Goal: Information Seeking & Learning: Learn about a topic

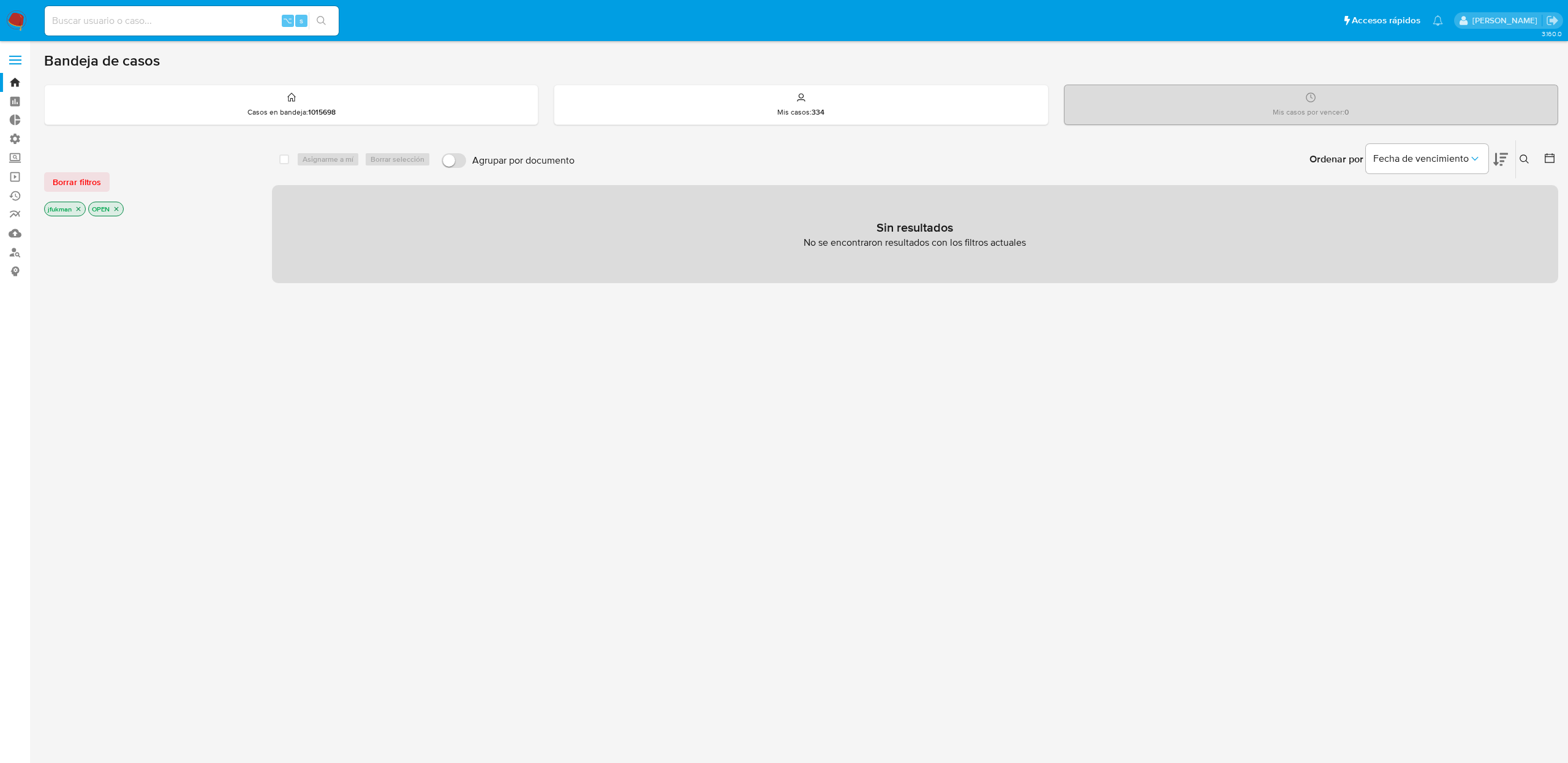
click at [11, 13] on img at bounding box center [16, 21] width 21 height 21
click at [13, 255] on link "Buscador de personas" at bounding box center [73, 252] width 145 height 19
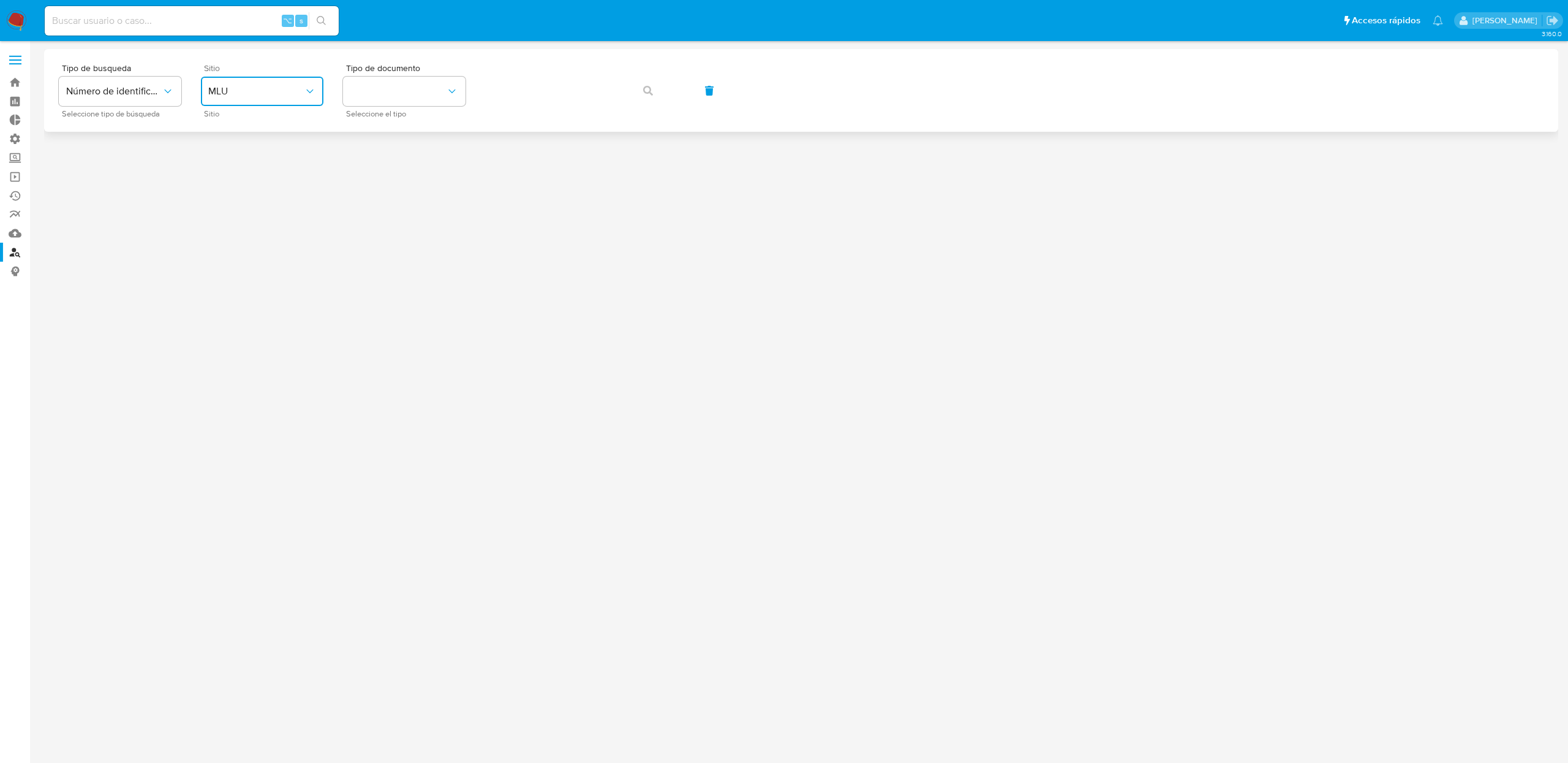
click at [226, 88] on span "MLU" at bounding box center [256, 91] width 96 height 13
click at [241, 145] on div "MLA" at bounding box center [259, 154] width 101 height 29
click at [405, 96] on button "identificationType" at bounding box center [404, 91] width 122 height 29
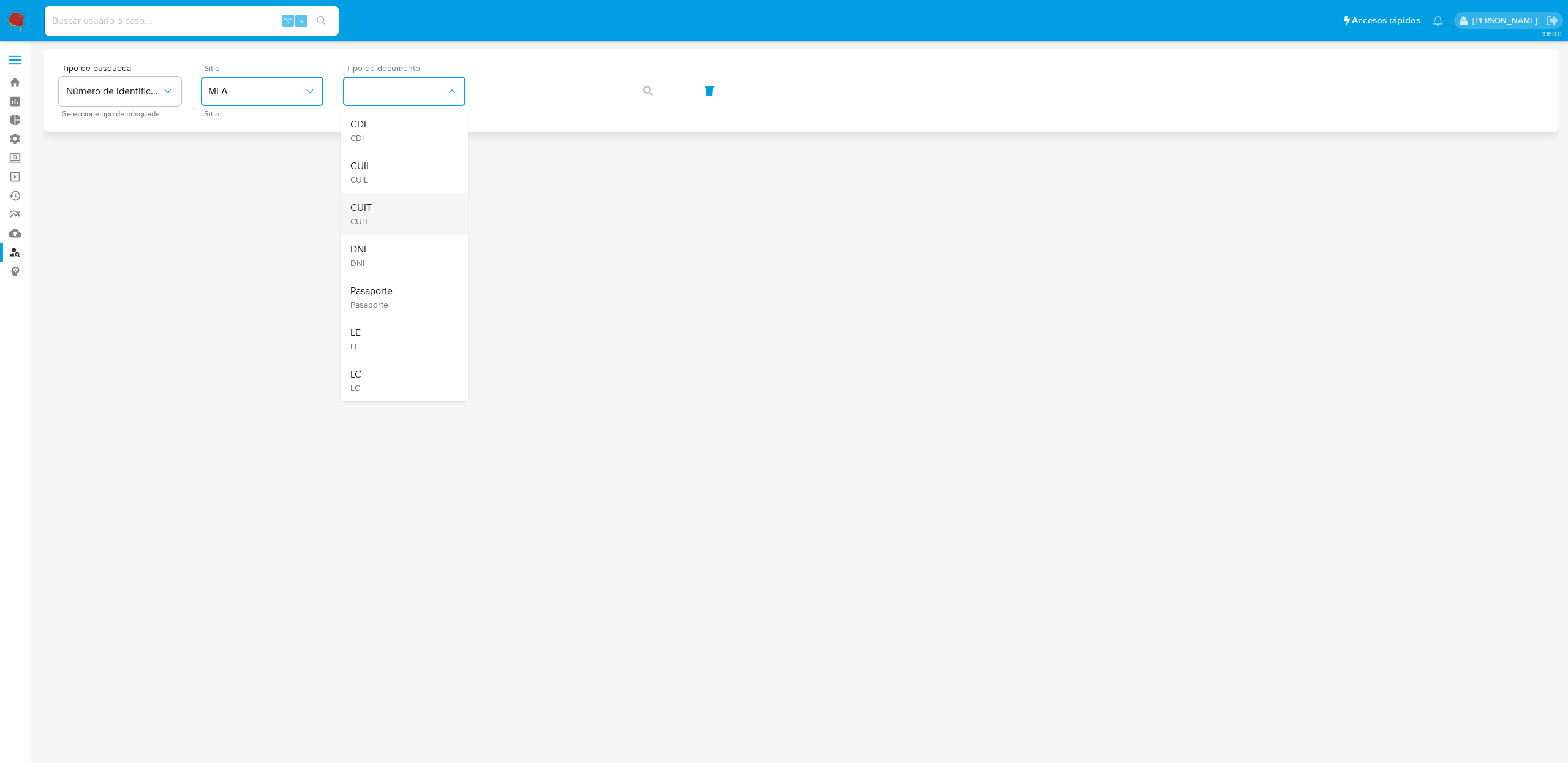
click at [369, 216] on span "CUIT" at bounding box center [361, 221] width 21 height 11
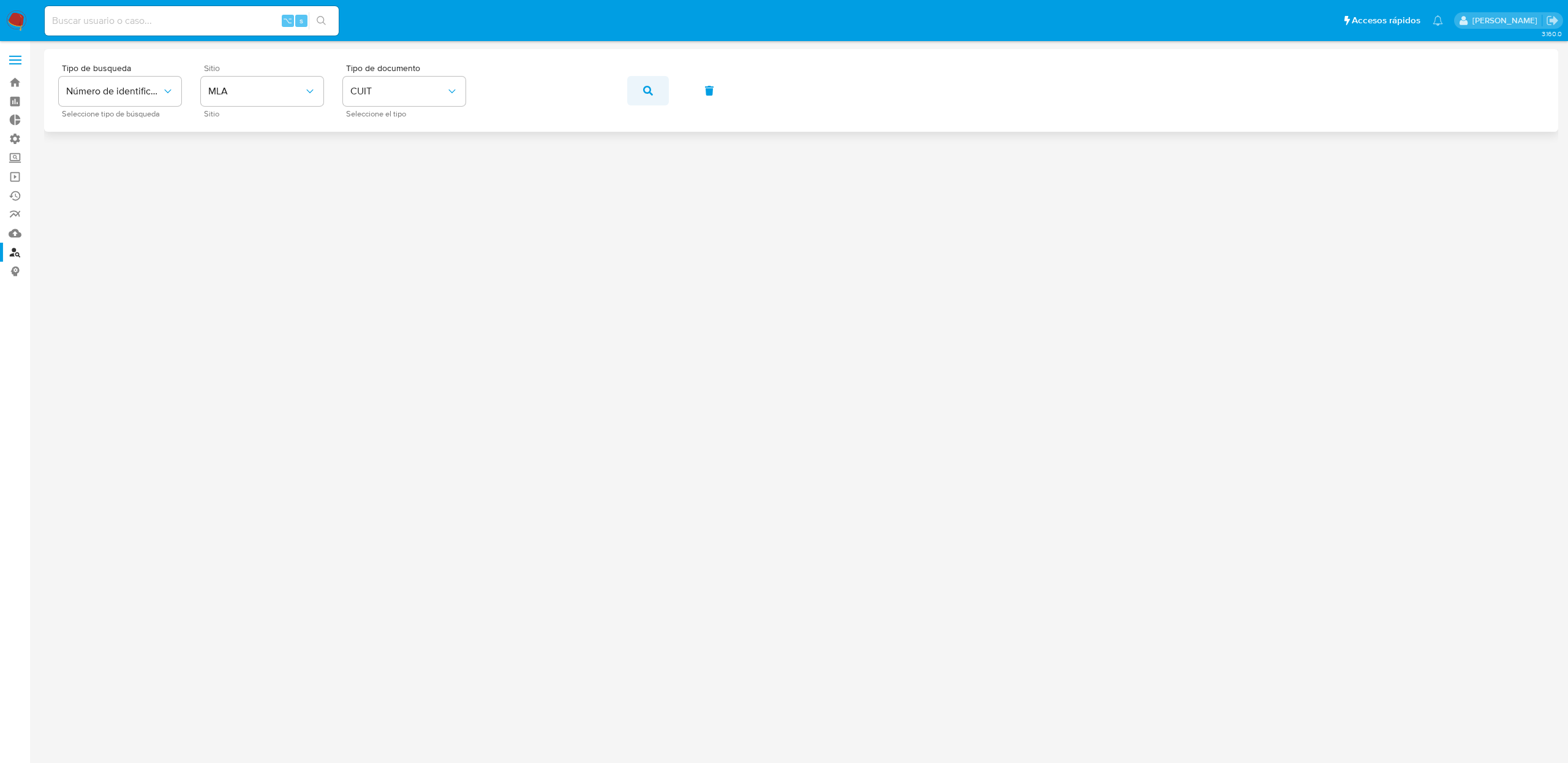
click at [639, 89] on button "button" at bounding box center [648, 91] width 42 height 29
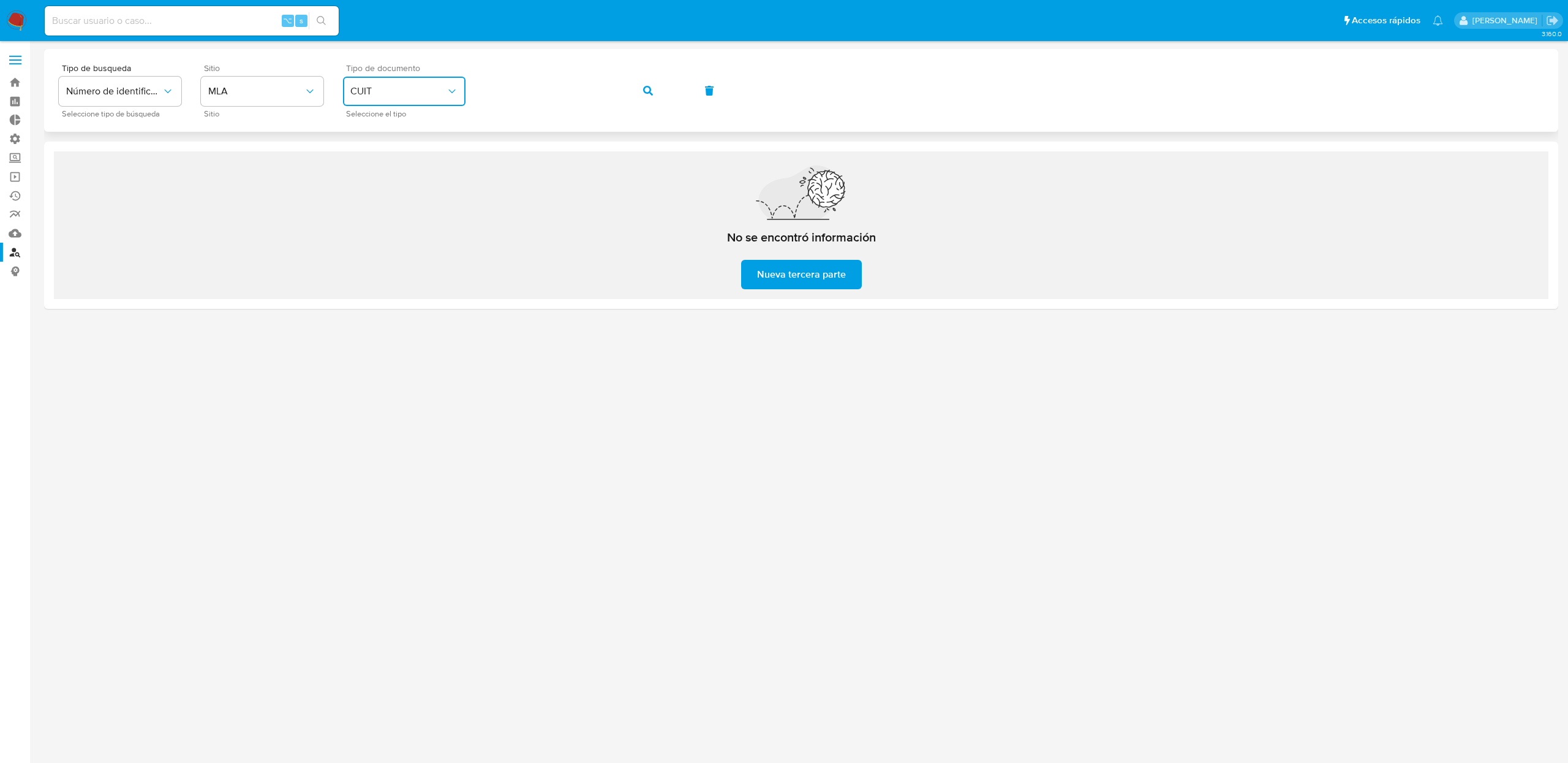
click at [418, 90] on span "CUIT" at bounding box center [398, 91] width 96 height 13
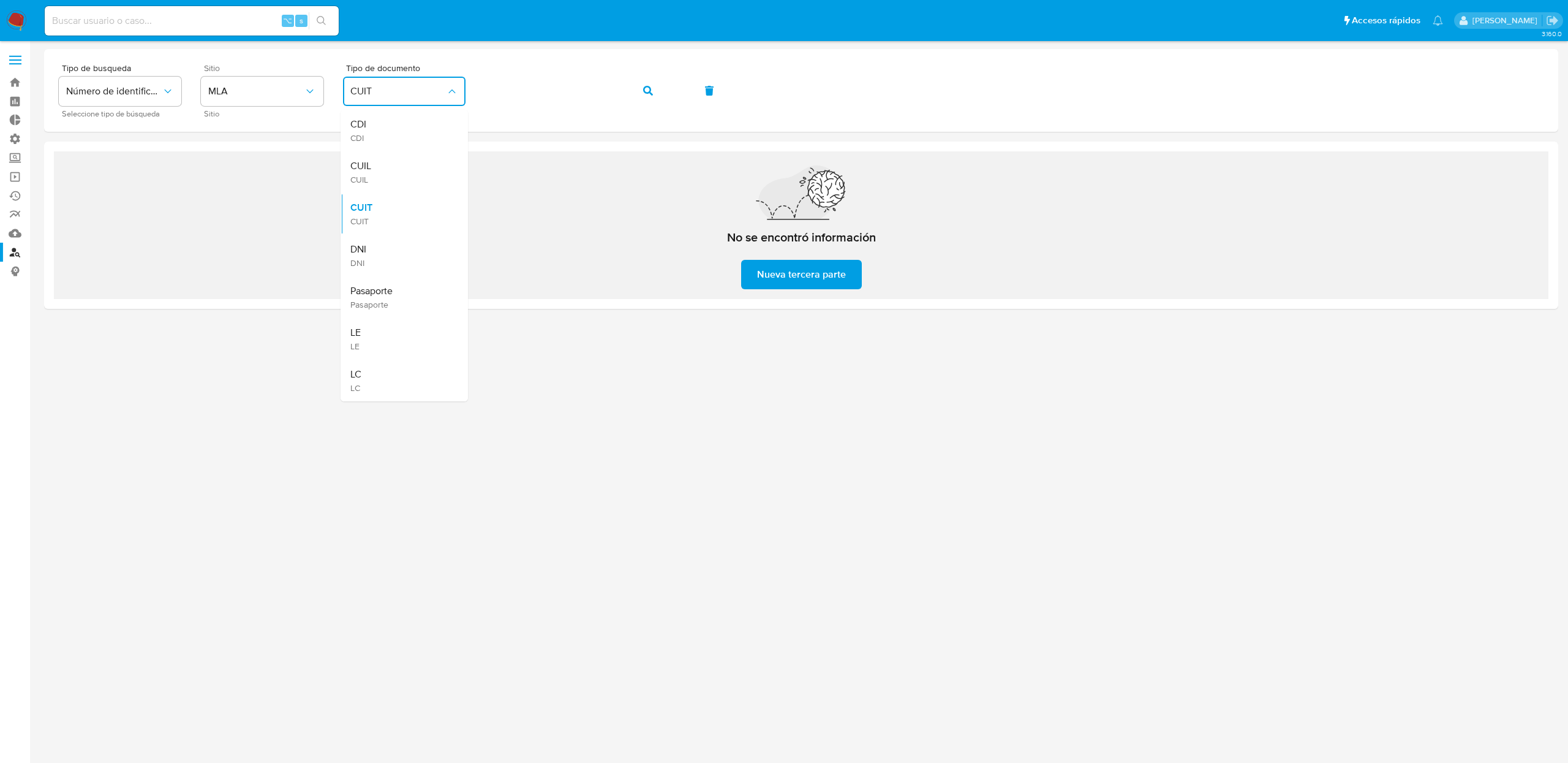
click at [142, 27] on input at bounding box center [192, 21] width 294 height 16
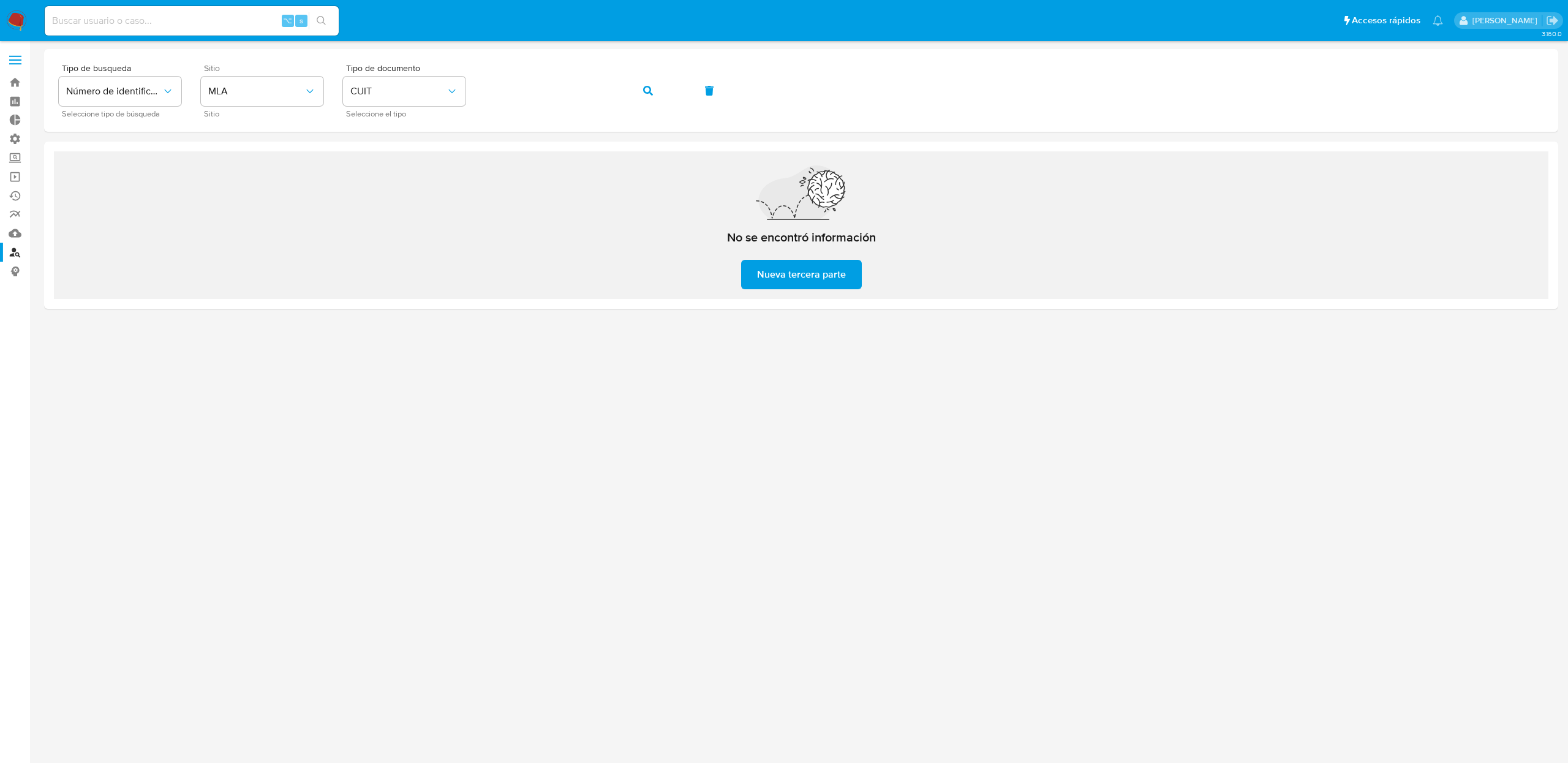
click at [142, 27] on input at bounding box center [192, 21] width 294 height 16
paste input "1379909567"
type input "1379909567"
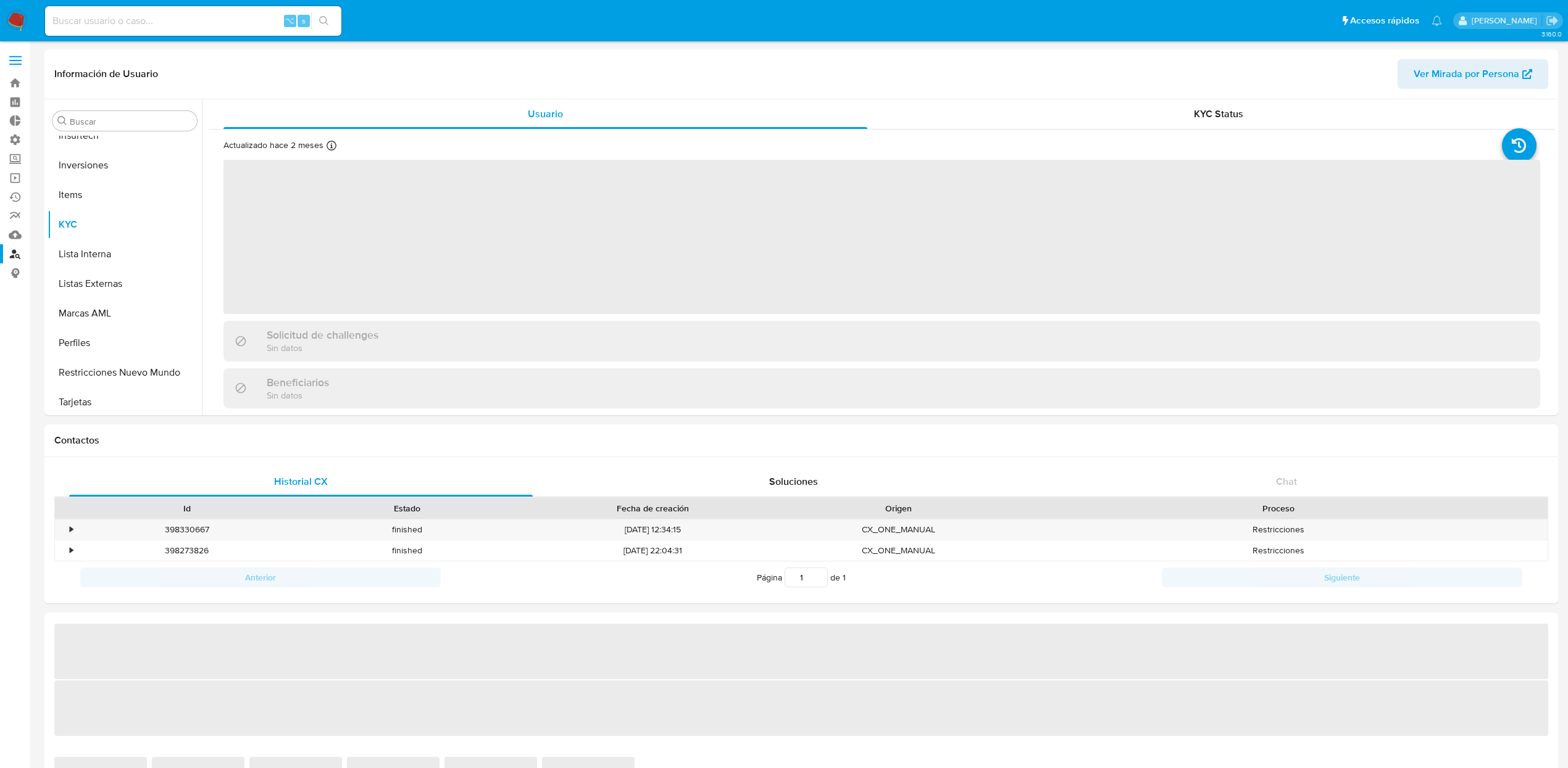
scroll to position [609, 0]
select select "10"
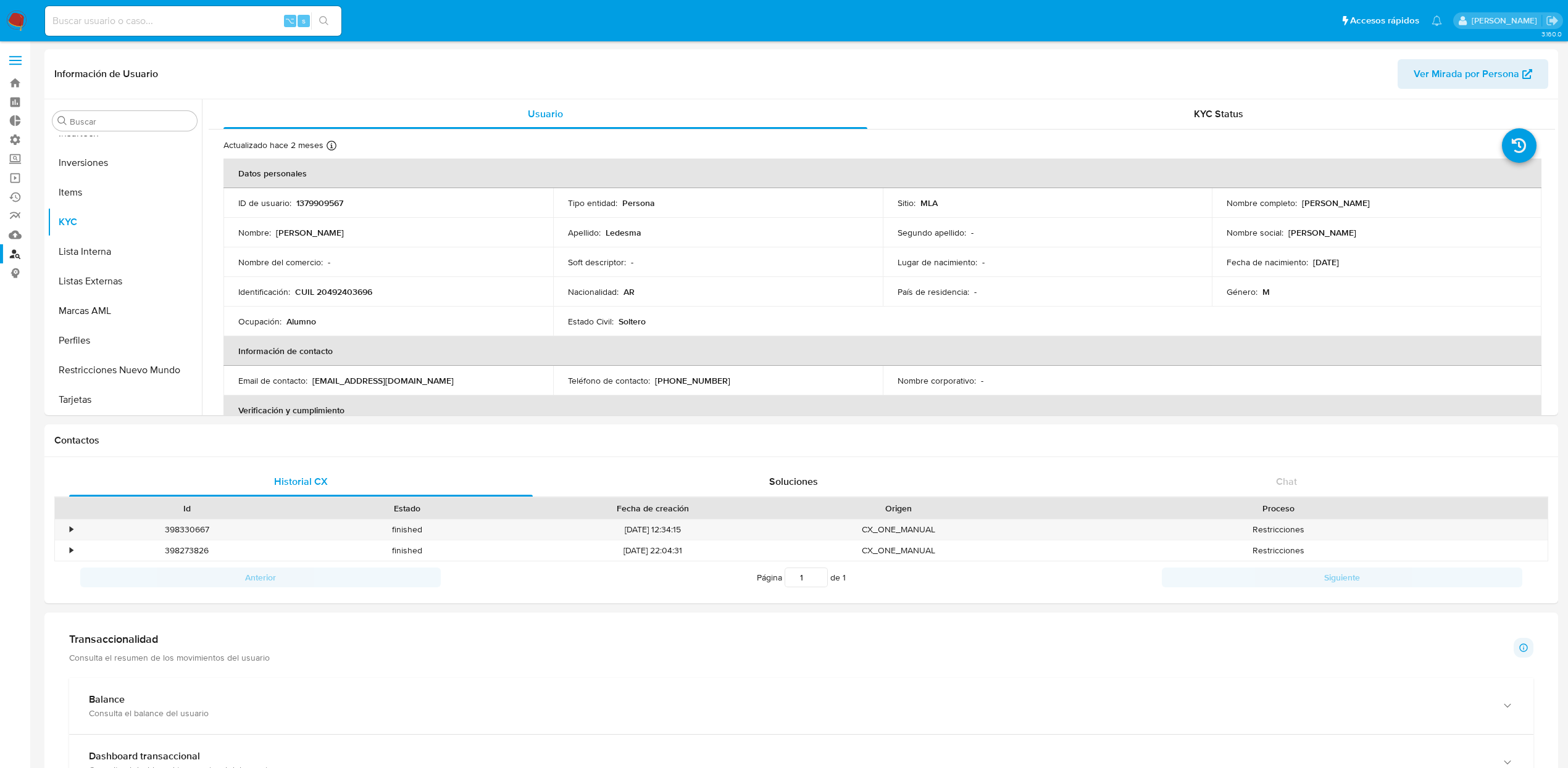
scroll to position [135, 0]
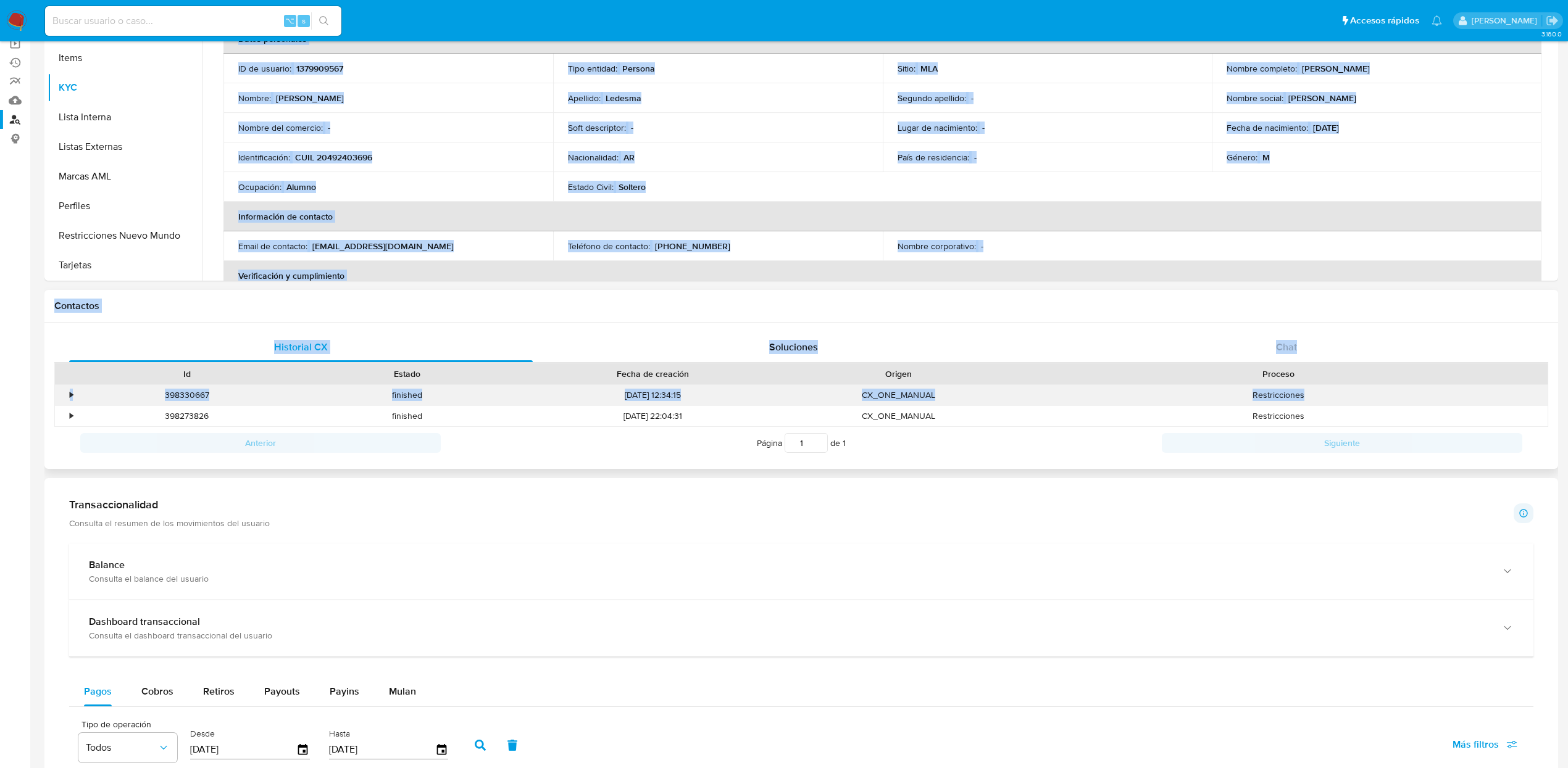
drag, startPoint x: 1571, startPoint y: 97, endPoint x: 1535, endPoint y: 402, distance: 307.1
click at [1535, 402] on main "3.160.0 Información de Usuario Ver Mirada por Persona Buscar Anticipos de diner…" at bounding box center [784, 637] width 1568 height 1545
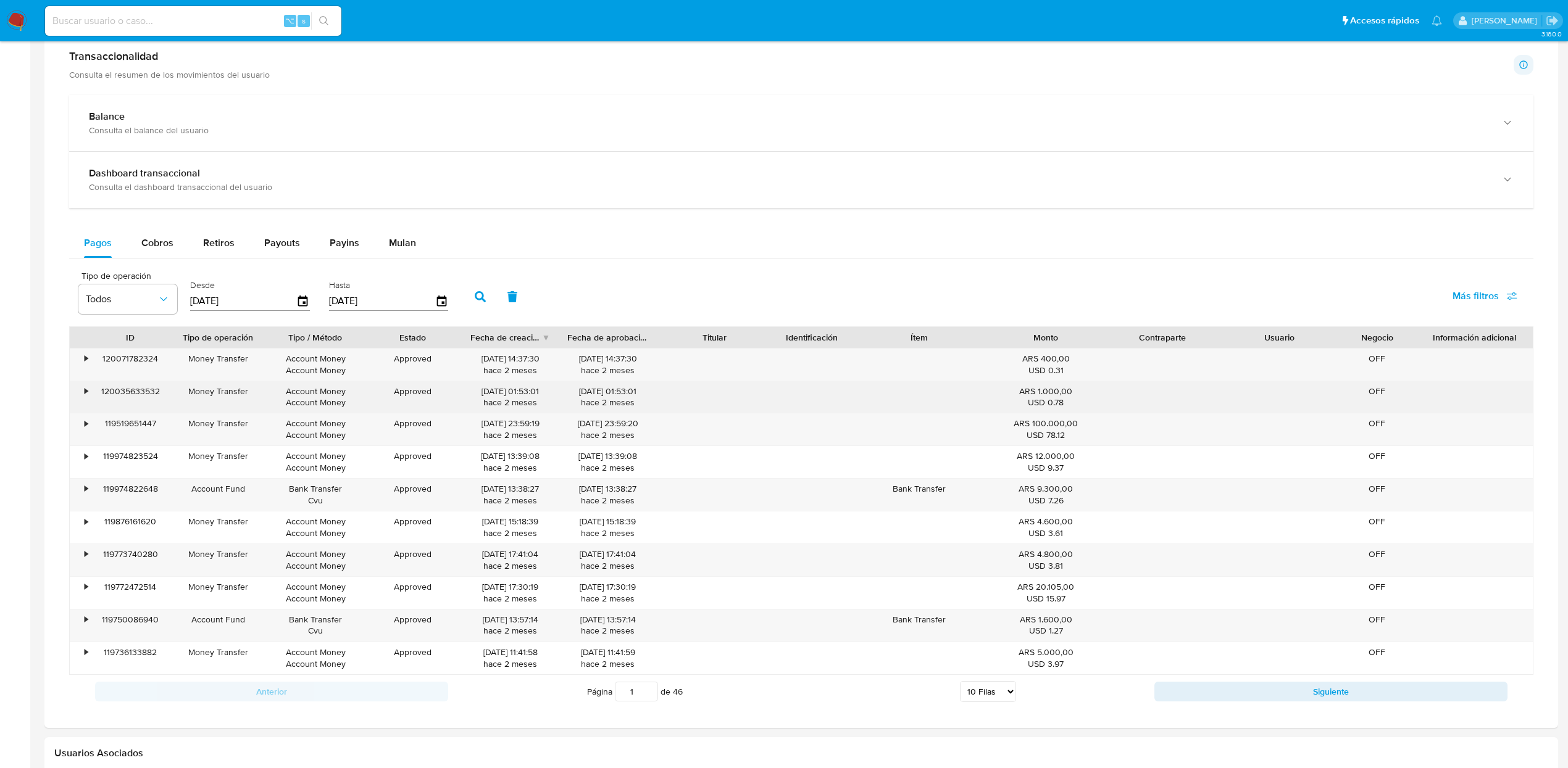
scroll to position [589, 0]
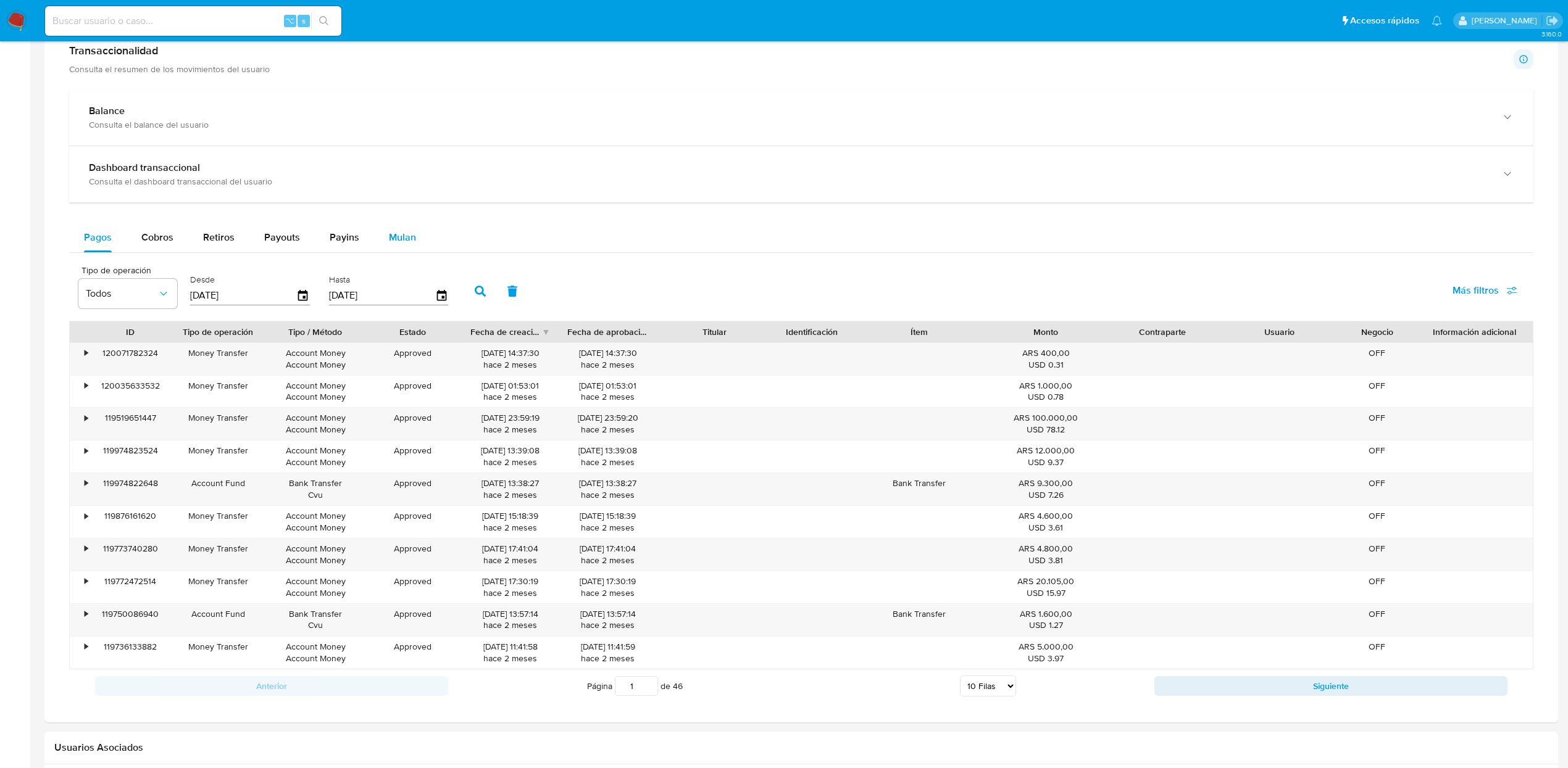
click at [392, 242] on span "Mulan" at bounding box center [402, 237] width 27 height 14
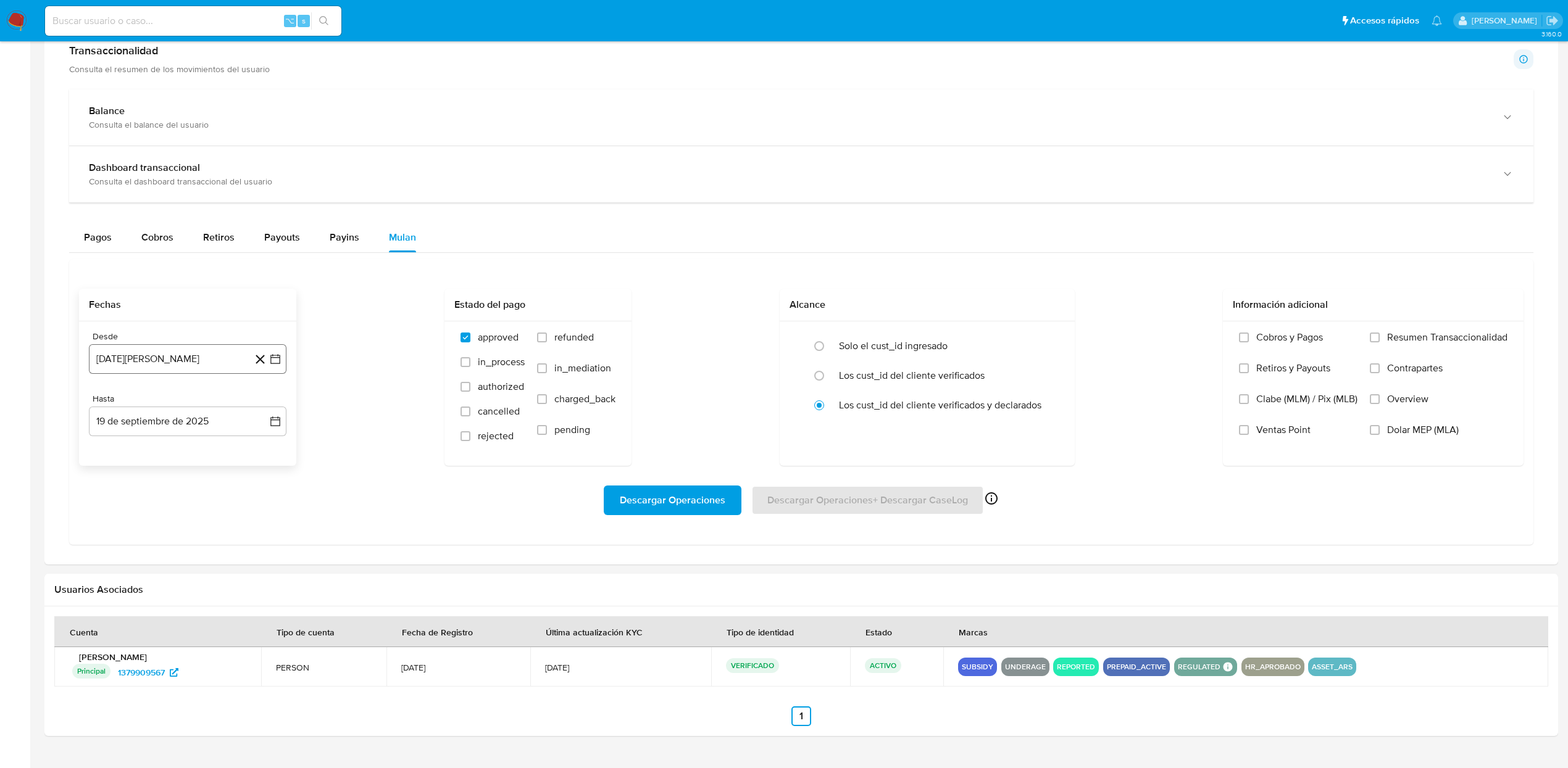
click at [168, 357] on button "19 de agosto de 2024" at bounding box center [187, 359] width 197 height 29
click at [192, 406] on span "agosto 2024" at bounding box center [182, 404] width 56 height 13
click at [265, 411] on icon "Año siguiente" at bounding box center [262, 404] width 15 height 15
click at [131, 454] on span "ene" at bounding box center [133, 448] width 15 height 10
click at [162, 451] on button "1" at bounding box center [163, 450] width 20 height 20
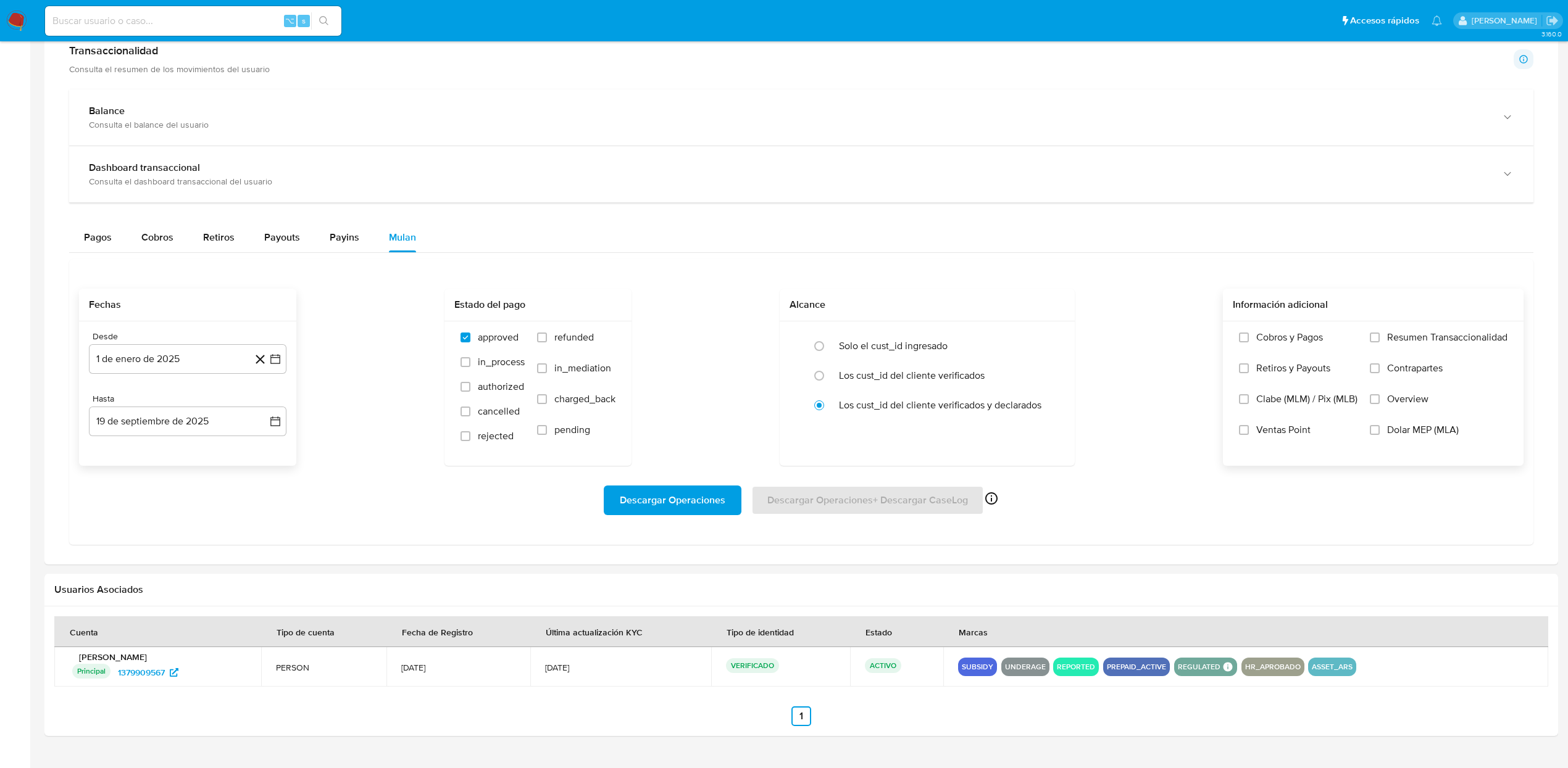
click at [1383, 436] on label "Dolar MEP (MLA)" at bounding box center [1438, 439] width 138 height 31
click at [1379, 435] on input "Dolar MEP (MLA)" at bounding box center [1374, 430] width 10 height 10
click at [713, 510] on span "Descargar Operaciones" at bounding box center [672, 500] width 105 height 27
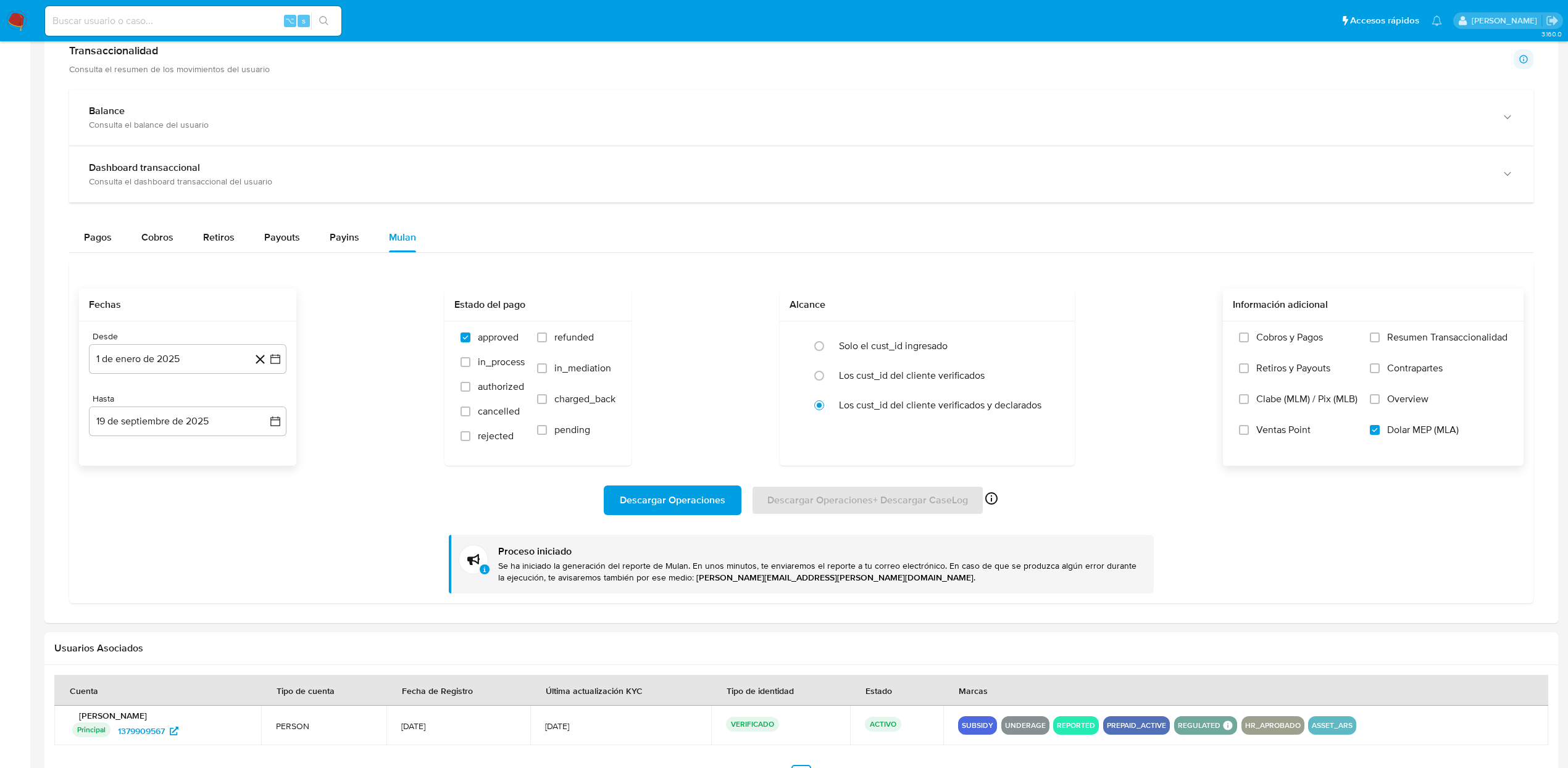
click at [165, 22] on input at bounding box center [193, 21] width 297 height 16
paste input "1184202489"
type input "1184202489"
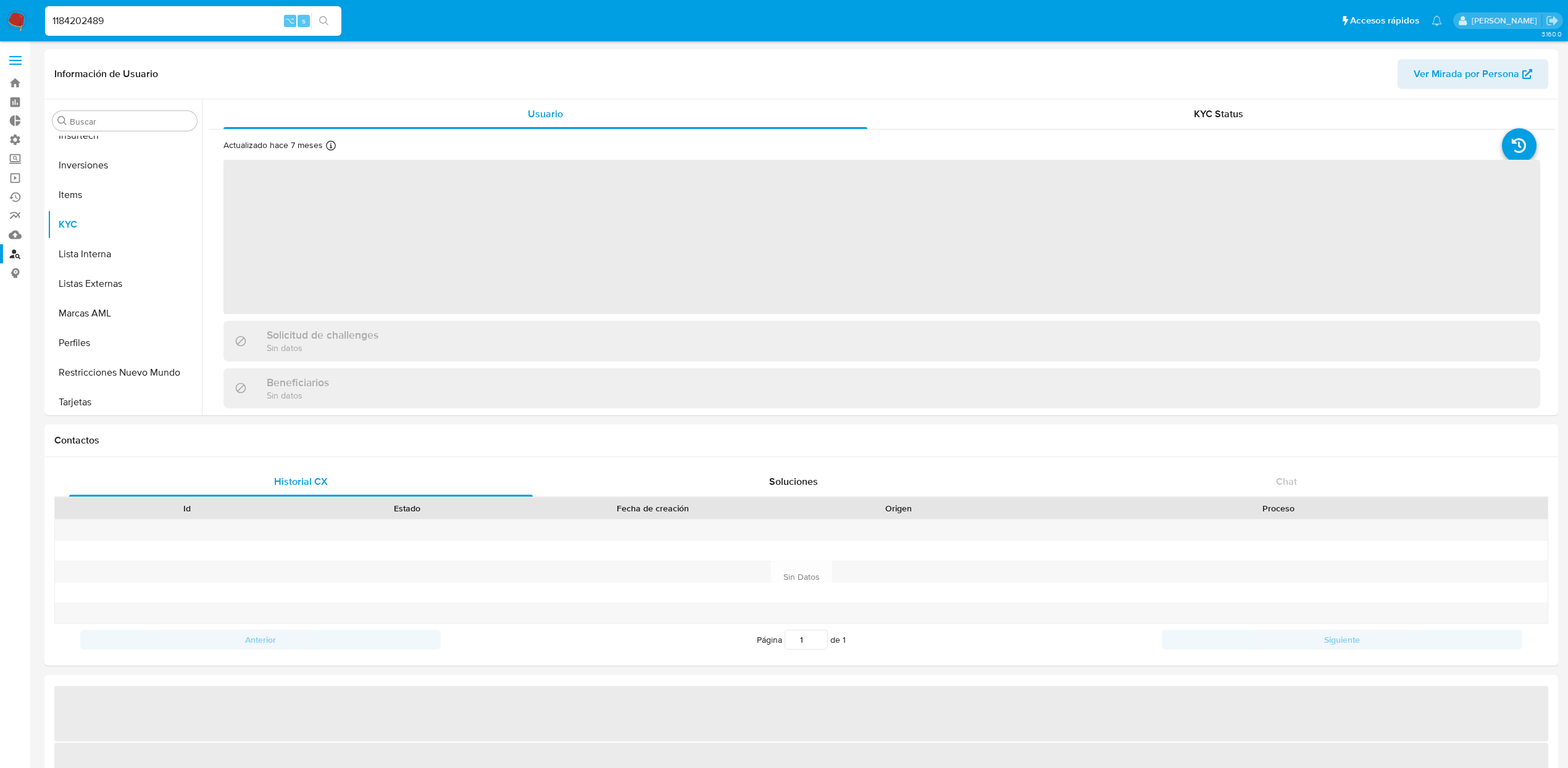
scroll to position [609, 0]
select select "10"
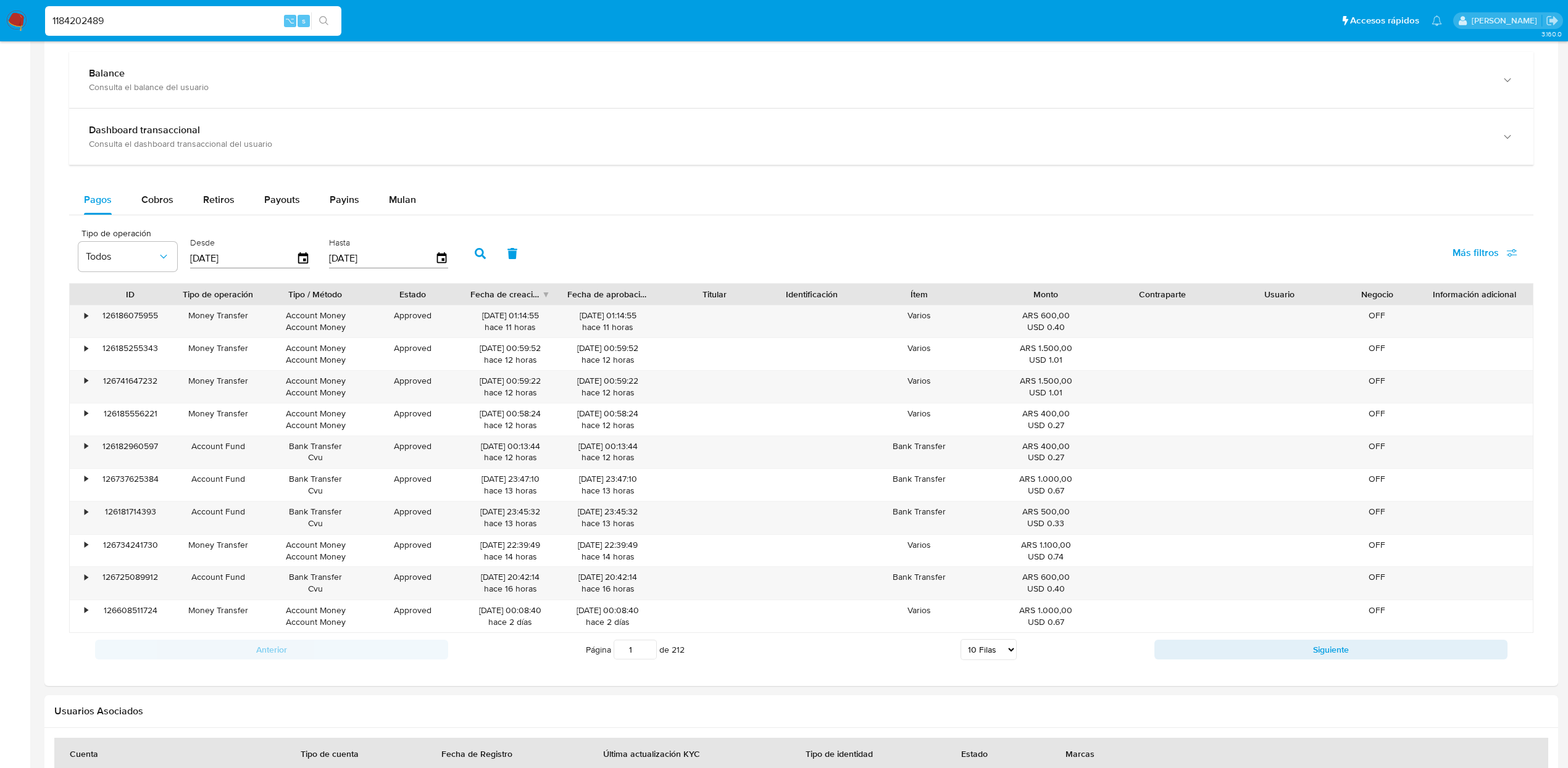
scroll to position [721, 0]
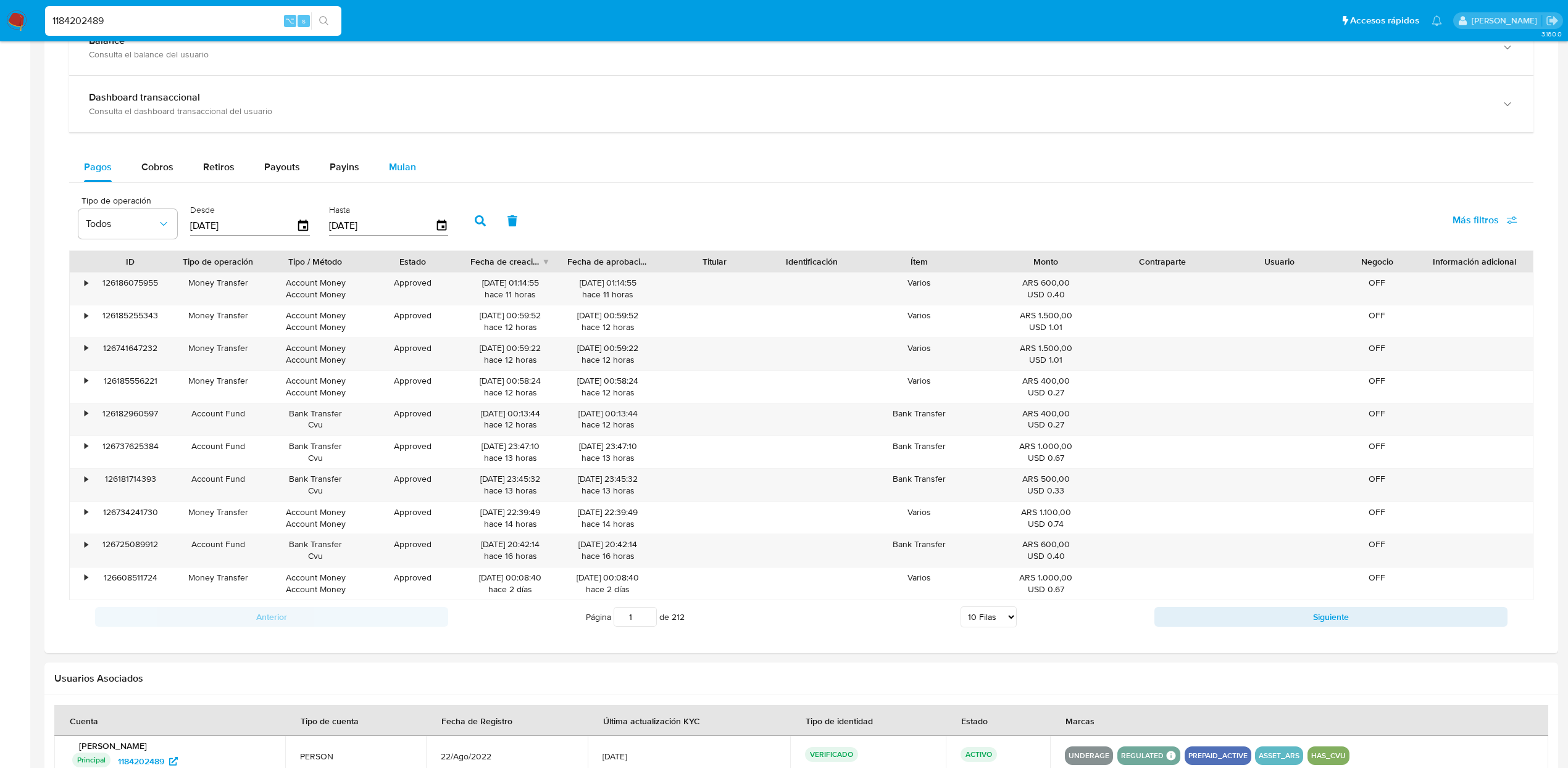
click at [419, 161] on button "Mulan" at bounding box center [402, 167] width 57 height 29
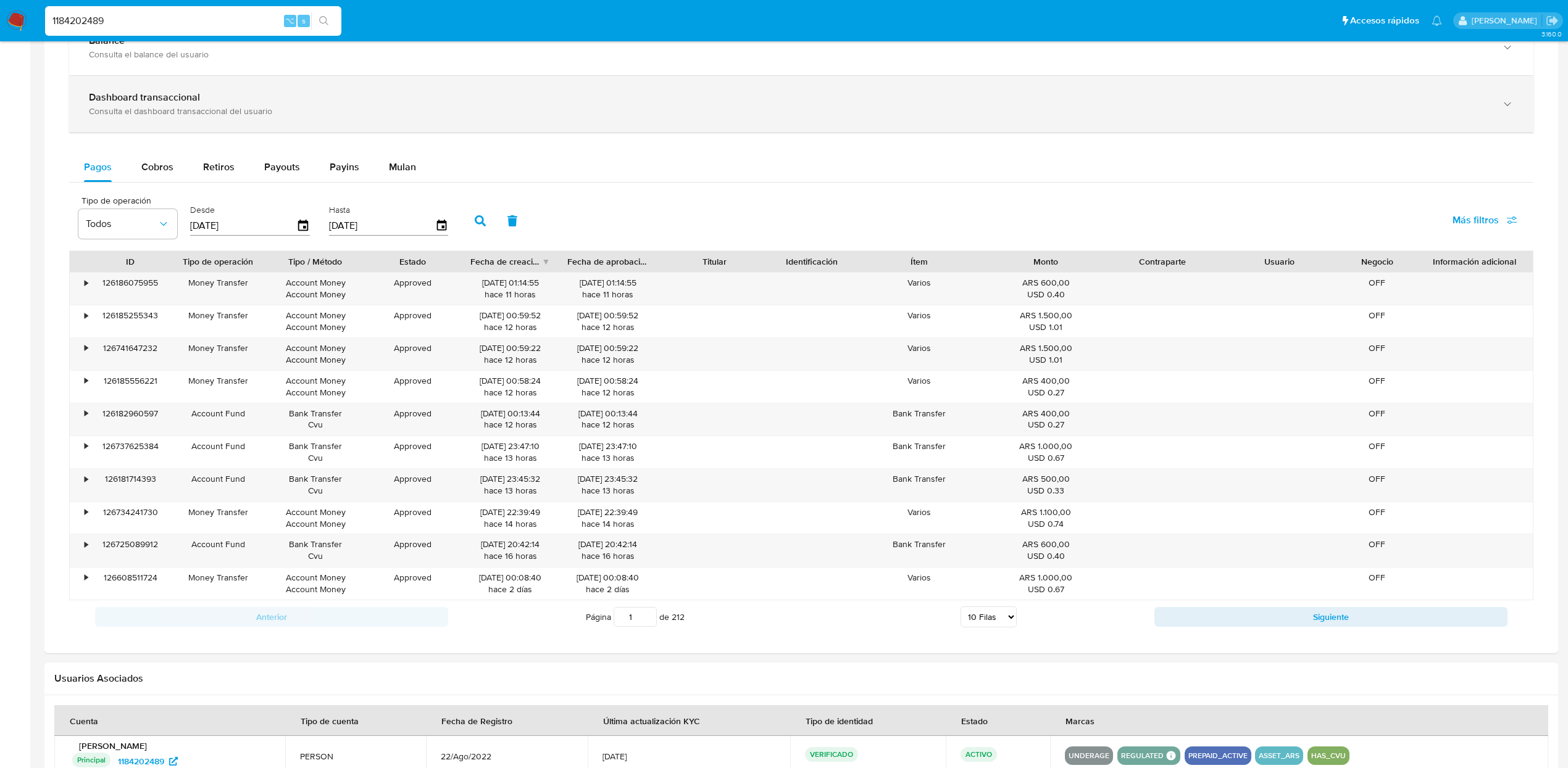
scroll to position [685, 0]
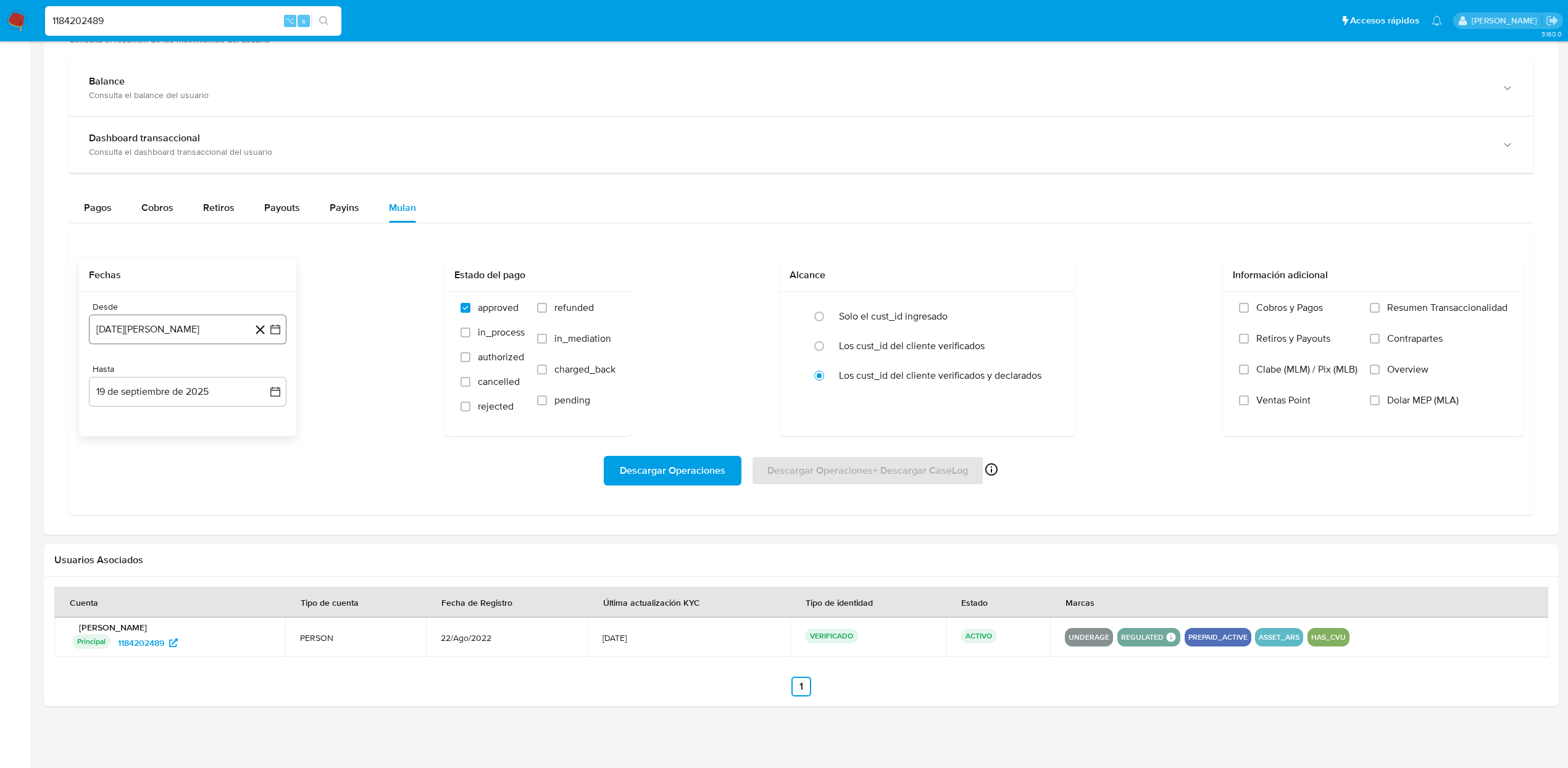
click at [213, 342] on button "19 de agosto de 2024" at bounding box center [187, 329] width 197 height 29
click at [159, 385] on div "agosto 2024 agosto 2024 lun lunes mar martes mié miércoles jue jueves vie viern…" at bounding box center [188, 448] width 168 height 162
click at [264, 371] on icon "Mes siguiente" at bounding box center [264, 374] width 15 height 15
click at [263, 375] on icon "Mes siguiente" at bounding box center [264, 374] width 15 height 15
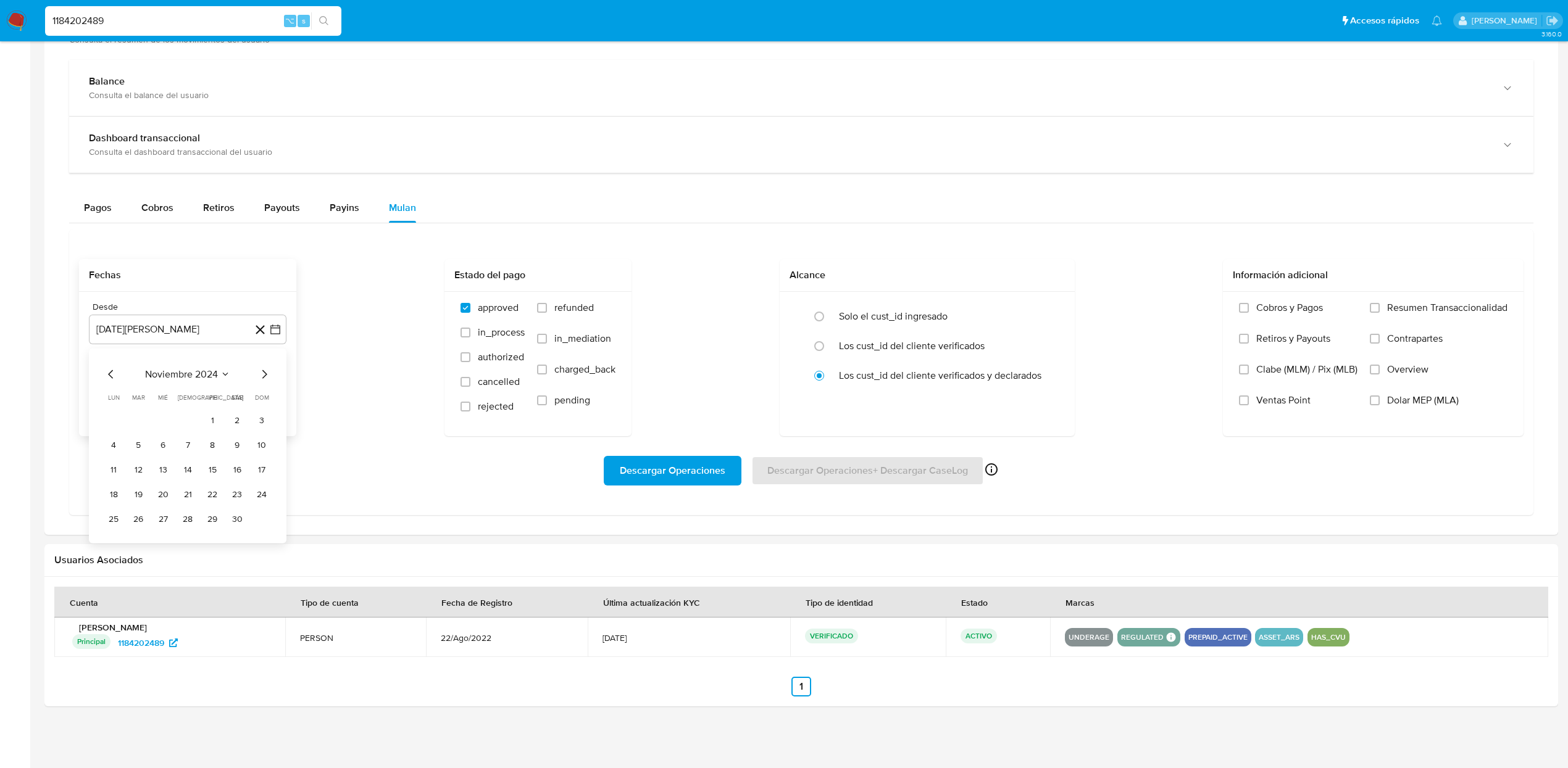
click at [263, 375] on icon "Mes siguiente" at bounding box center [264, 374] width 15 height 15
click at [162, 423] on button "1" at bounding box center [163, 420] width 20 height 20
click at [1408, 410] on label "Dolar MEP (MLA)" at bounding box center [1438, 410] width 138 height 31
click at [1379, 406] on input "Dolar MEP (MLA)" at bounding box center [1374, 400] width 10 height 10
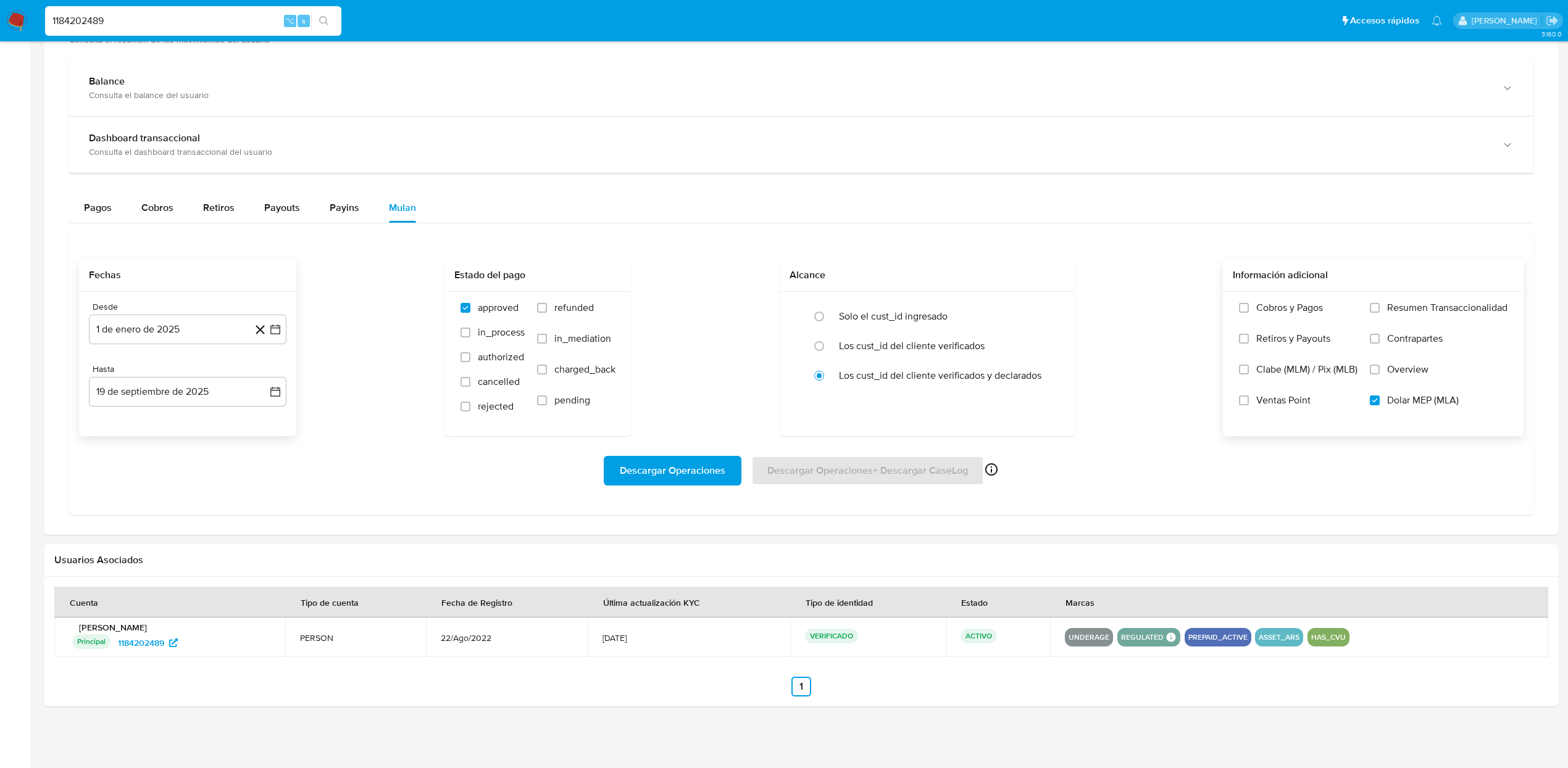
click at [704, 460] on span "Descargar Operaciones" at bounding box center [672, 470] width 105 height 27
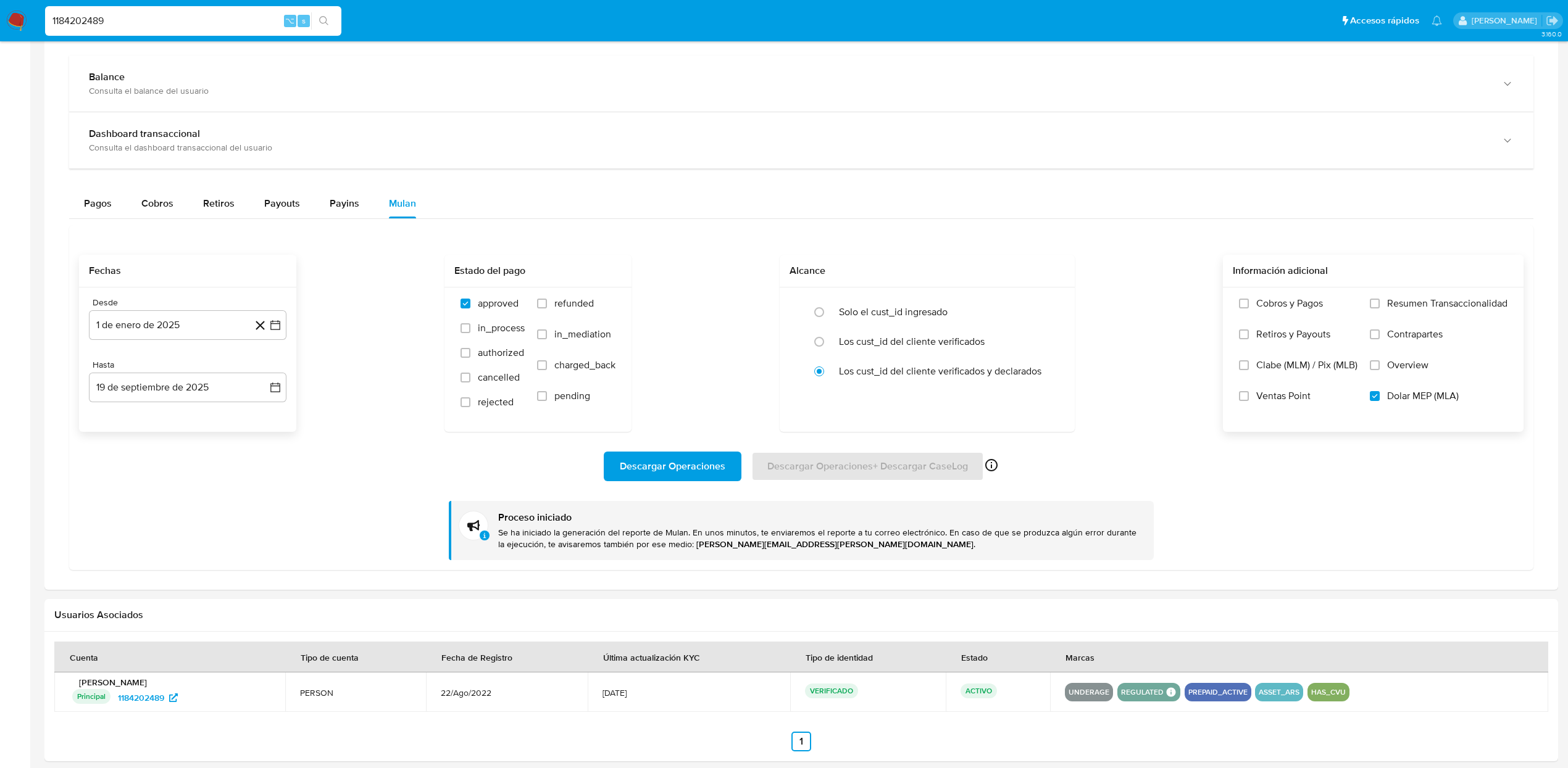
click at [213, 29] on div "1184202489 ⌥ s" at bounding box center [193, 21] width 297 height 29
click at [213, 15] on input "1184202489" at bounding box center [193, 21] width 297 height 16
paste input "283483436"
type input "1283483436"
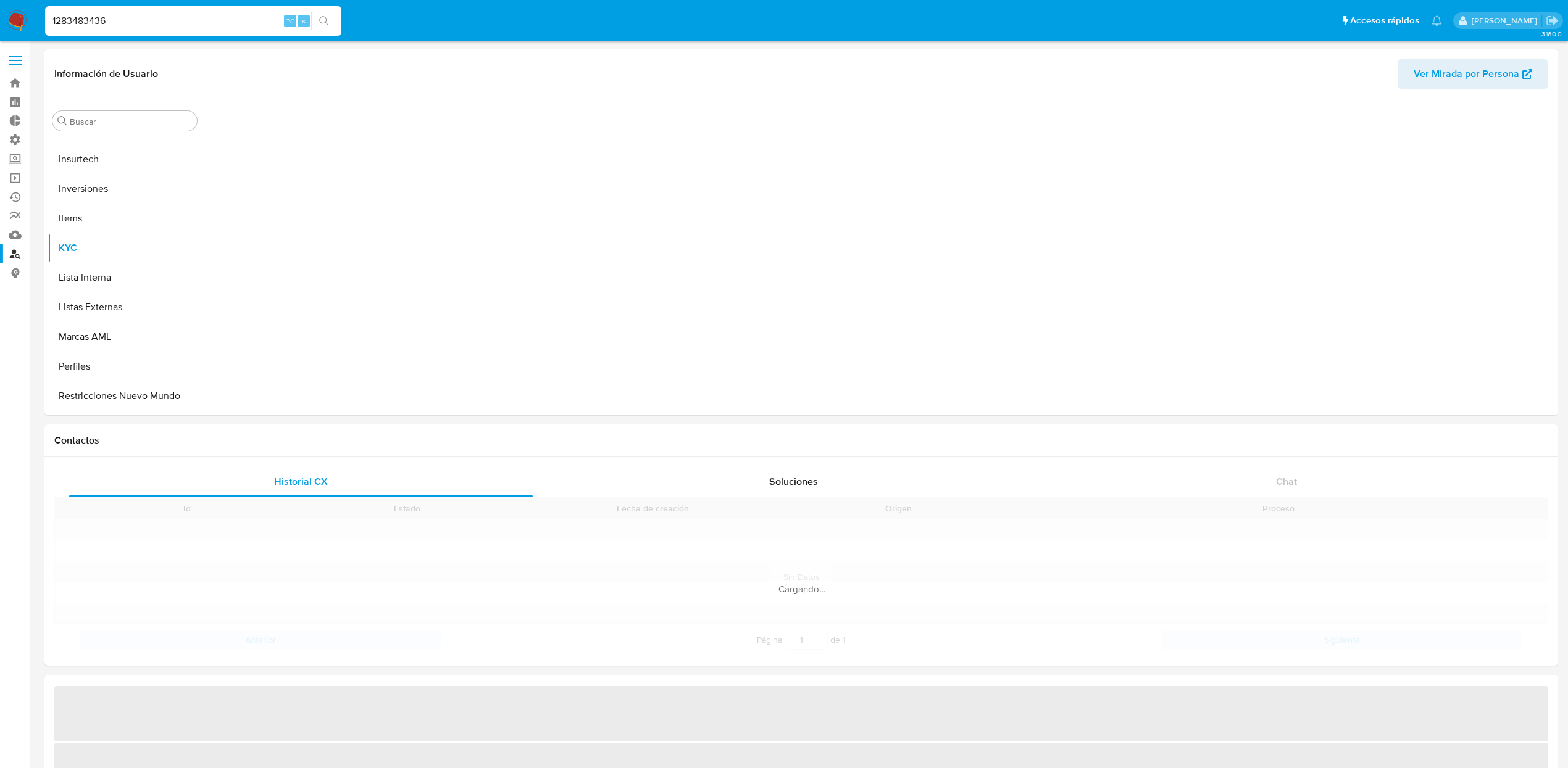
scroll to position [580, 0]
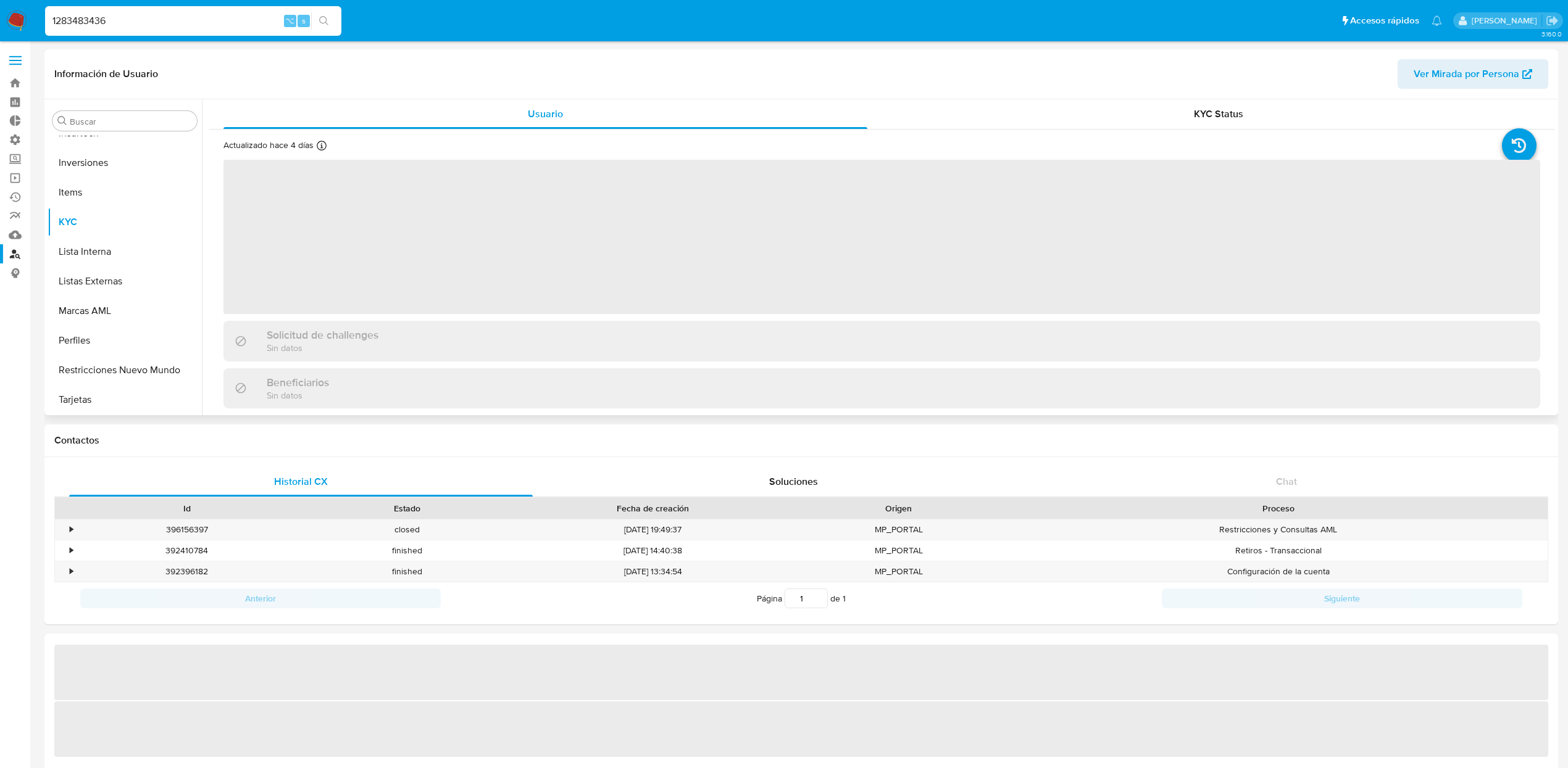
select select "10"
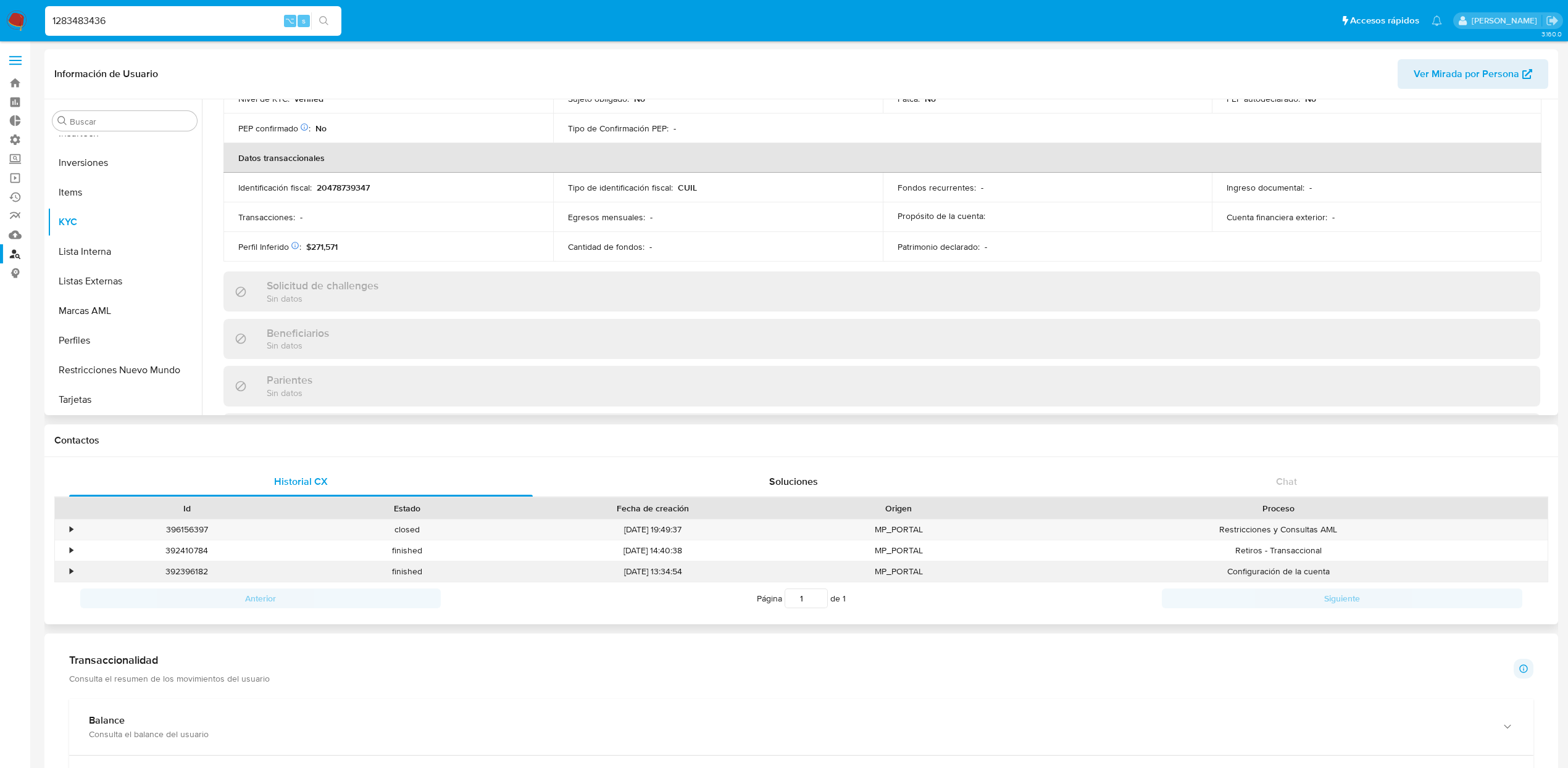
scroll to position [416, 0]
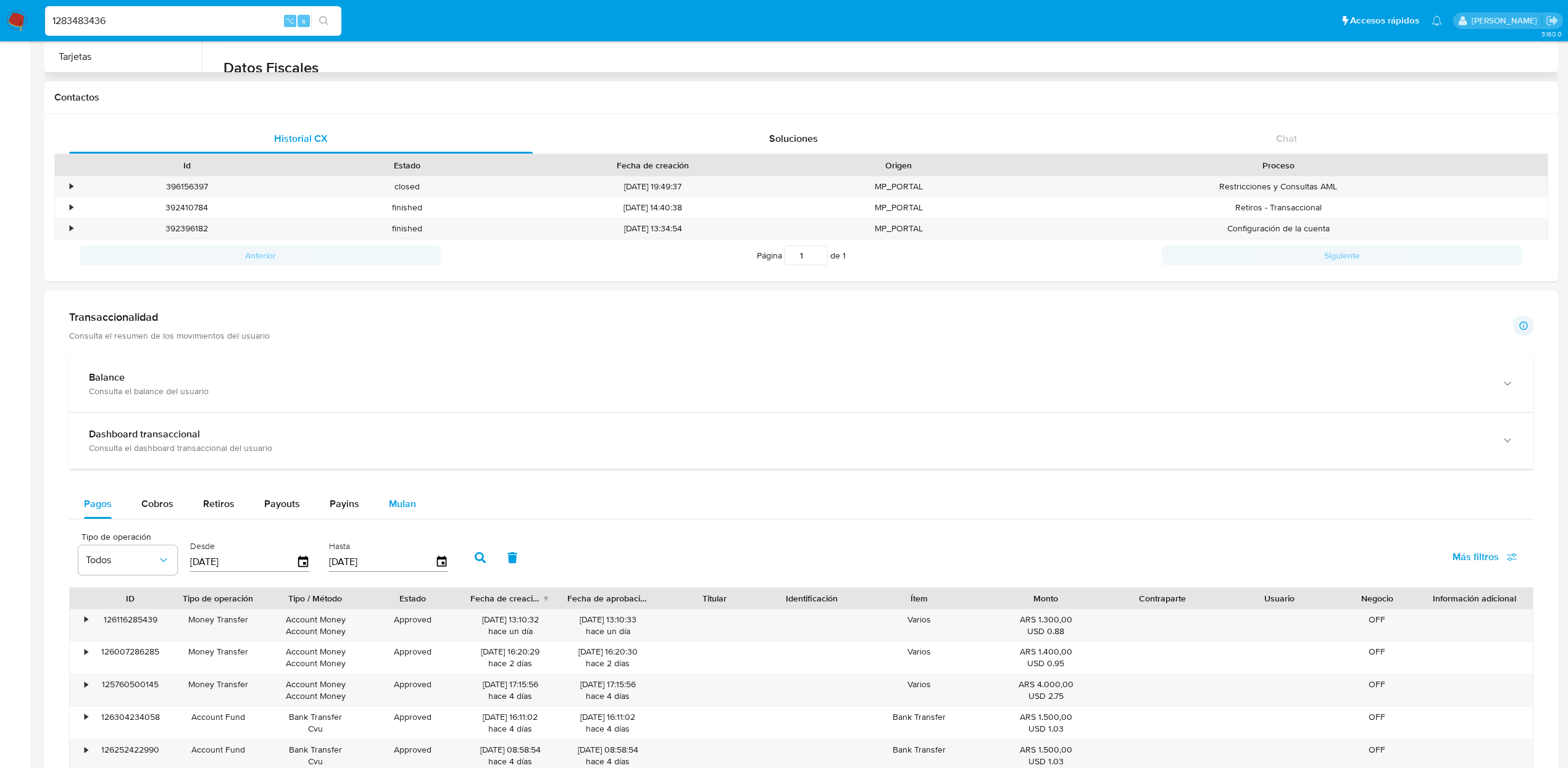
click at [398, 504] on span "Mulan" at bounding box center [402, 504] width 27 height 14
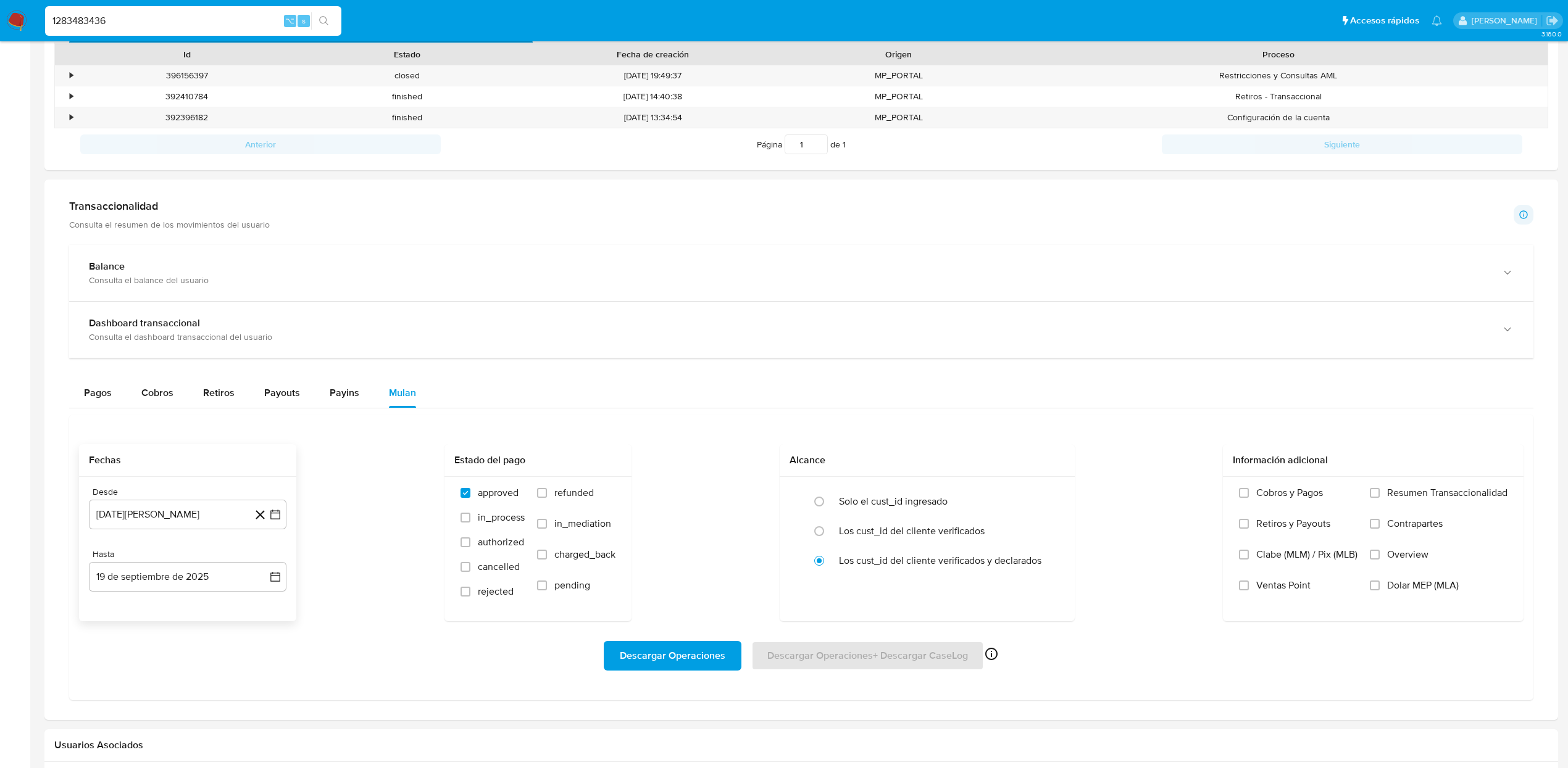
scroll to position [458, 0]
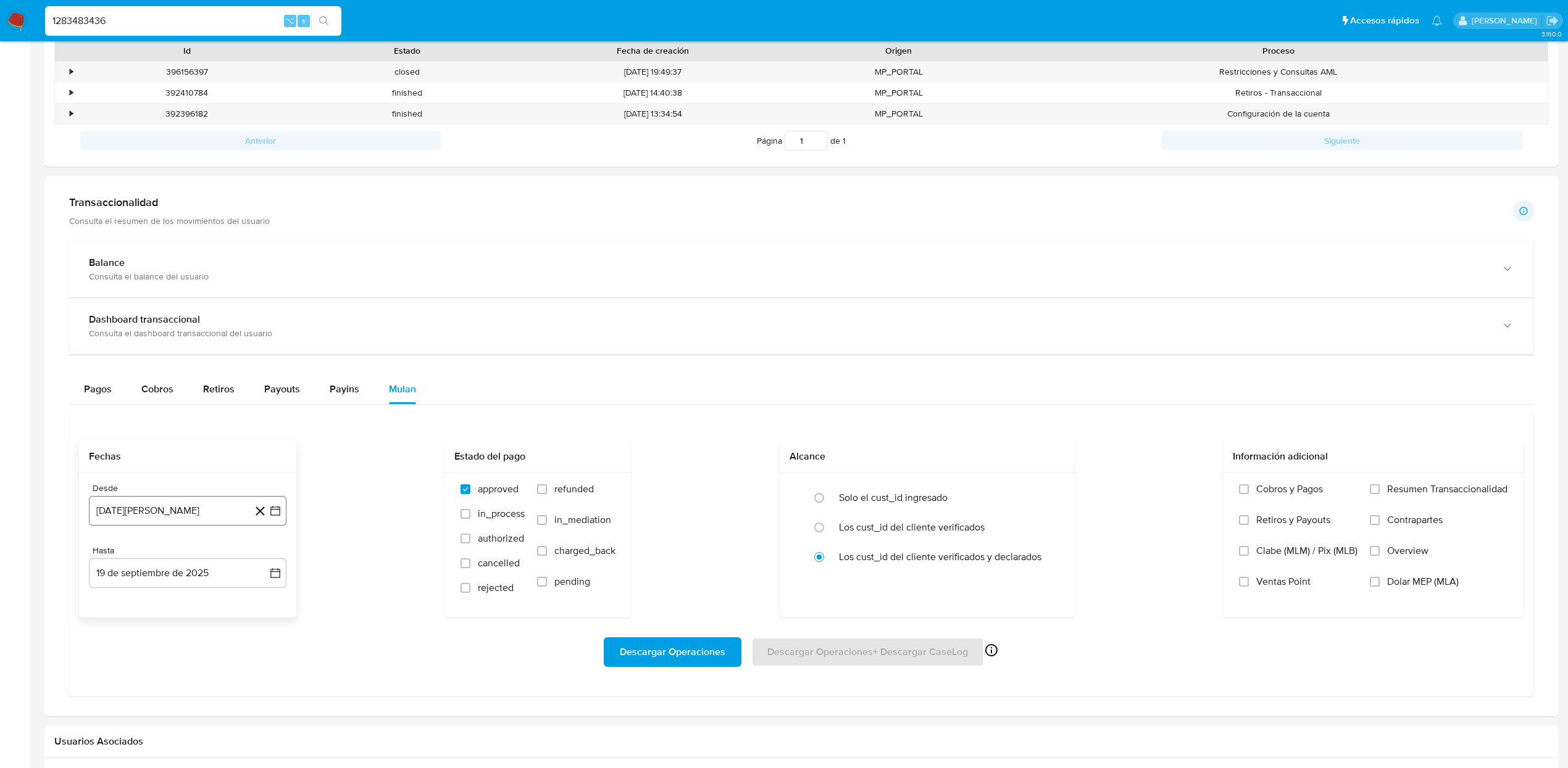
click at [187, 523] on button "19 de agosto de 2024" at bounding box center [187, 511] width 197 height 29
click at [107, 561] on icon "Mes anterior" at bounding box center [111, 556] width 15 height 15
click at [110, 560] on icon "Mes anterior" at bounding box center [110, 555] width 5 height 9
click at [262, 560] on icon "Mes siguiente" at bounding box center [264, 556] width 15 height 15
click at [262, 561] on icon "Mes siguiente" at bounding box center [264, 556] width 15 height 15
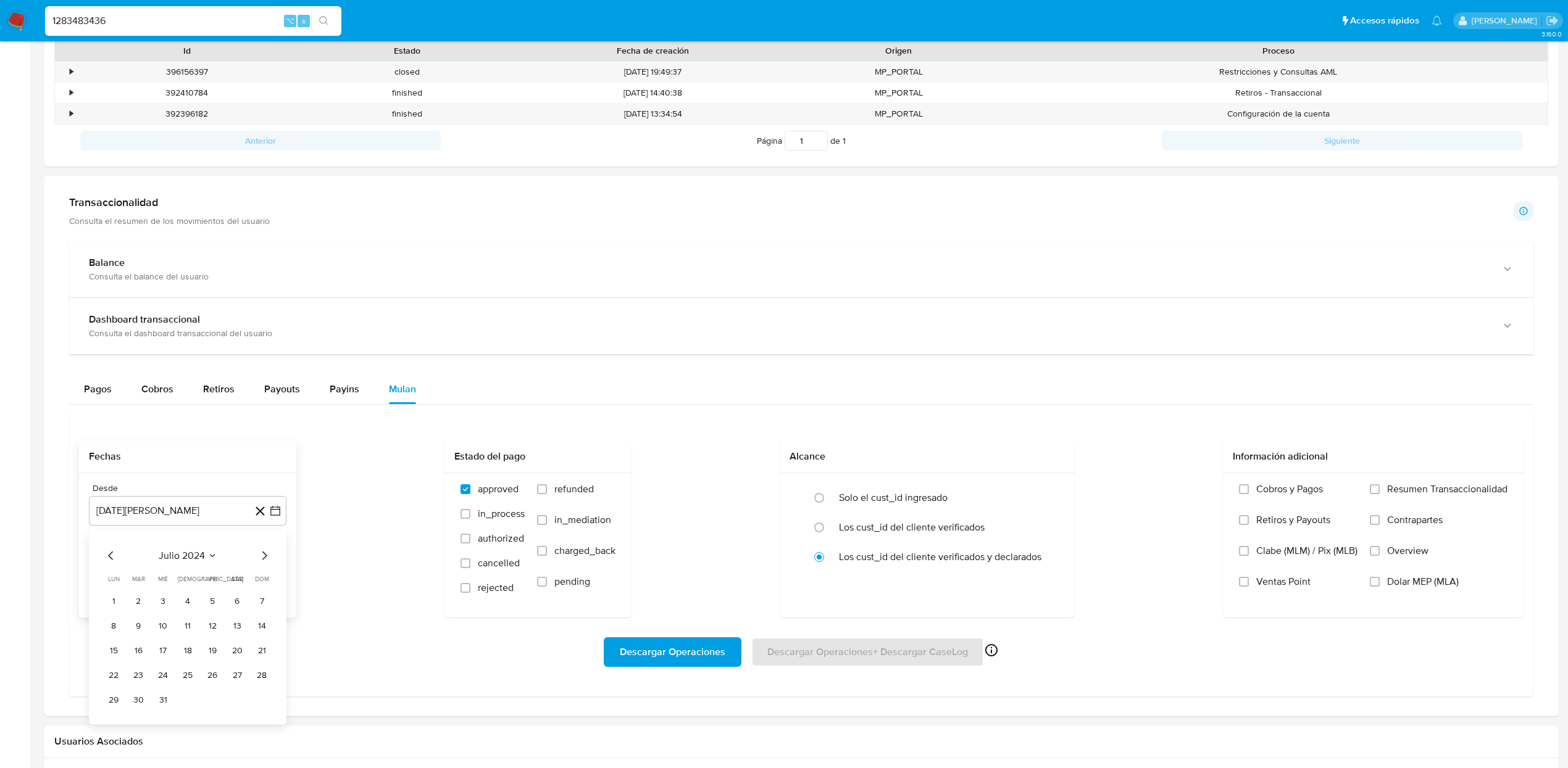
click at [262, 561] on icon "Mes siguiente" at bounding box center [264, 556] width 15 height 15
click at [263, 609] on button "1" at bounding box center [262, 601] width 20 height 20
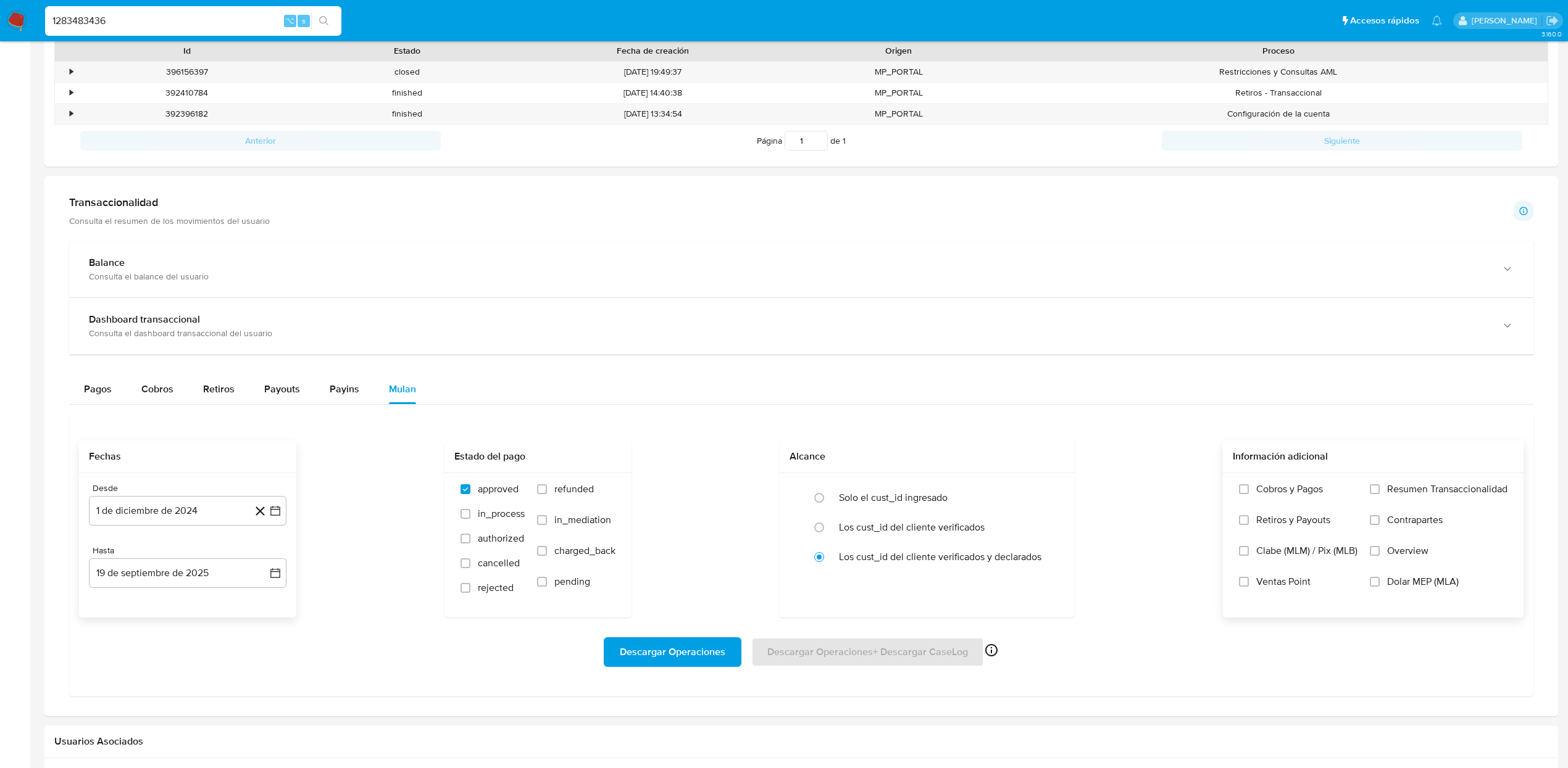
click at [1395, 583] on span "Dolar MEP (MLA)" at bounding box center [1422, 581] width 71 height 13
click at [1379, 583] on input "Dolar MEP (MLA)" at bounding box center [1374, 581] width 10 height 10
click at [695, 650] on span "Descargar Operaciones" at bounding box center [672, 652] width 105 height 27
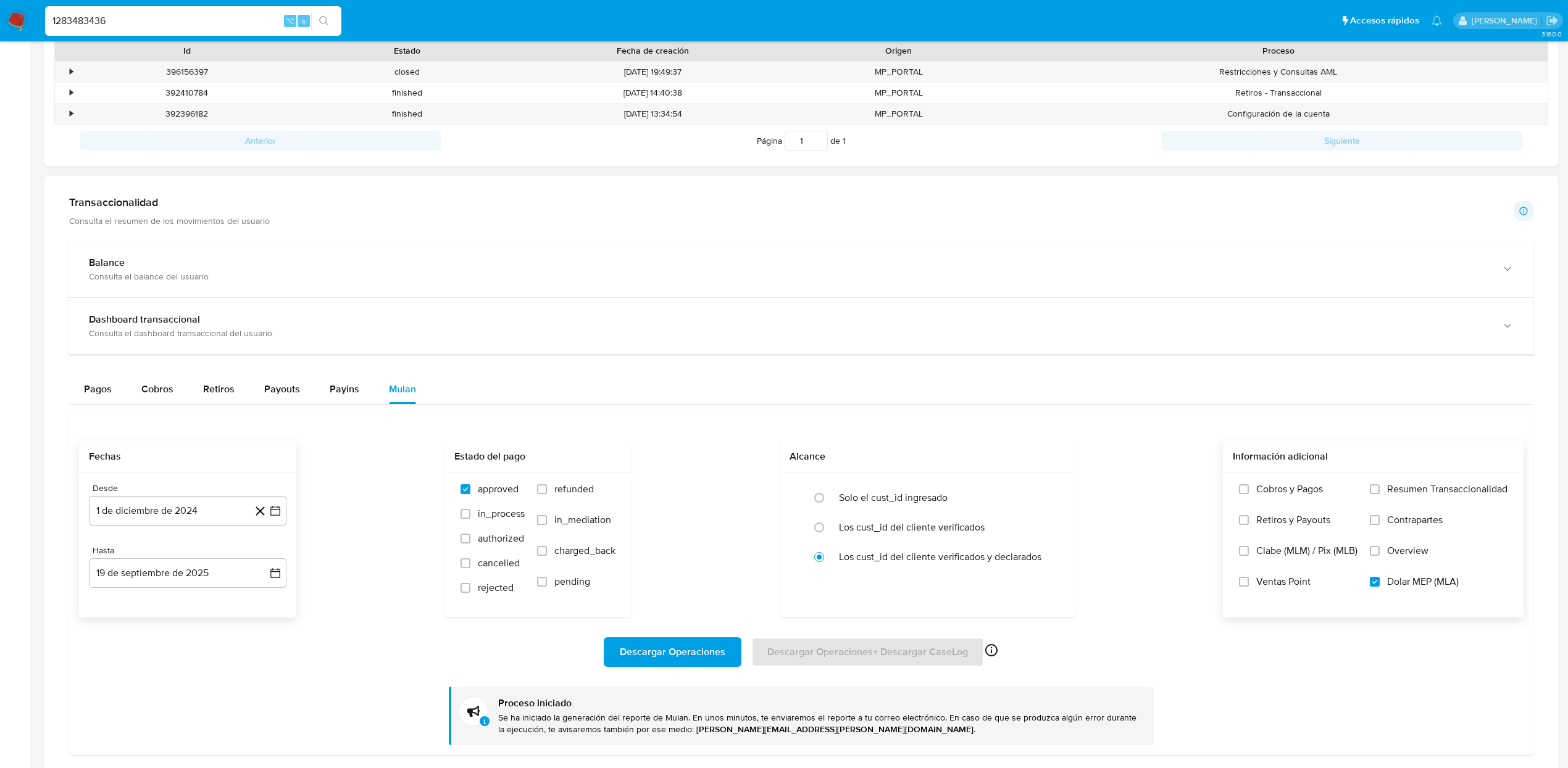
click at [159, 27] on input "1283483436" at bounding box center [193, 21] width 297 height 16
paste input "76490555"
type input "1276490555"
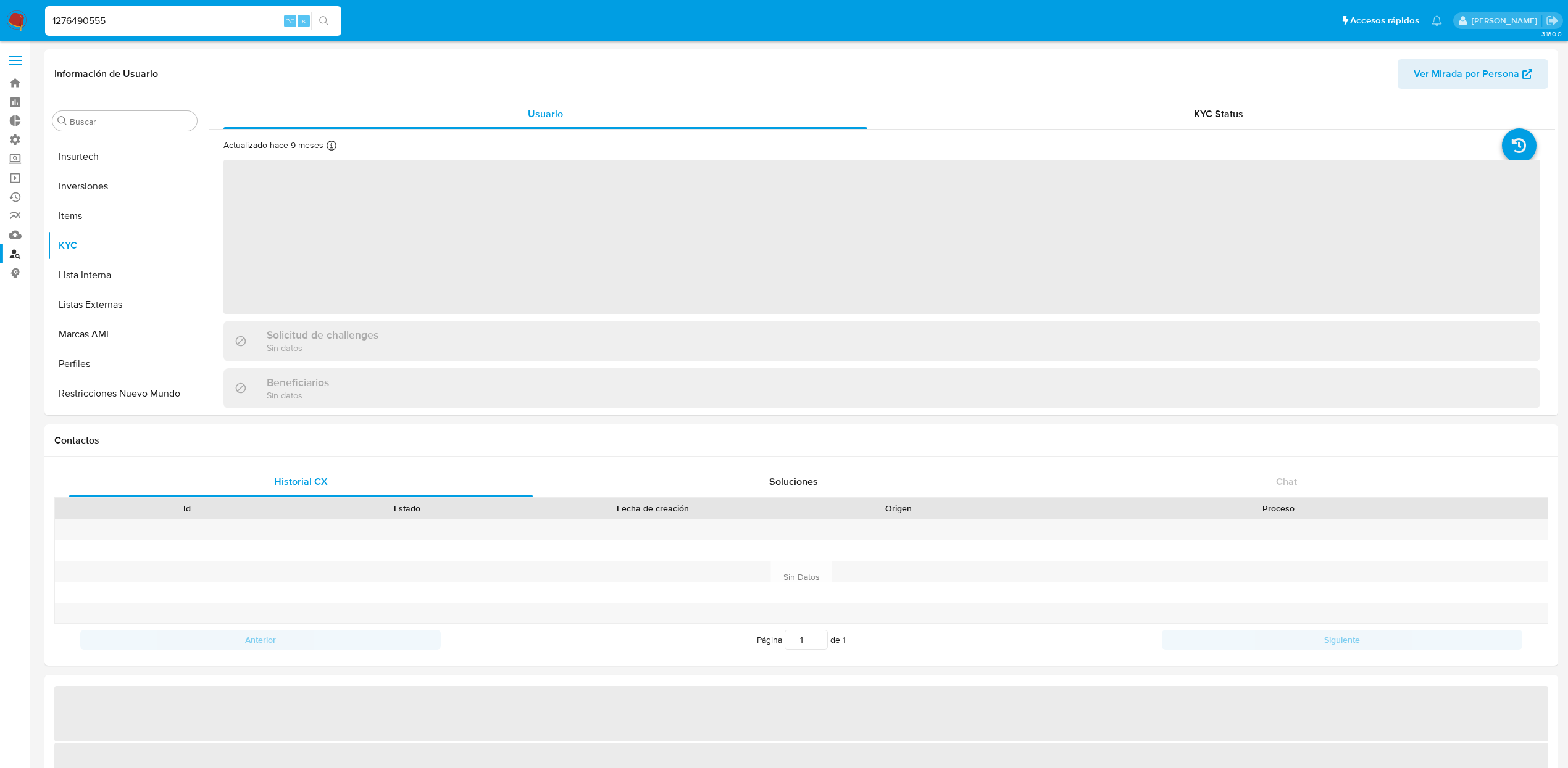
scroll to position [609, 0]
select select "10"
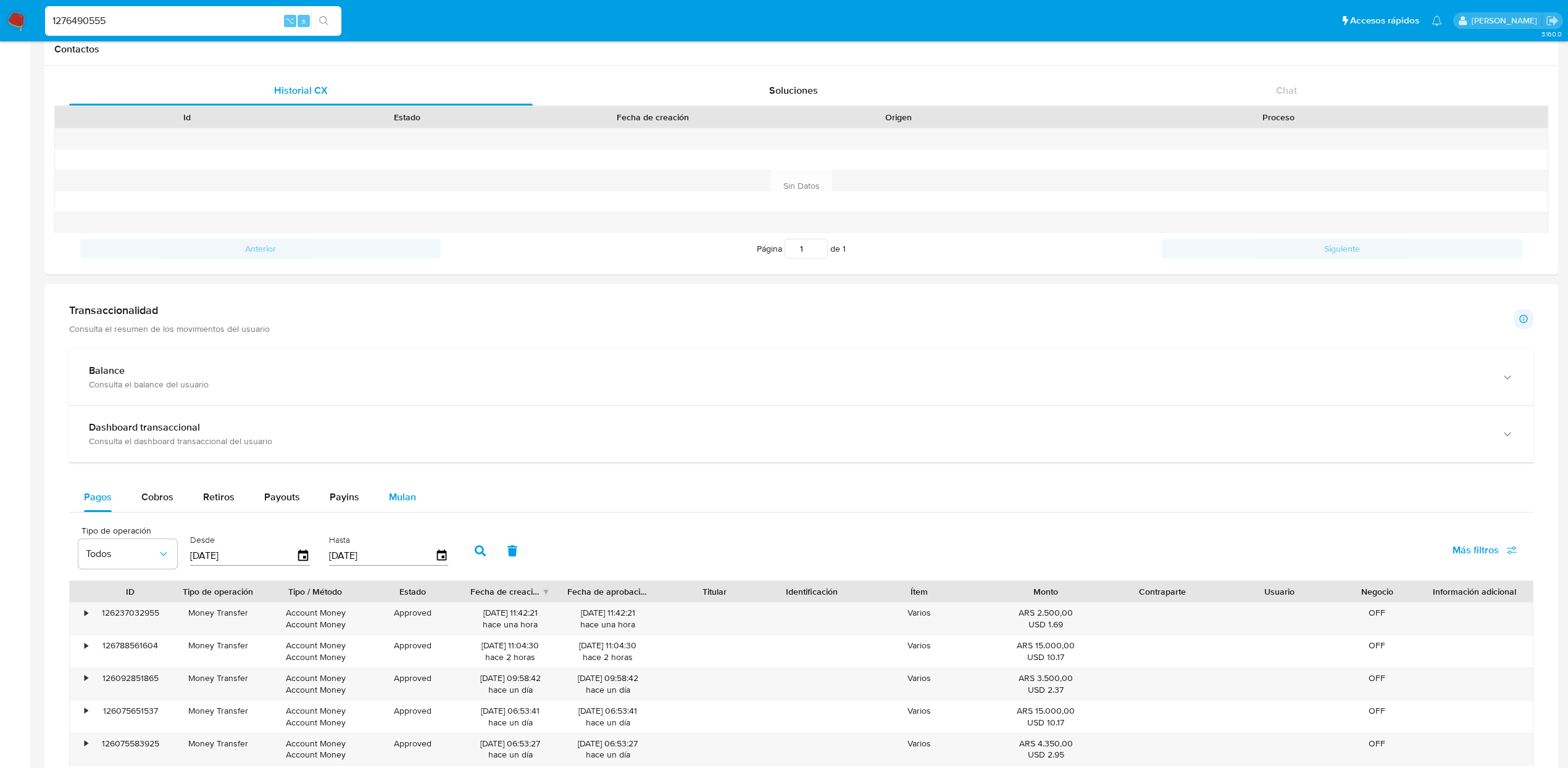
click at [416, 504] on button "Mulan" at bounding box center [402, 497] width 57 height 29
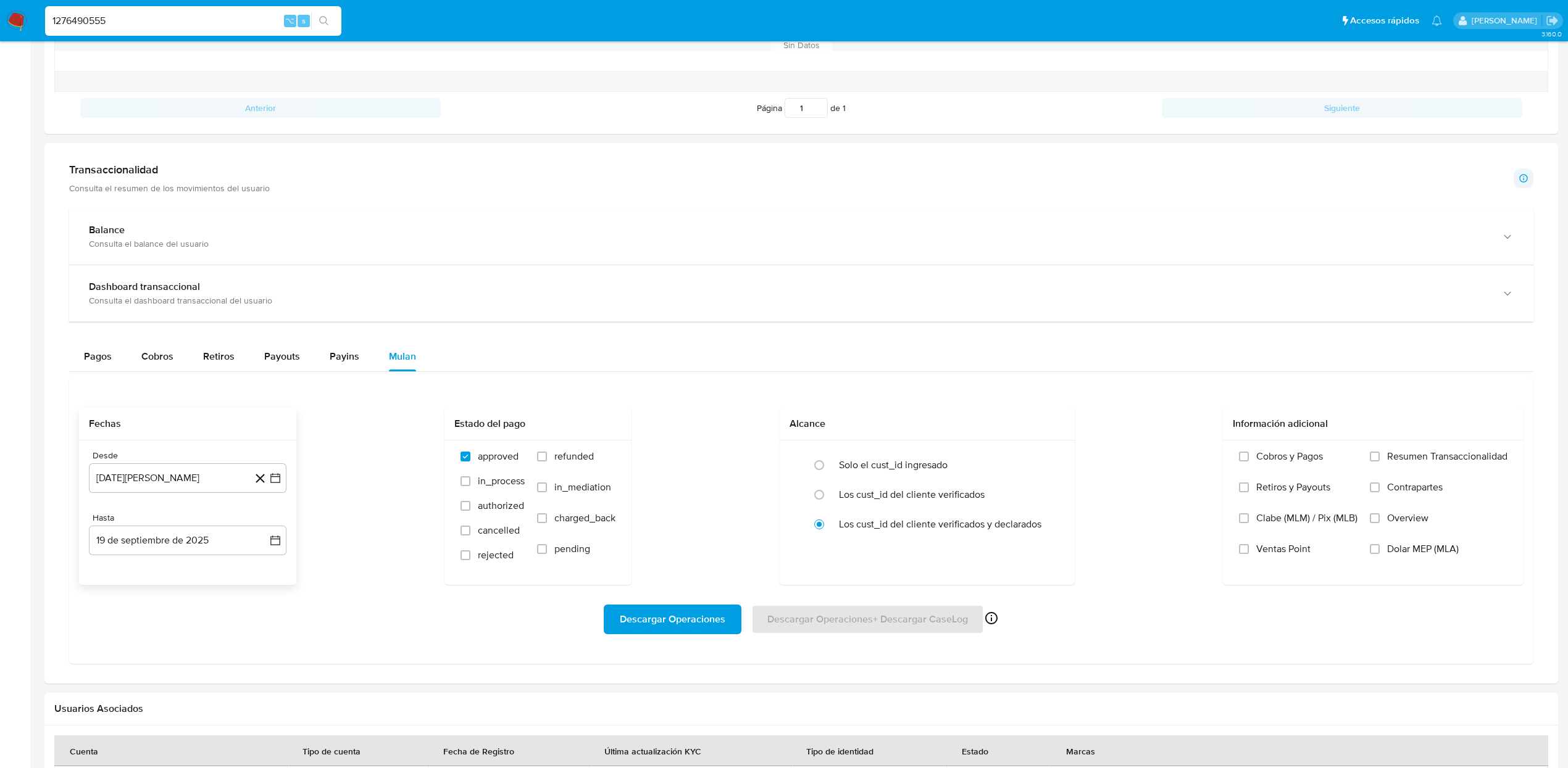
scroll to position [543, 0]
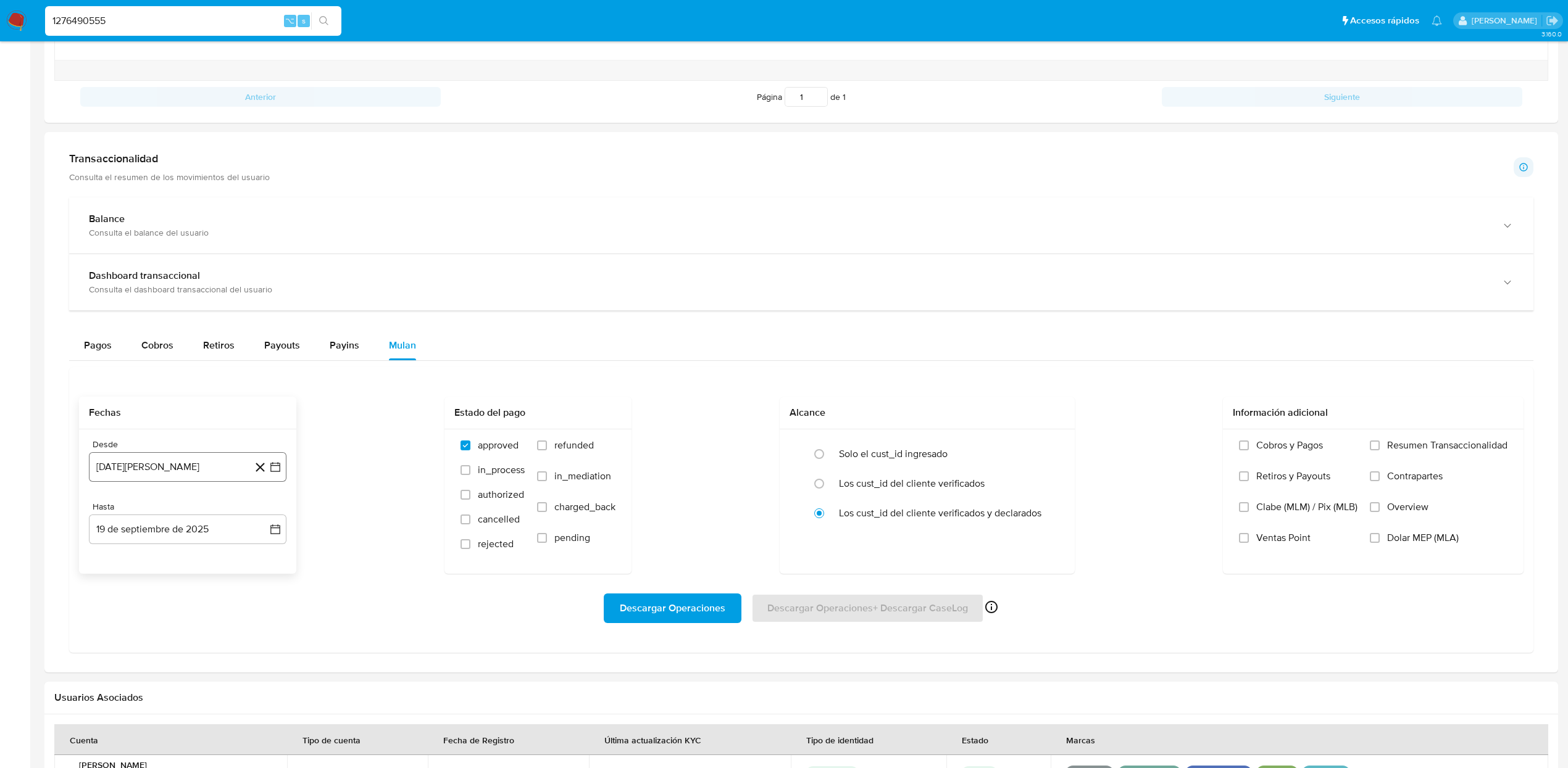
click at [173, 473] on button "19 de agosto de 2024" at bounding box center [187, 467] width 197 height 29
click at [266, 514] on icon "Mes siguiente" at bounding box center [264, 512] width 15 height 15
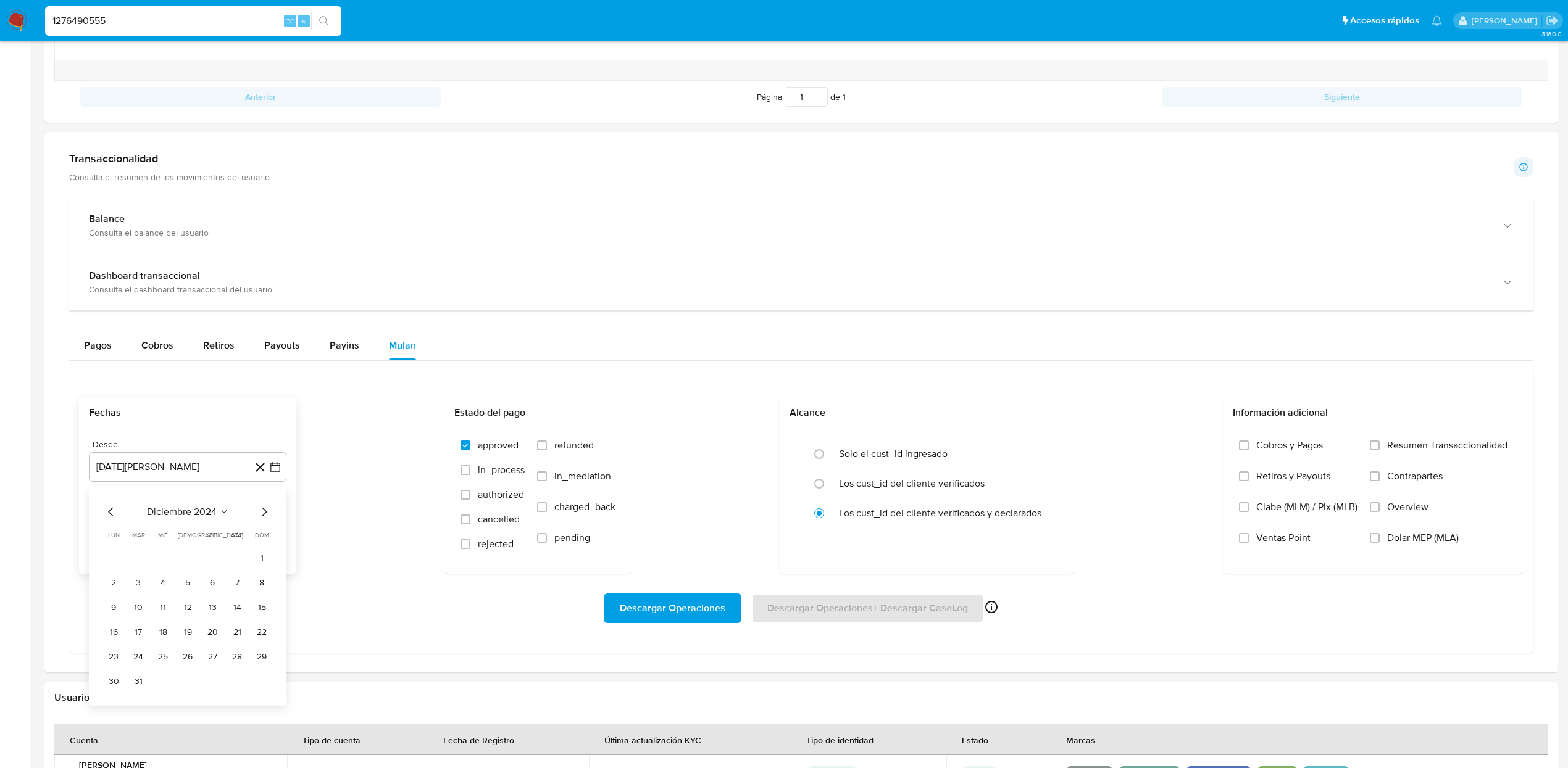
click at [266, 514] on icon "Mes siguiente" at bounding box center [264, 512] width 15 height 15
click at [161, 566] on button "1" at bounding box center [163, 558] width 20 height 20
click at [1454, 544] on span "Dolar MEP (MLA)" at bounding box center [1422, 538] width 71 height 13
click at [1379, 543] on input "Dolar MEP (MLA)" at bounding box center [1374, 538] width 10 height 10
click at [618, 617] on button "Descargar Operaciones" at bounding box center [672, 608] width 138 height 29
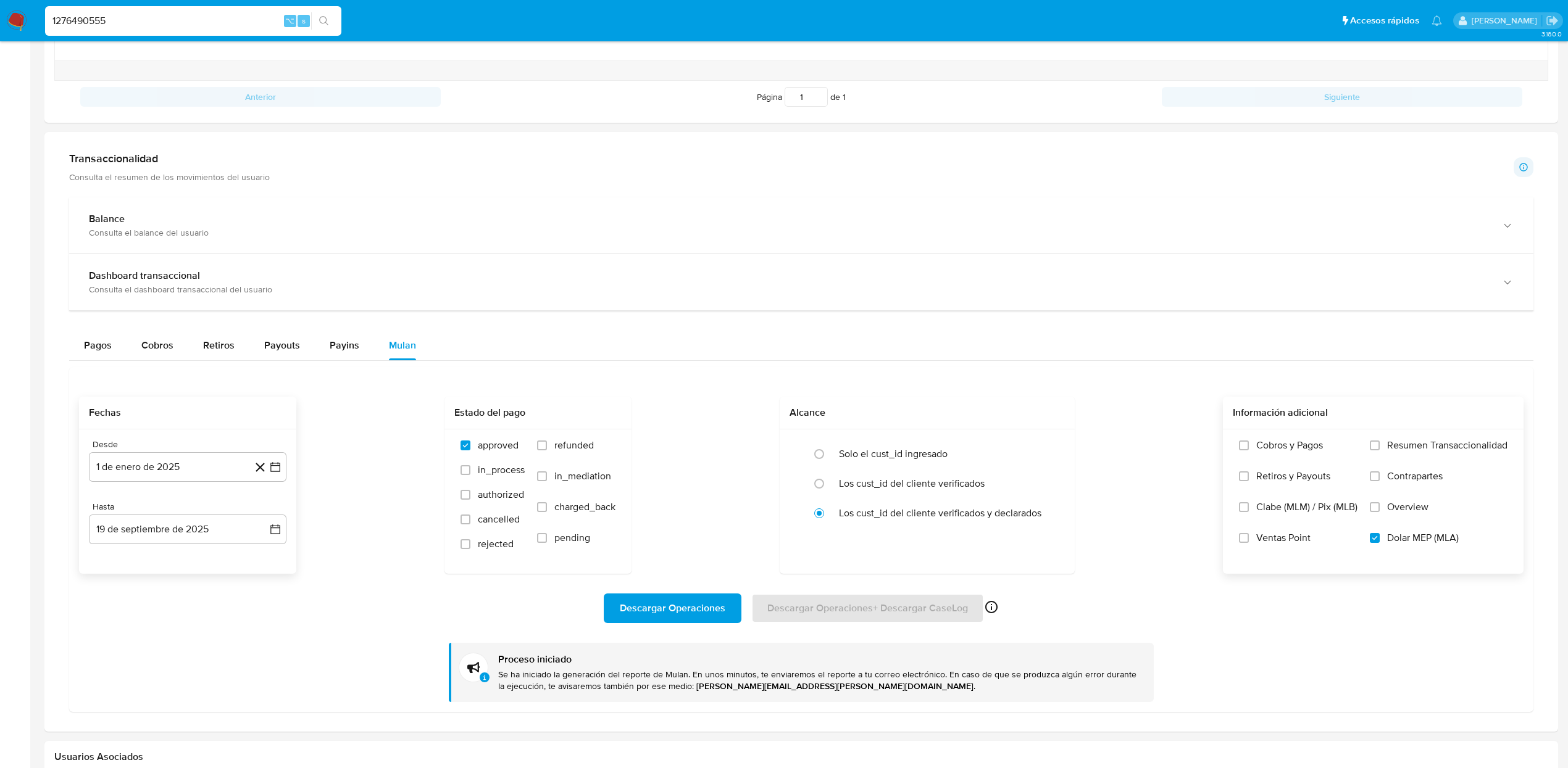
click at [166, 18] on input "1276490555" at bounding box center [193, 21] width 297 height 16
paste input "2068746607"
type input "2068746607"
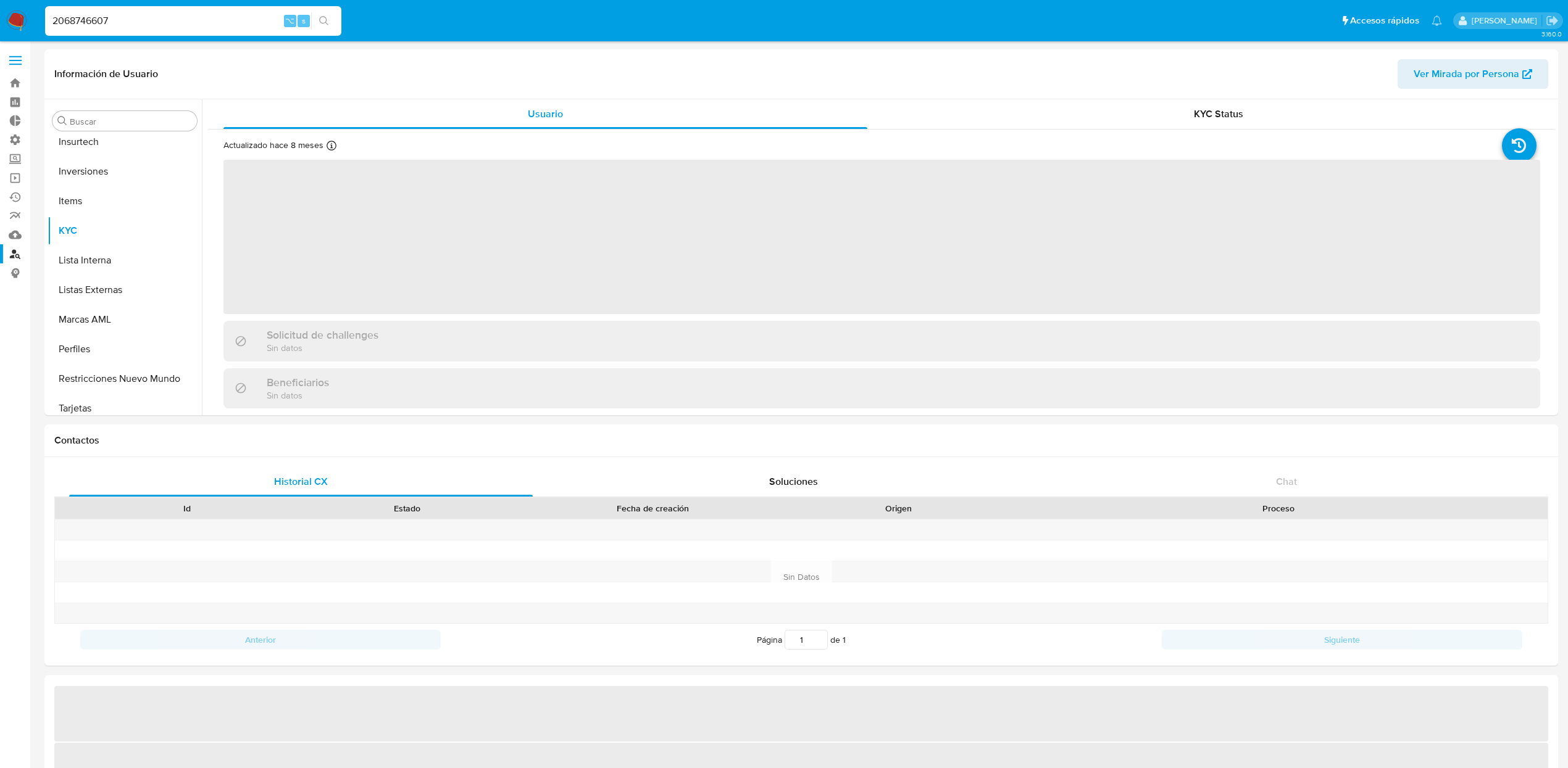
scroll to position [609, 0]
select select "10"
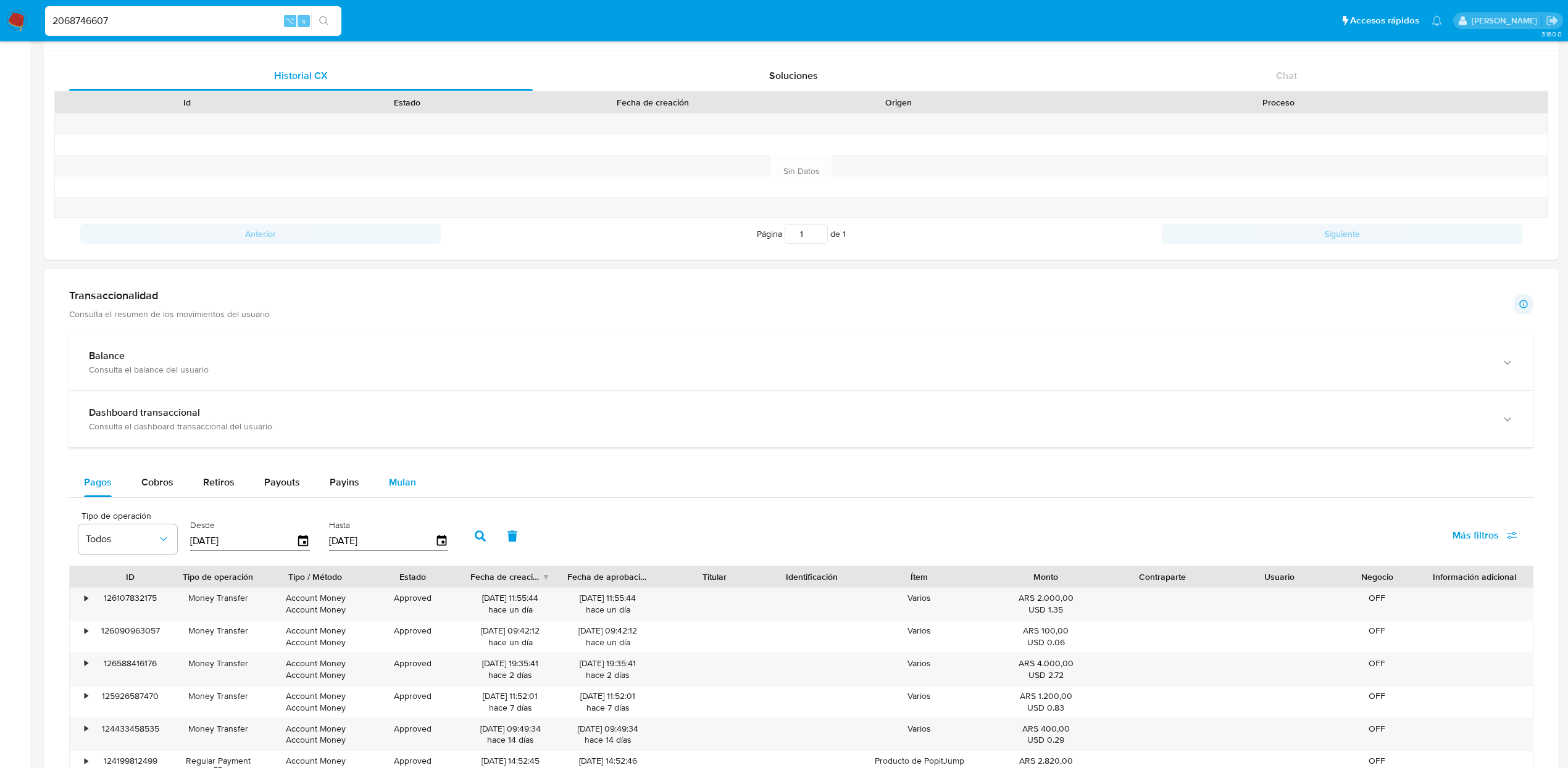
click at [404, 489] on span "Mulan" at bounding box center [402, 482] width 27 height 14
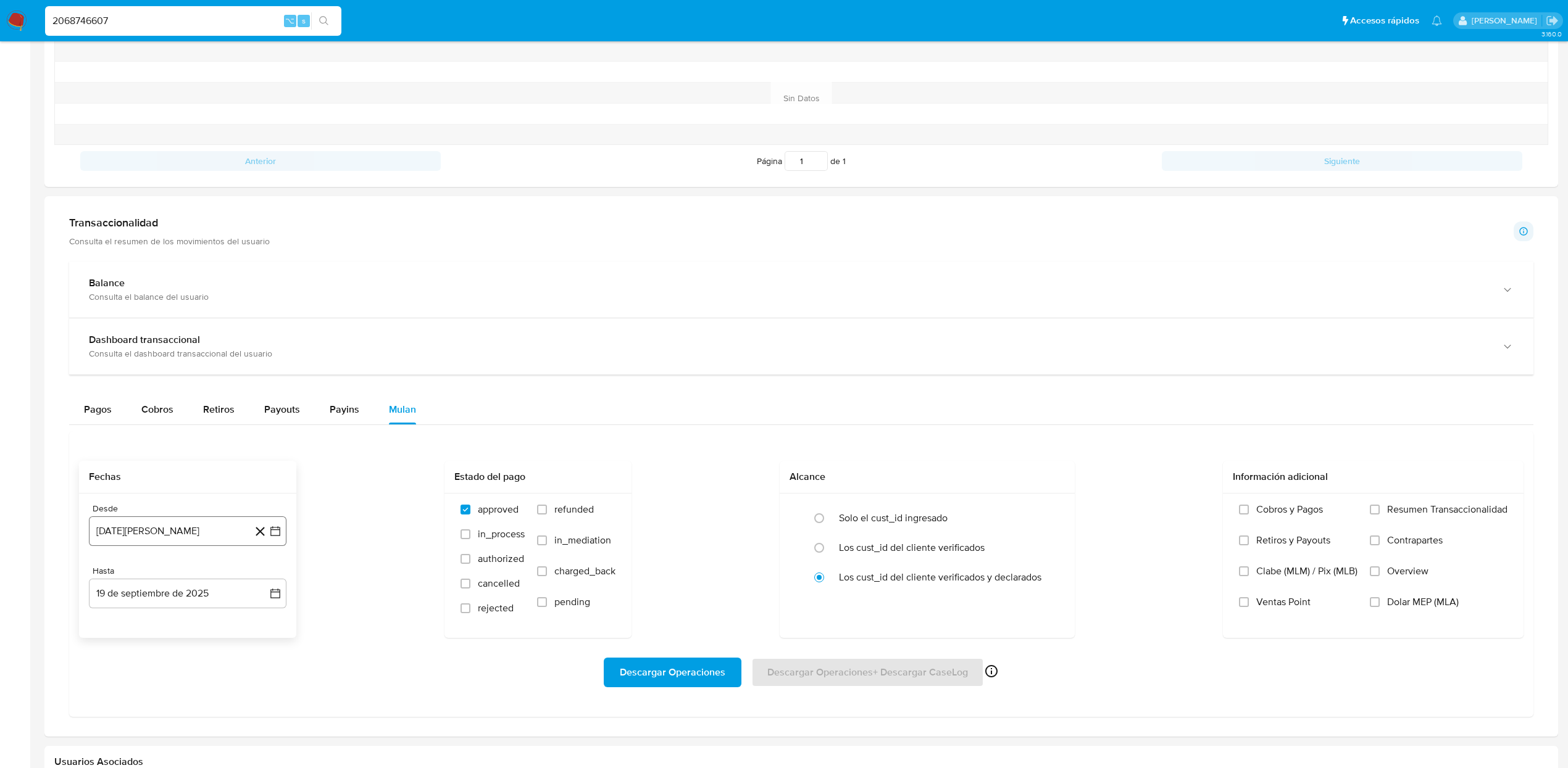
scroll to position [480, 0]
click at [155, 531] on button "19 de agosto de 2024" at bounding box center [187, 530] width 197 height 29
click at [263, 579] on icon "Mes siguiente" at bounding box center [265, 575] width 5 height 9
click at [263, 582] on button "19 de septiembre de 2025" at bounding box center [187, 592] width 197 height 29
click at [173, 412] on span "septiembre 2025" at bounding box center [181, 405] width 75 height 13
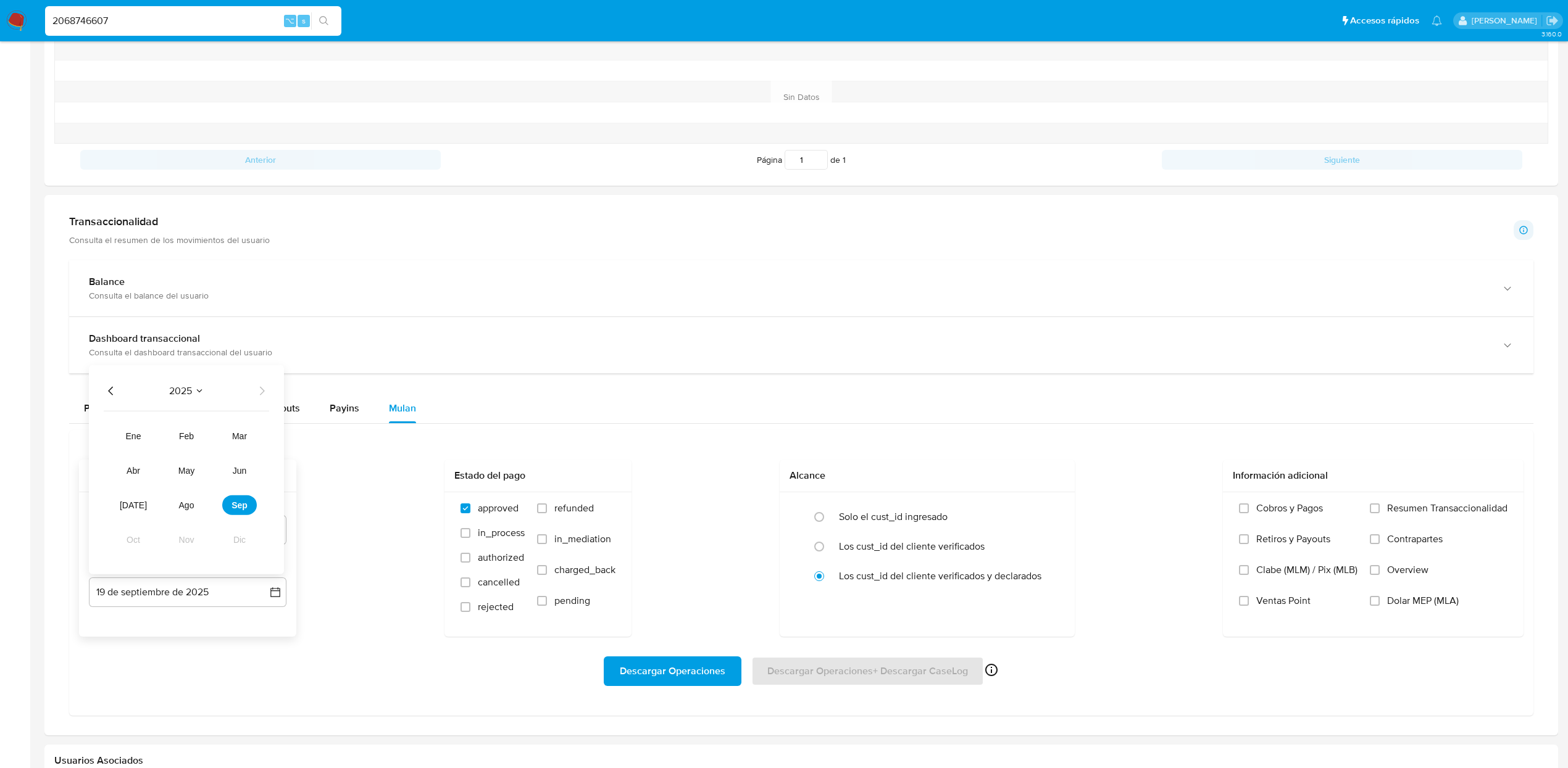
click at [443, 683] on div "Descargar Operaciones Descargar Operaciones + Descargar CaseLog Habilitado solo…" at bounding box center [802, 671] width 1445 height 29
click at [217, 545] on button "19 de agosto de 2024" at bounding box center [187, 530] width 197 height 29
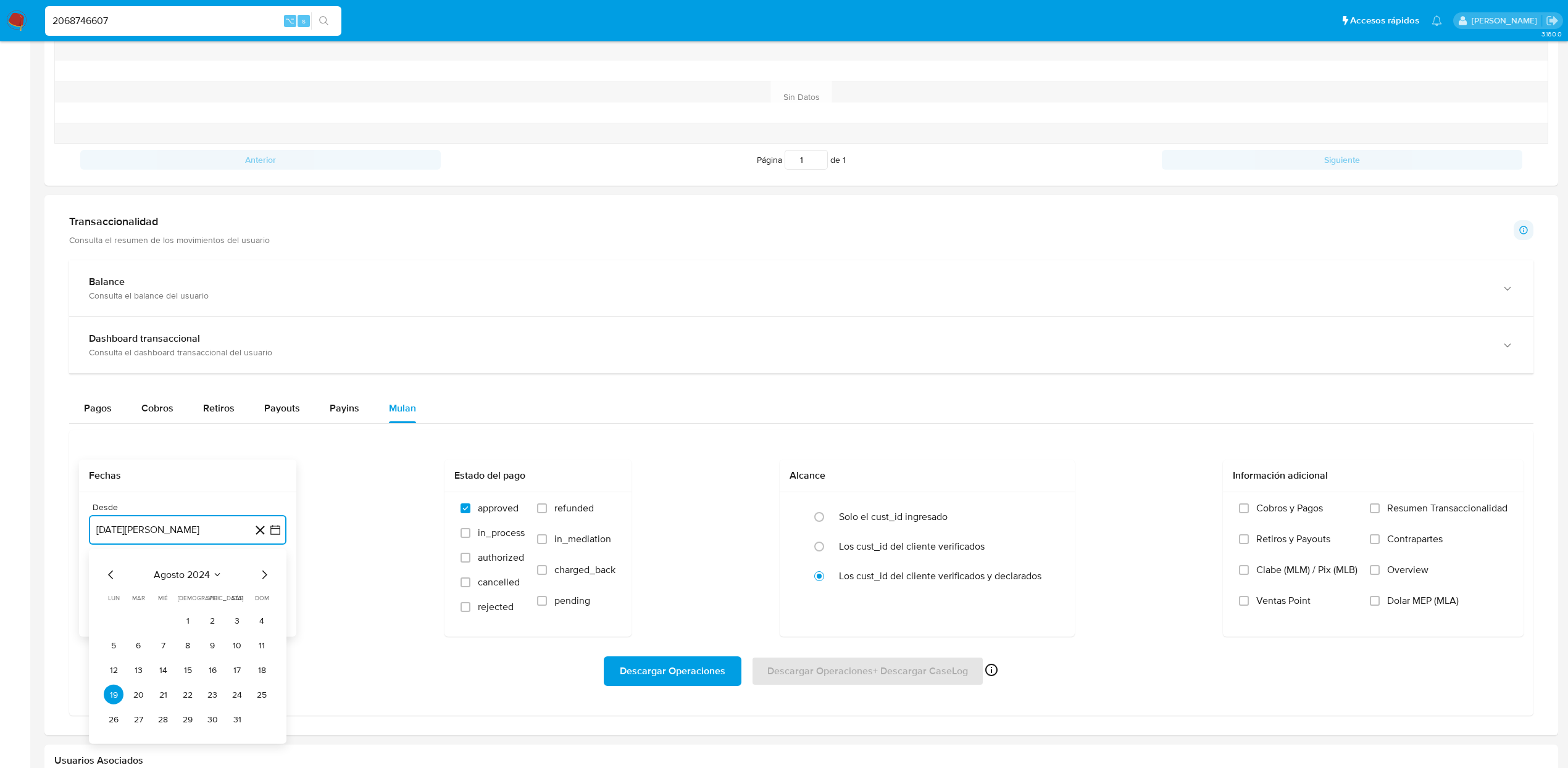
click at [263, 581] on icon "Mes siguiente" at bounding box center [264, 575] width 15 height 15
click at [263, 581] on button "19 de septiembre de 2025" at bounding box center [187, 592] width 197 height 29
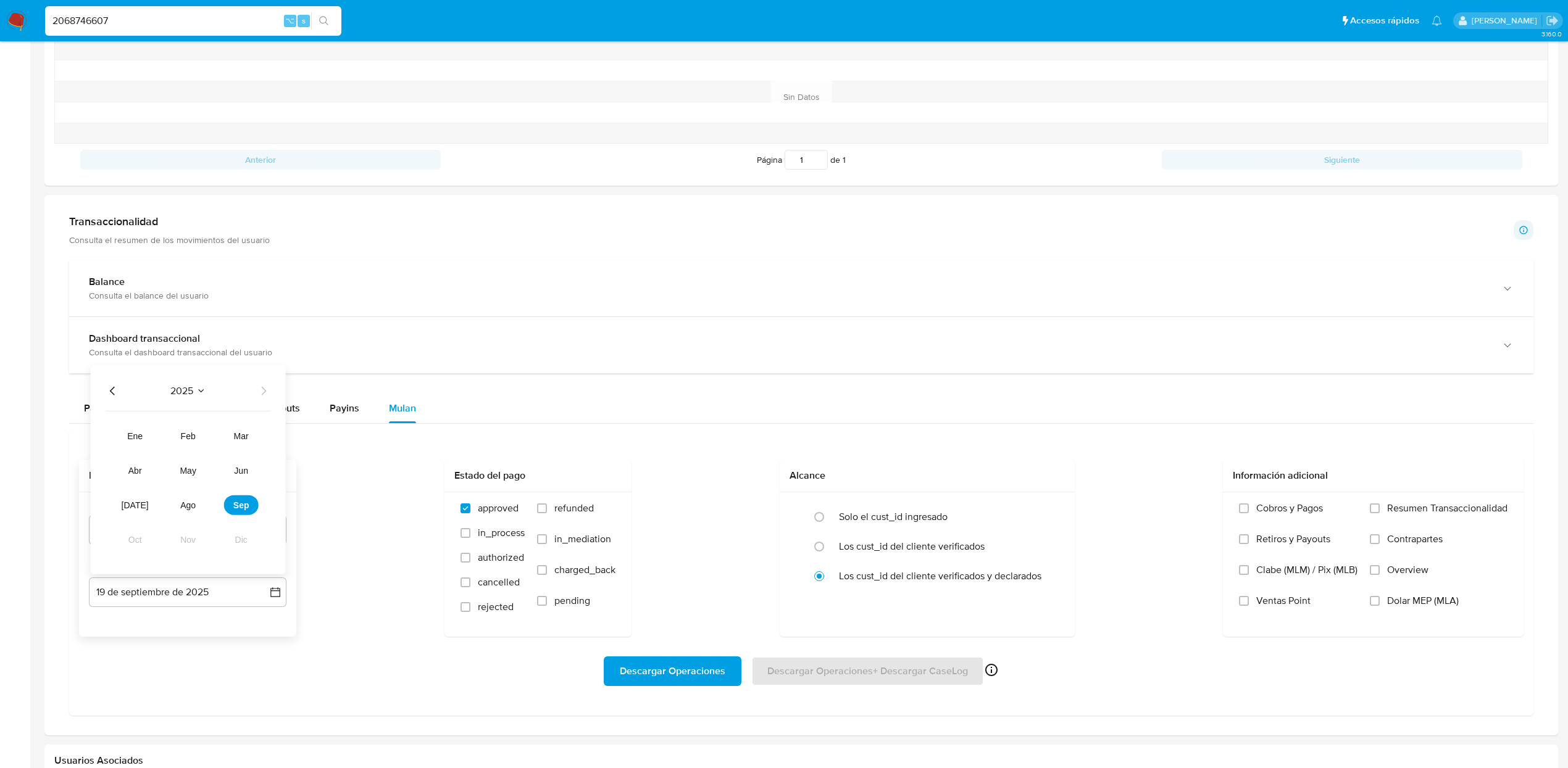
click at [263, 581] on button "19 de septiembre de 2025" at bounding box center [187, 592] width 197 height 29
click at [185, 540] on button "19 de agosto de 2024" at bounding box center [187, 530] width 197 height 29
click at [269, 580] on icon "Mes siguiente" at bounding box center [264, 575] width 15 height 15
click at [161, 534] on button "19 de agosto de 2024" at bounding box center [187, 530] width 197 height 29
click at [166, 530] on button "19 de agosto de 2024" at bounding box center [187, 530] width 197 height 29
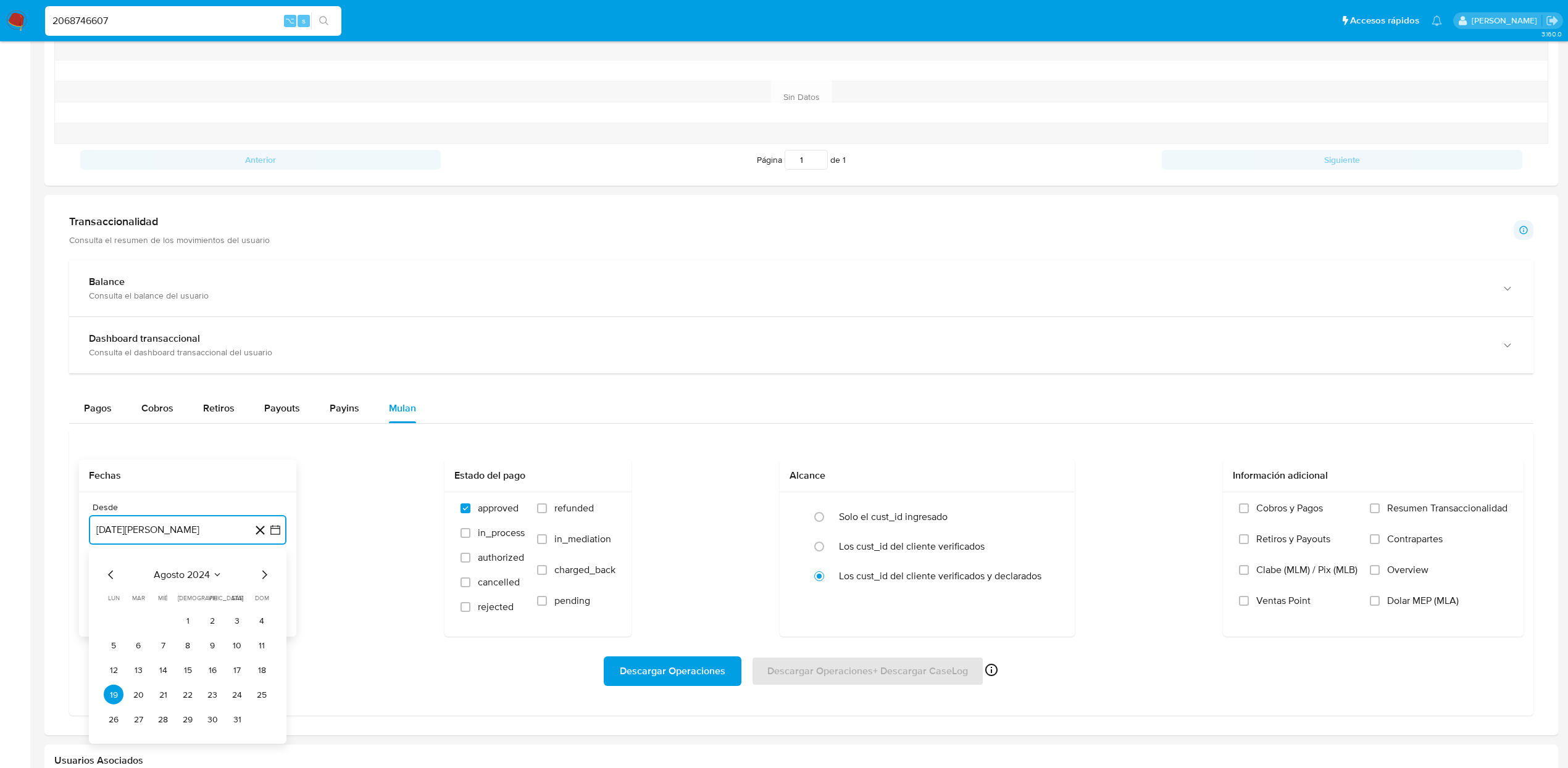
click at [202, 572] on span "agosto 2024" at bounding box center [182, 575] width 56 height 13
click at [240, 733] on button "dic" at bounding box center [239, 724] width 35 height 20
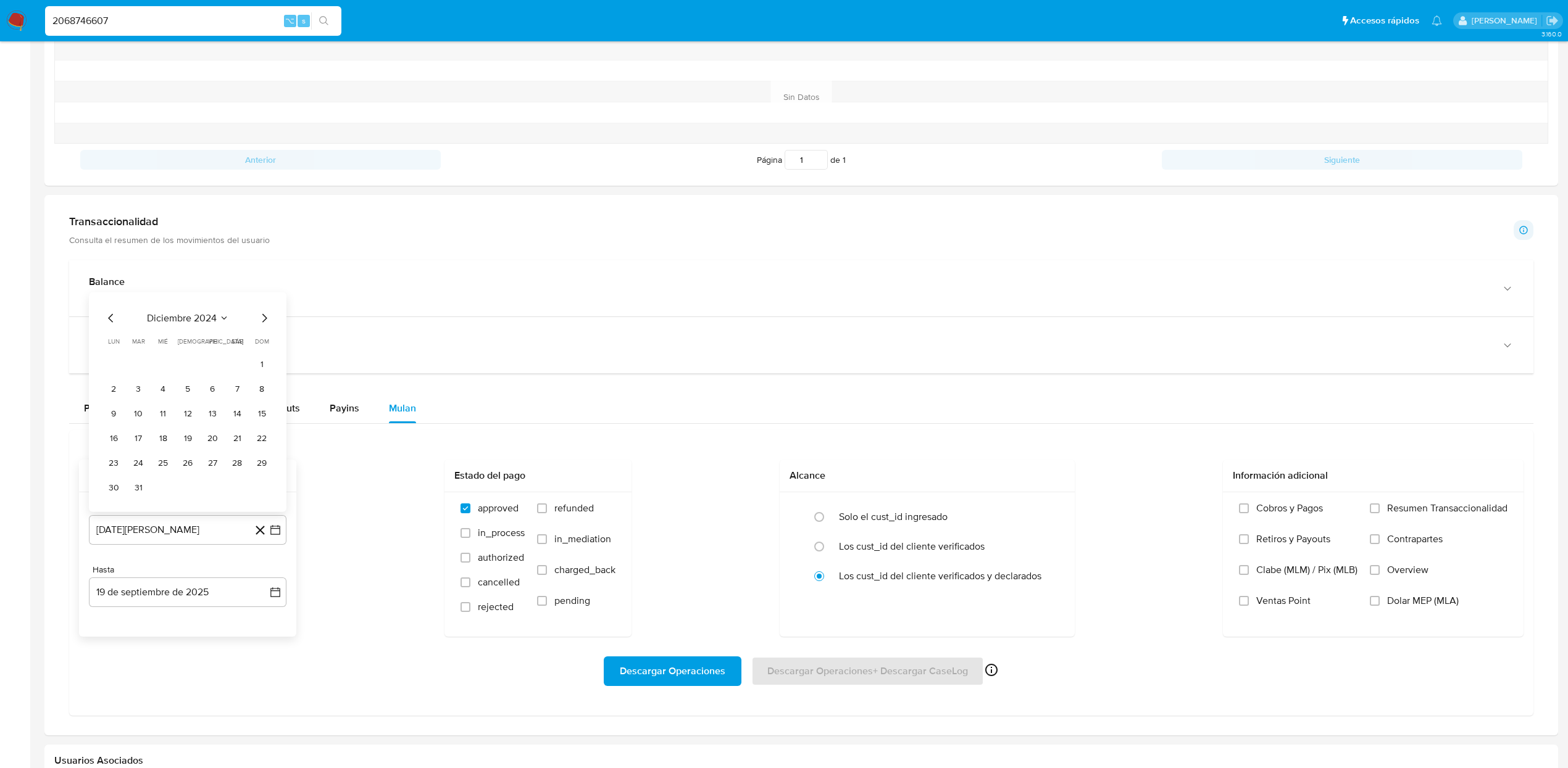
click at [265, 324] on icon "Mes siguiente" at bounding box center [264, 318] width 15 height 15
click at [163, 627] on button "1" at bounding box center [163, 621] width 20 height 20
click at [1425, 612] on label "Dolar MEP (MLA)" at bounding box center [1438, 610] width 138 height 31
click at [1379, 606] on input "Dolar MEP (MLA)" at bounding box center [1374, 601] width 10 height 10
click at [683, 674] on span "Descargar Operaciones" at bounding box center [672, 671] width 105 height 27
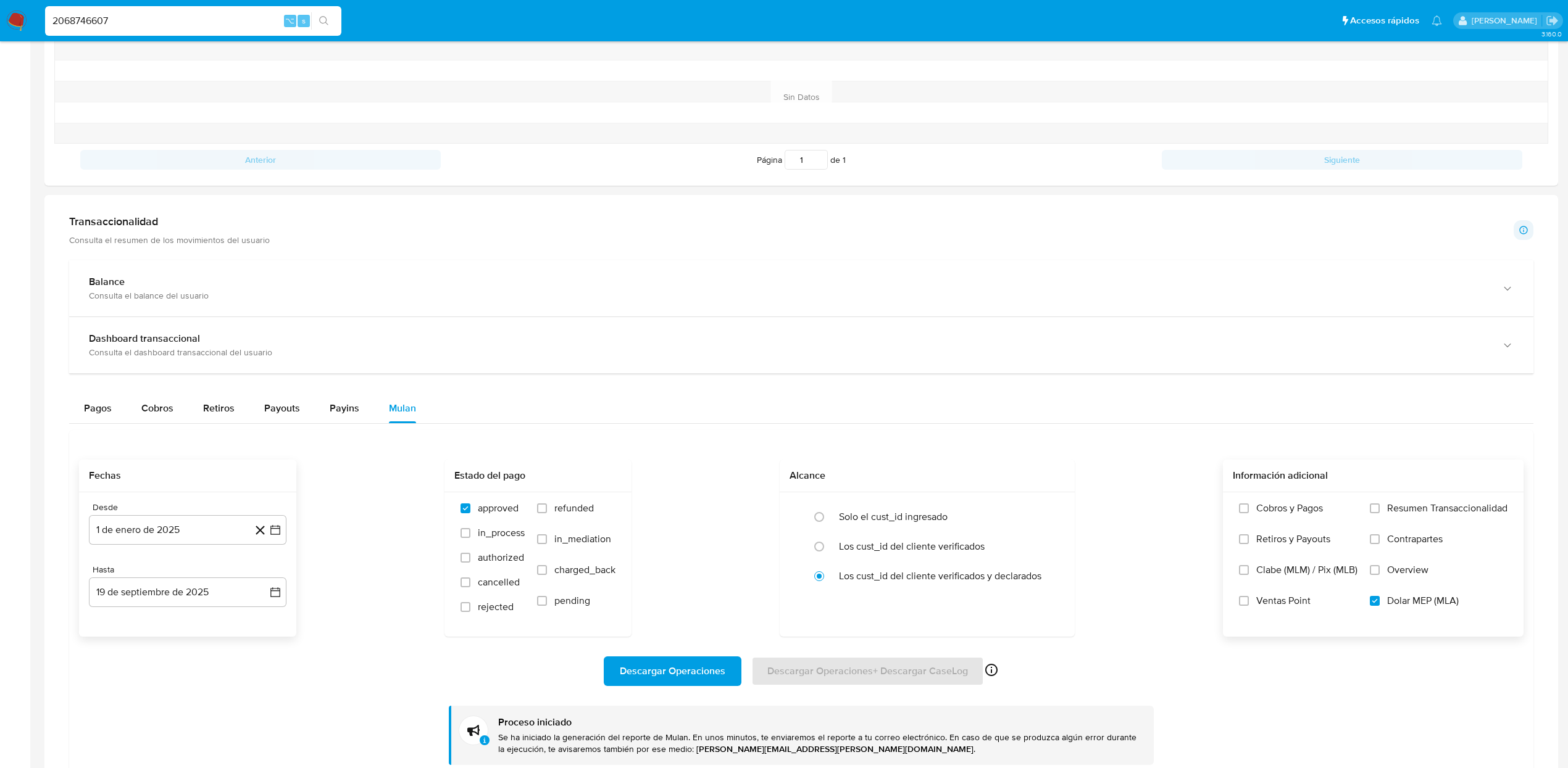
click at [187, 22] on input "2068746607" at bounding box center [193, 21] width 297 height 16
paste input "1023069640"
type input "1023069640"
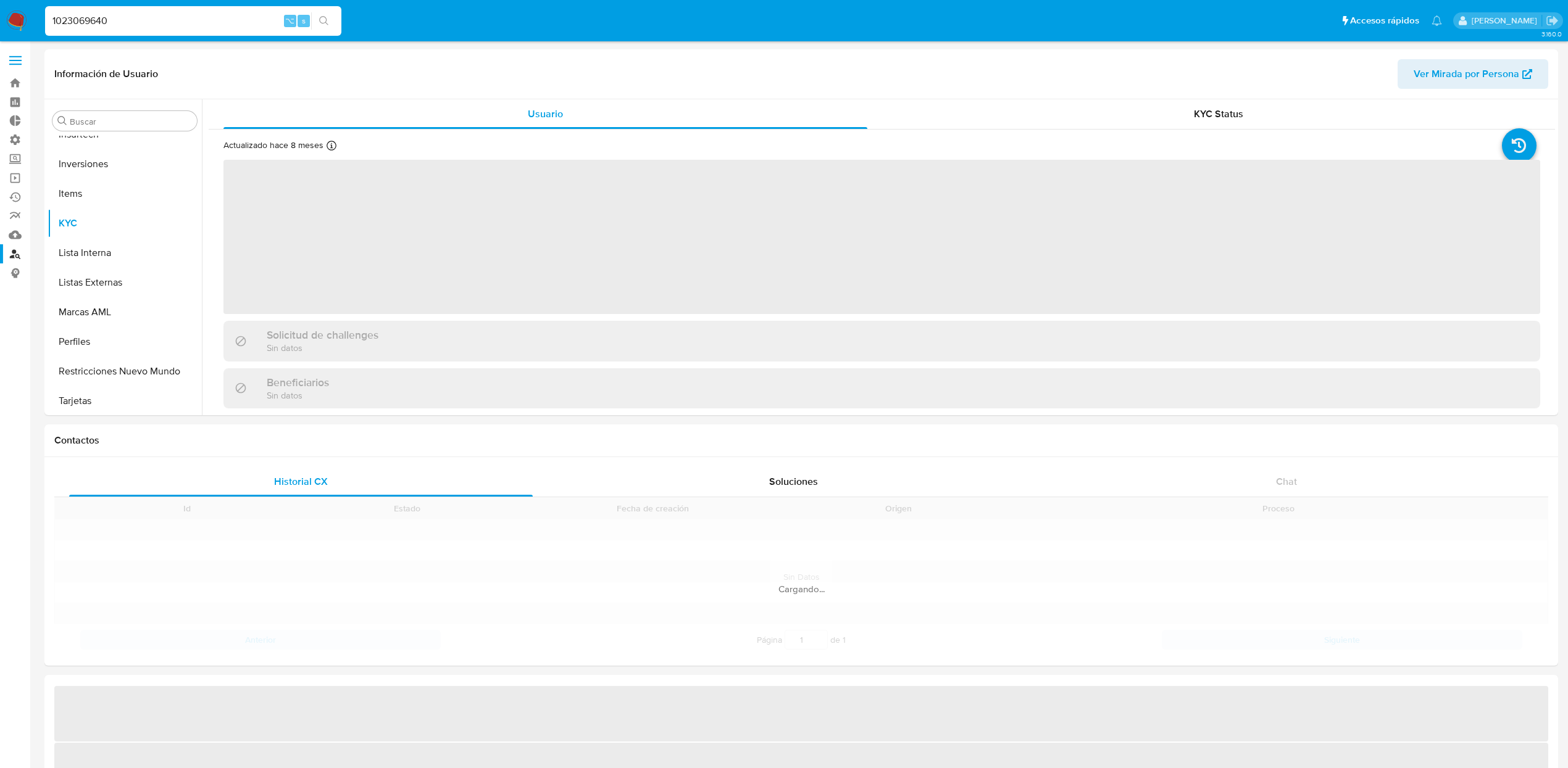
scroll to position [609, 0]
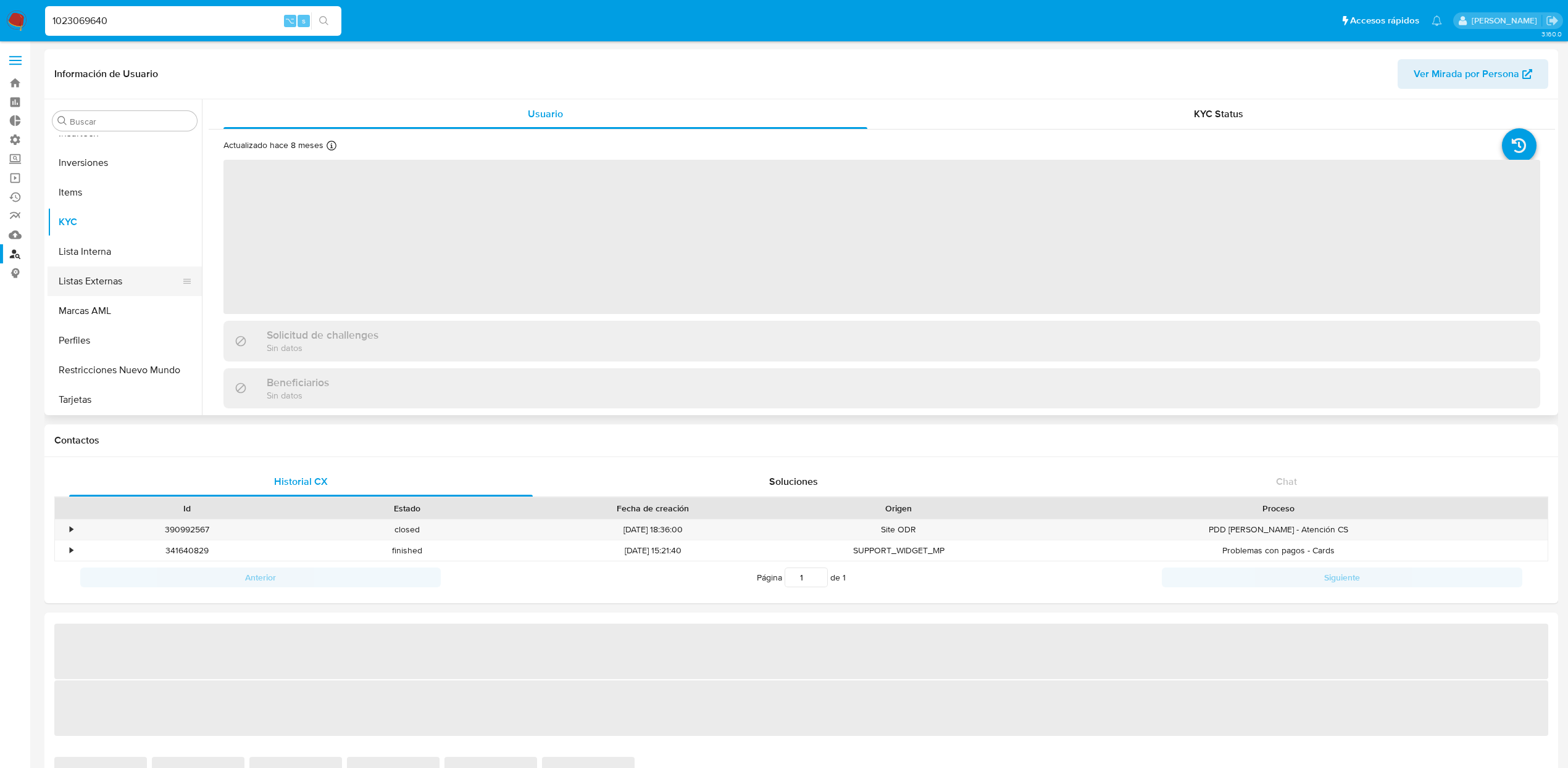
select select "10"
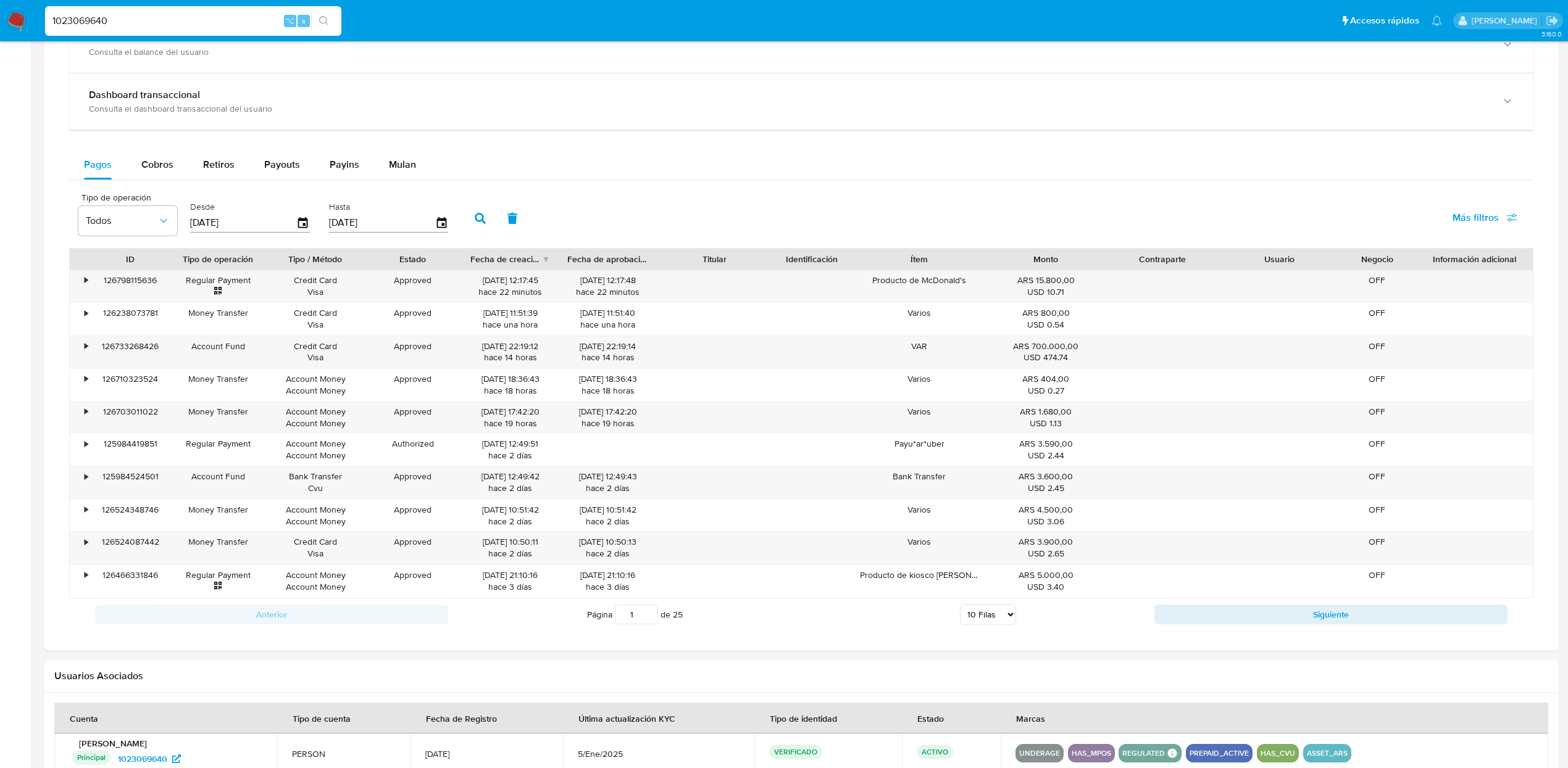
scroll to position [699, 0]
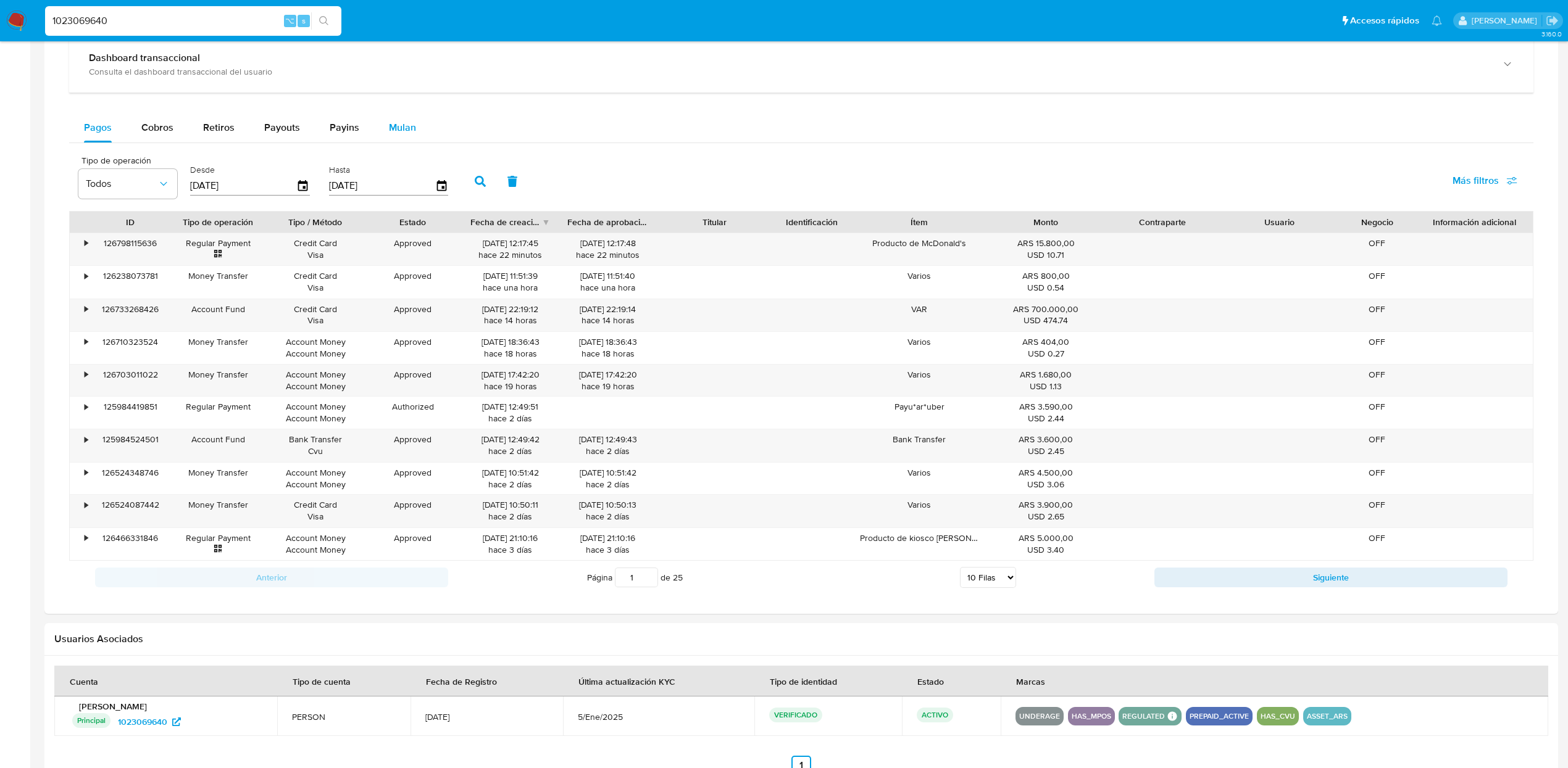
click at [385, 129] on button "Mulan" at bounding box center [402, 128] width 57 height 29
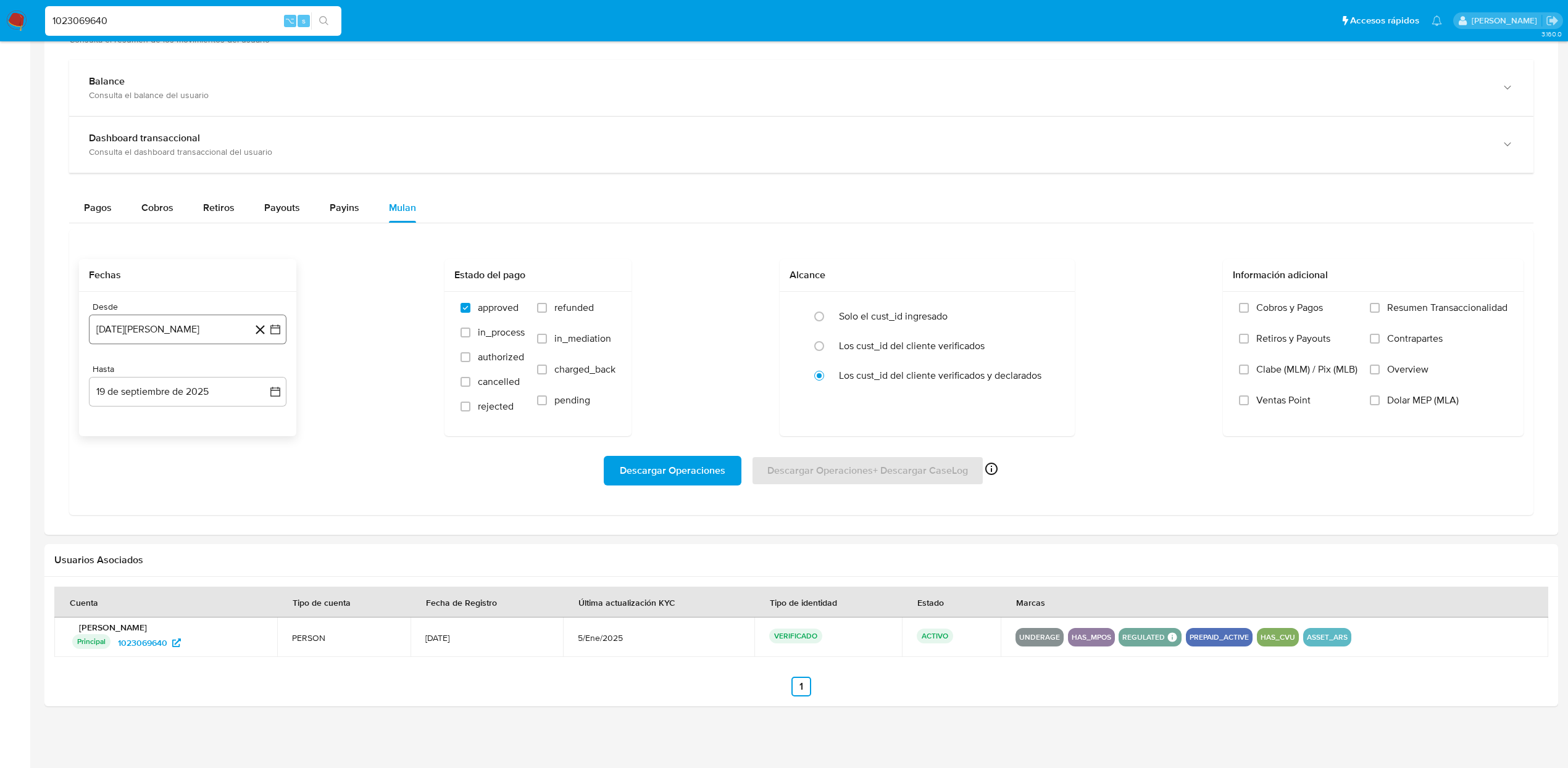
click at [216, 327] on button "19 de agosto de 2024" at bounding box center [187, 329] width 197 height 29
click at [264, 377] on icon "Mes siguiente" at bounding box center [265, 374] width 5 height 9
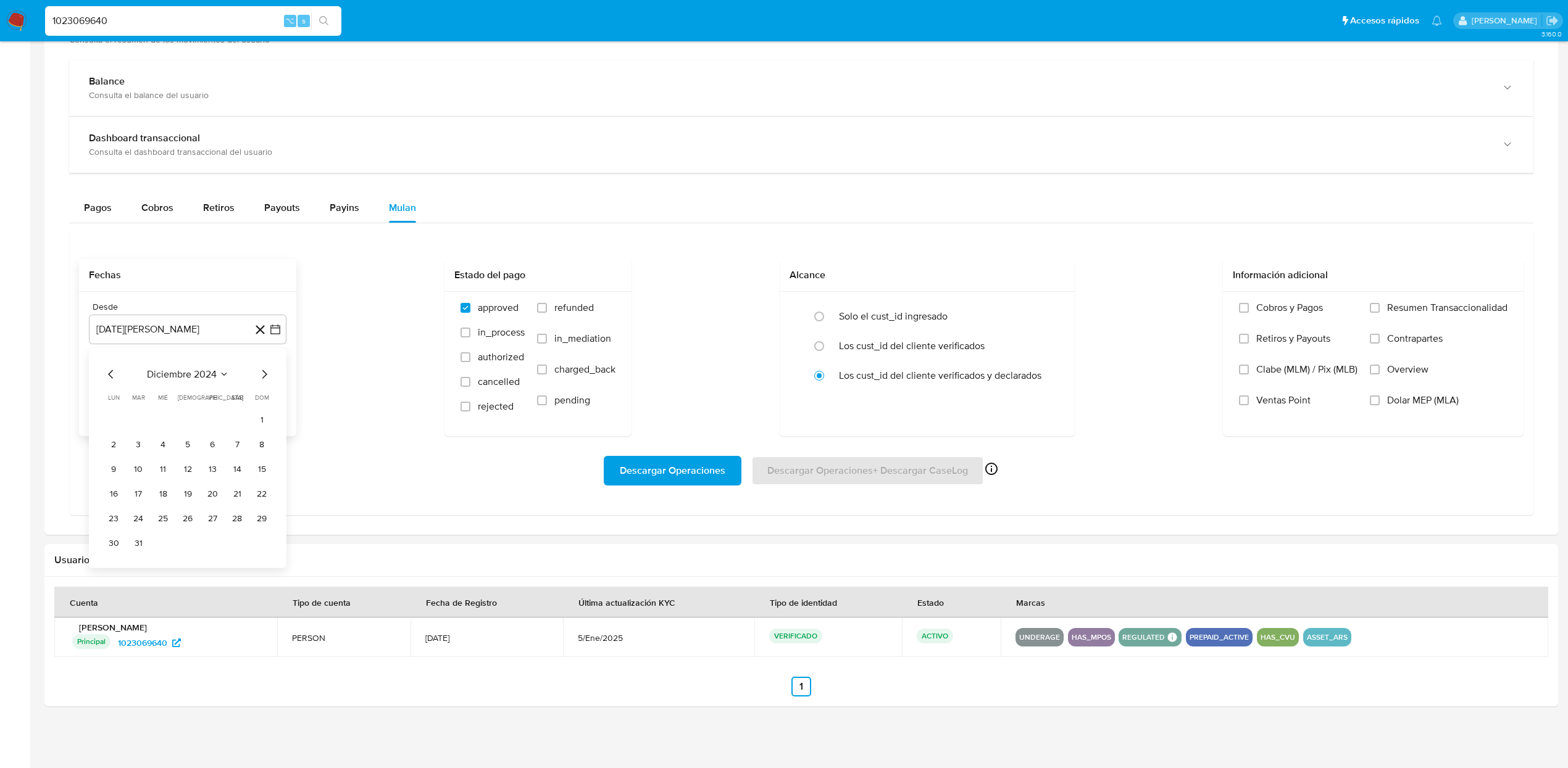
click at [264, 377] on icon "Mes siguiente" at bounding box center [265, 374] width 5 height 9
click at [166, 421] on button "1" at bounding box center [163, 420] width 20 height 20
click at [1387, 405] on span "Dolar MEP (MLA)" at bounding box center [1422, 400] width 71 height 13
click at [1379, 405] on input "Dolar MEP (MLA)" at bounding box center [1374, 400] width 10 height 10
click at [668, 465] on span "Descargar Operaciones" at bounding box center [672, 470] width 105 height 27
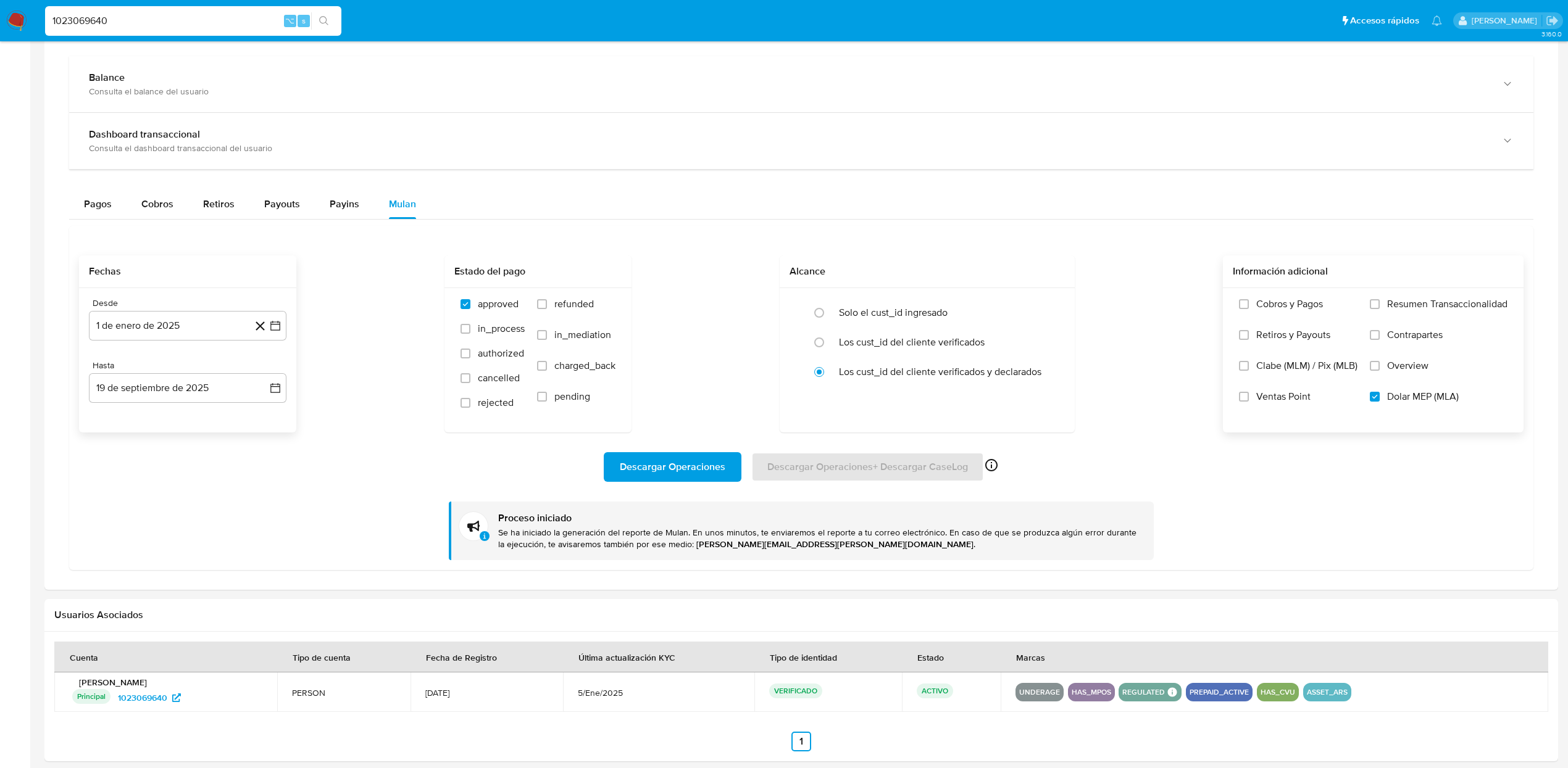
click at [696, 466] on span "Descargar Operaciones" at bounding box center [672, 467] width 105 height 27
click at [227, 16] on input "1023069640" at bounding box center [193, 21] width 297 height 16
paste input "574193806"
type input "1574193806"
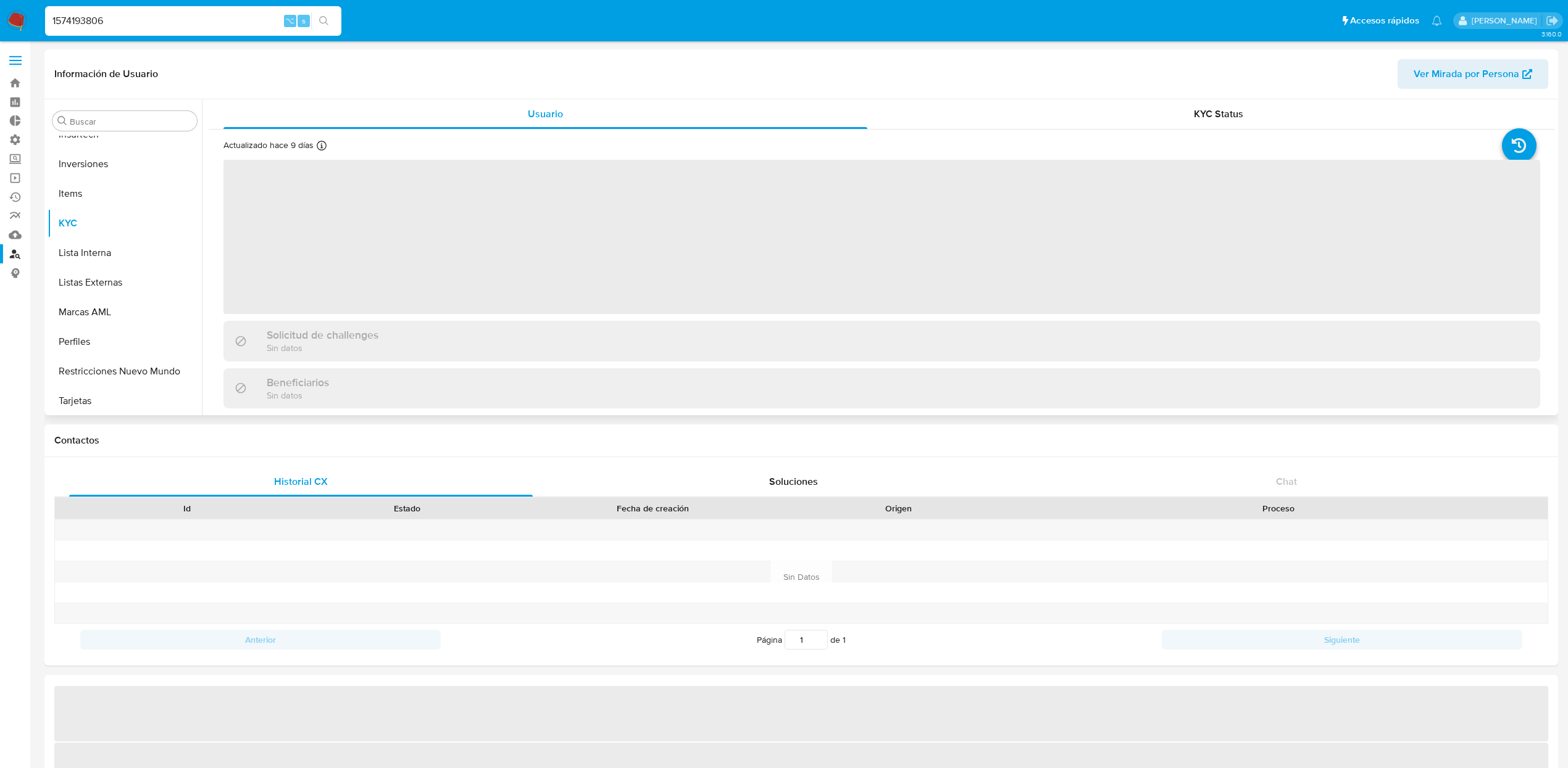
scroll to position [609, 0]
select select "10"
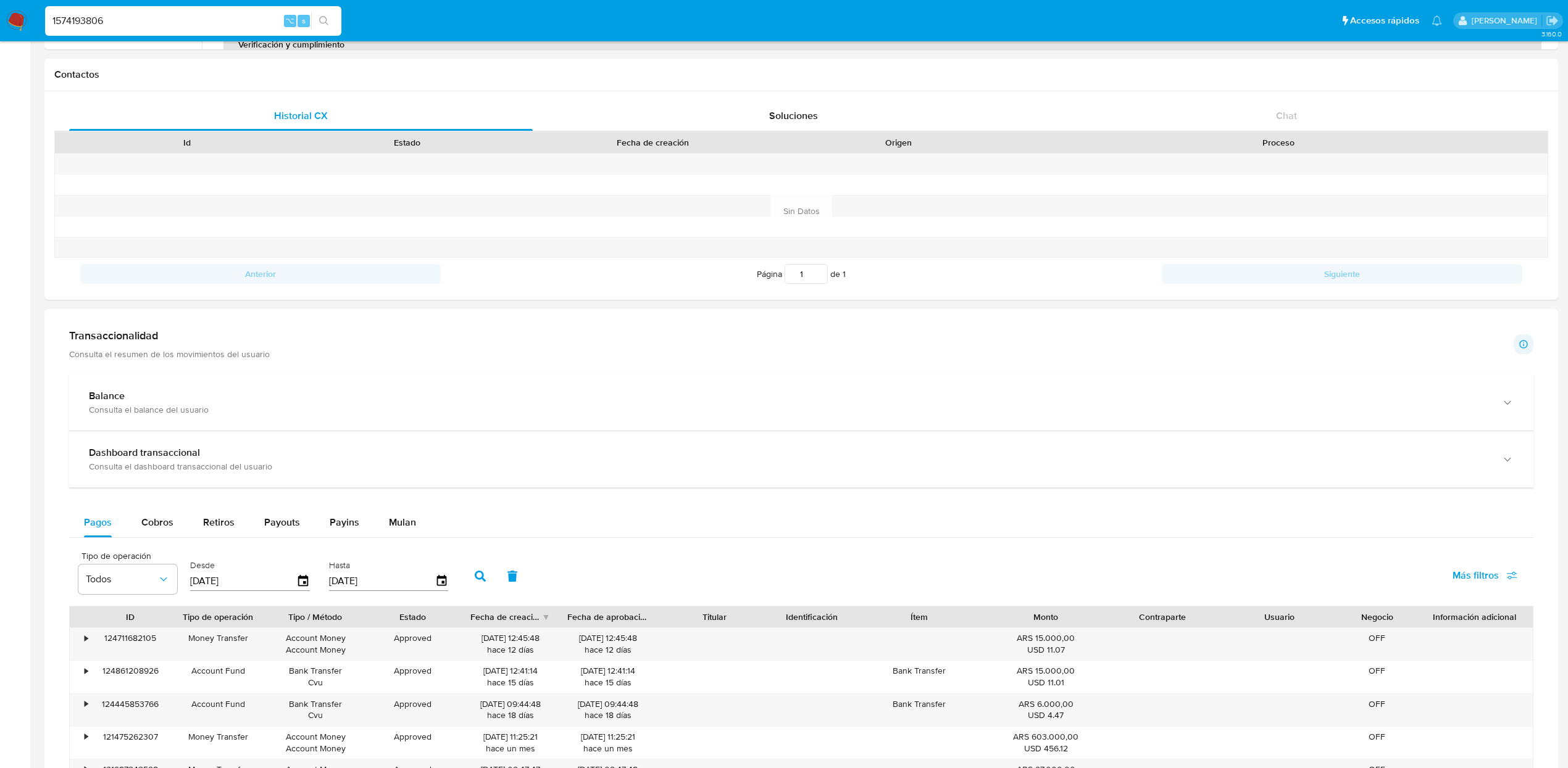
scroll to position [376, 0]
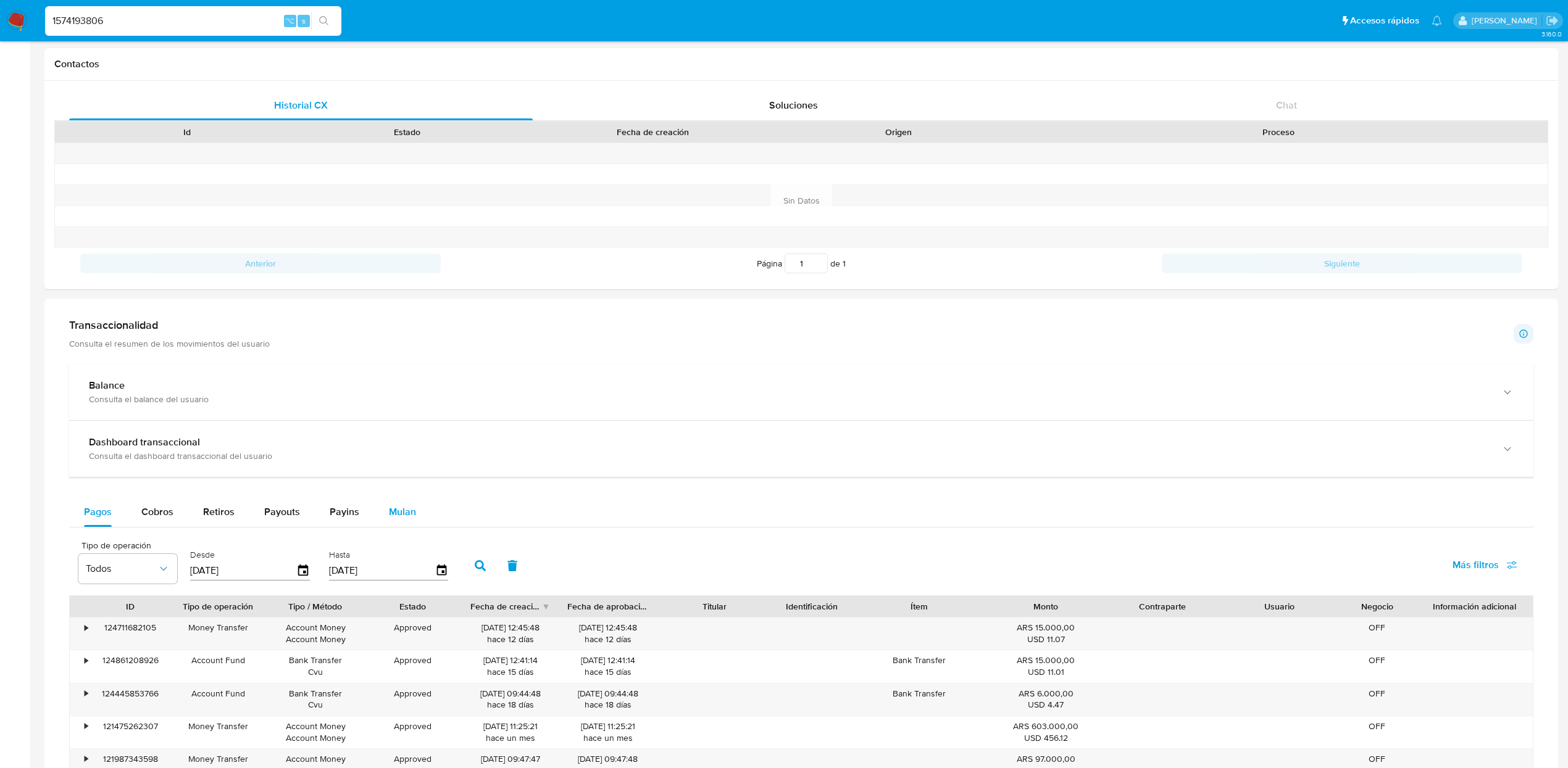
click at [394, 512] on span "Mulan" at bounding box center [402, 512] width 27 height 14
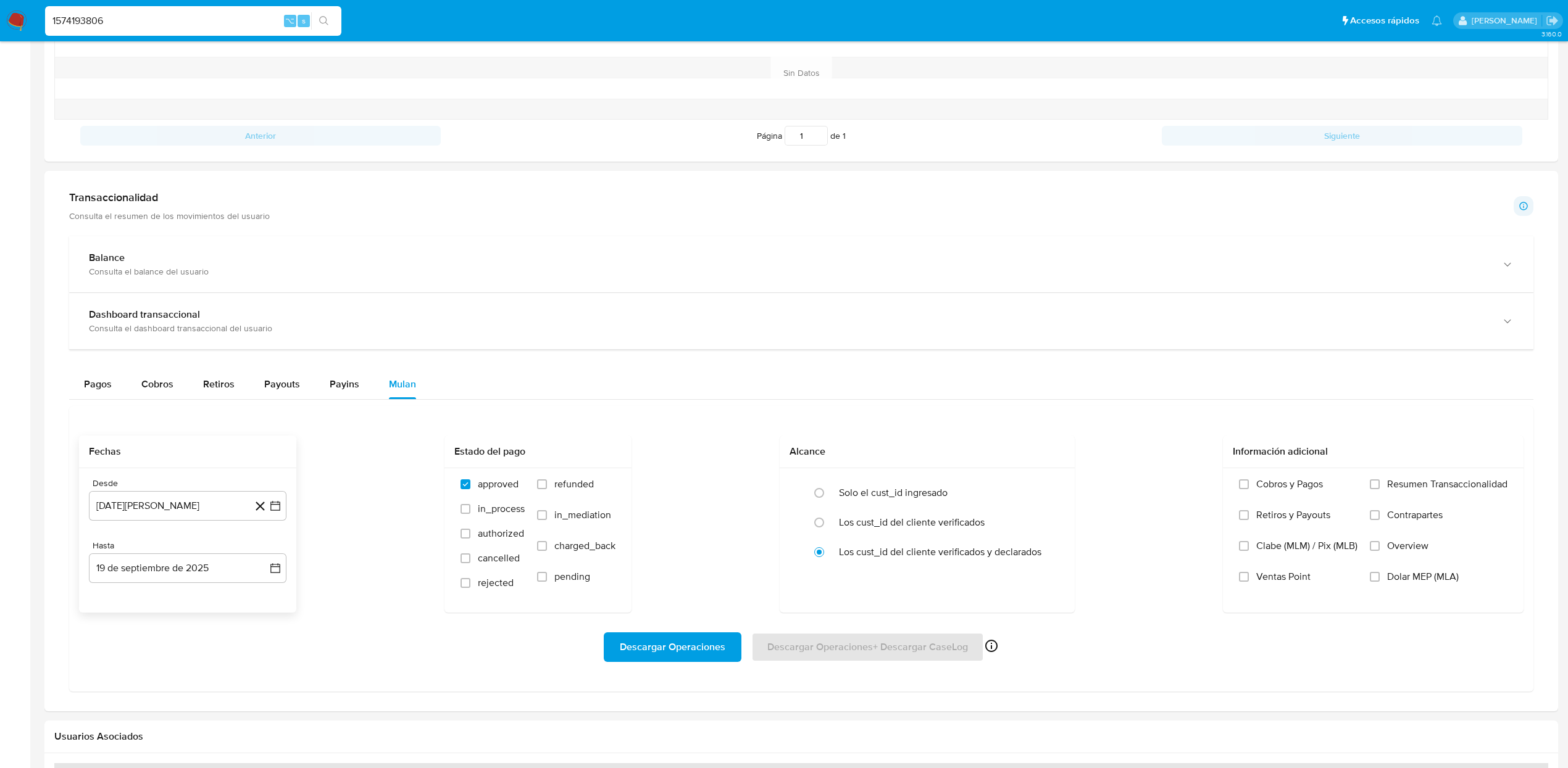
scroll to position [506, 0]
click at [195, 506] on button "19 de agosto de 2024" at bounding box center [187, 504] width 197 height 29
click at [267, 551] on icon "Mes siguiente" at bounding box center [264, 549] width 15 height 15
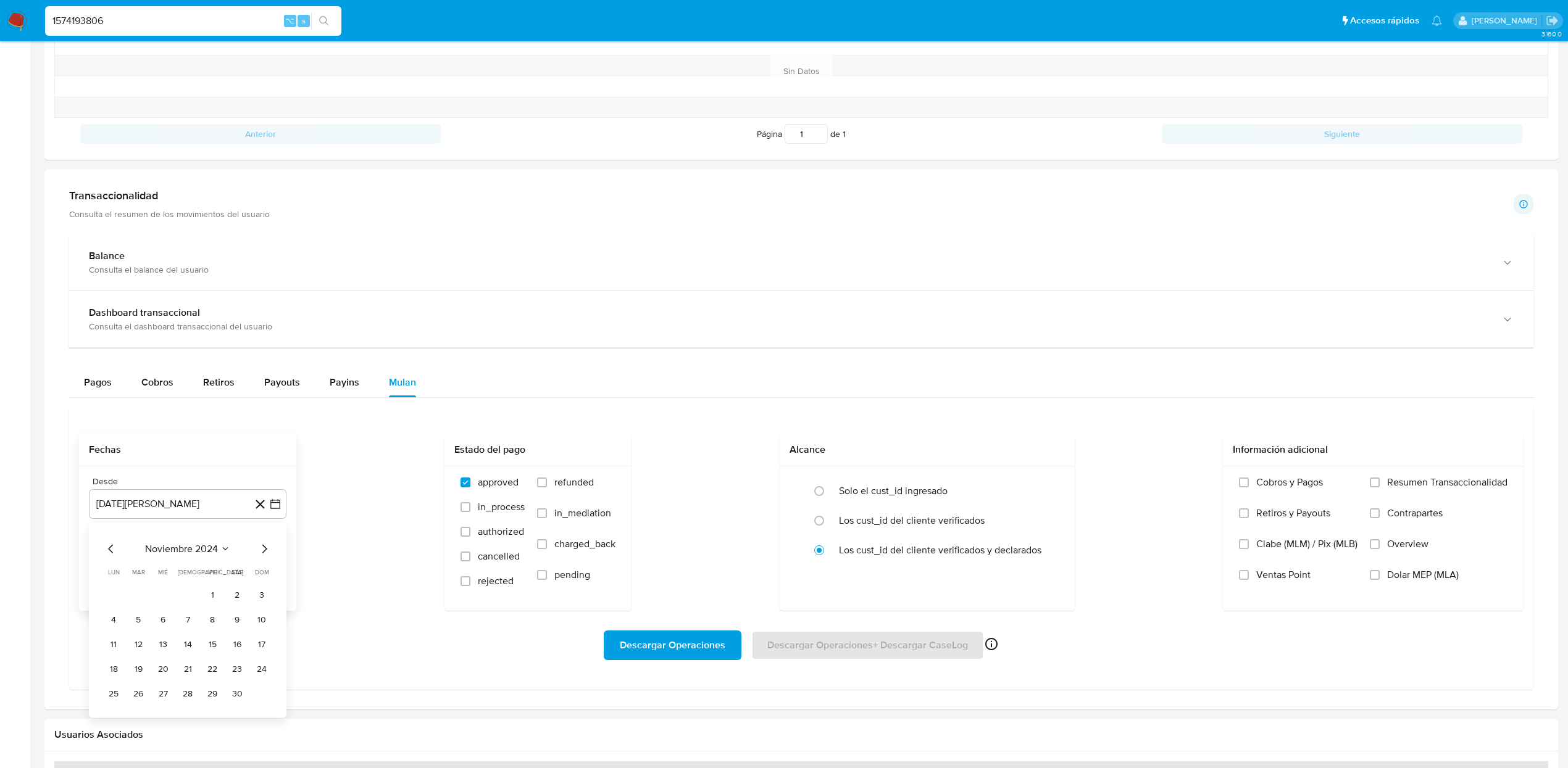
click at [267, 551] on icon "Mes siguiente" at bounding box center [264, 549] width 15 height 15
click at [160, 600] on button "1" at bounding box center [163, 595] width 20 height 20
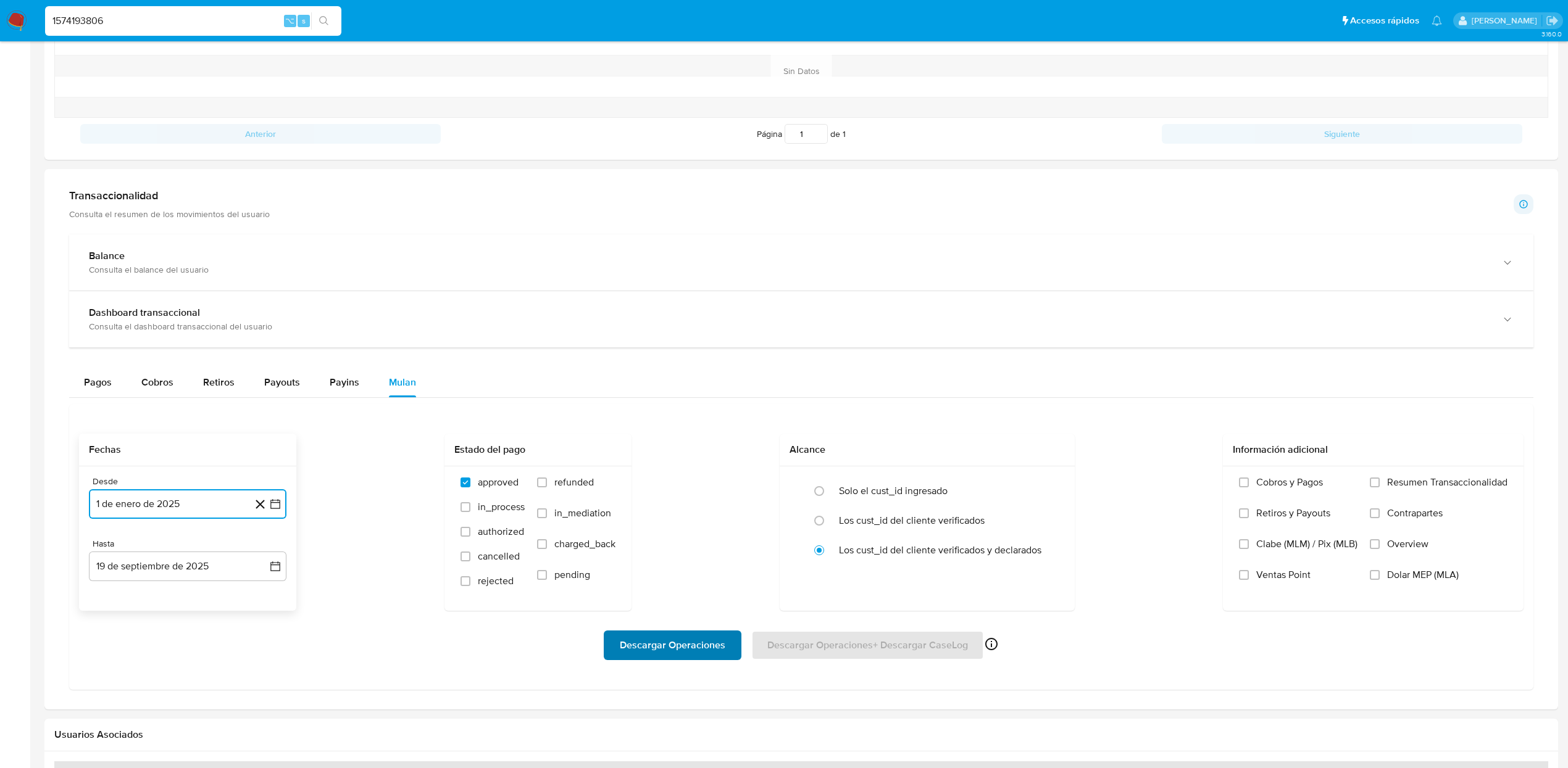
click at [718, 650] on span "Descargar Operaciones" at bounding box center [672, 645] width 105 height 27
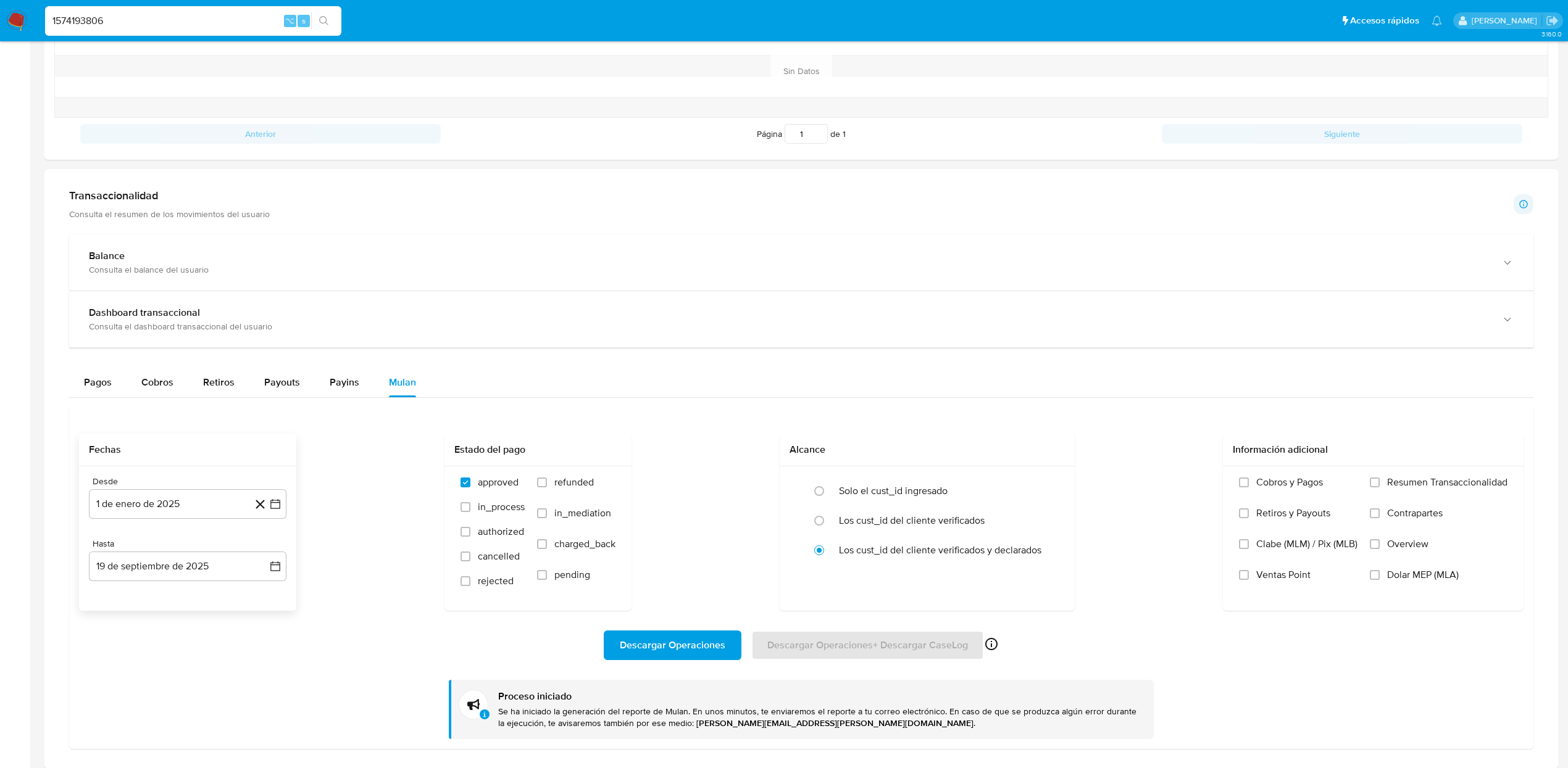
click at [183, 19] on input "1574193806" at bounding box center [193, 21] width 297 height 16
paste input "2464730442"
type input "2464730442"
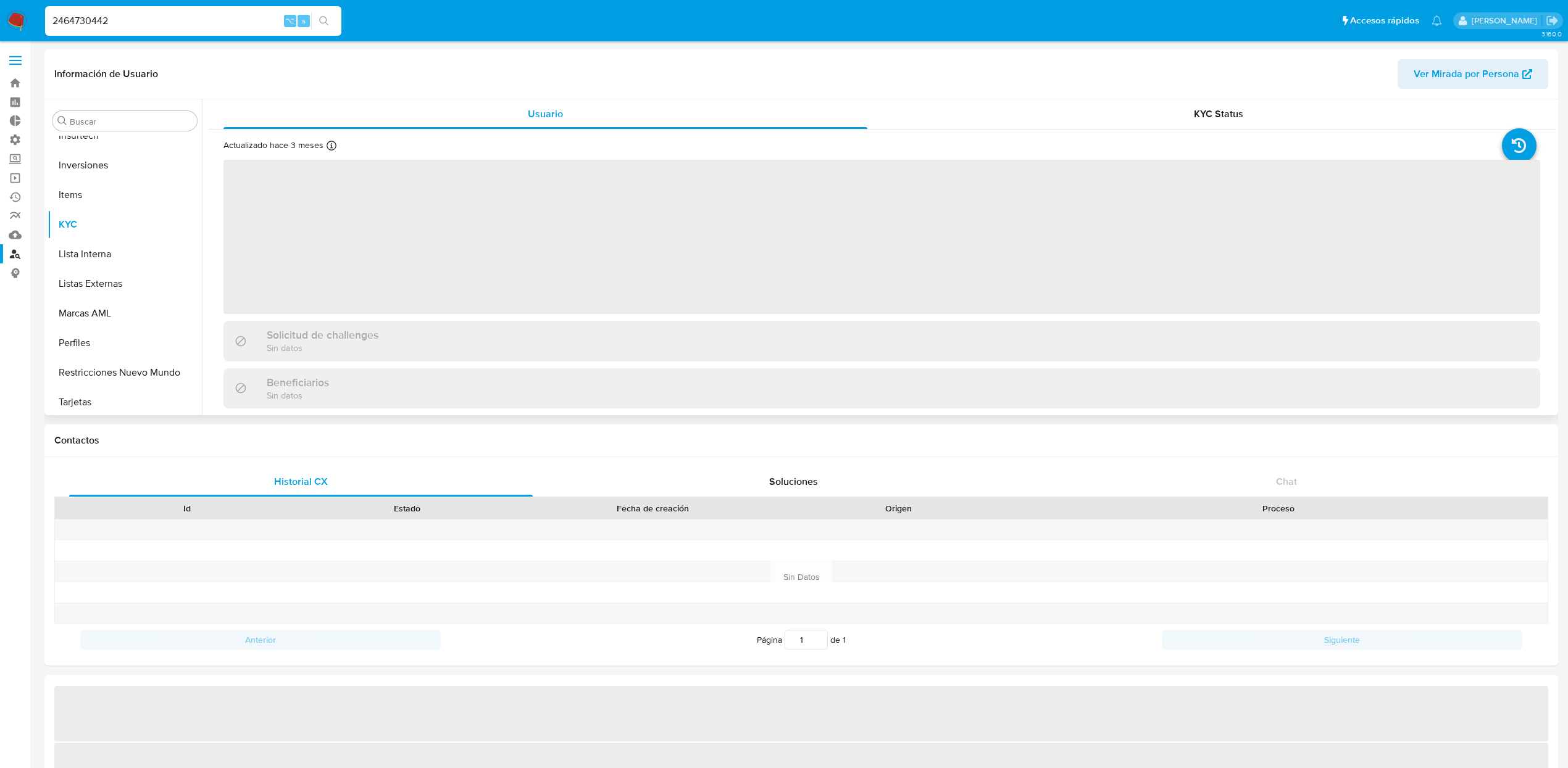
scroll to position [609, 0]
select select "10"
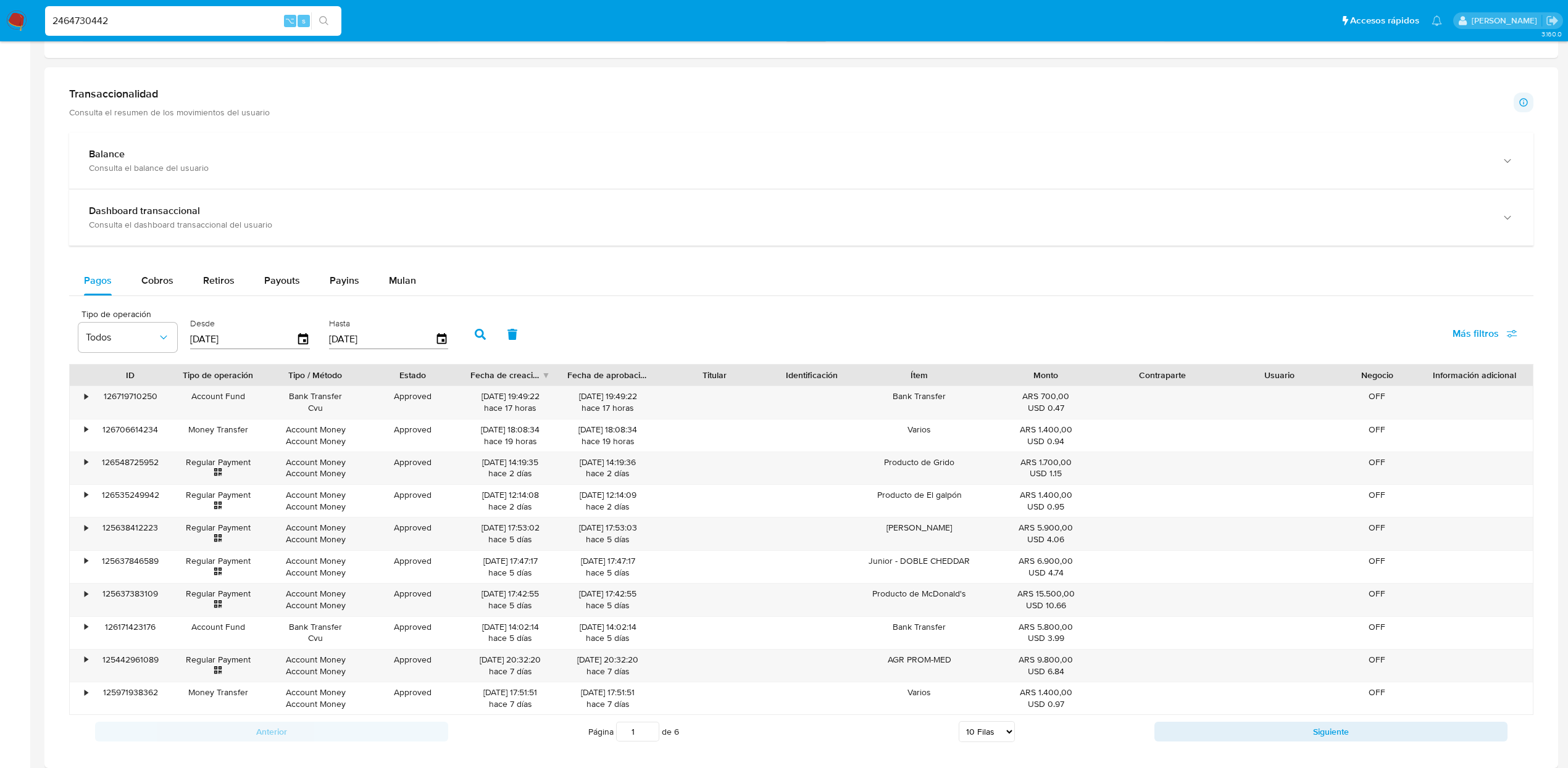
scroll to position [608, 0]
click at [425, 267] on div "Balance Consulta el balance del usuario Dashboard transaccional Consulta el das…" at bounding box center [801, 440] width 1464 height 615
click at [407, 280] on span "Mulan" at bounding box center [402, 279] width 27 height 14
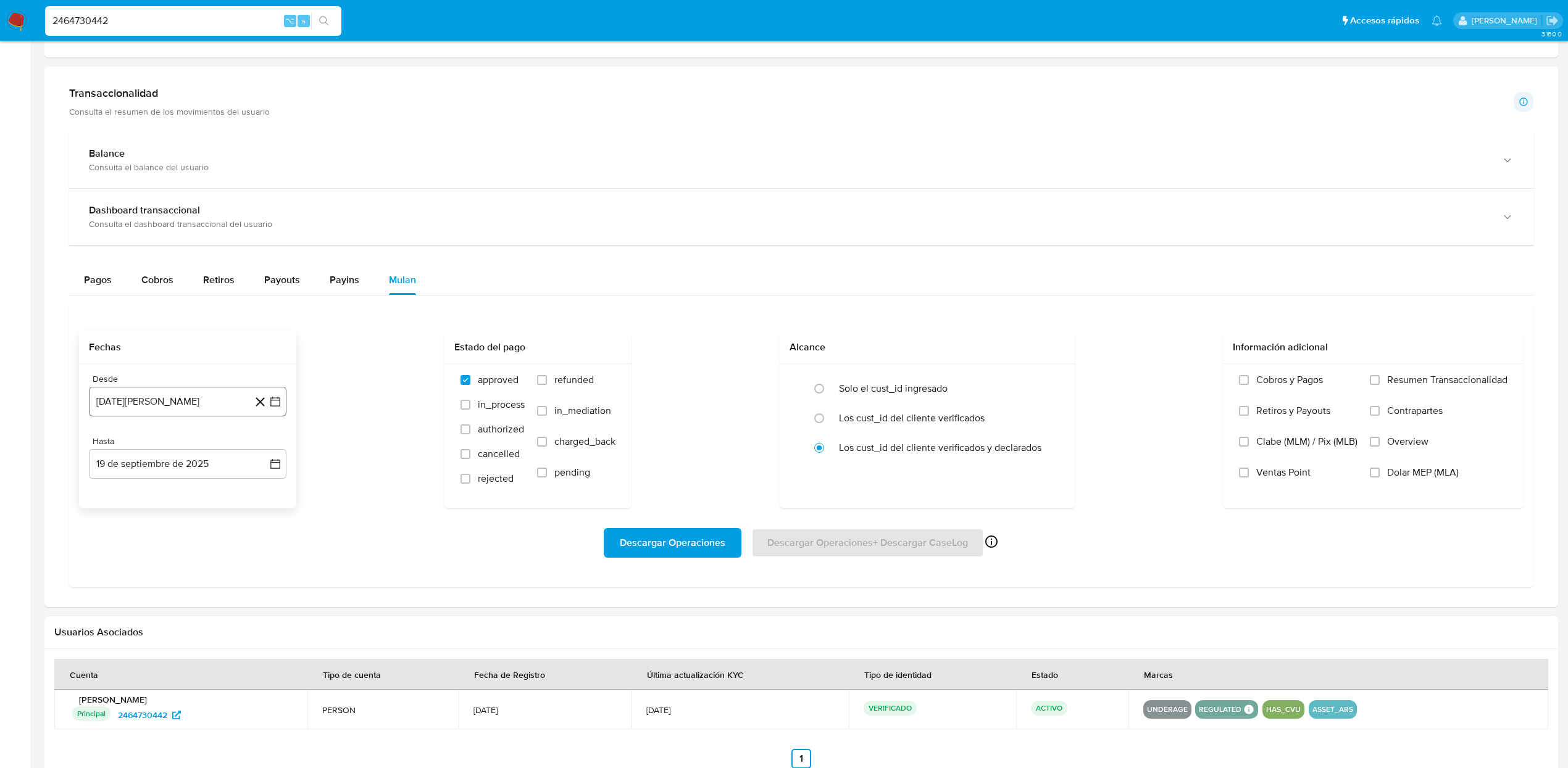
click at [213, 401] on button "19 de agosto de 2024" at bounding box center [187, 402] width 197 height 29
click at [266, 452] on icon "Mes siguiente" at bounding box center [264, 447] width 15 height 15
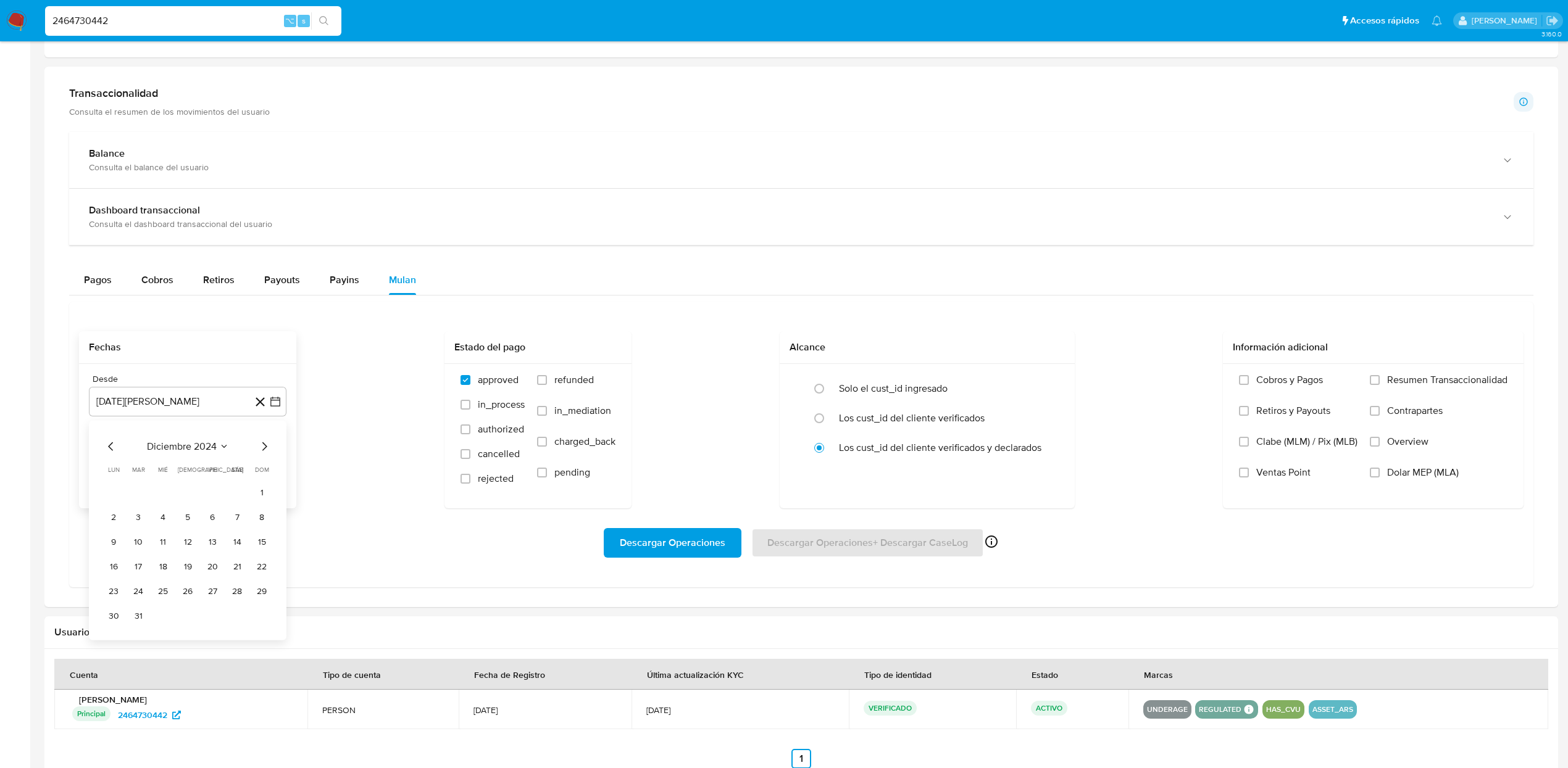
click at [269, 449] on icon "Mes siguiente" at bounding box center [264, 447] width 15 height 15
click at [164, 500] on button "1" at bounding box center [163, 492] width 20 height 20
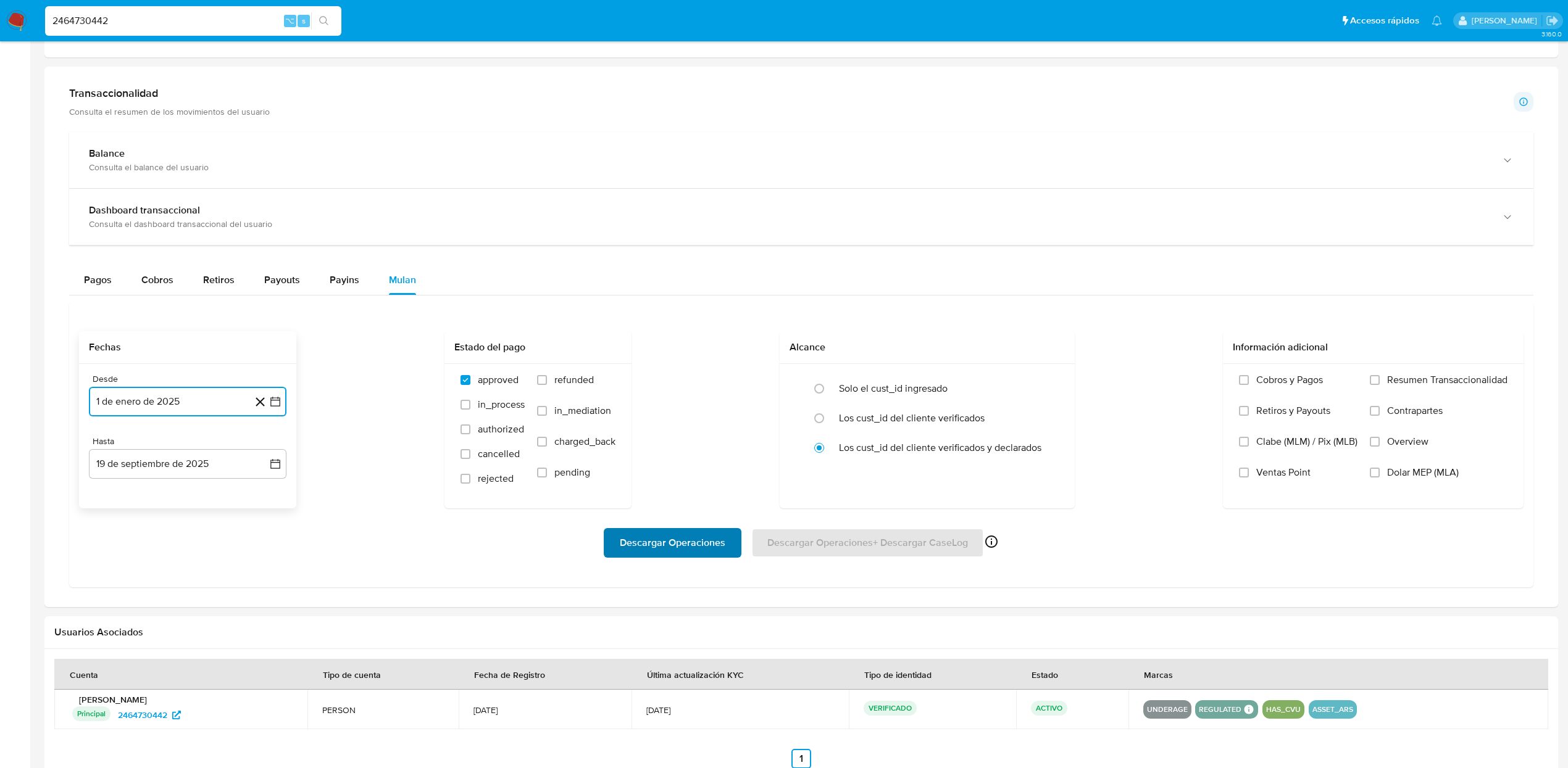
click at [694, 540] on span "Descargar Operaciones" at bounding box center [672, 543] width 105 height 27
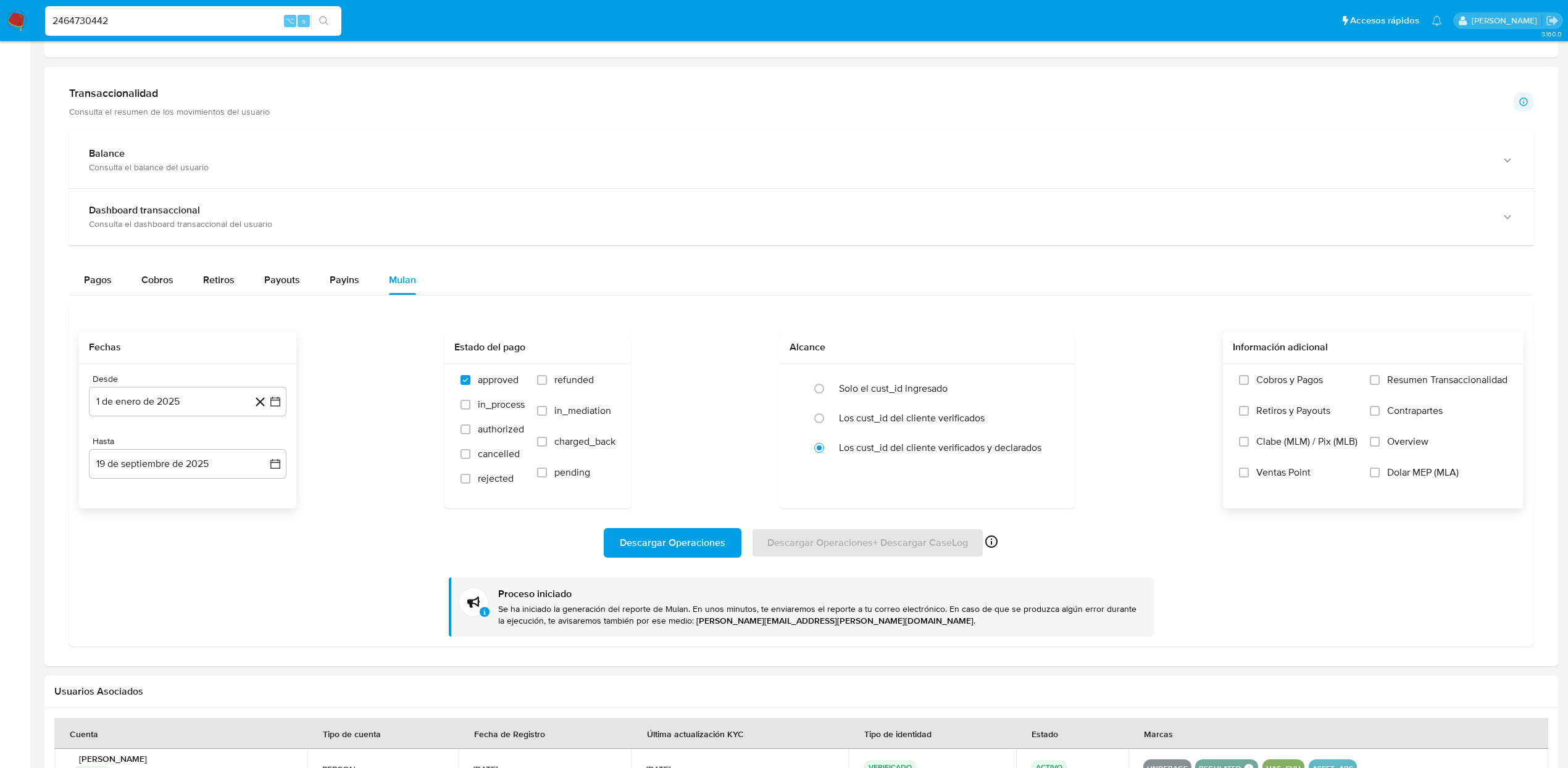
click at [1387, 479] on span "Dolar MEP (MLA)" at bounding box center [1422, 472] width 71 height 13
click at [1379, 478] on input "Dolar MEP (MLA)" at bounding box center [1374, 472] width 10 height 10
click at [702, 546] on span "Descargar Operaciones" at bounding box center [672, 543] width 105 height 27
click at [146, 26] on input "2464730442" at bounding box center [193, 21] width 297 height 16
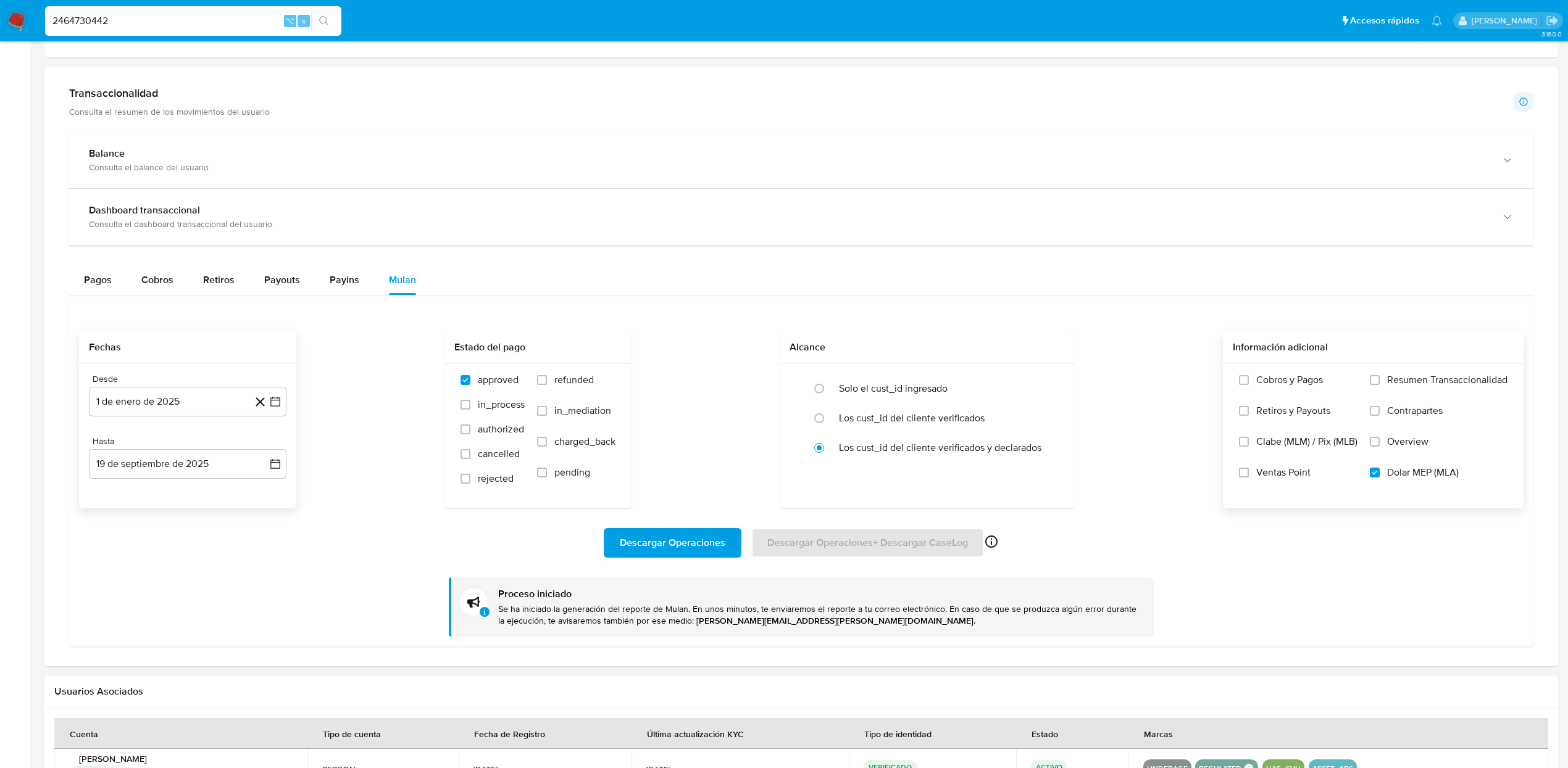
paste input "554699508"
type input "554699508"
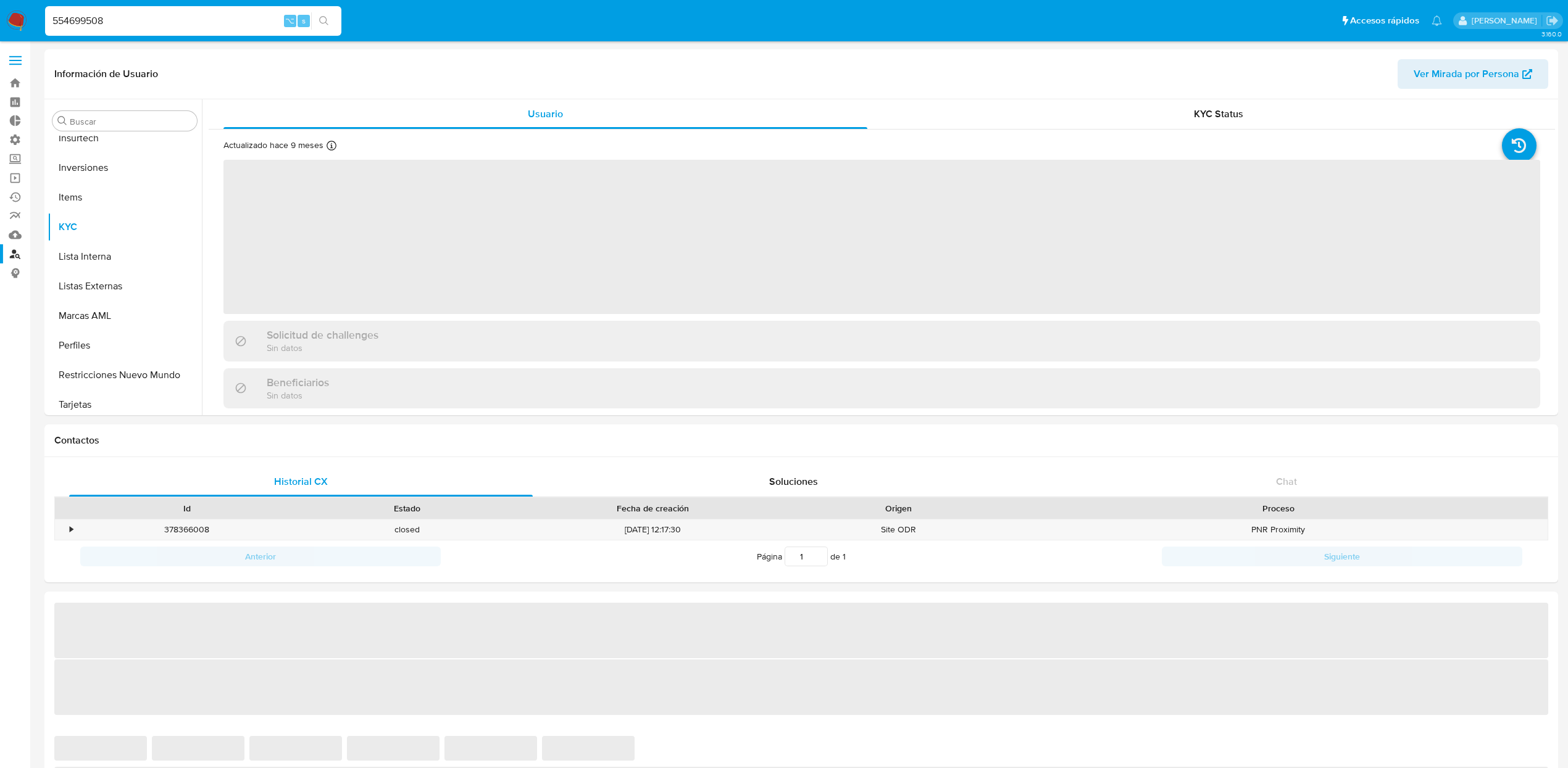
scroll to position [609, 0]
select select "10"
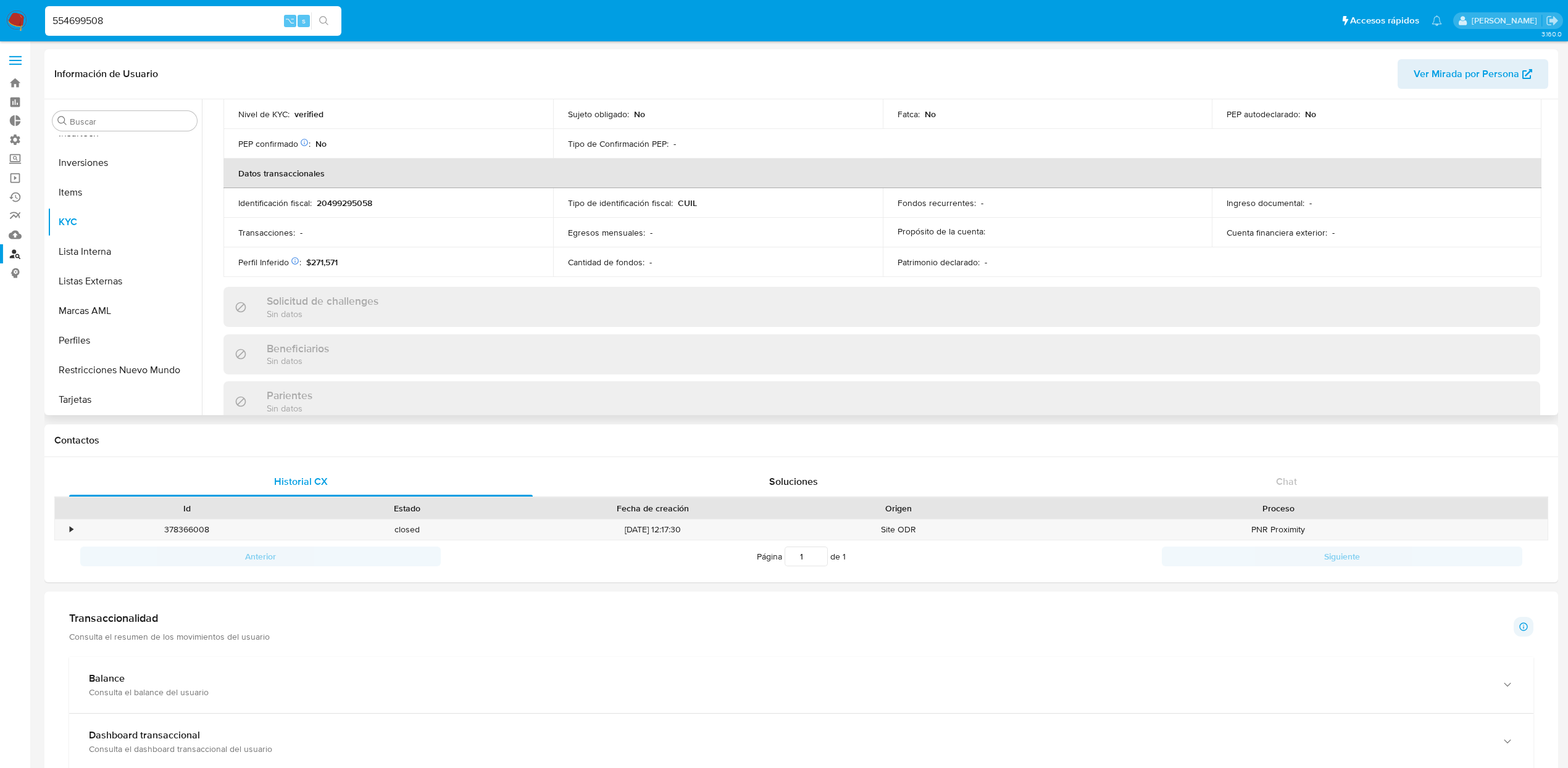
scroll to position [639, 0]
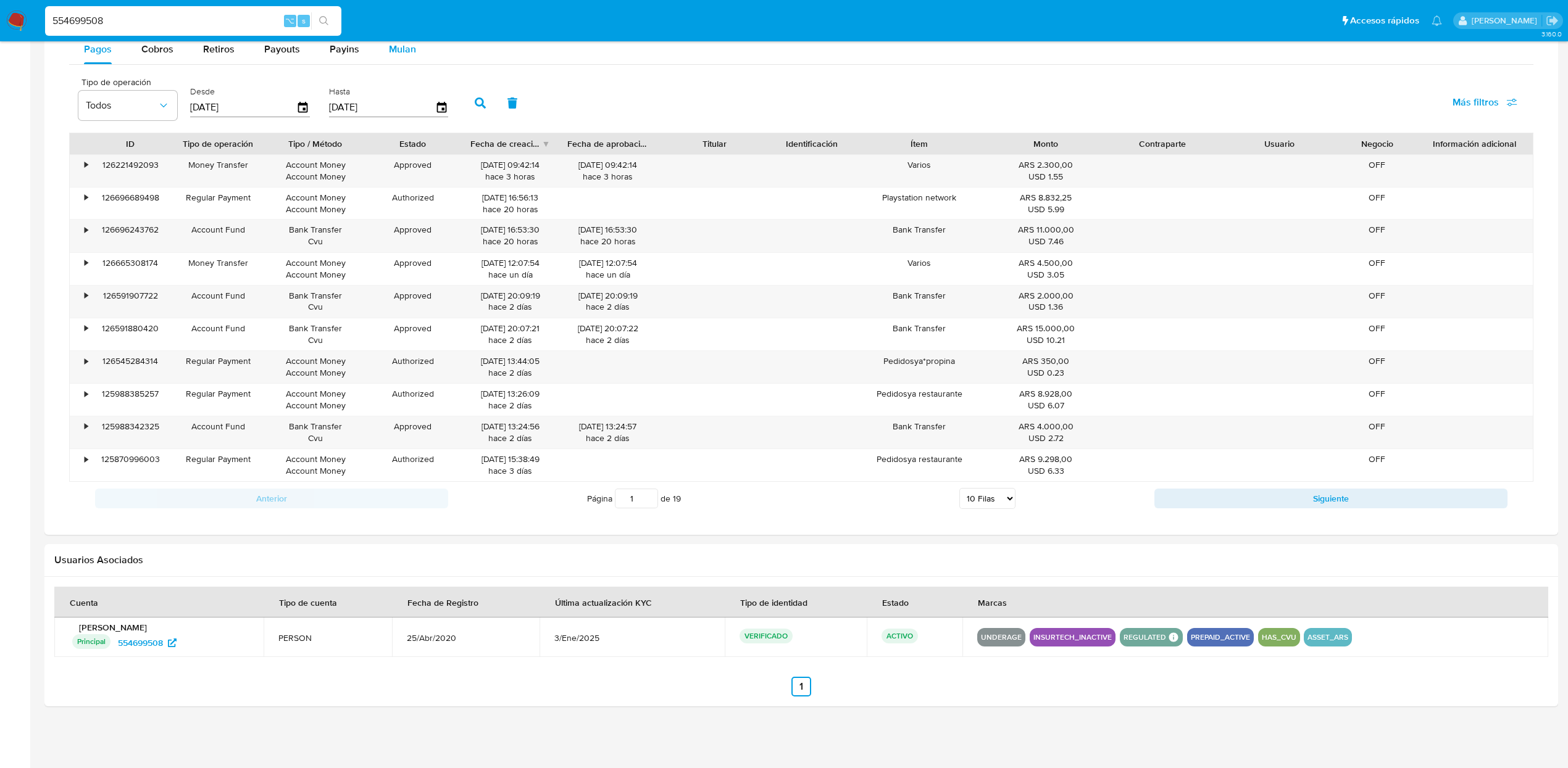
click at [410, 50] on span "Mulan" at bounding box center [402, 49] width 27 height 14
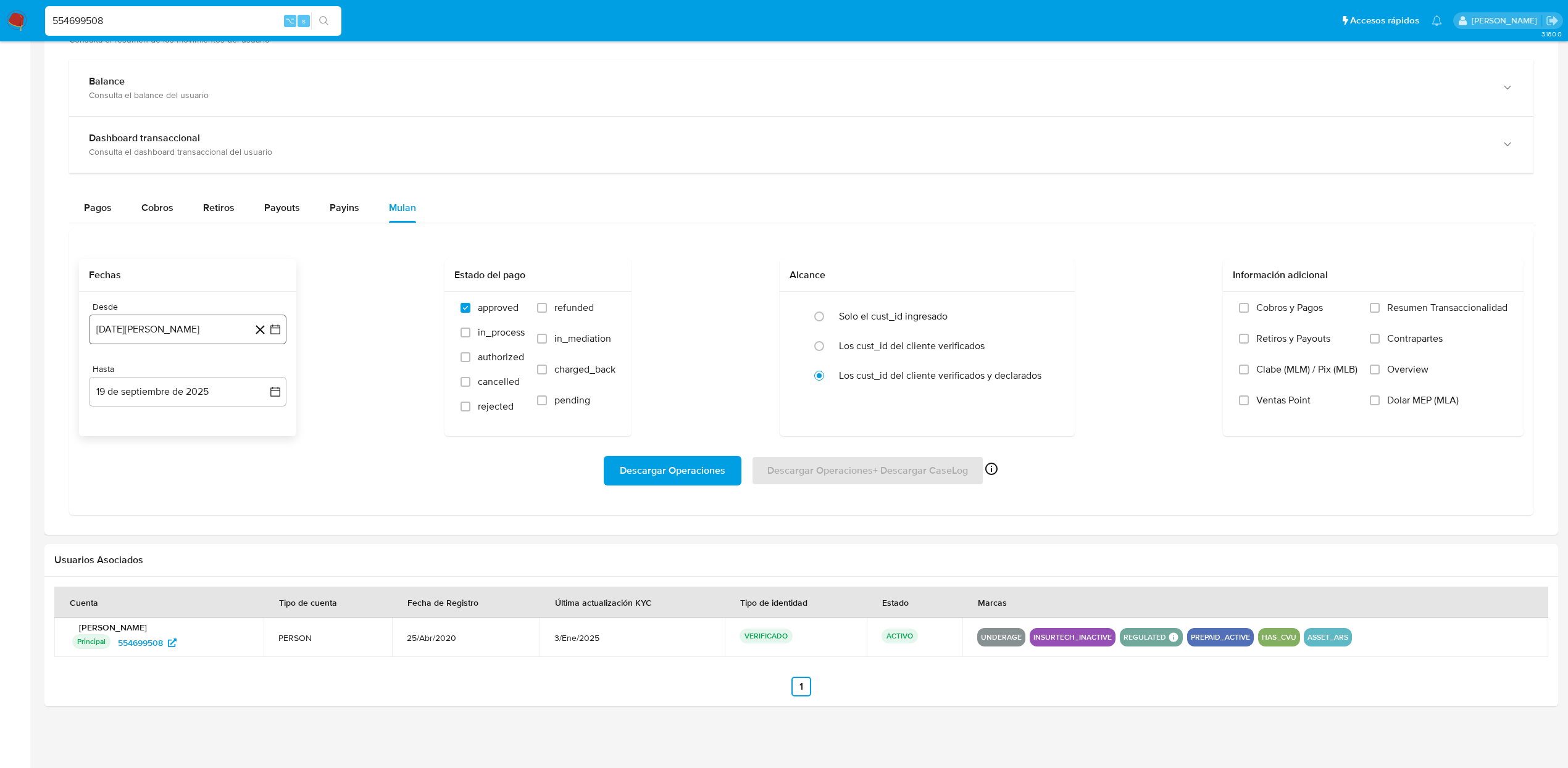
click at [157, 328] on button "19 de agosto de 2024" at bounding box center [187, 329] width 197 height 29
click at [263, 374] on icon "Mes siguiente" at bounding box center [264, 374] width 15 height 15
click at [265, 374] on icon "Mes siguiente" at bounding box center [264, 374] width 15 height 15
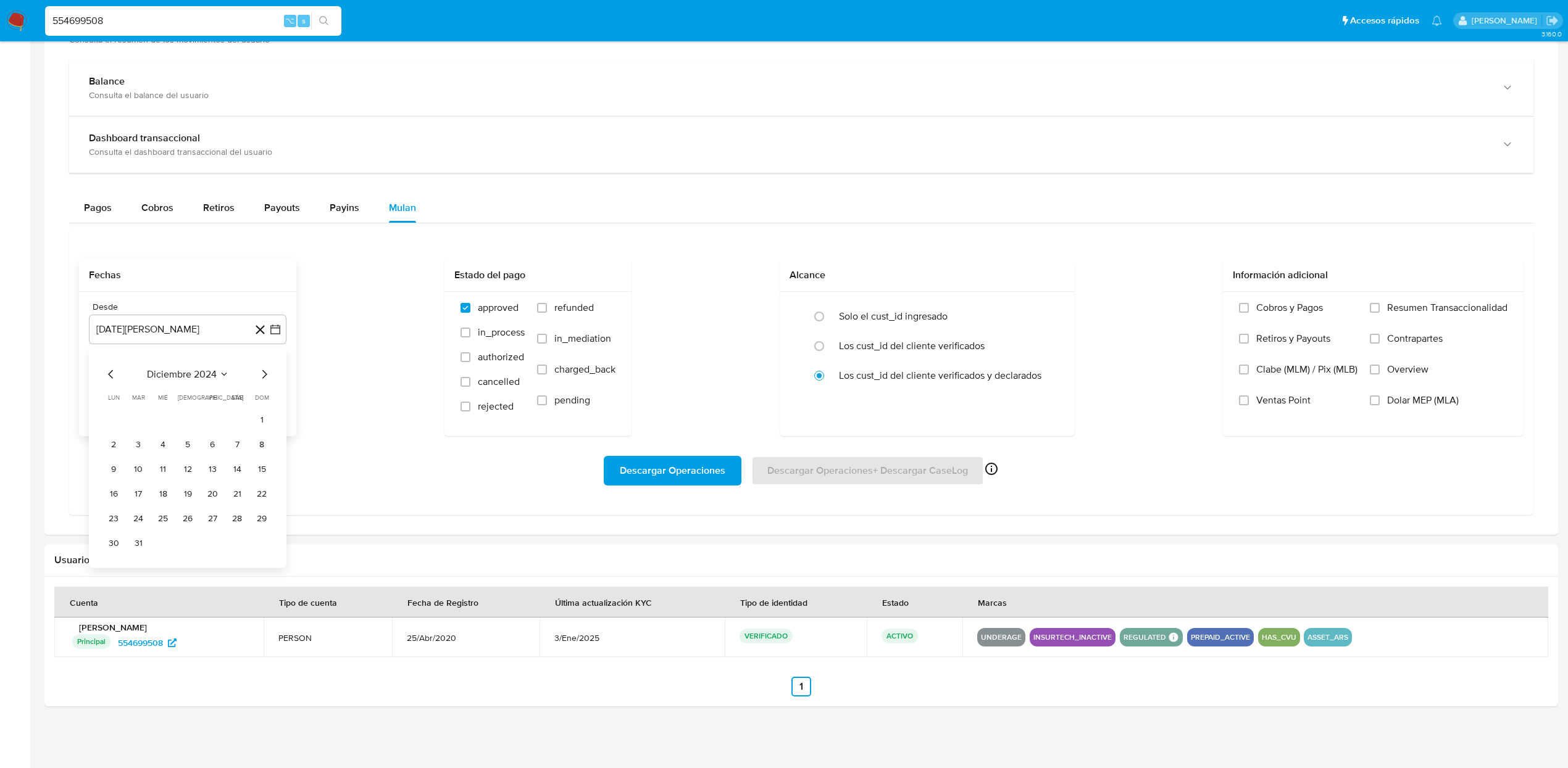
click at [265, 374] on icon "Mes siguiente" at bounding box center [264, 374] width 15 height 15
click at [163, 418] on button "1" at bounding box center [163, 420] width 20 height 20
click at [1377, 406] on span at bounding box center [1374, 400] width 10 height 10
click at [1377, 406] on input "Dolar MEP (MLA)" at bounding box center [1374, 400] width 10 height 10
click at [690, 483] on span "Descargar Operaciones" at bounding box center [672, 470] width 105 height 27
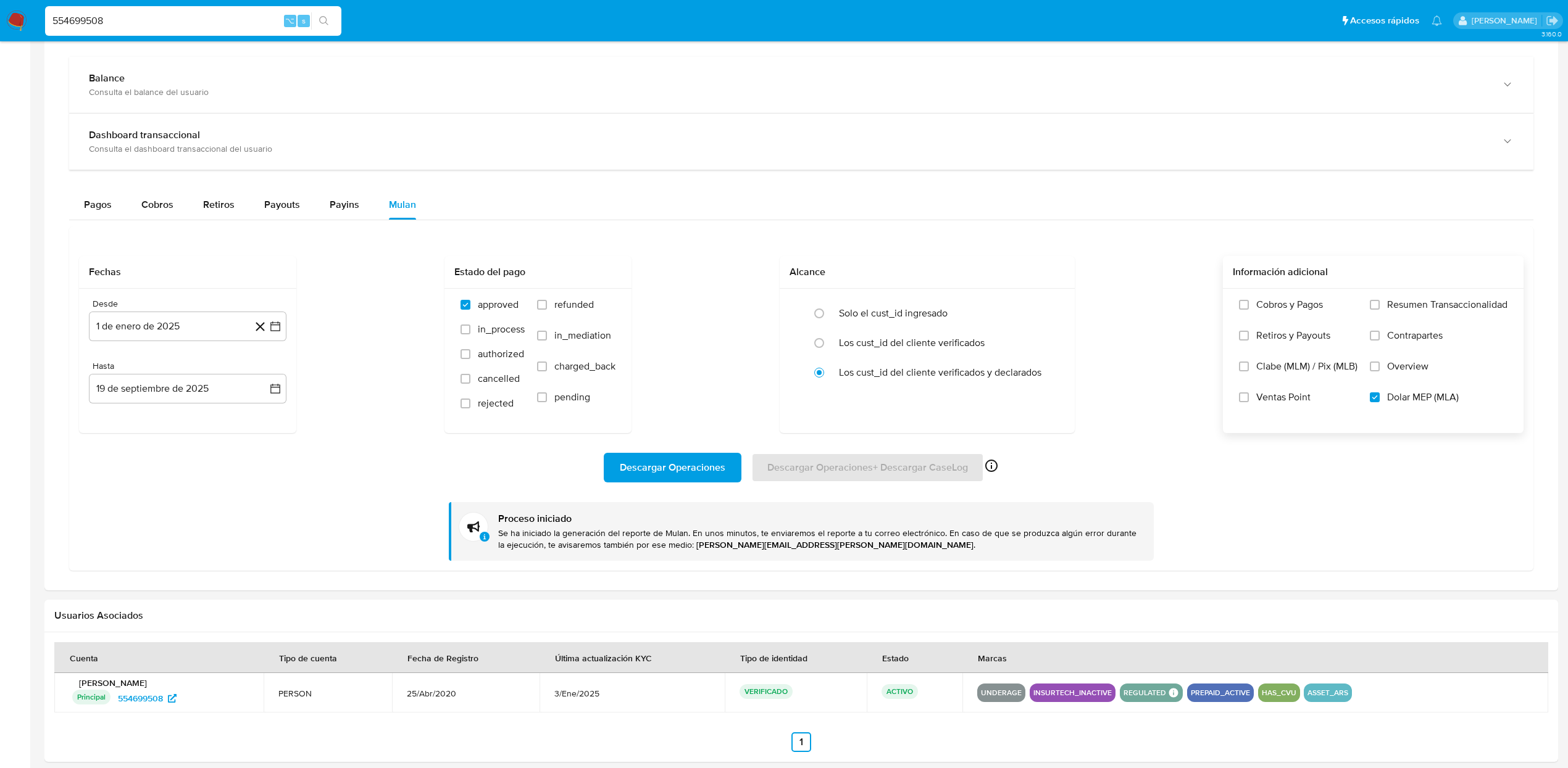
click at [219, 24] on input "554699508" at bounding box center [193, 21] width 297 height 16
paste input "1379909567"
type input "1379909567"
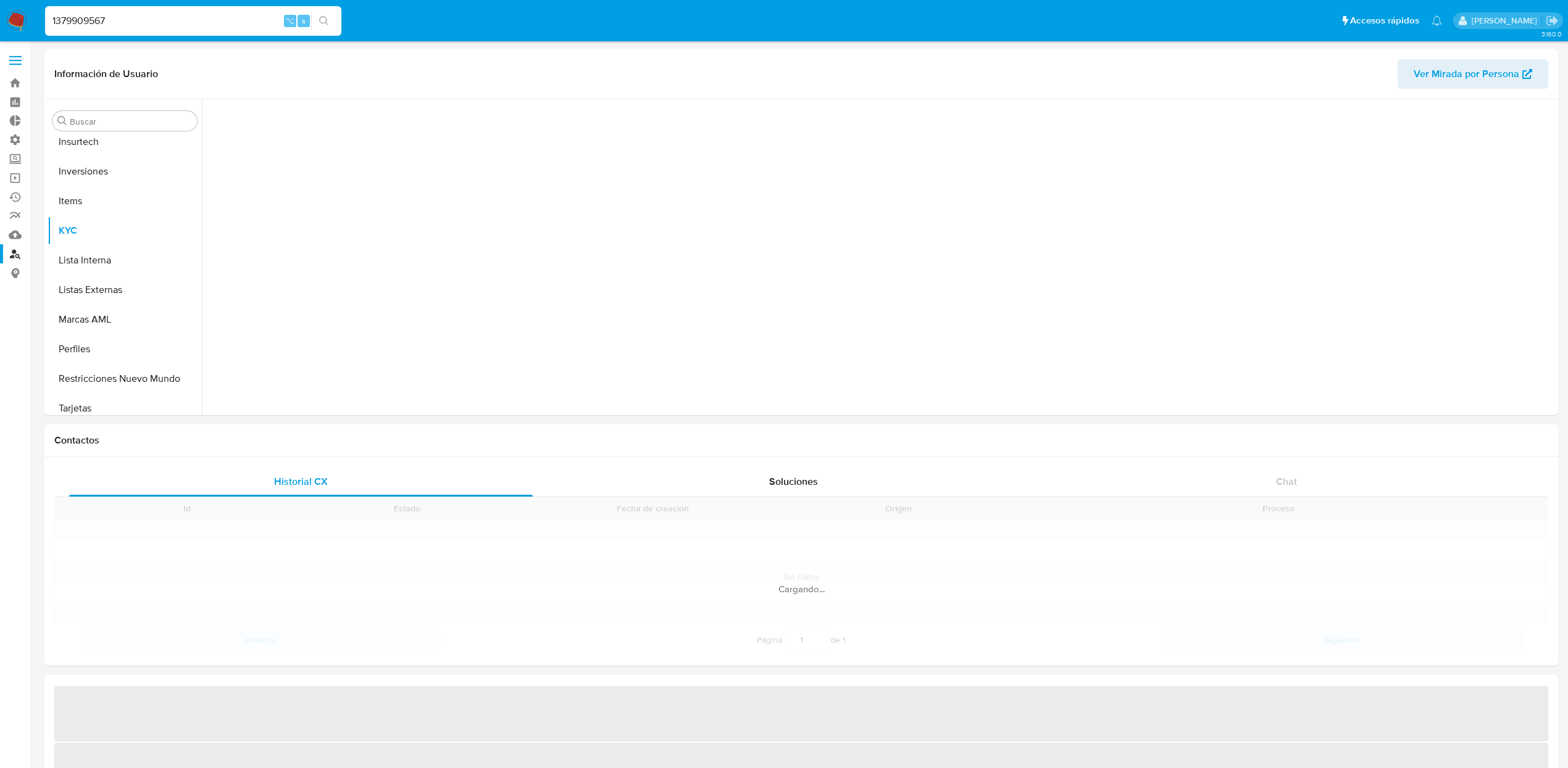
scroll to position [609, 0]
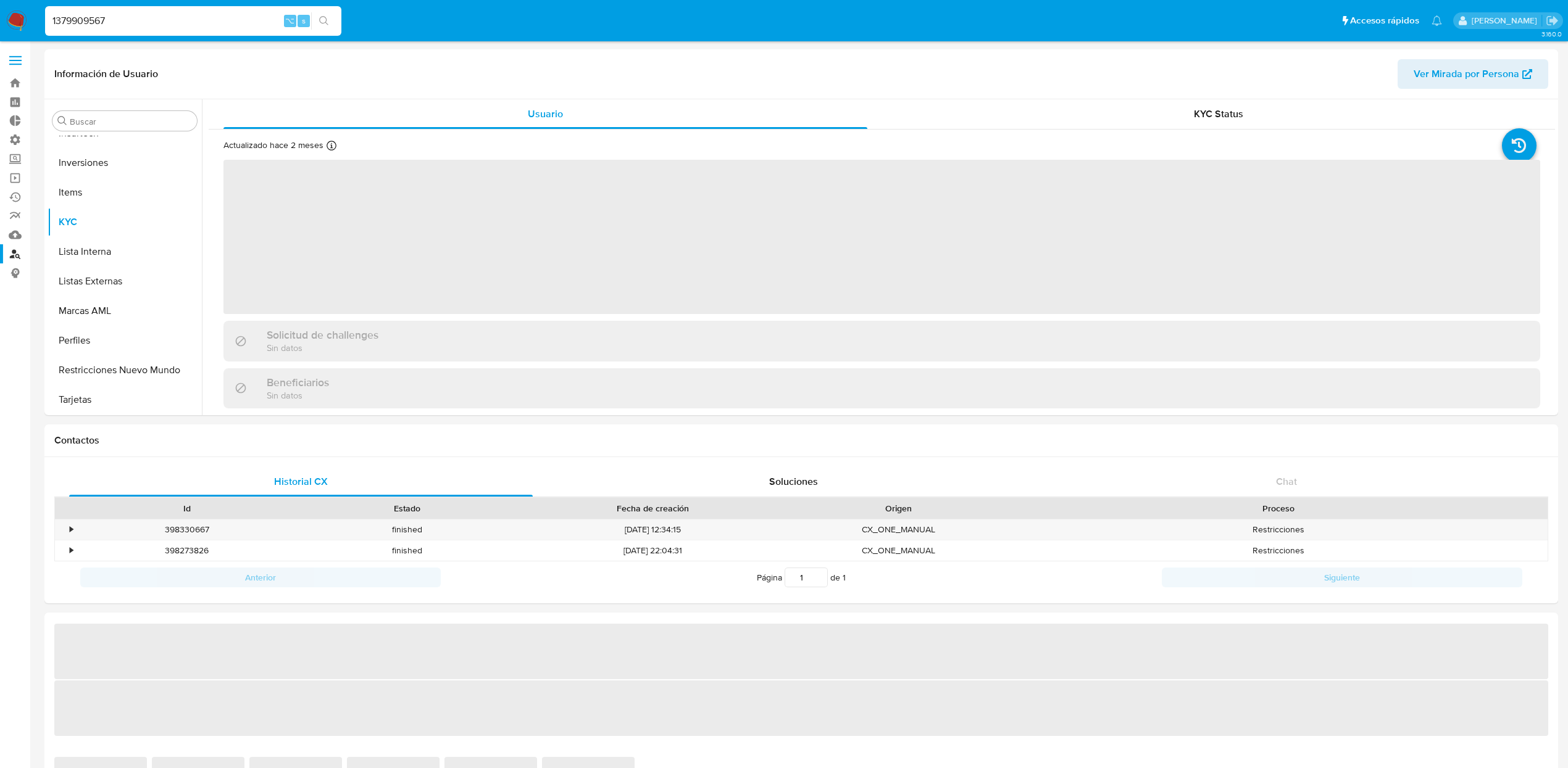
select select "10"
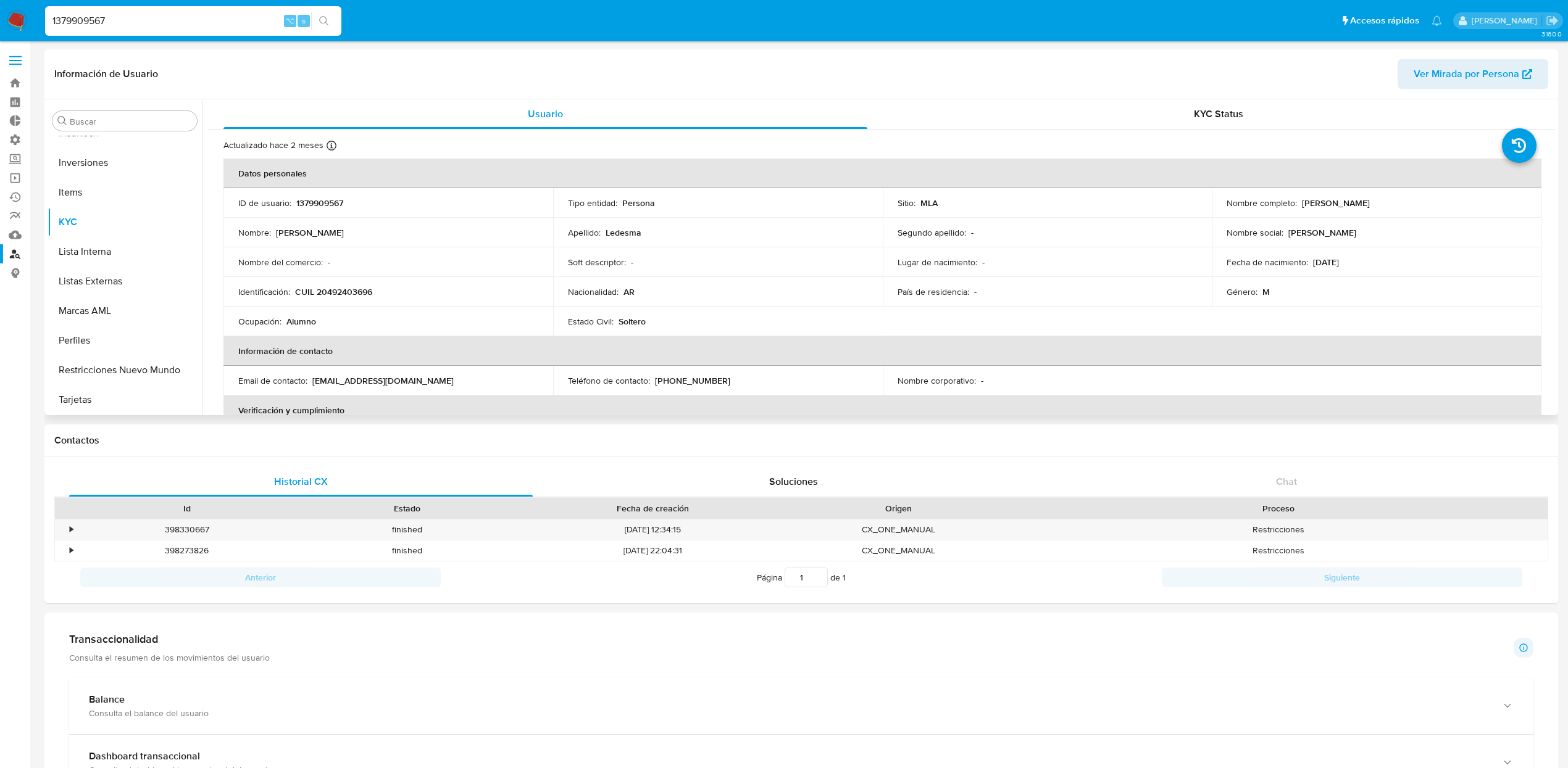
click at [1369, 205] on p "[PERSON_NAME]" at bounding box center [1336, 202] width 68 height 11
drag, startPoint x: 1394, startPoint y: 203, endPoint x: 1297, endPoint y: 206, distance: 97.0
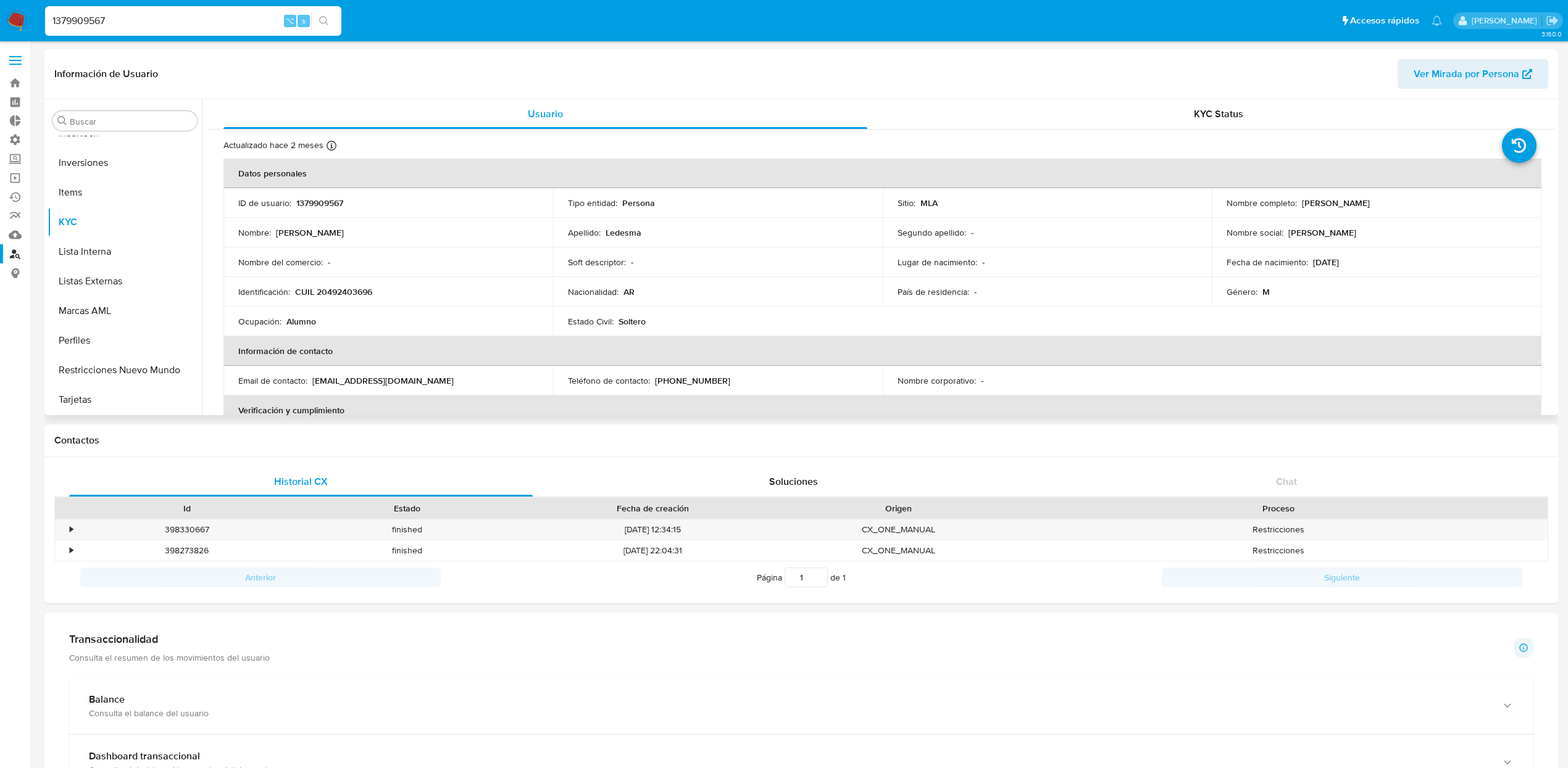
click at [1297, 206] on div "Nombre completo : Tomas Ismael Ledesma" at bounding box center [1377, 202] width 300 height 11
copy p "[PERSON_NAME]"
click at [348, 286] on p "CUIL 20492403696" at bounding box center [334, 292] width 77 height 11
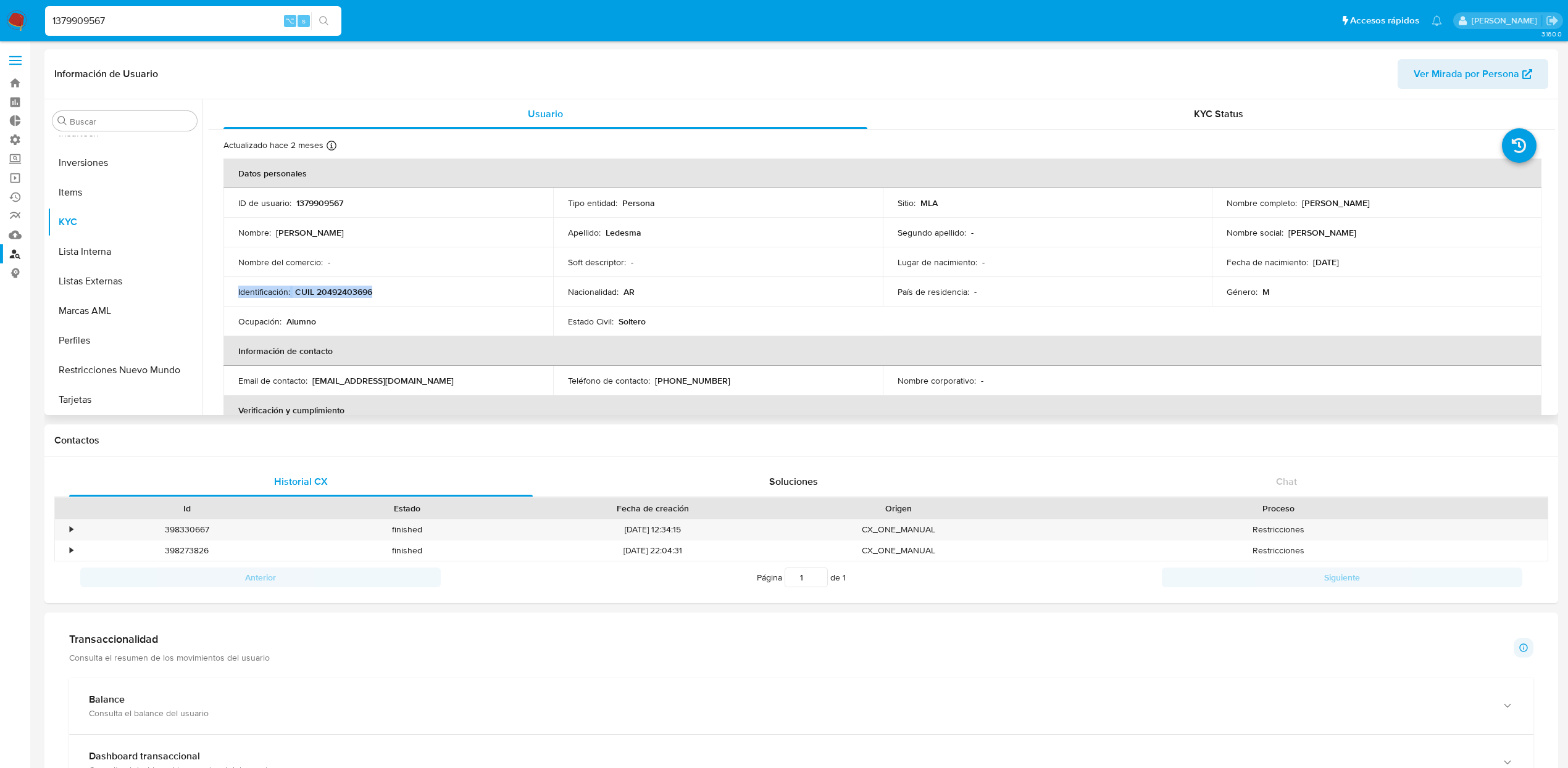
click at [368, 290] on p "CUIL 20492403696" at bounding box center [334, 292] width 77 height 11
drag, startPoint x: 371, startPoint y: 289, endPoint x: 283, endPoint y: 296, distance: 88.3
click at [283, 296] on div "Identificación : CUIL 20492403696" at bounding box center [389, 292] width 300 height 11
click at [307, 292] on p "CUIL 20492403696" at bounding box center [334, 292] width 77 height 11
drag, startPoint x: 296, startPoint y: 293, endPoint x: 416, endPoint y: 292, distance: 120.0
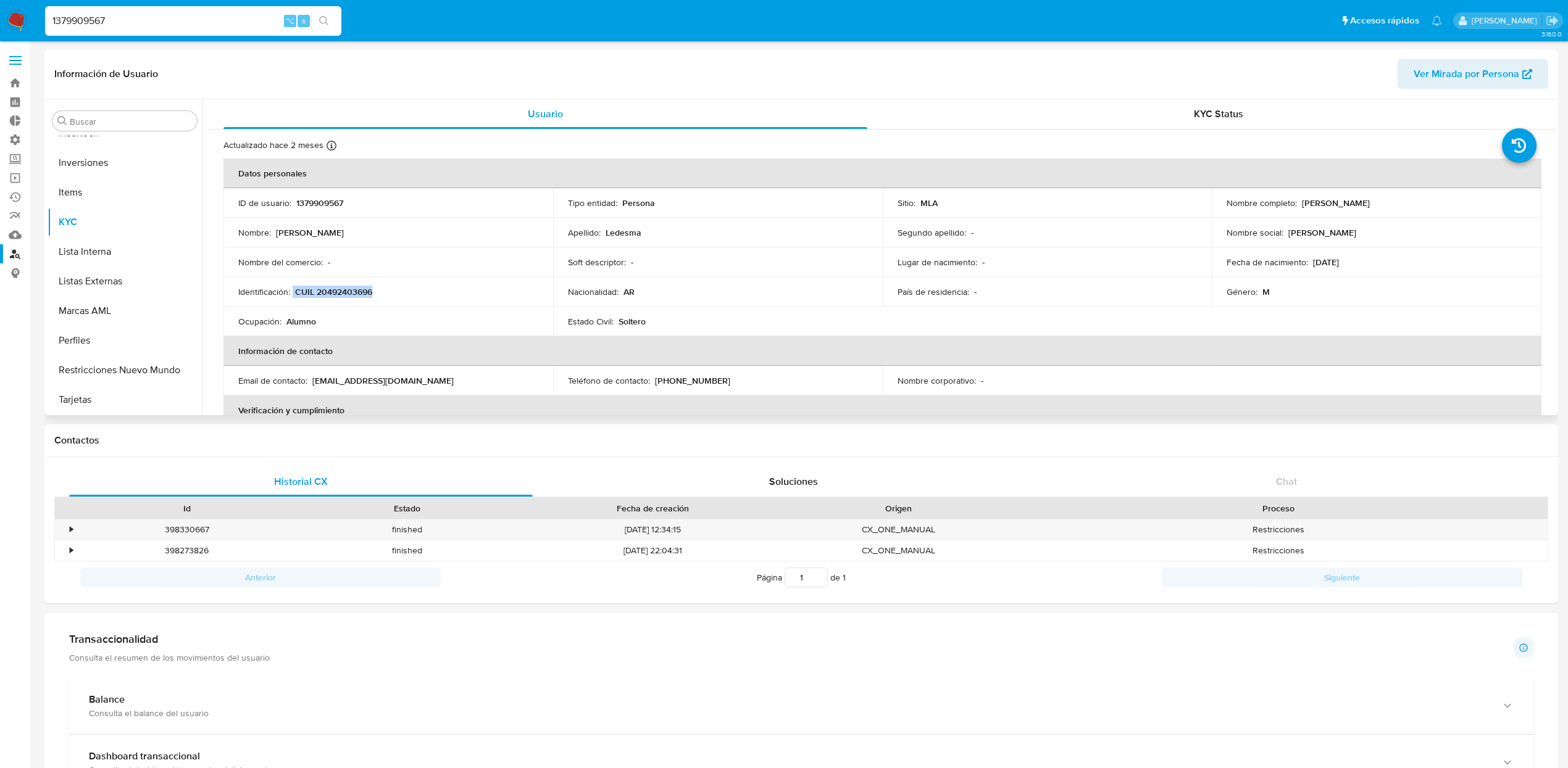
click at [416, 292] on div "Identificación : CUIL 20492403696" at bounding box center [389, 292] width 300 height 11
copy div "CUIL 20492403696"
click at [1317, 260] on p "[DATE]" at bounding box center [1325, 262] width 26 height 11
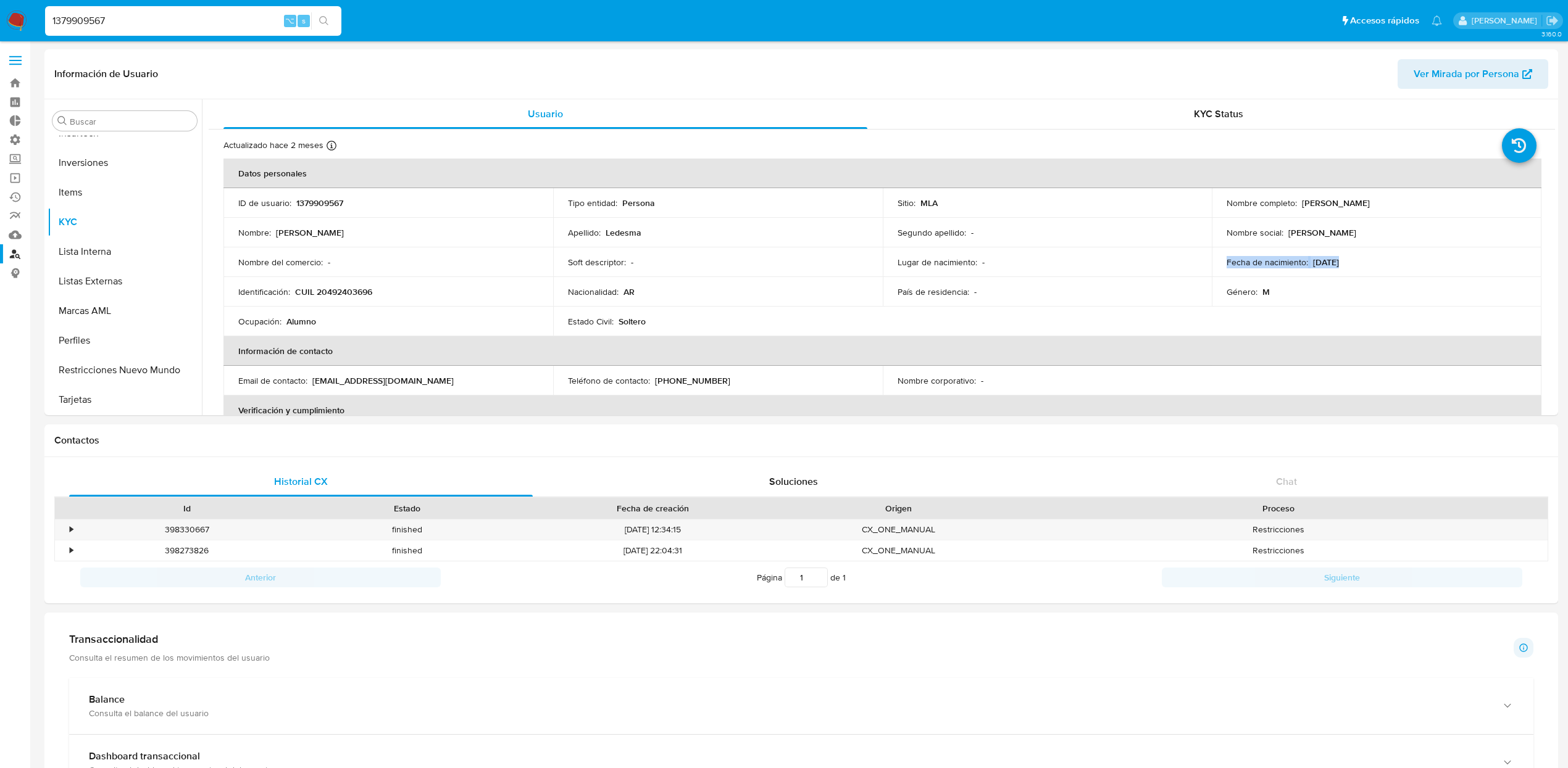
copy div "Fecha de nacimiento : 29/11/2008"
click at [1030, 130] on div "Actualizado hace 2 meses Creado: 22/05/2023 00:08:31 Actualizado: 28/07/2025 15…" at bounding box center [882, 592] width 1346 height 925
click at [331, 286] on p "CUIL 20492403696" at bounding box center [334, 292] width 77 height 11
click at [355, 292] on p "CUIL 20492403696" at bounding box center [334, 292] width 77 height 11
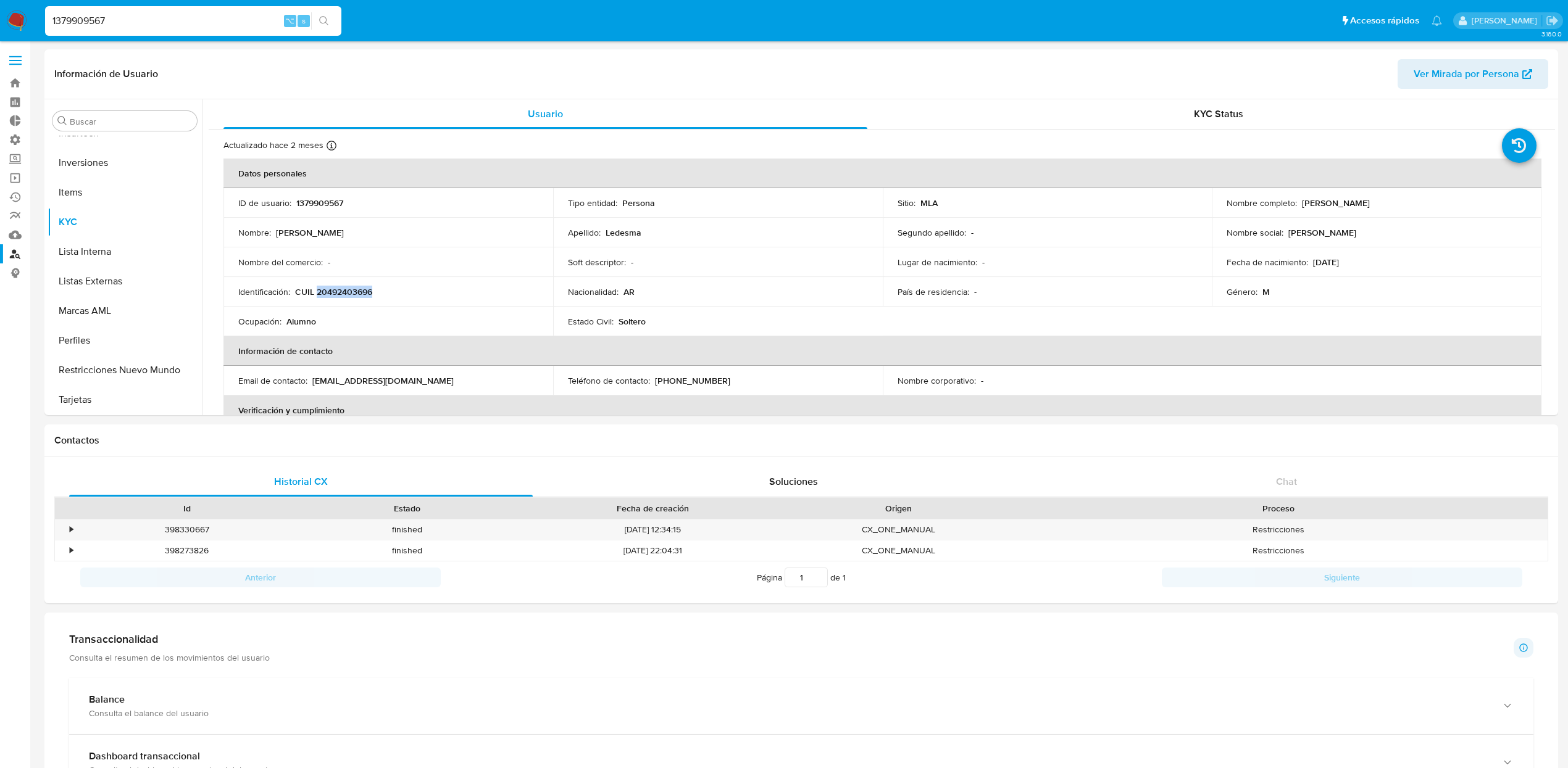
copy p "20492403696"
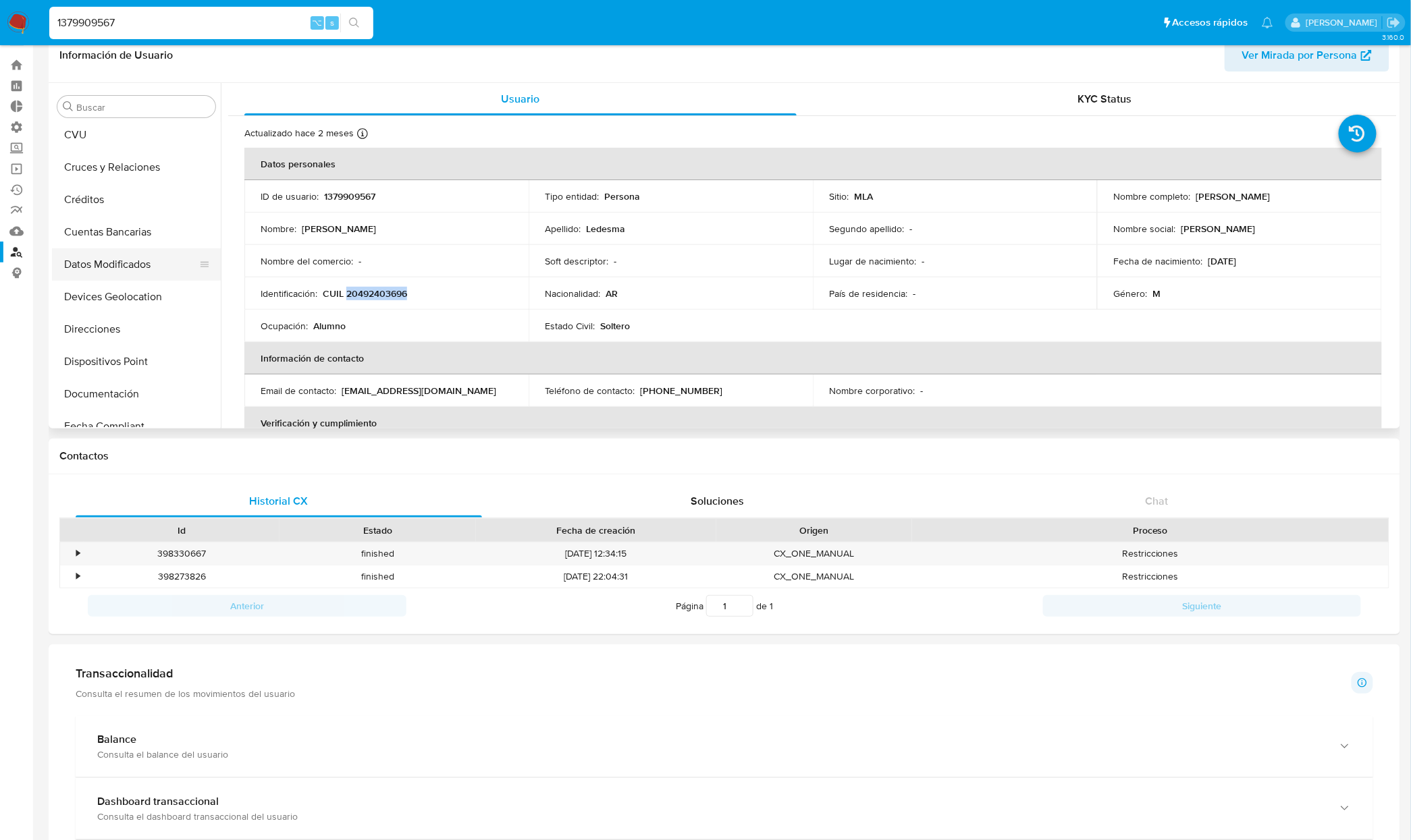
scroll to position [0, 0]
click at [102, 165] on button "Aprobadores" at bounding box center [130, 171] width 158 height 32
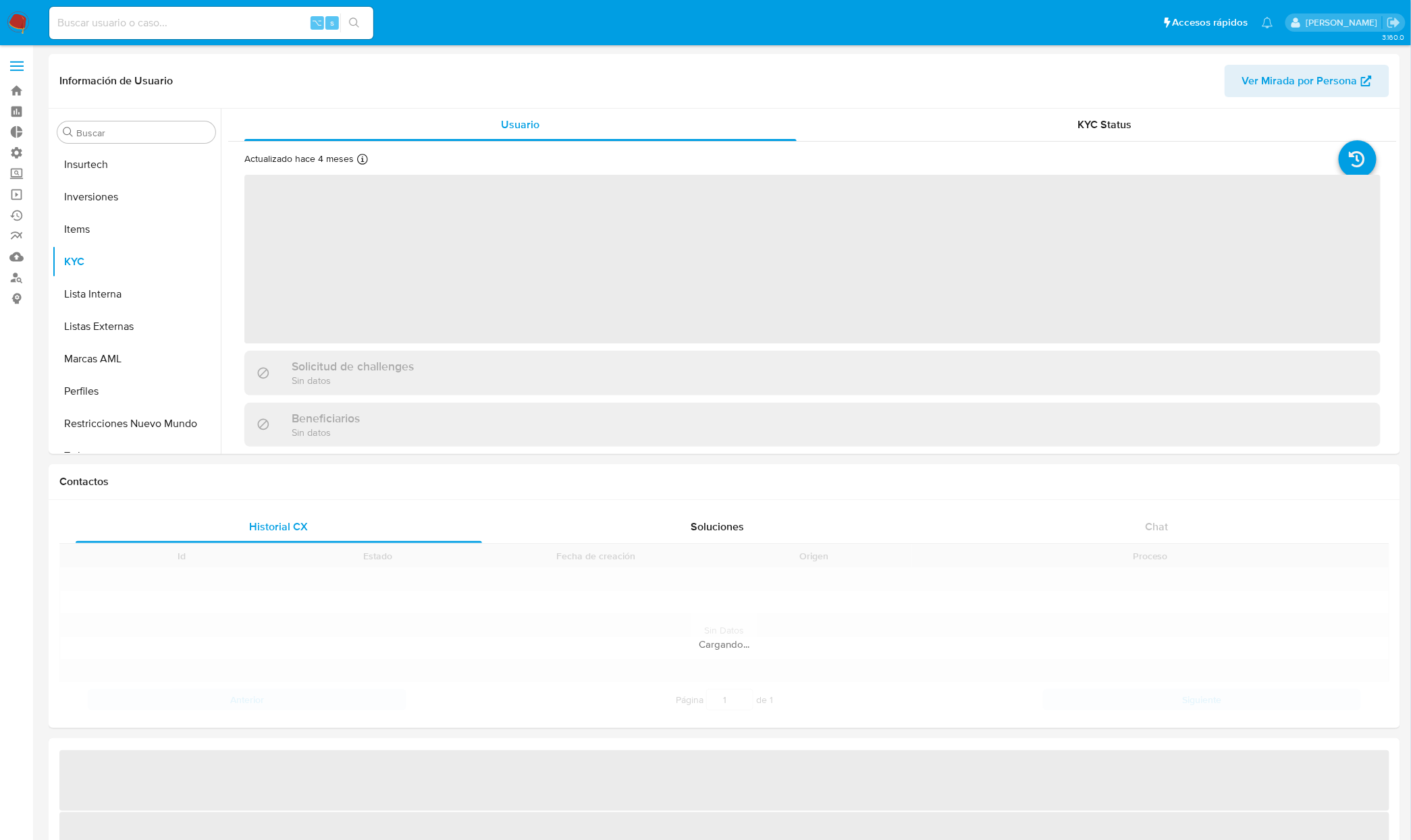
scroll to position [667, 0]
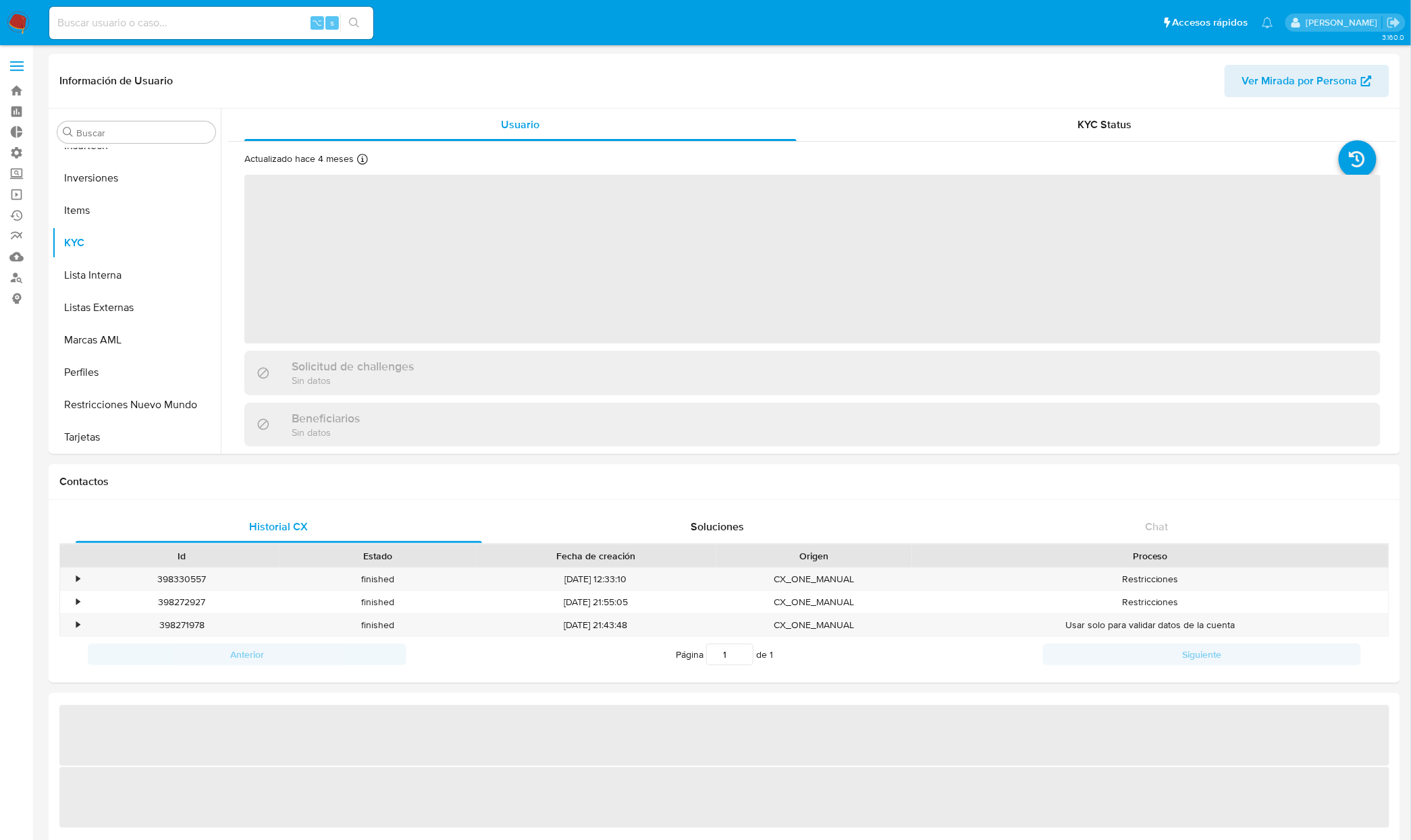
select select "10"
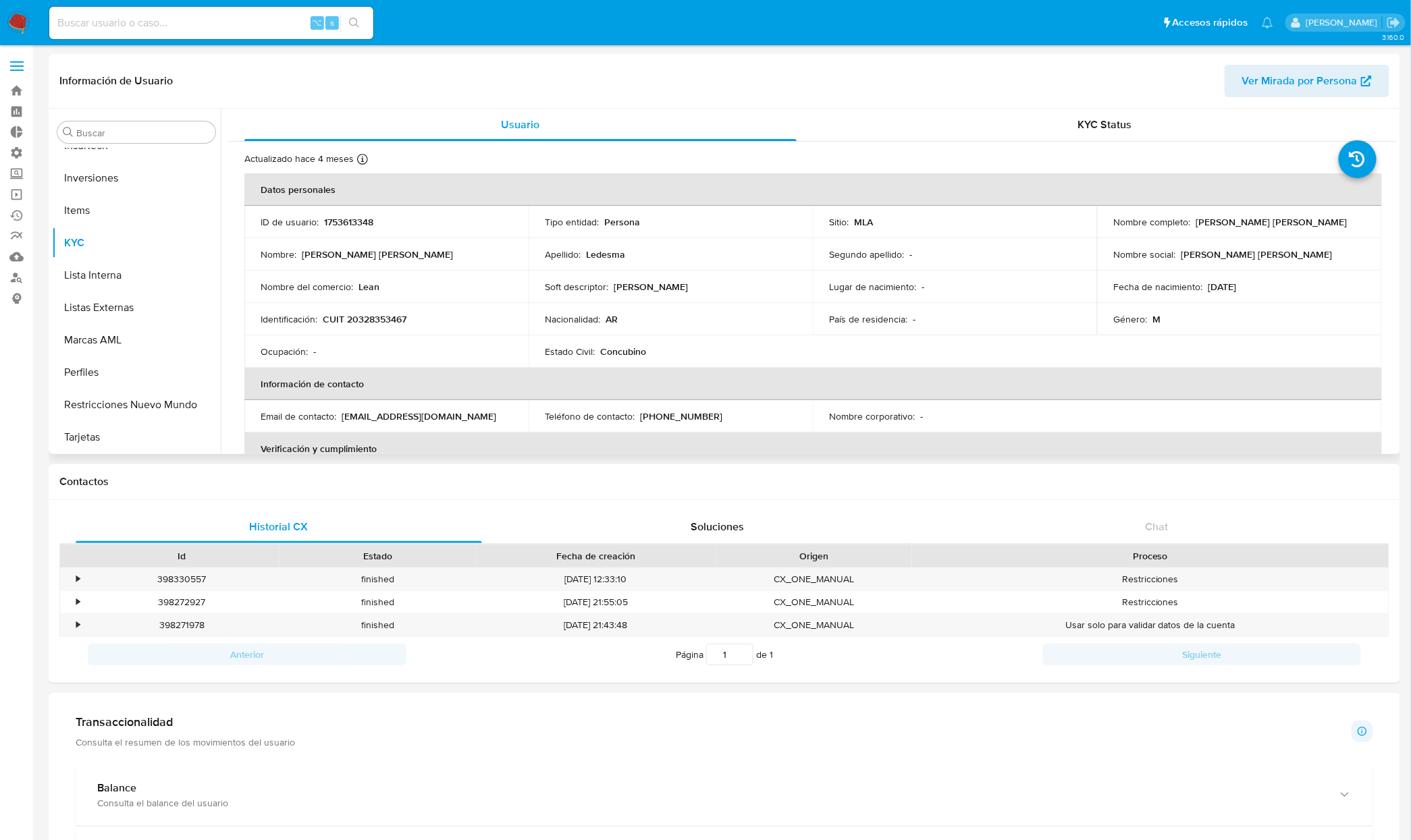
click at [1259, 222] on p "Emanuel Leandro Damian Ledesma" at bounding box center [1270, 221] width 151 height 12
click at [1146, 252] on p "Nombre social :" at bounding box center [1144, 254] width 62 height 12
drag, startPoint x: 1193, startPoint y: 220, endPoint x: 1372, endPoint y: 219, distance: 179.0
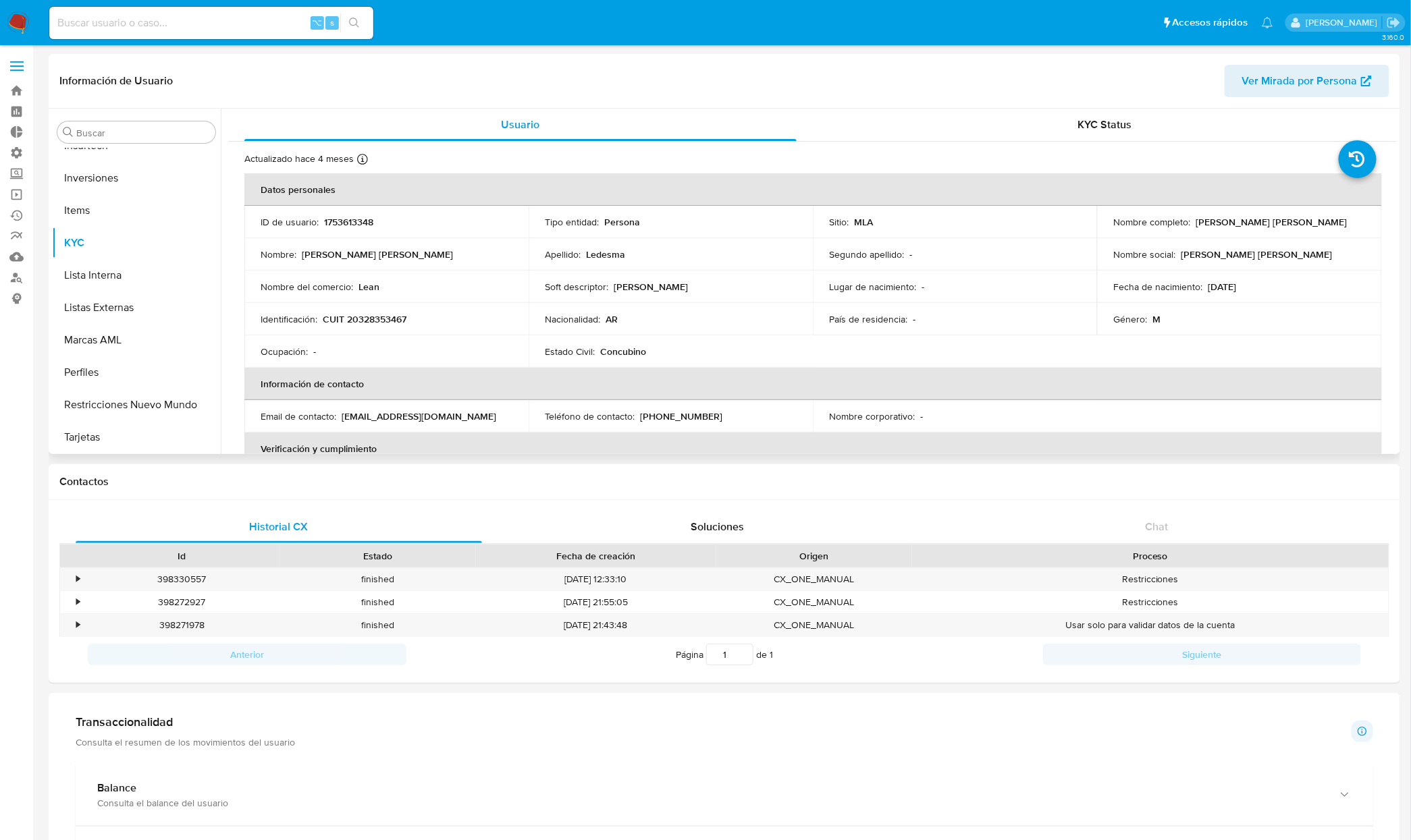
click at [1372, 219] on td "Nombre completo : Emanuel Leandro Damian Ledesma" at bounding box center [1239, 222] width 284 height 32
copy p "Emanuel Leandro Damian Ledesma"
click at [420, 311] on td "Identificación : CUIT 20328353467" at bounding box center [386, 319] width 284 height 32
click at [394, 313] on p "CUIT 20328353467" at bounding box center [364, 319] width 84 height 12
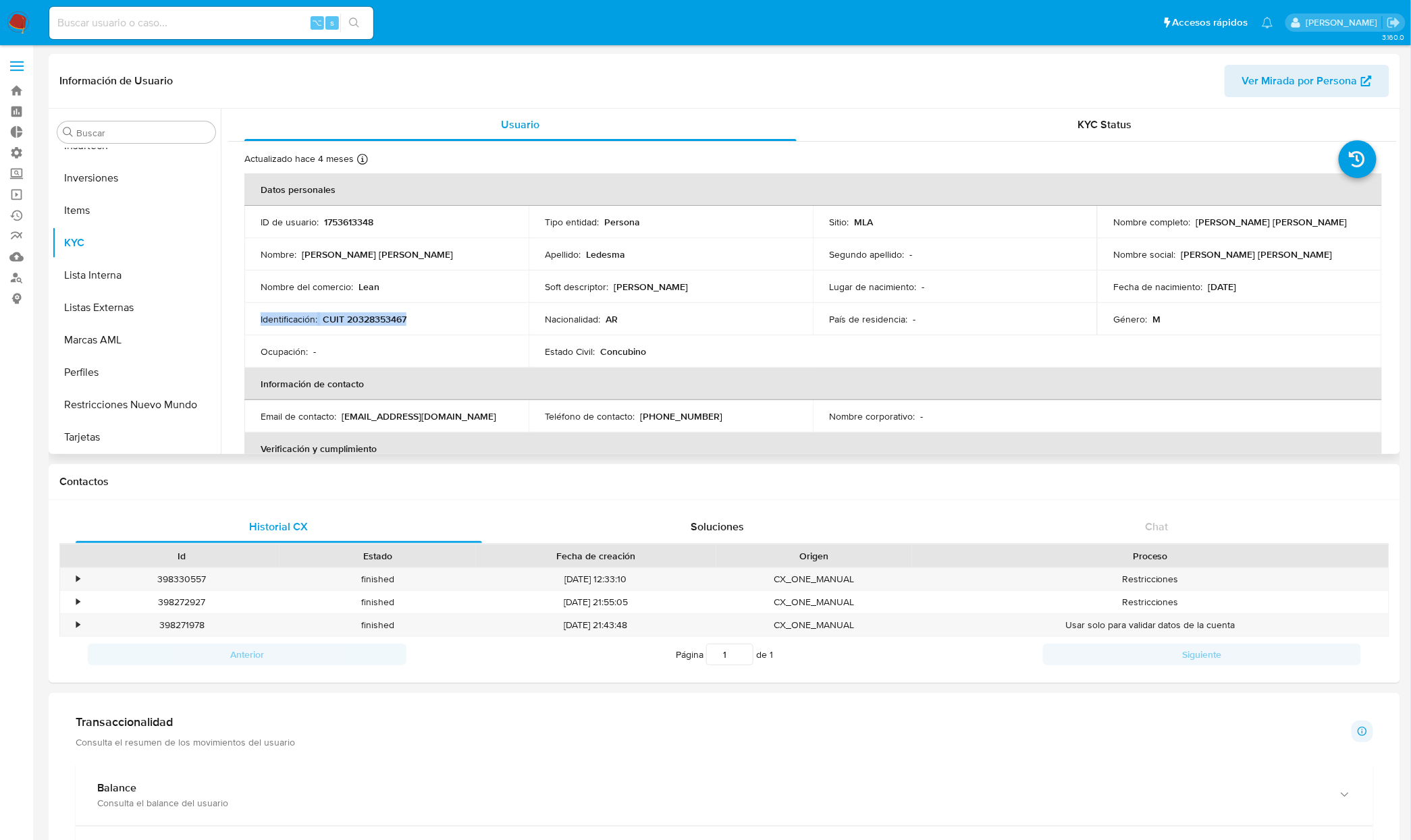
click at [394, 313] on p "CUIT 20328353467" at bounding box center [364, 319] width 84 height 12
click at [266, 369] on th "Información de contacto" at bounding box center [813, 384] width 1138 height 32
drag, startPoint x: 421, startPoint y: 320, endPoint x: 323, endPoint y: 322, distance: 98.0
click at [323, 322] on div "Identificación : CUIT 20328353467" at bounding box center [387, 319] width 252 height 12
copy p "CUIT 20328353467"
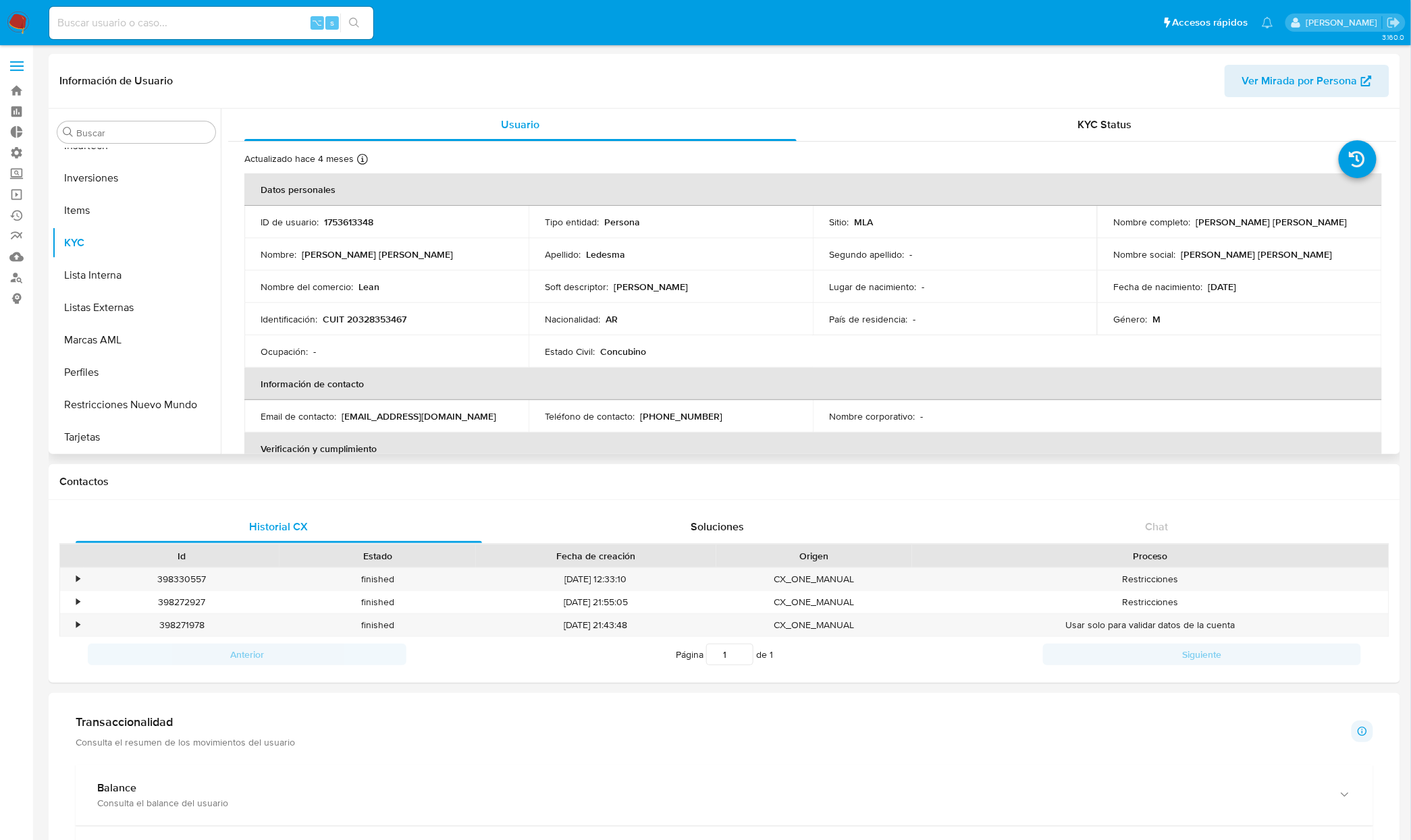
click at [367, 308] on td "Identificación : CUIT 20328353467" at bounding box center [386, 319] width 284 height 32
click at [370, 321] on p "CUIT 20328353467" at bounding box center [364, 319] width 84 height 12
copy p "20328353467"
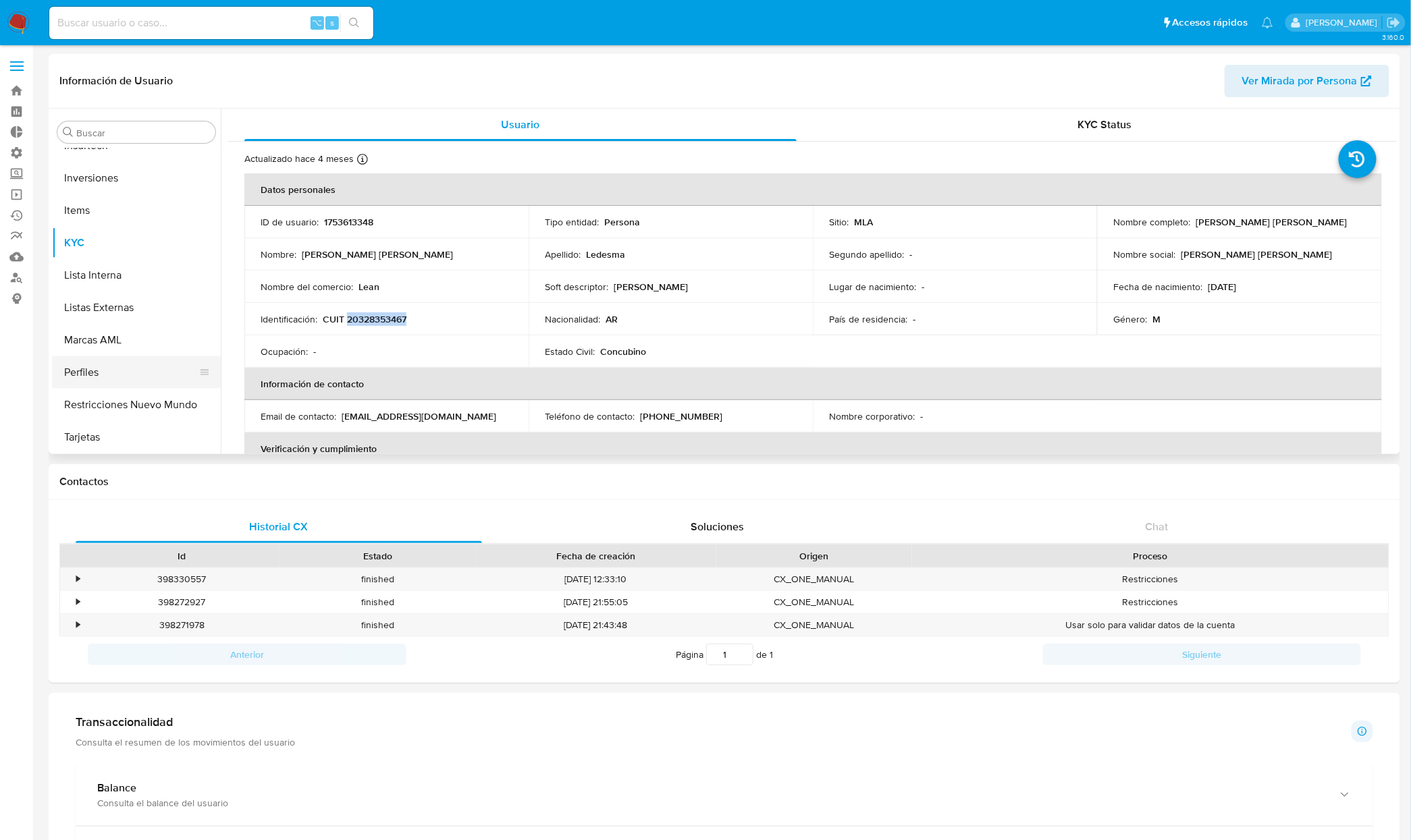
click at [110, 358] on button "Perfiles" at bounding box center [130, 372] width 158 height 32
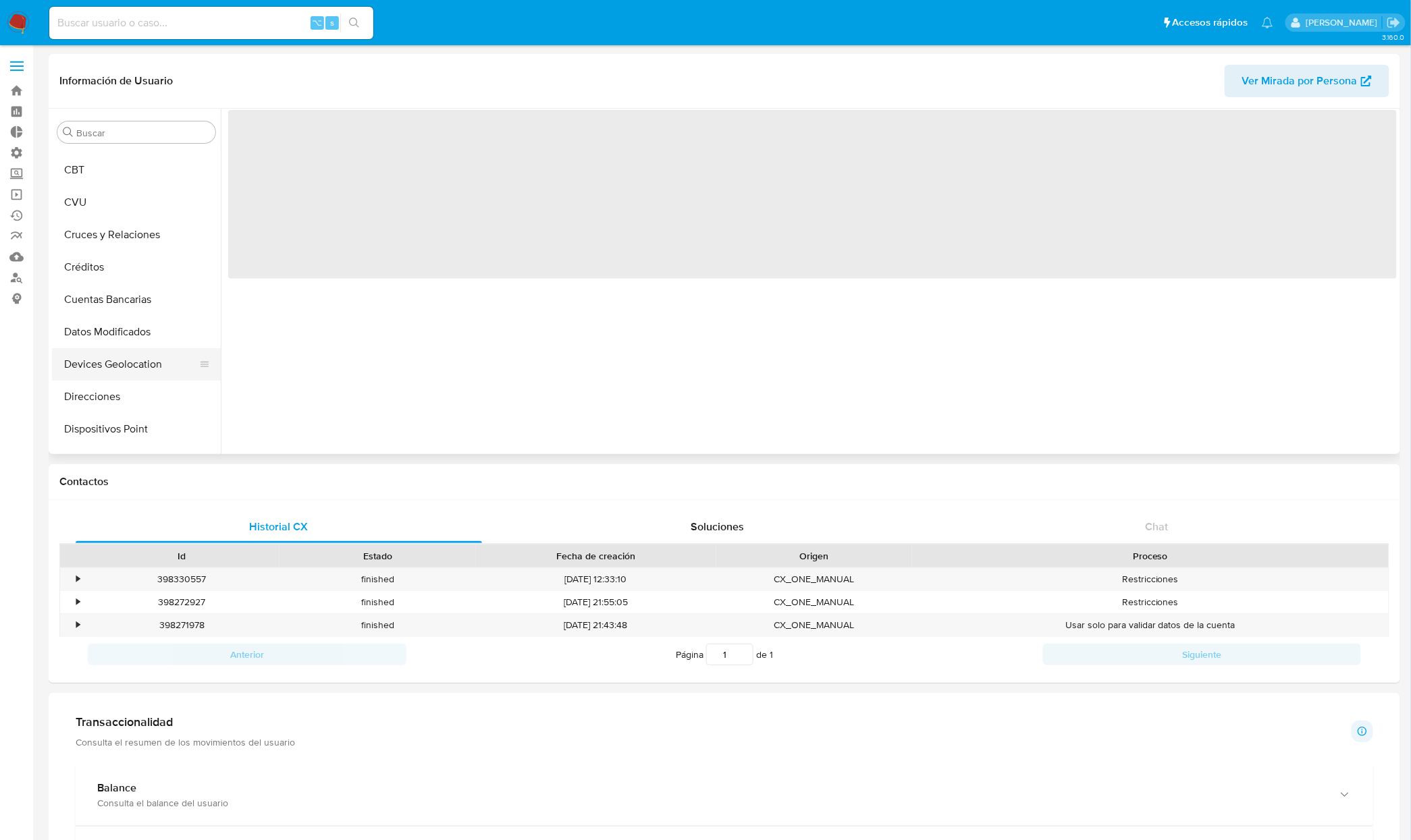
scroll to position [0, 0]
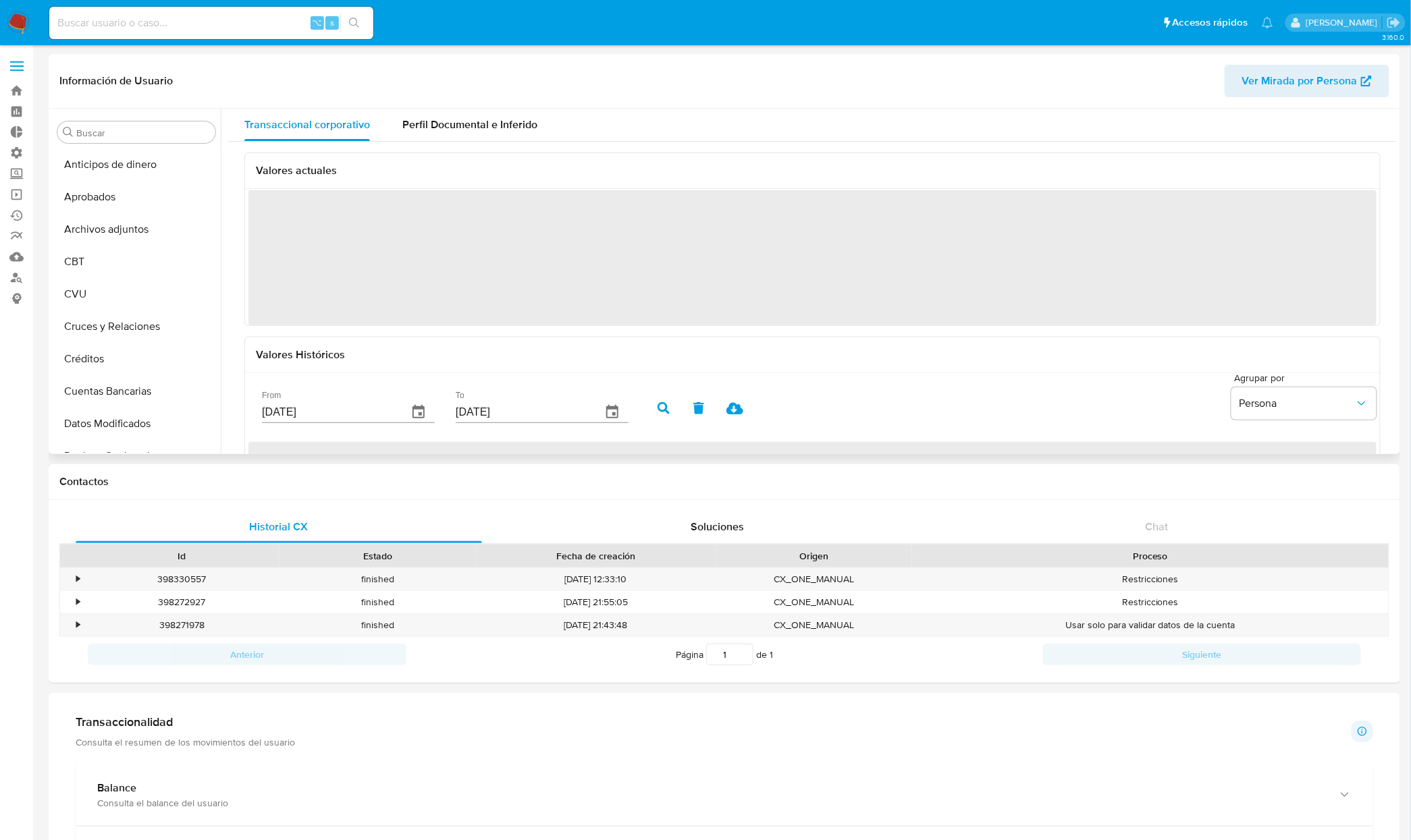
drag, startPoint x: 219, startPoint y: 224, endPoint x: 219, endPoint y: 262, distance: 38.0
click at [221, 262] on div "Transaccional corporativo Perfil Documental e Inferido Valores actuales ‌ Valor…" at bounding box center [809, 281] width 1176 height 345
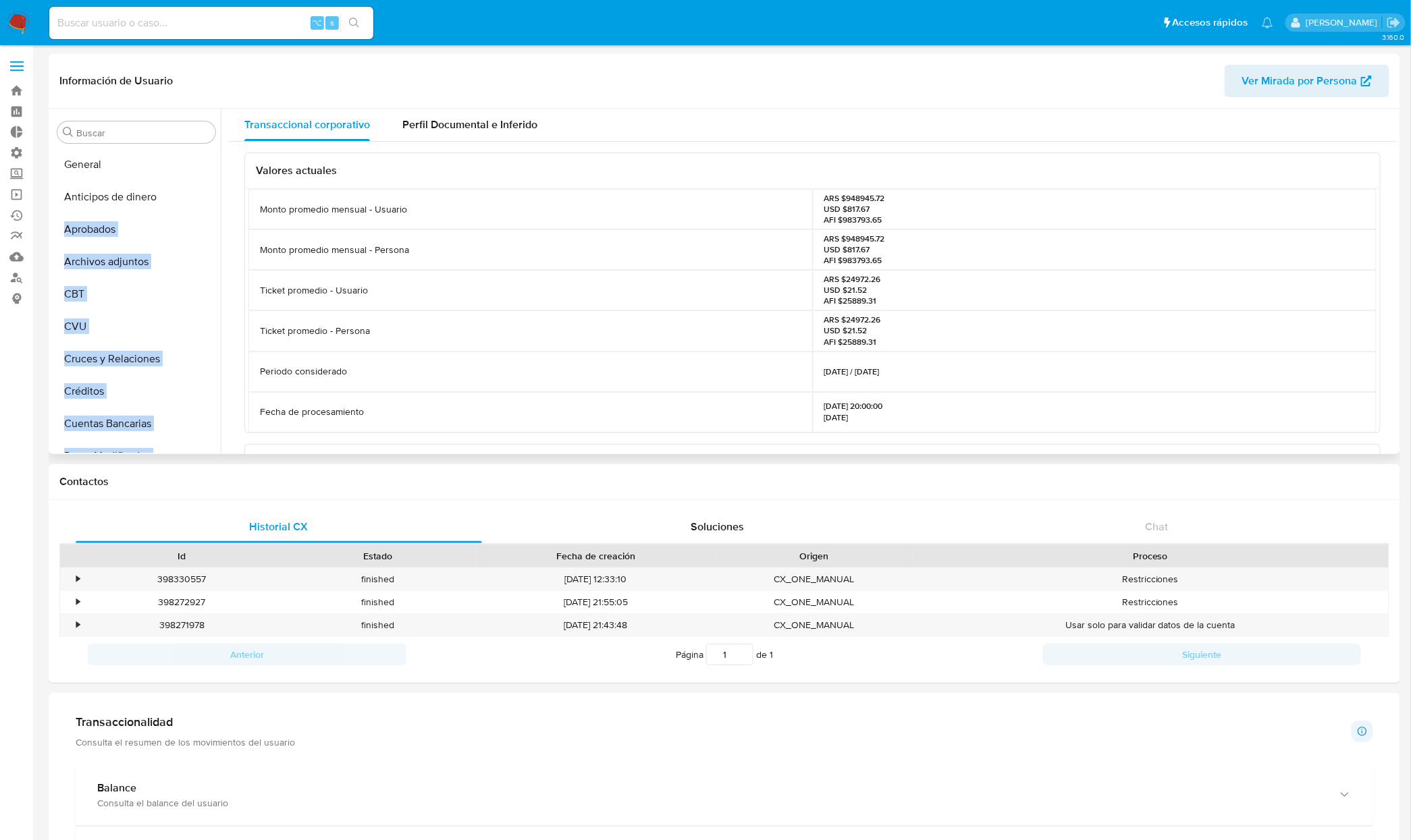
drag, startPoint x: 197, startPoint y: 289, endPoint x: 214, endPoint y: 166, distance: 124.2
click at [214, 166] on ul "Anticipos de dinero Aprobados Archivos adjuntos CBT CVU Cruces y Relaciones Cré…" at bounding box center [136, 301] width 169 height 305
drag, startPoint x: 197, startPoint y: 429, endPoint x: 217, endPoint y: 189, distance: 240.8
click at [217, 189] on ul "General Anticipos de dinero Aprobados Archivos adjuntos CBT CVU Cruces y Relaci…" at bounding box center [136, 301] width 169 height 305
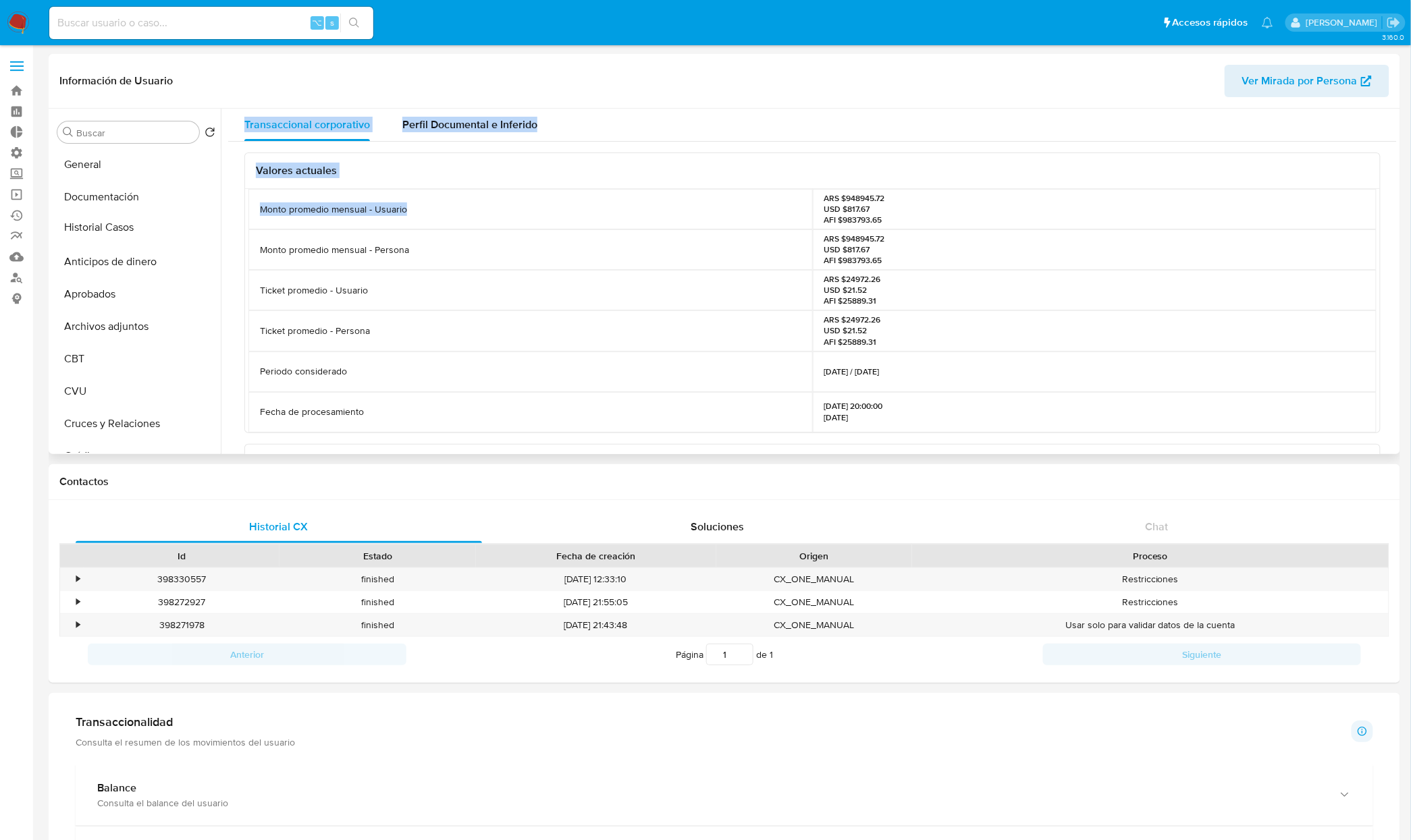
drag, startPoint x: 203, startPoint y: 279, endPoint x: 229, endPoint y: 226, distance: 59.0
click at [229, 226] on div "Buscar Volver al orden por defecto General Documentación Anticipos de dinero Ap…" at bounding box center [724, 281] width 1345 height 345
drag, startPoint x: 219, startPoint y: 226, endPoint x: 218, endPoint y: 255, distance: 29.0
click at [217, 270] on div "Buscar Volver al orden por defecto General Documentación Historial Casos Antici…" at bounding box center [724, 281] width 1345 height 345
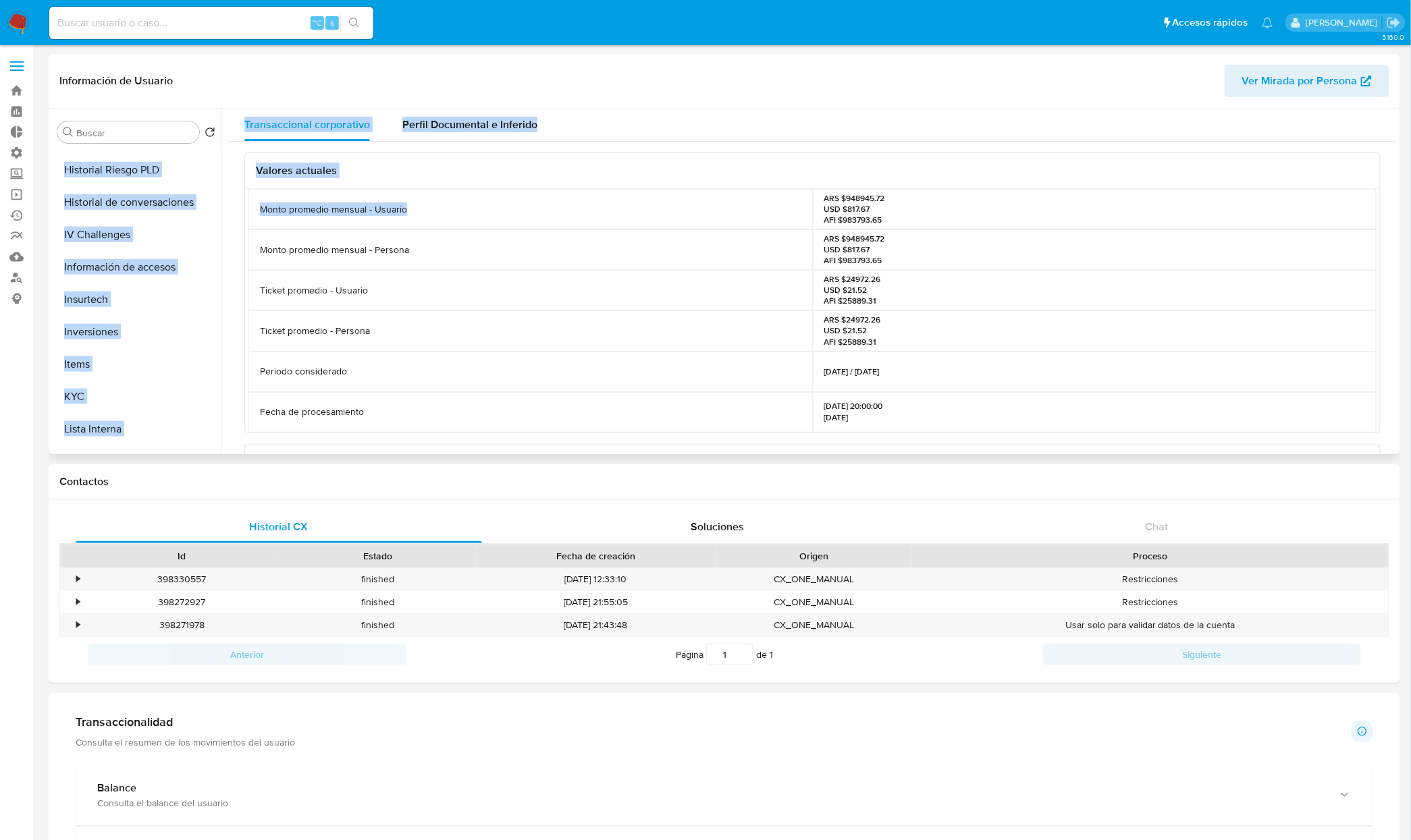
scroll to position [535, 0]
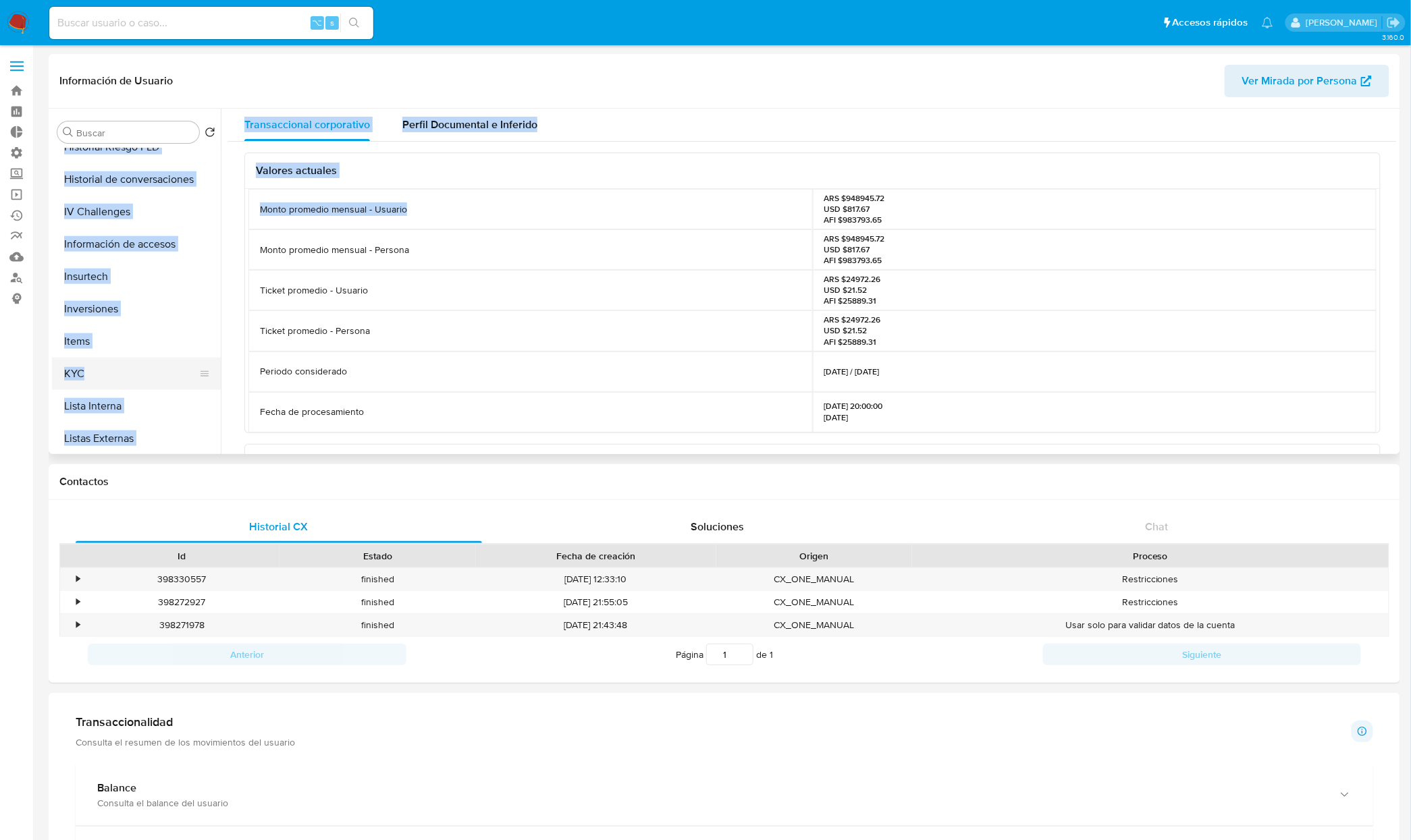
click at [124, 374] on button "KYC" at bounding box center [130, 374] width 158 height 32
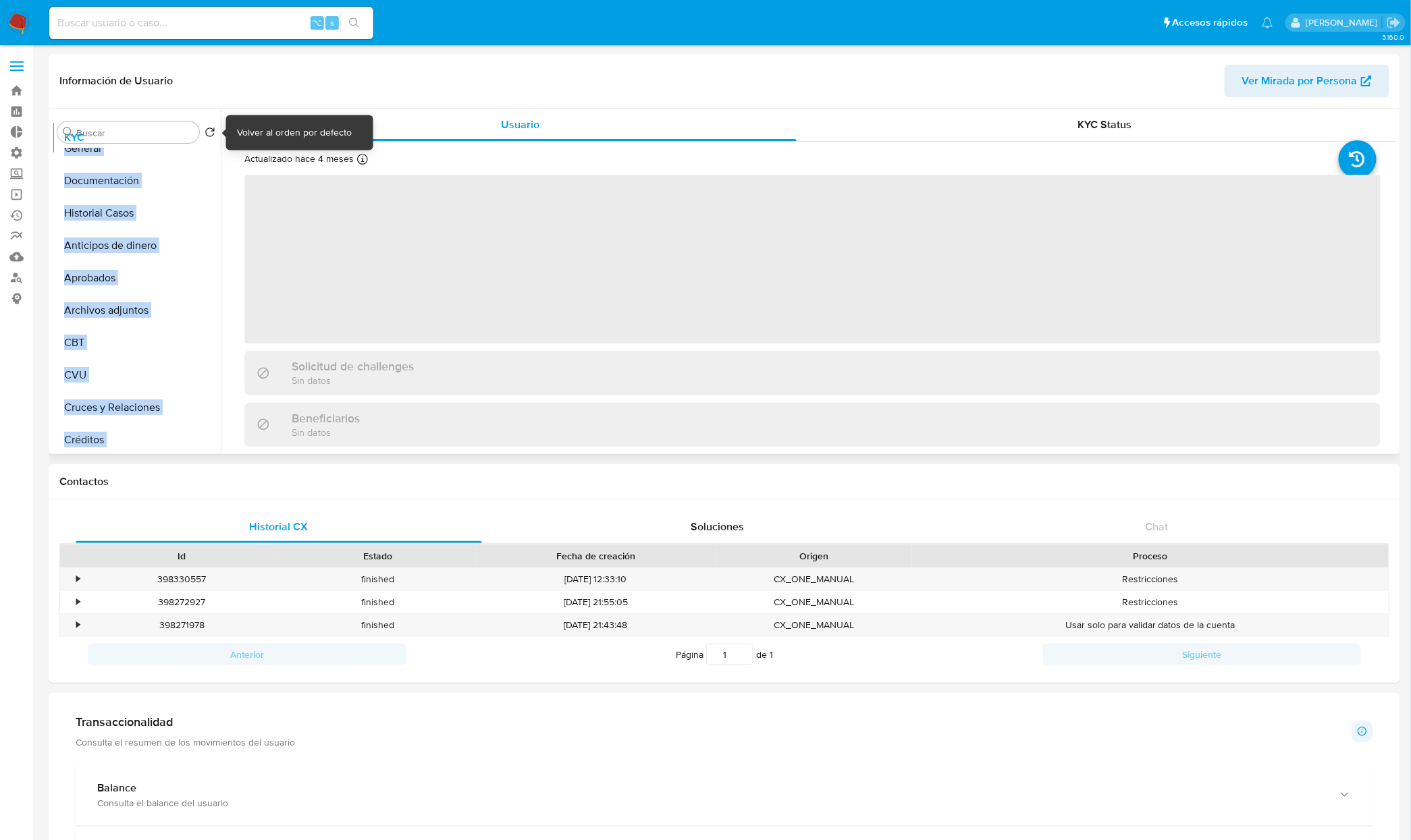
scroll to position [0, 0]
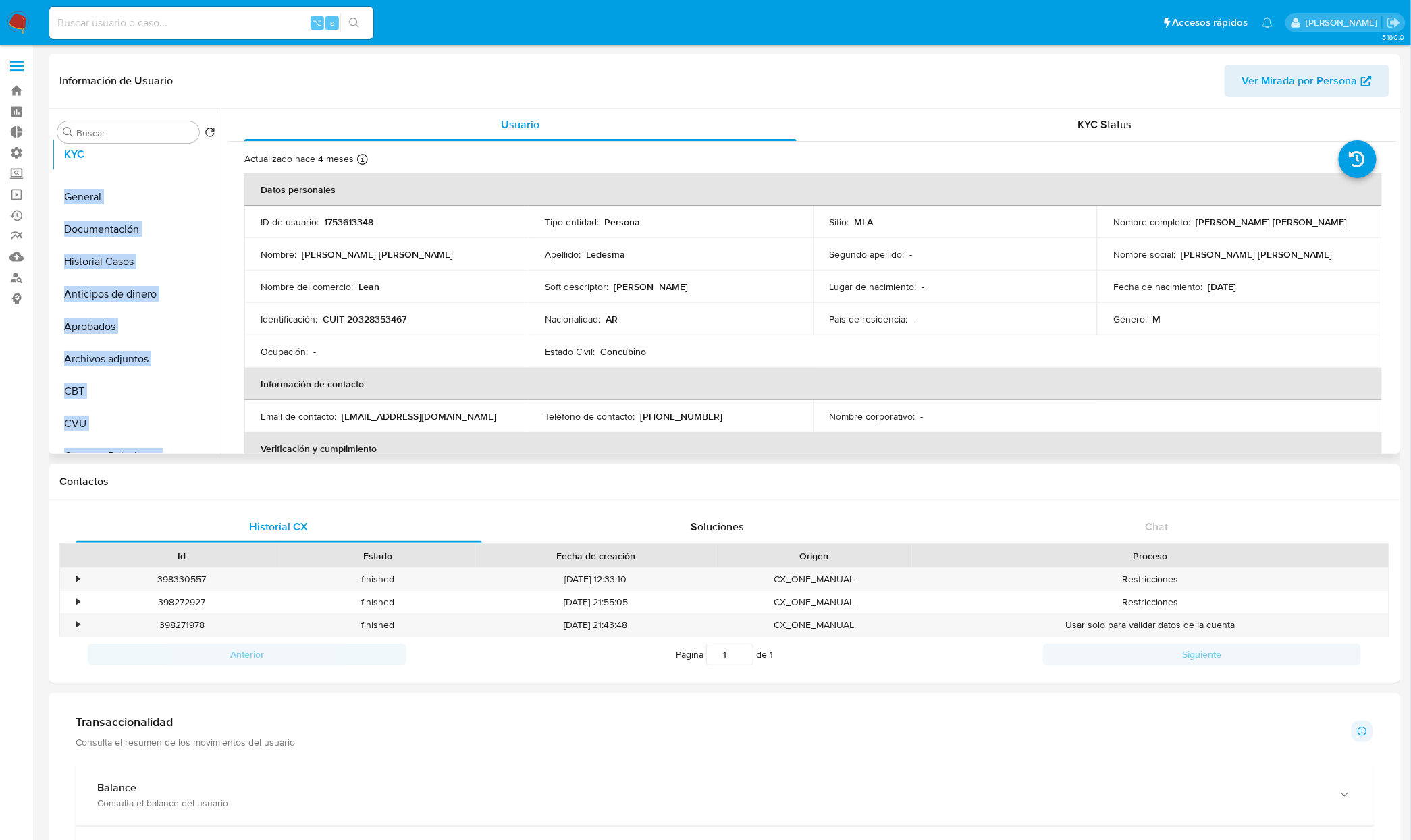
drag, startPoint x: 197, startPoint y: 374, endPoint x: 210, endPoint y: 154, distance: 220.4
click at [210, 154] on ul "General Documentación Historial Casos Anticipos de dinero Aprobados Archivos ad…" at bounding box center [136, 301] width 169 height 305
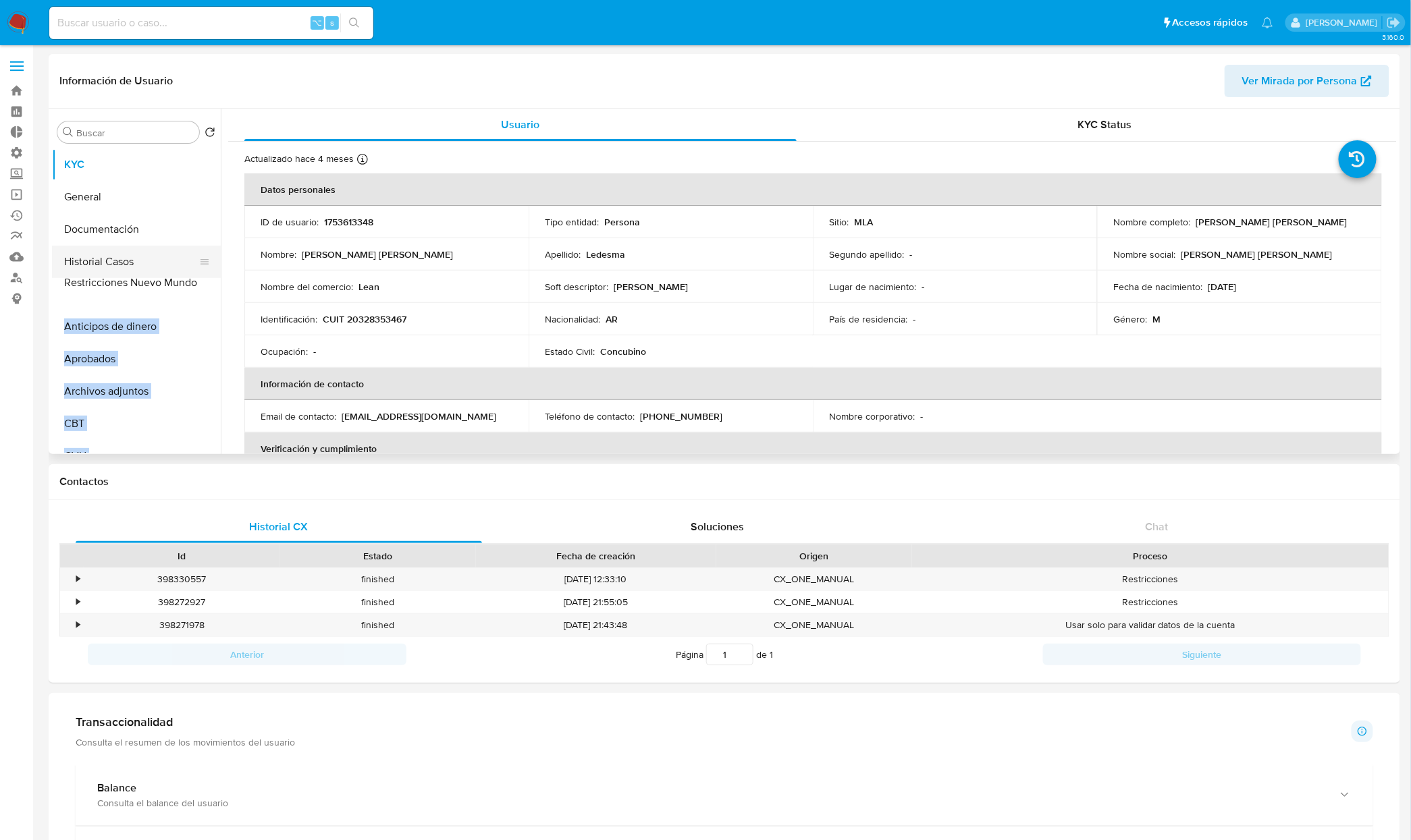
drag, startPoint x: 201, startPoint y: 406, endPoint x: 208, endPoint y: 283, distance: 123.2
click at [208, 283] on ul "KYC General Documentación Historial Casos Anticipos de dinero Aprobados Archivo…" at bounding box center [136, 301] width 169 height 305
click at [116, 288] on button "Restricciones Nuevo Mundo" at bounding box center [130, 294] width 158 height 32
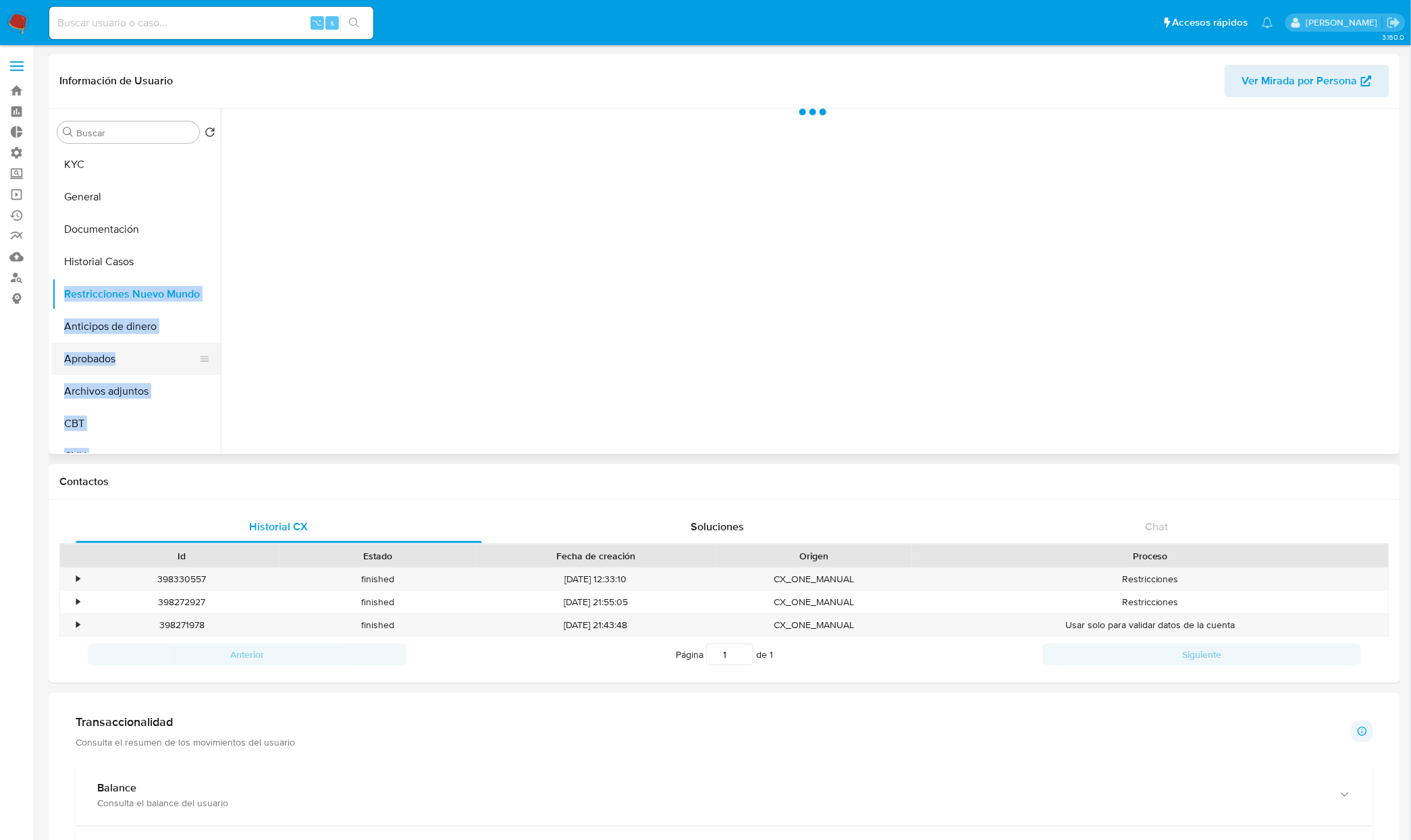
click at [209, 345] on button "Aprobados" at bounding box center [130, 359] width 158 height 32
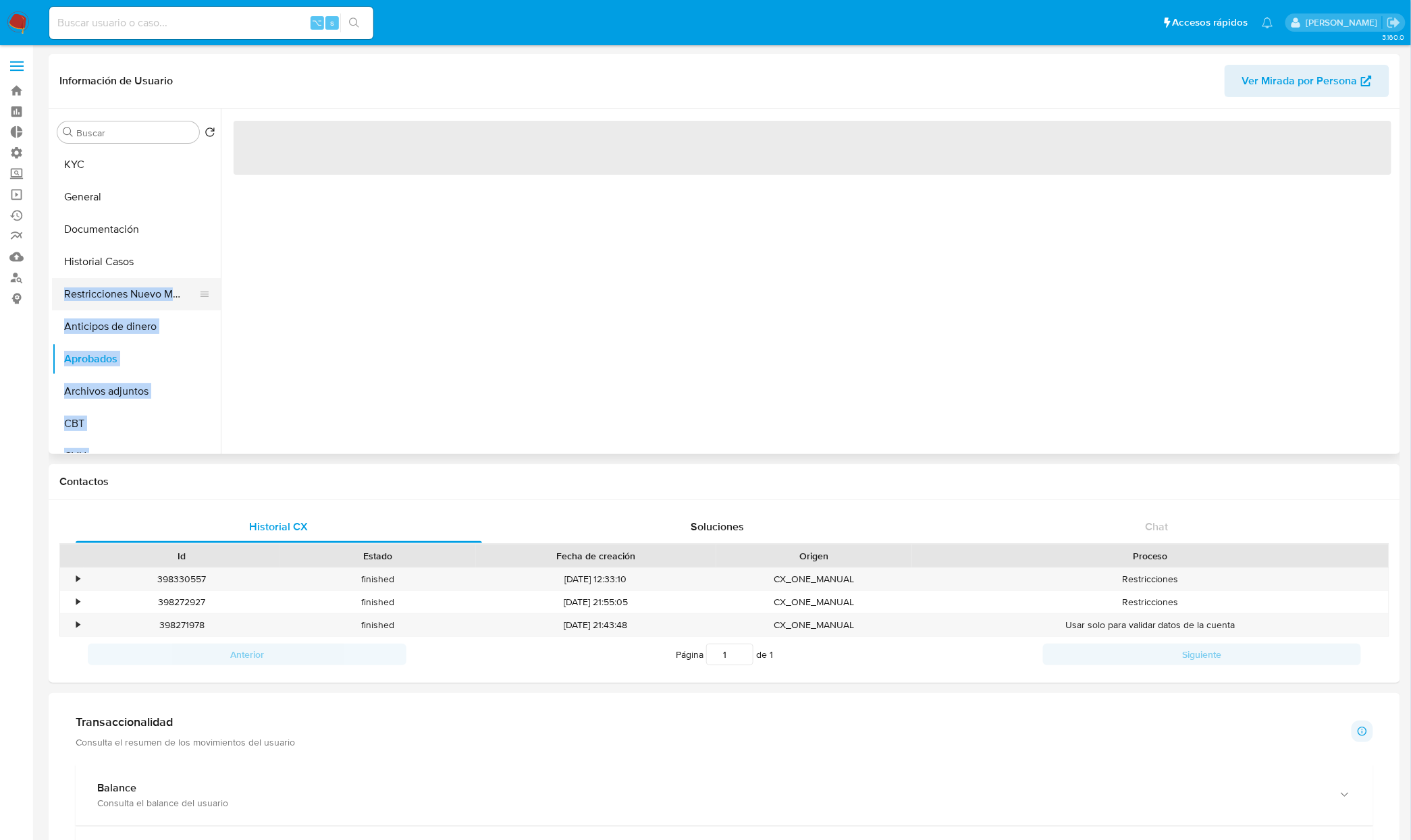
click at [158, 292] on button "Restricciones Nuevo Mundo" at bounding box center [130, 294] width 158 height 32
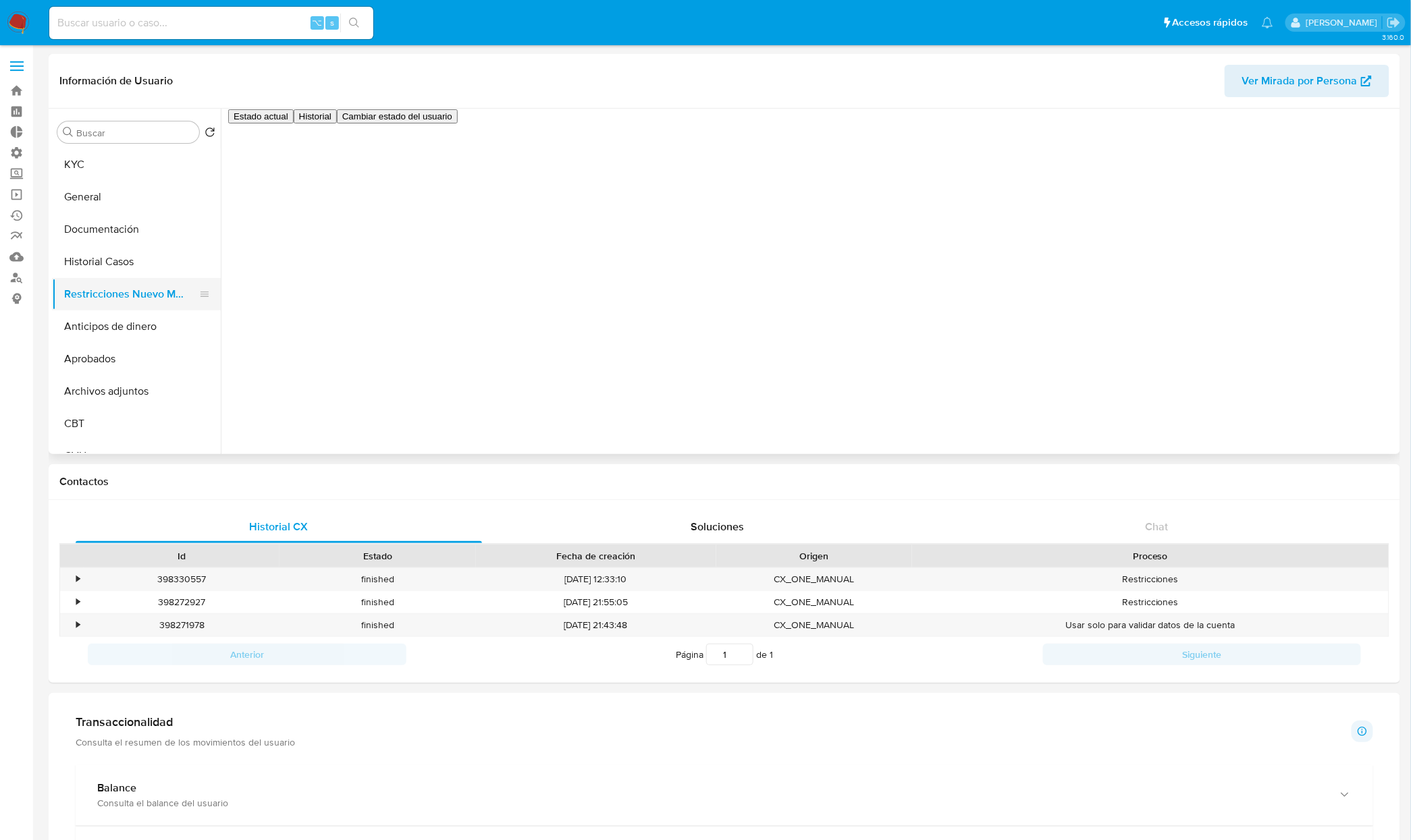
click at [359, 321] on div at bounding box center [809, 281] width 1176 height 345
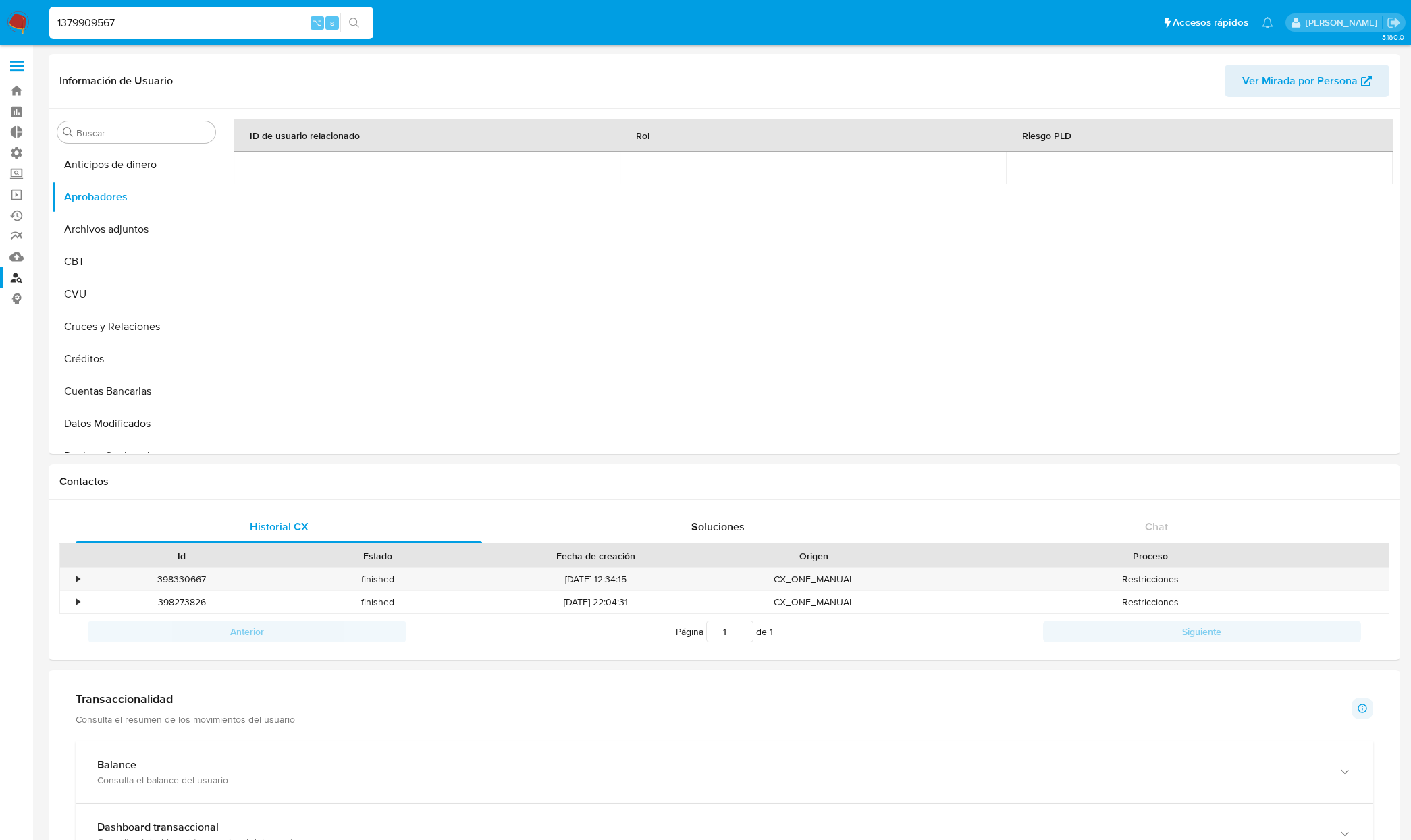
select select "10"
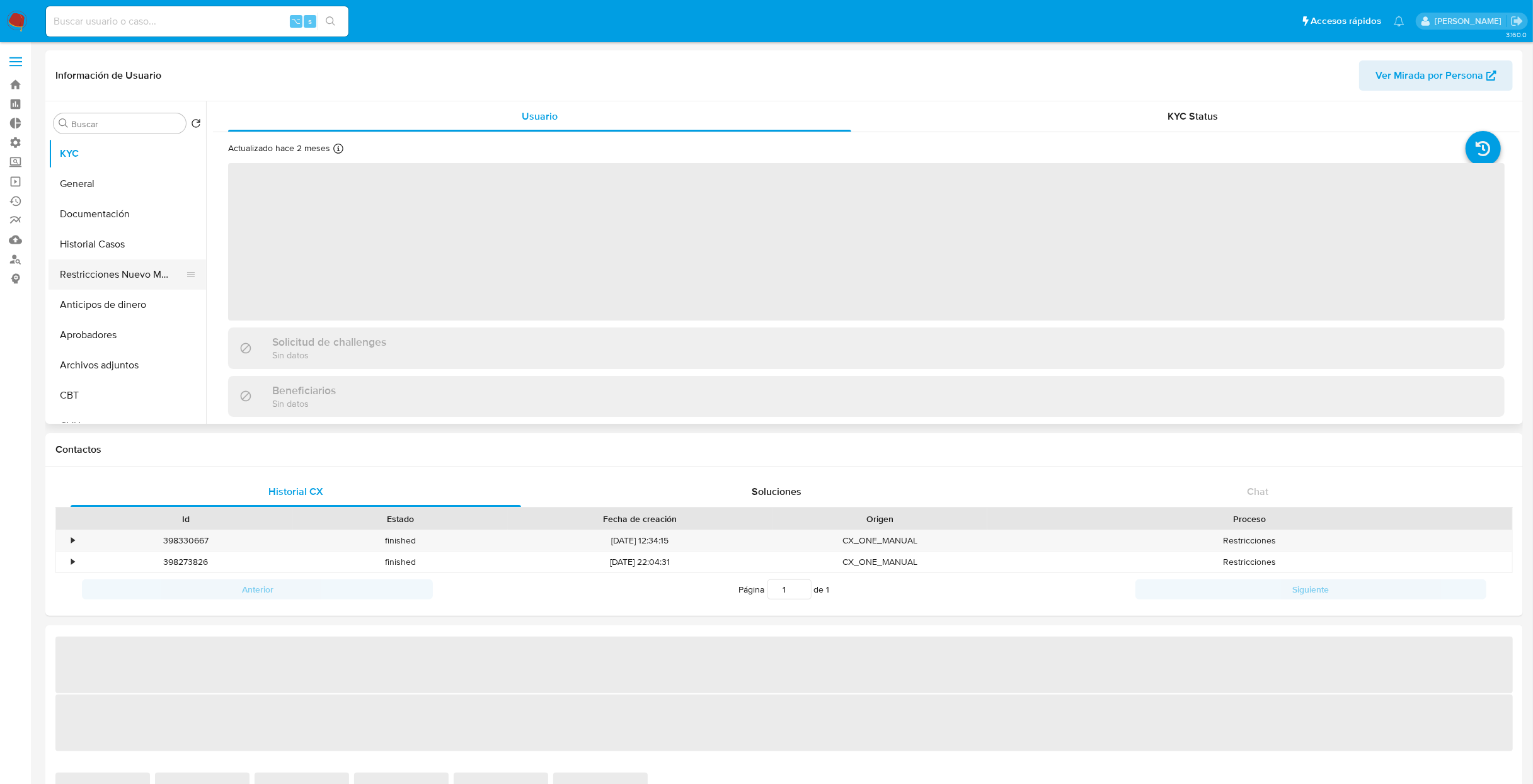
select select "10"
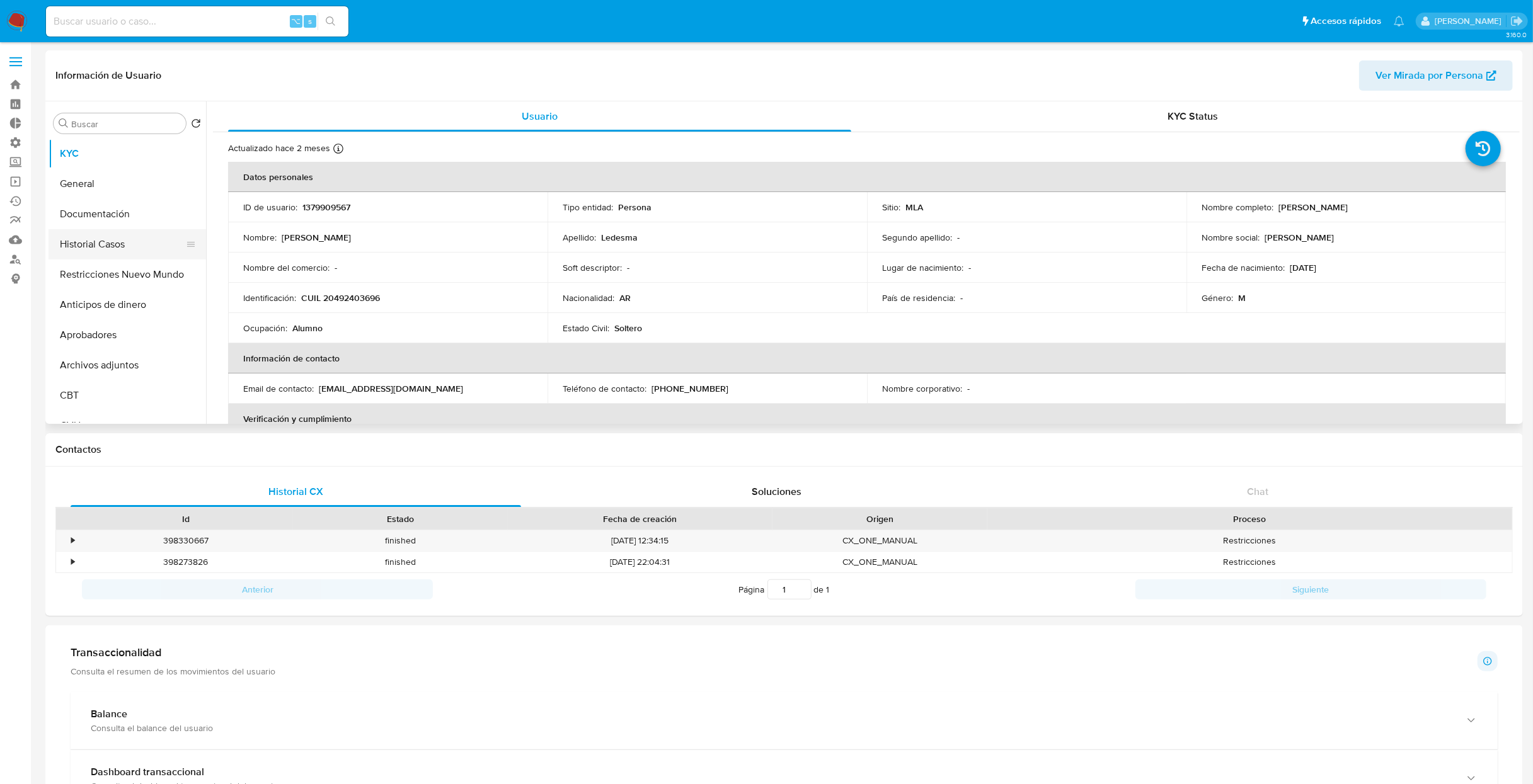
click at [116, 243] on button "Historial Casos" at bounding box center [122, 244] width 148 height 30
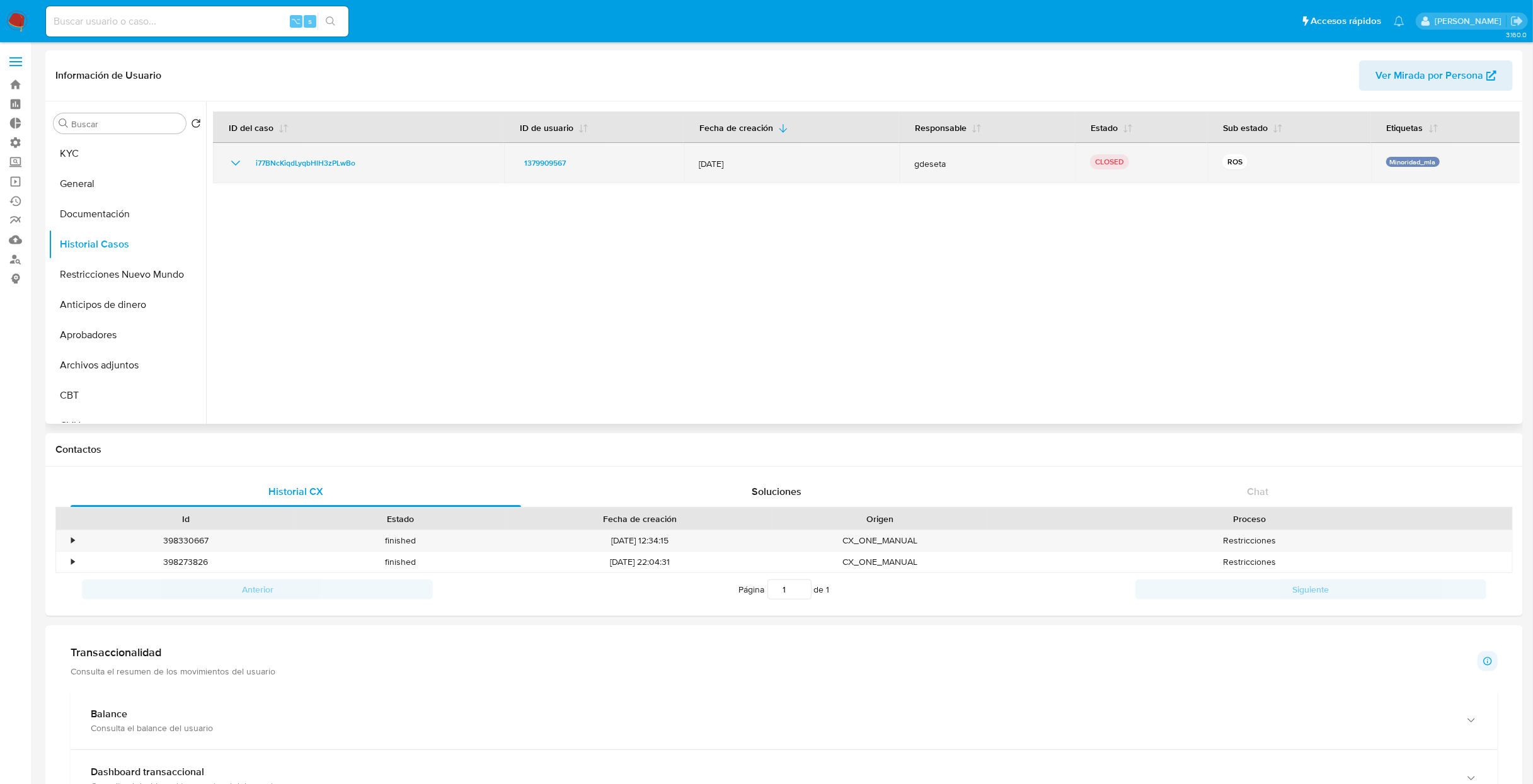
click at [229, 167] on icon "Mostrar/Ocultar" at bounding box center [235, 163] width 15 height 15
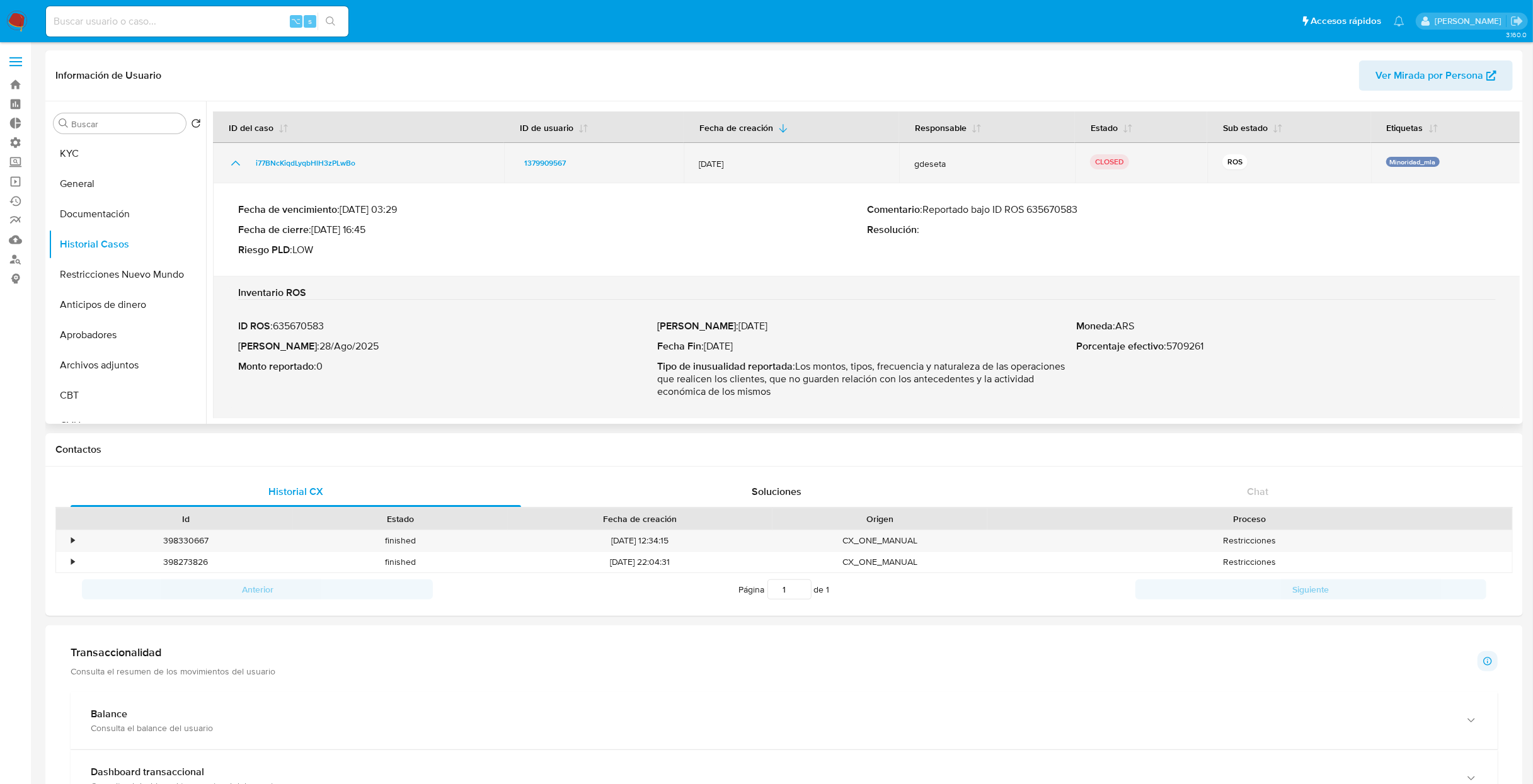
click at [229, 167] on icon "Mostrar/Ocultar" at bounding box center [235, 163] width 15 height 15
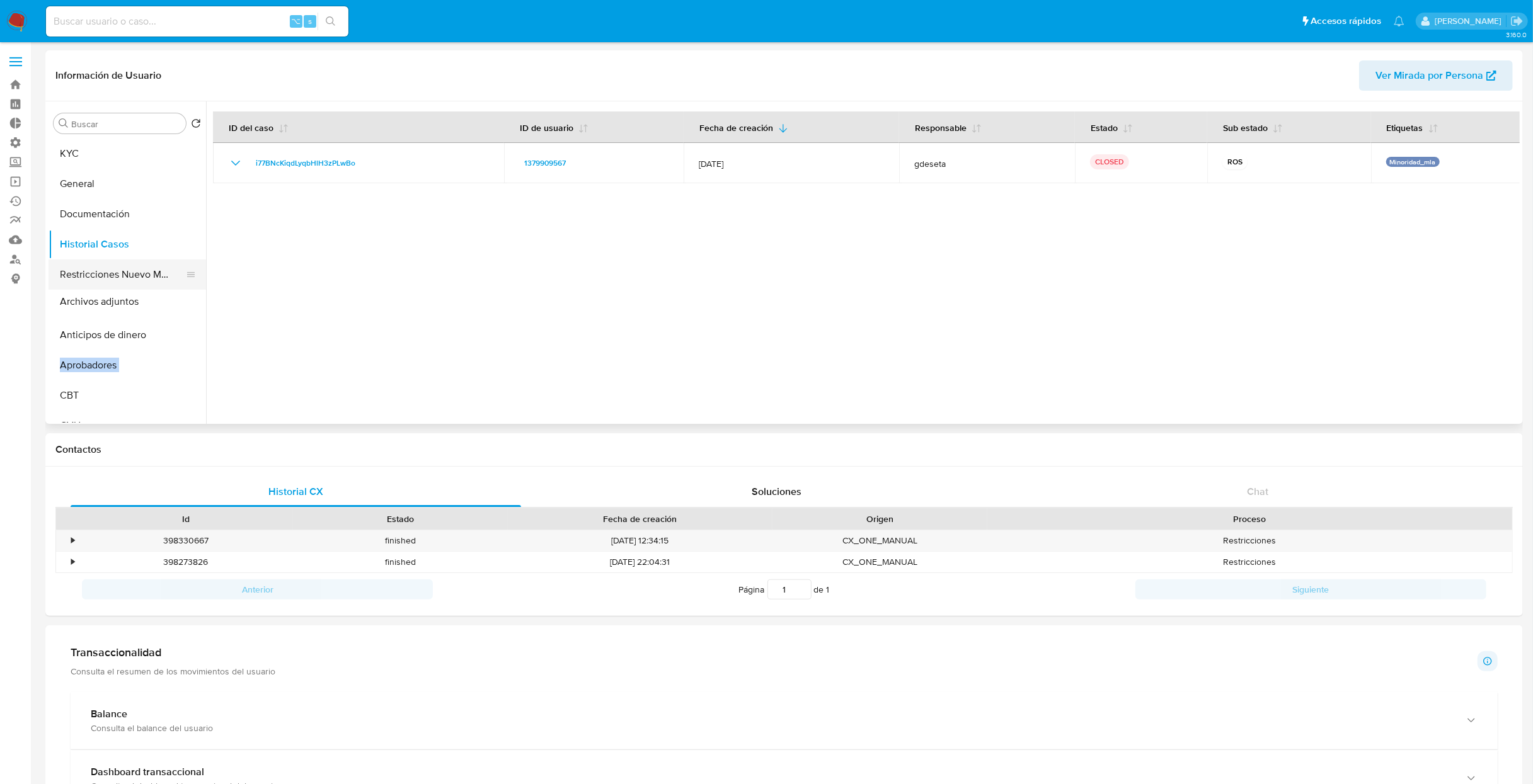
drag, startPoint x: 182, startPoint y: 364, endPoint x: 178, endPoint y: 300, distance: 64.1
click at [178, 300] on ul "KYC General Documentación Historial Casos Restricciones Nuevo Mundo Anticipos d…" at bounding box center [127, 281] width 158 height 284
click at [89, 307] on button "Archivos adjuntos" at bounding box center [122, 305] width 148 height 30
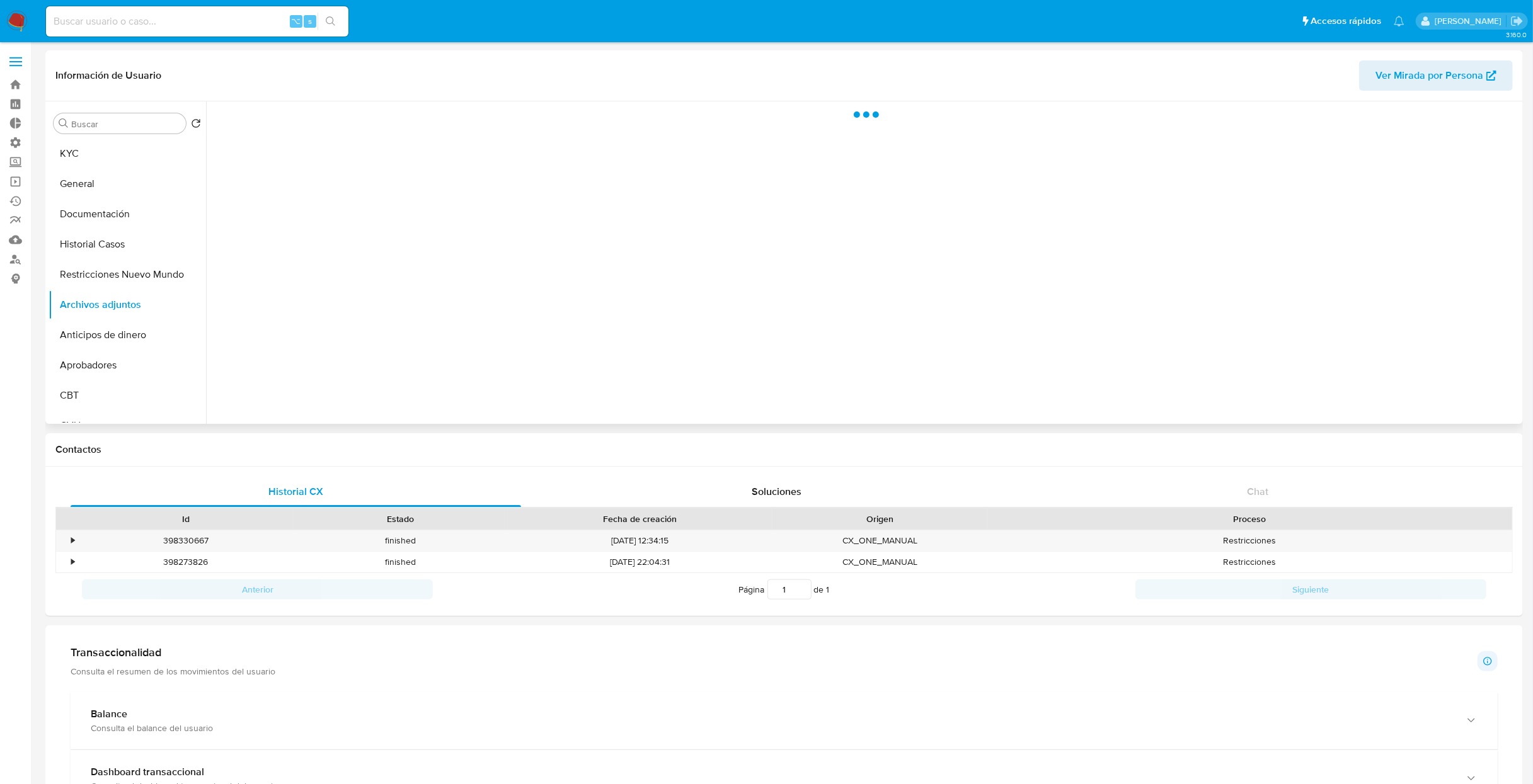
click at [437, 350] on div at bounding box center [862, 262] width 1313 height 322
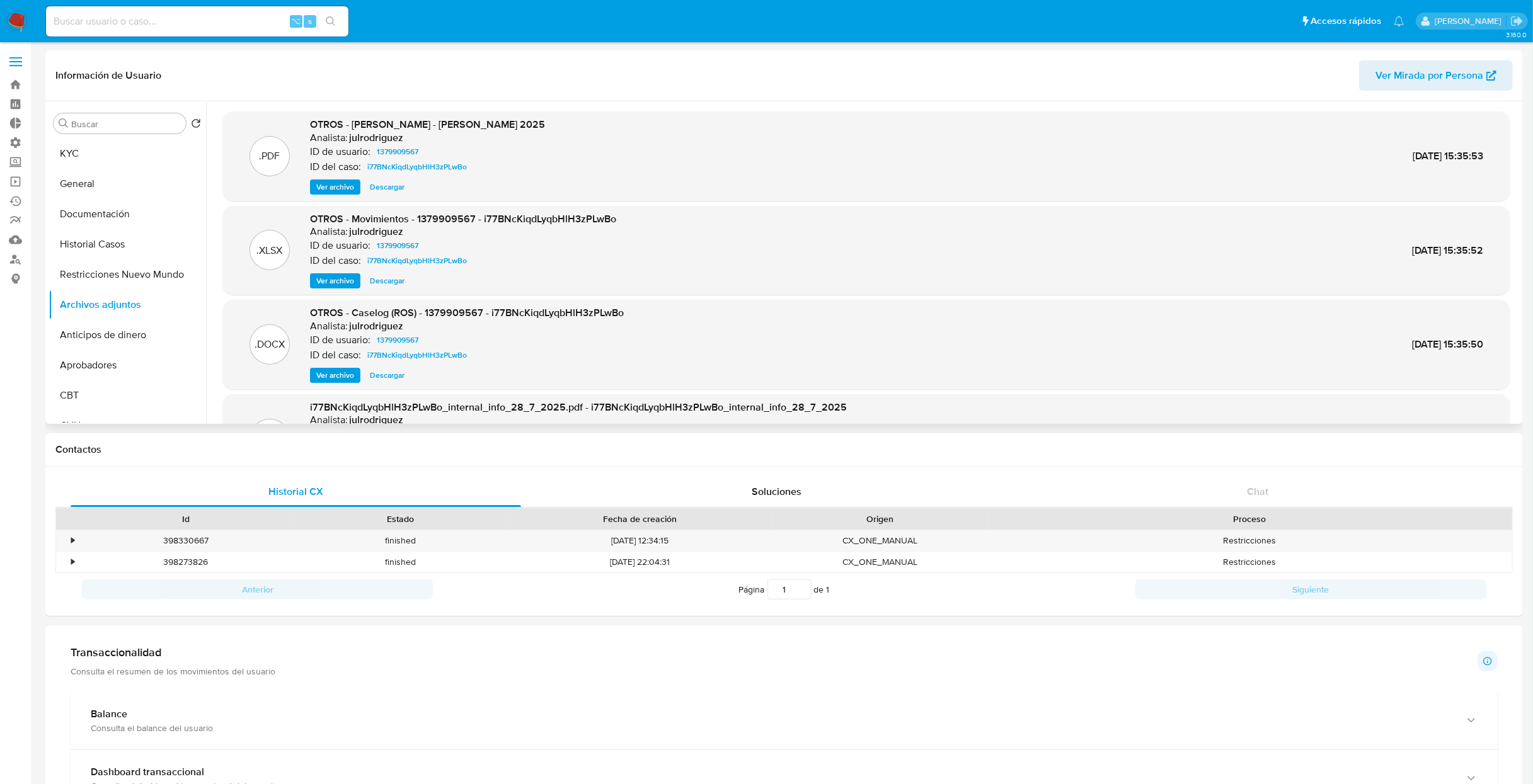
click at [348, 379] on span "Ver archivo" at bounding box center [335, 375] width 38 height 13
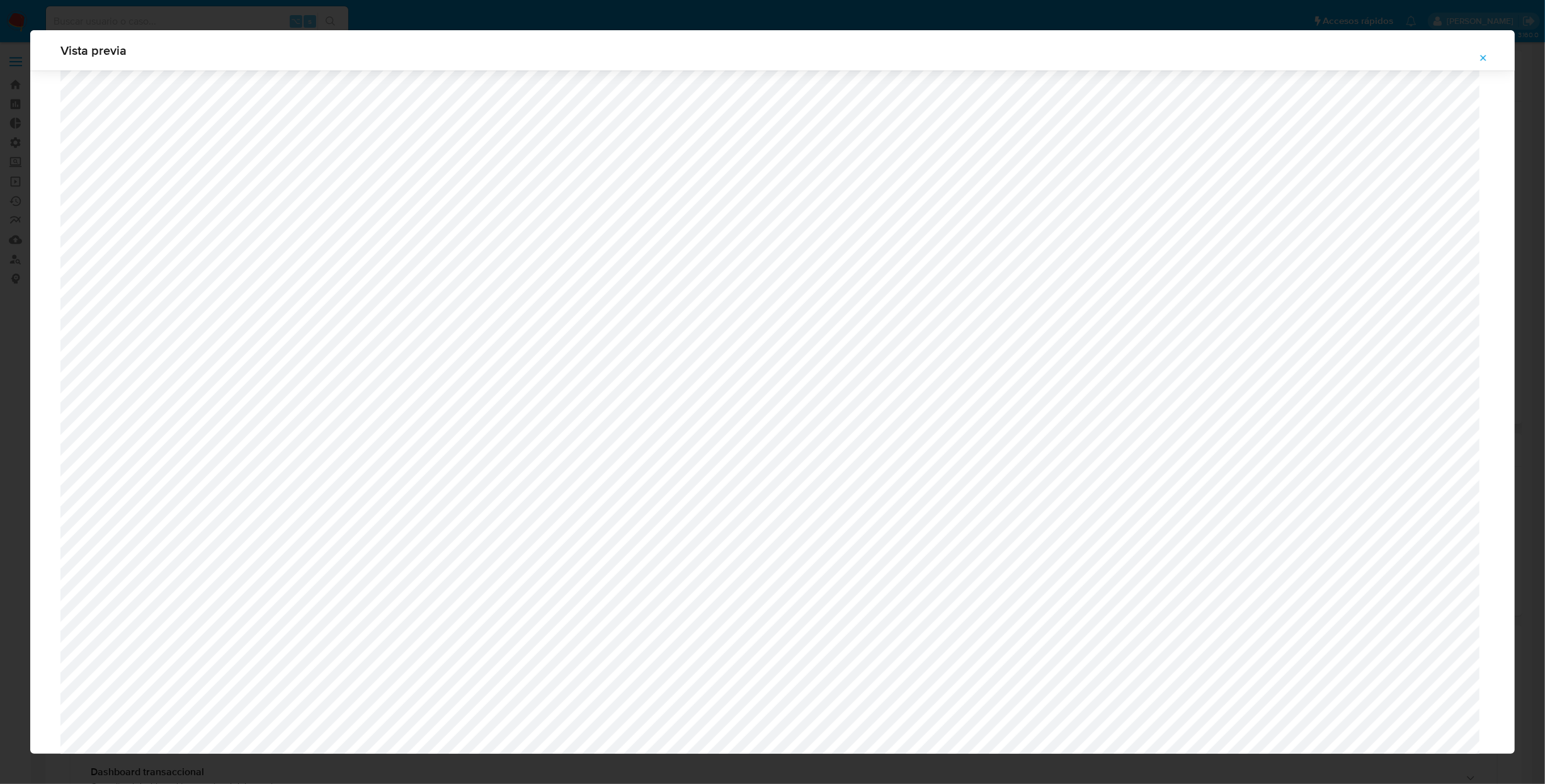
scroll to position [585, 0]
click at [1480, 61] on icon "Attachment preview" at bounding box center [1483, 58] width 10 height 10
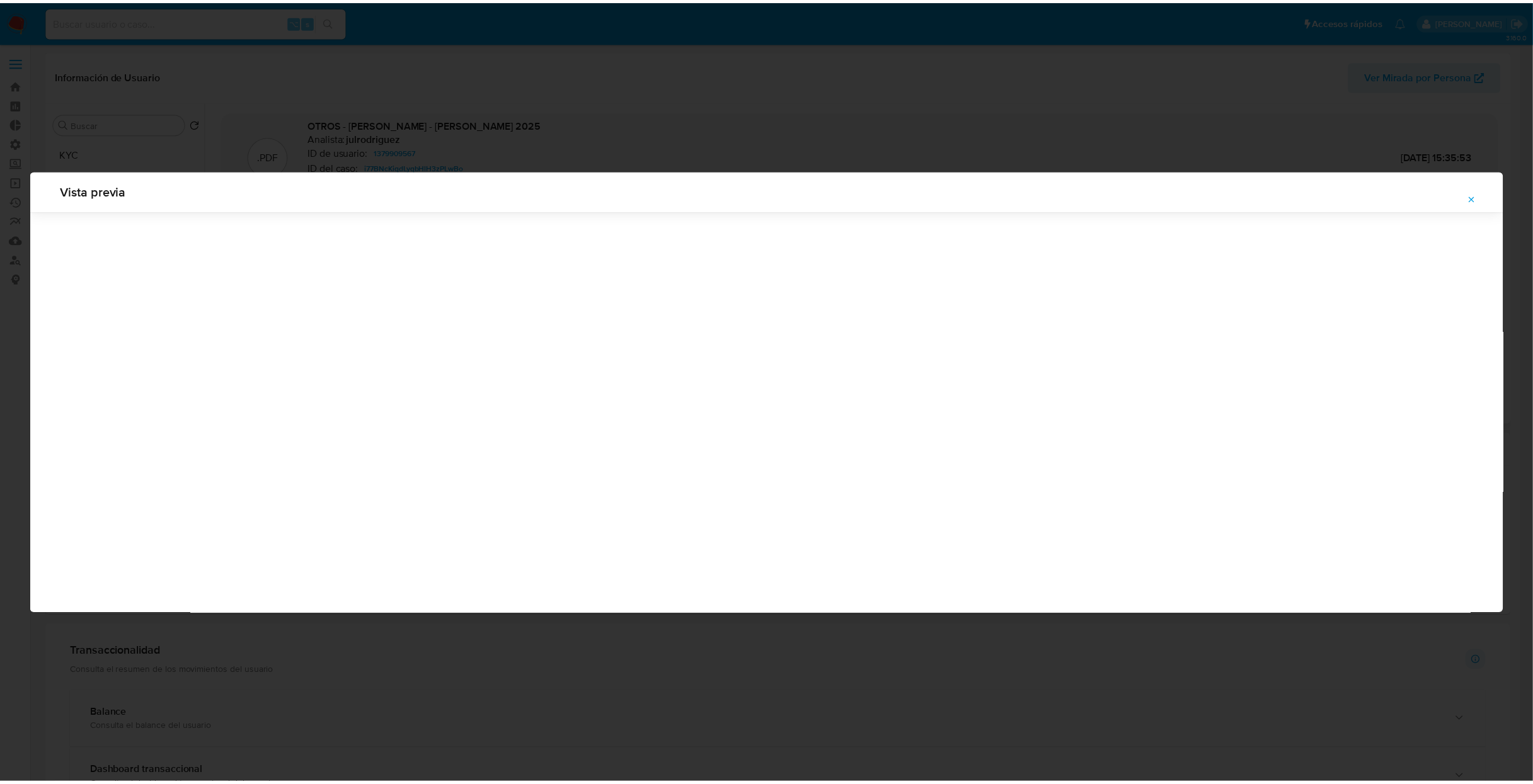
scroll to position [0, 0]
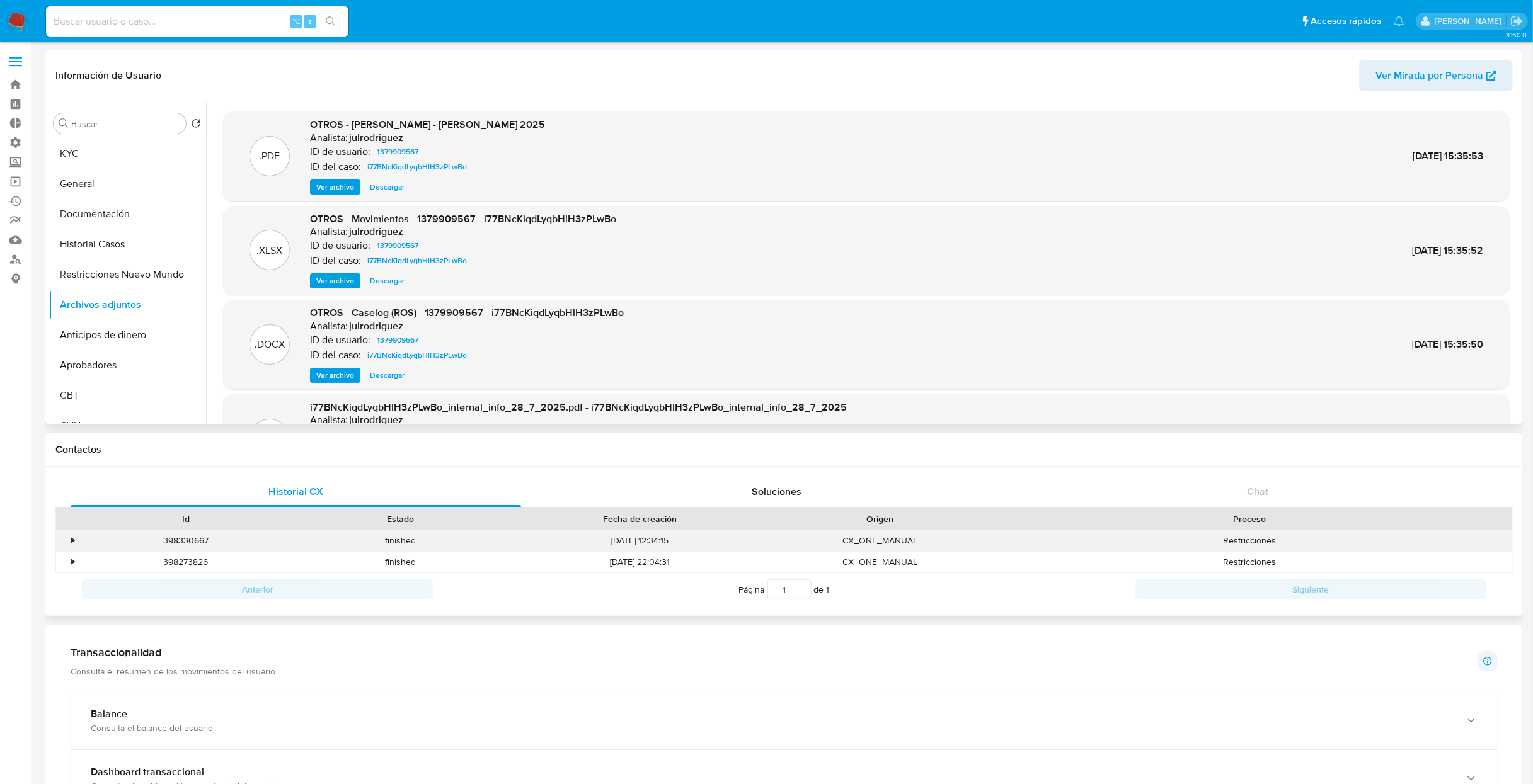
click at [73, 541] on div "•" at bounding box center [73, 541] width 3 height 12
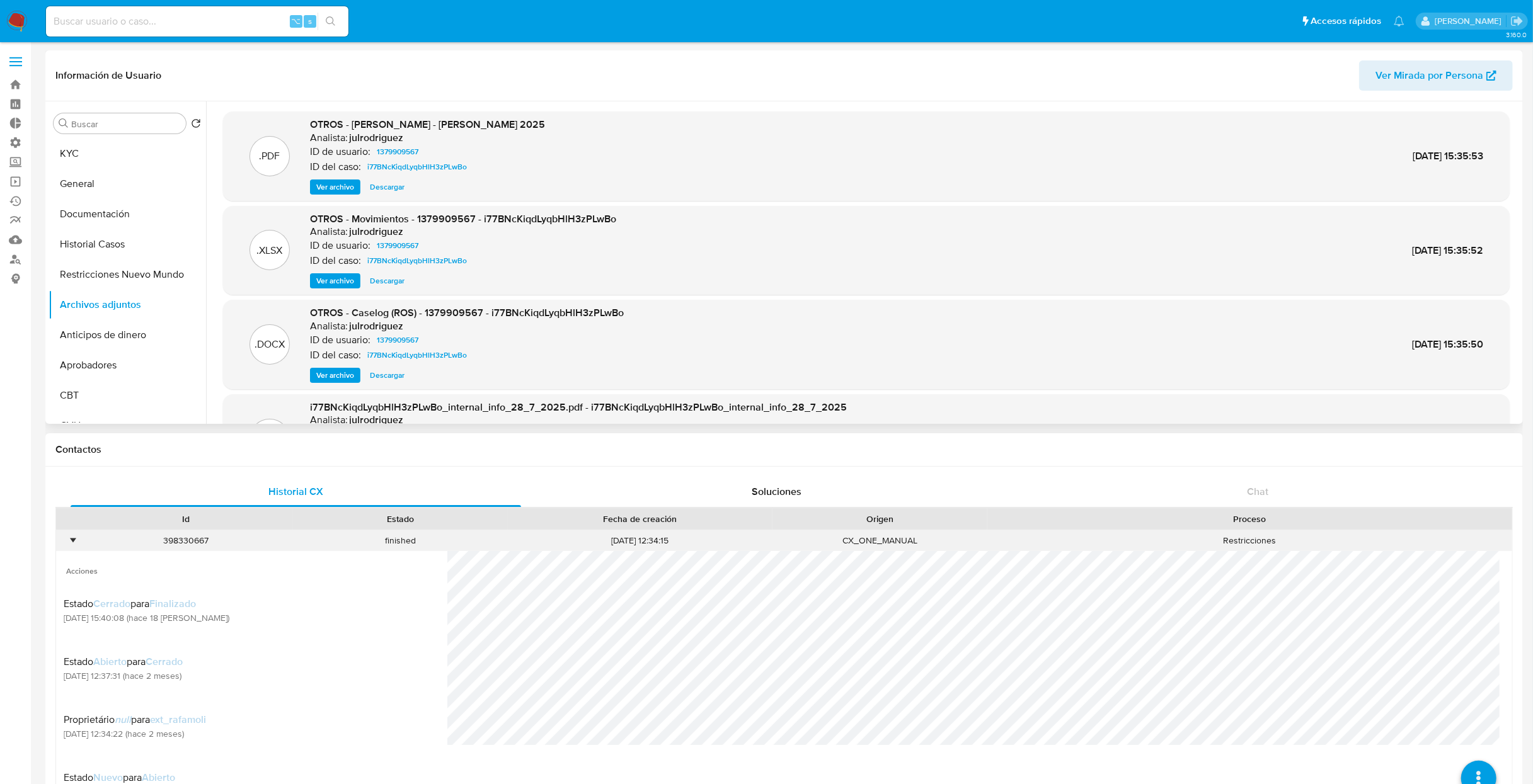
click at [73, 537] on div "•" at bounding box center [73, 541] width 3 height 12
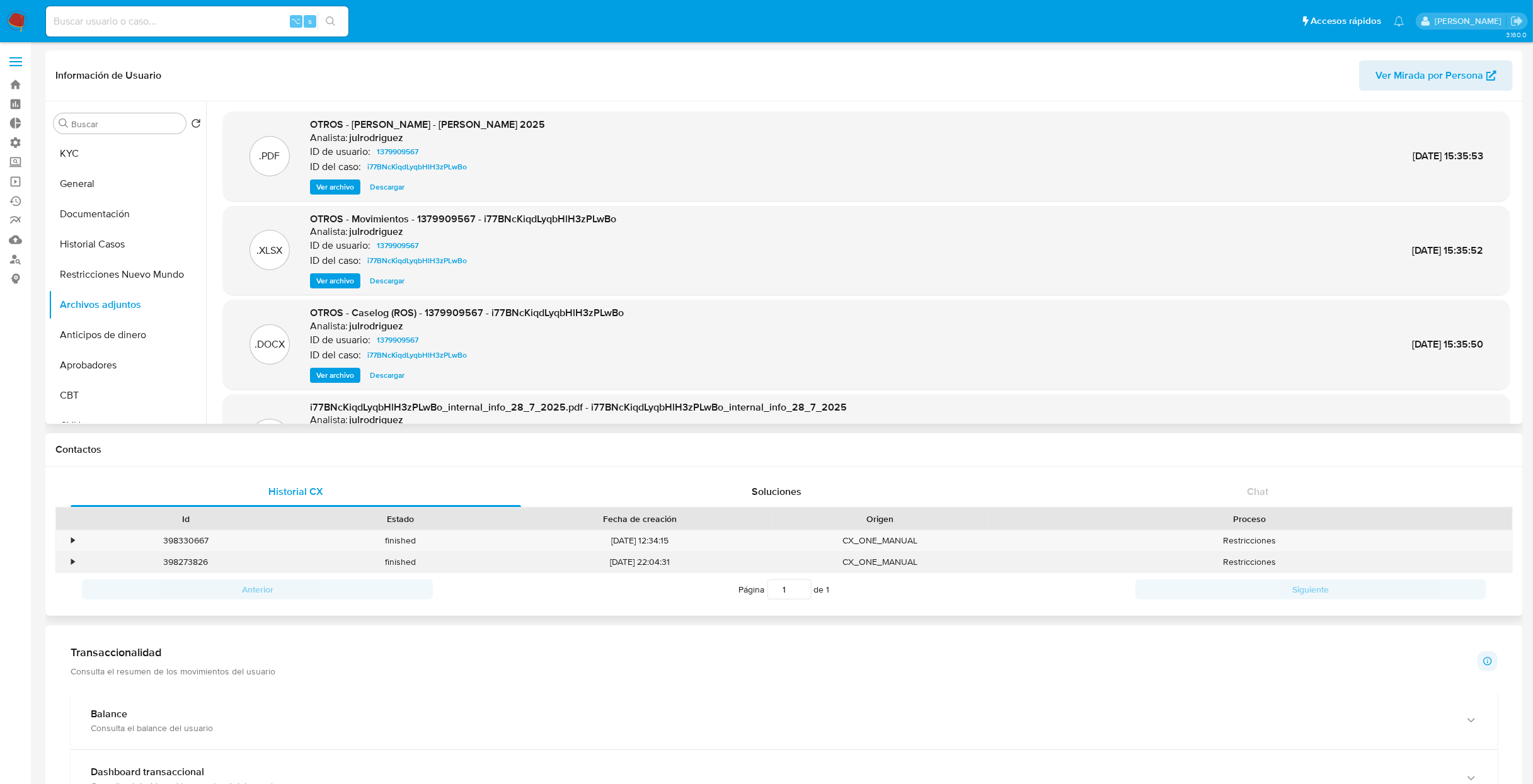
click at [71, 560] on div "•" at bounding box center [73, 562] width 3 height 12
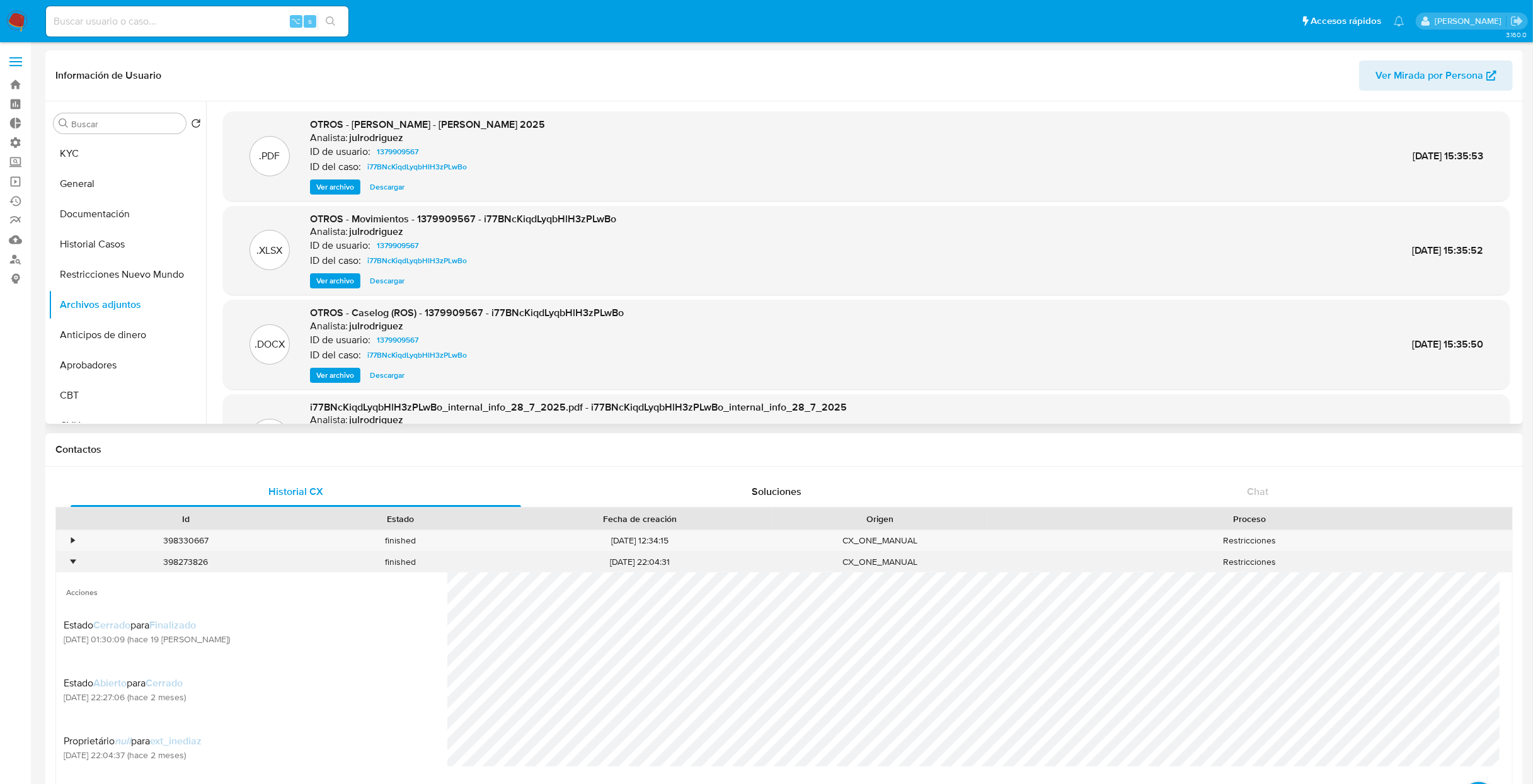
click at [71, 560] on div "•" at bounding box center [73, 562] width 3 height 12
